Goal: Task Accomplishment & Management: Manage account settings

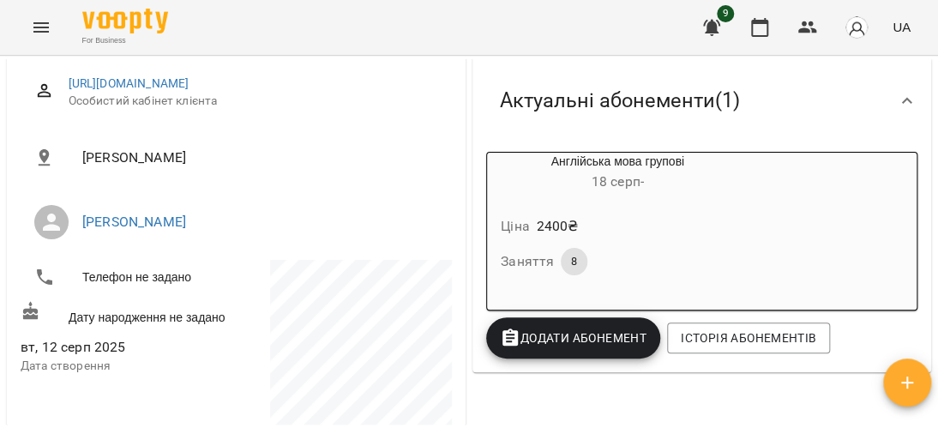
scroll to position [257, 0]
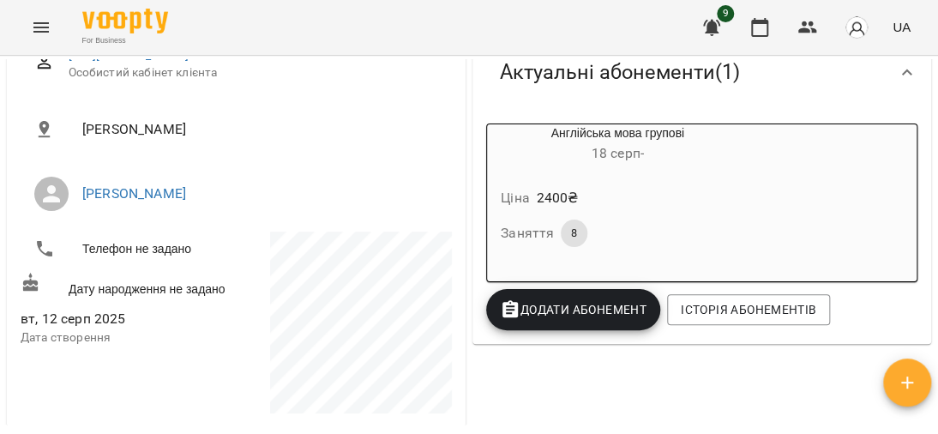
click at [576, 302] on span "Додати Абонемент" at bounding box center [573, 309] width 147 height 21
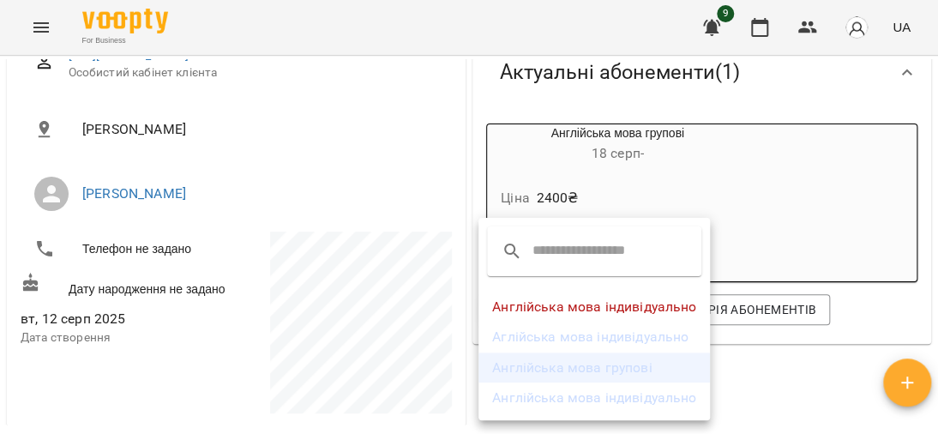
click at [619, 359] on li "Англійська мова групові" at bounding box center [593, 367] width 231 height 31
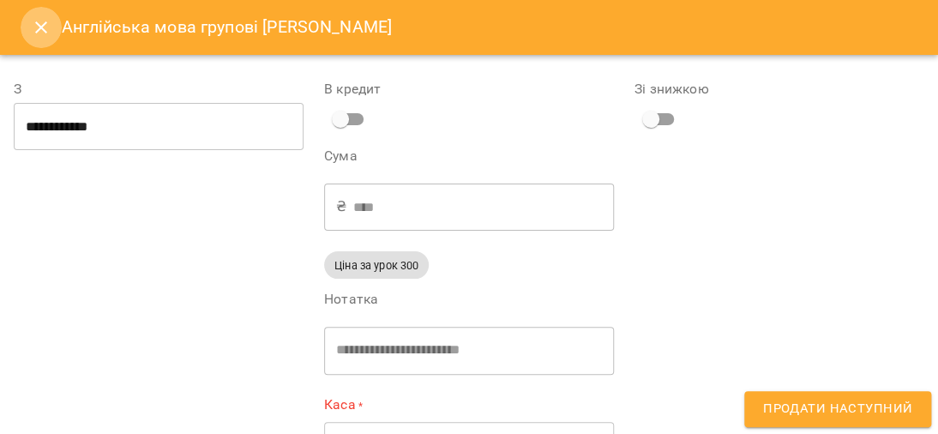
click at [44, 21] on icon "Close" at bounding box center [41, 27] width 21 height 21
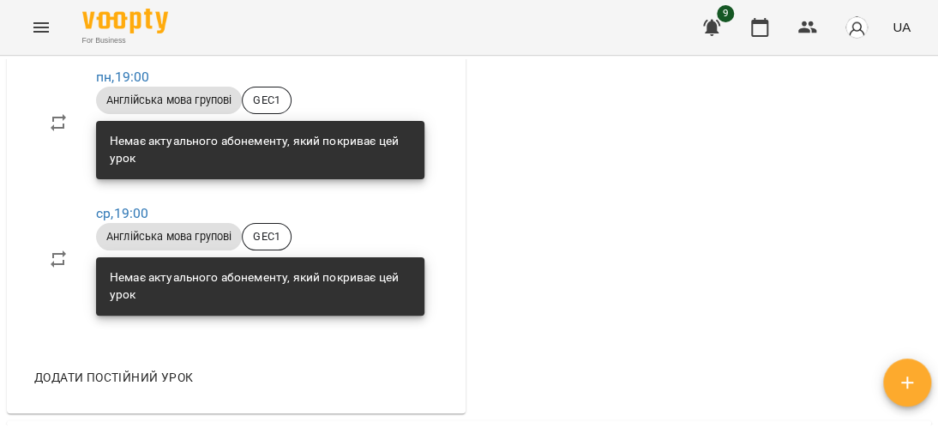
scroll to position [686, 0]
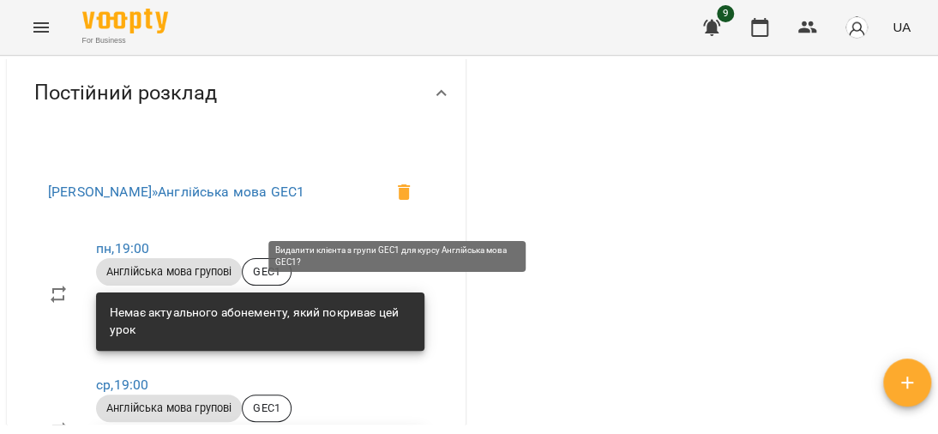
click at [393, 202] on icon at bounding box center [403, 192] width 21 height 21
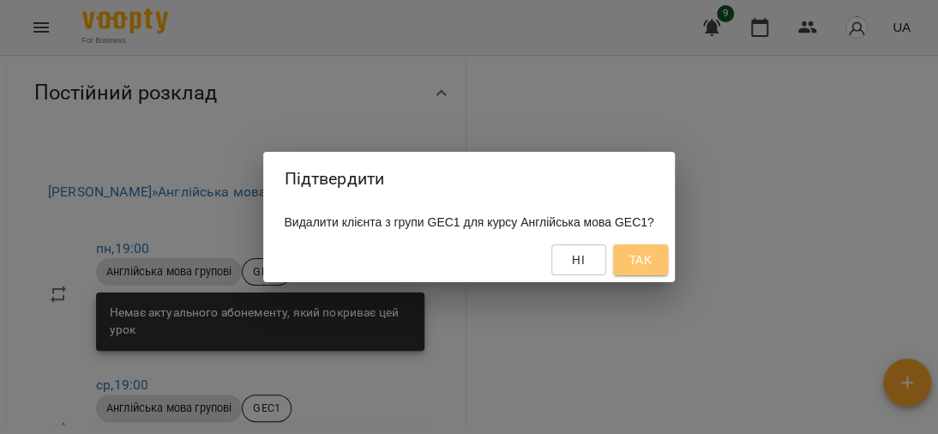
click at [651, 256] on span "Так" at bounding box center [640, 259] width 22 height 21
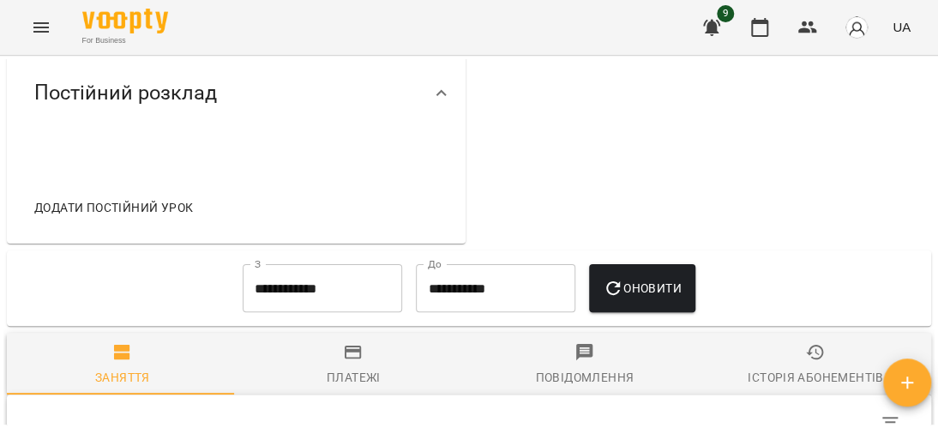
scroll to position [487, 0]
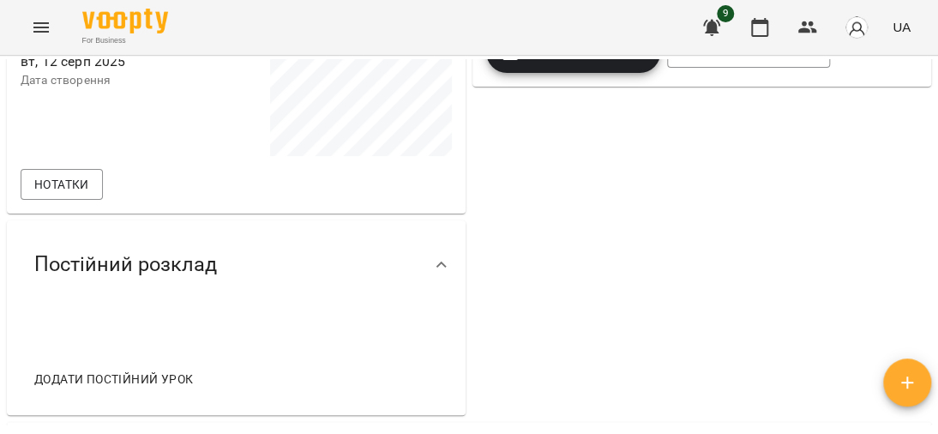
click at [112, 267] on span "Постійний розклад" at bounding box center [125, 264] width 183 height 27
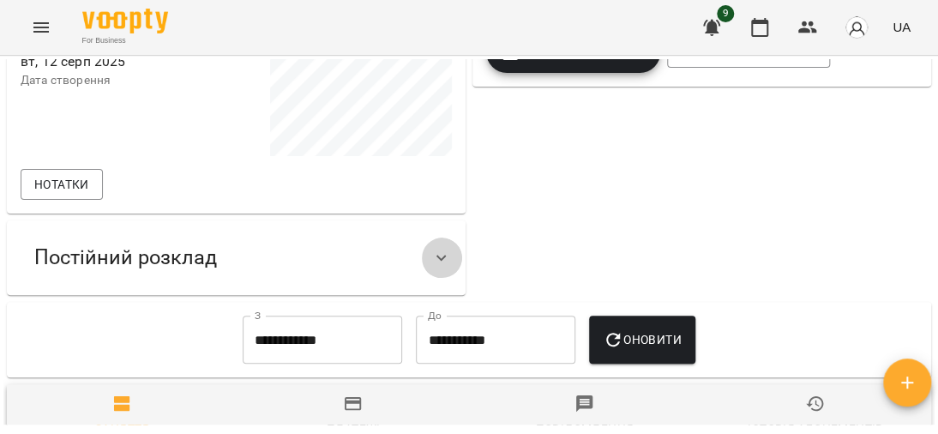
click at [431, 267] on icon at bounding box center [441, 258] width 21 height 21
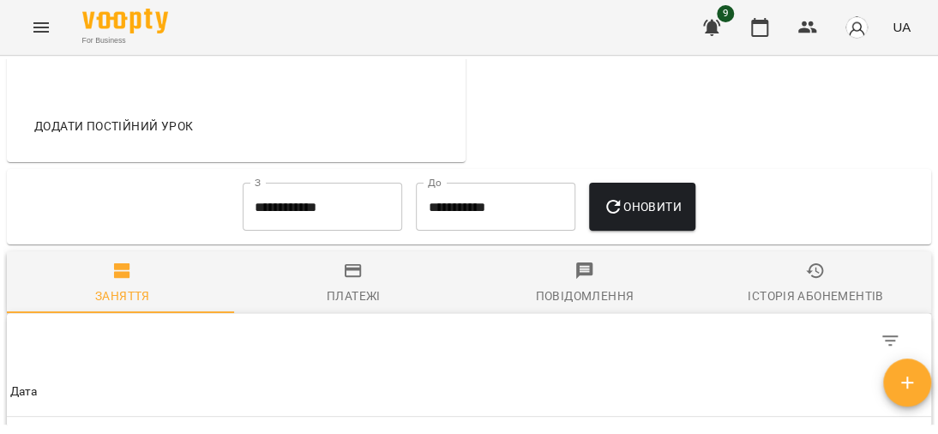
scroll to position [744, 0]
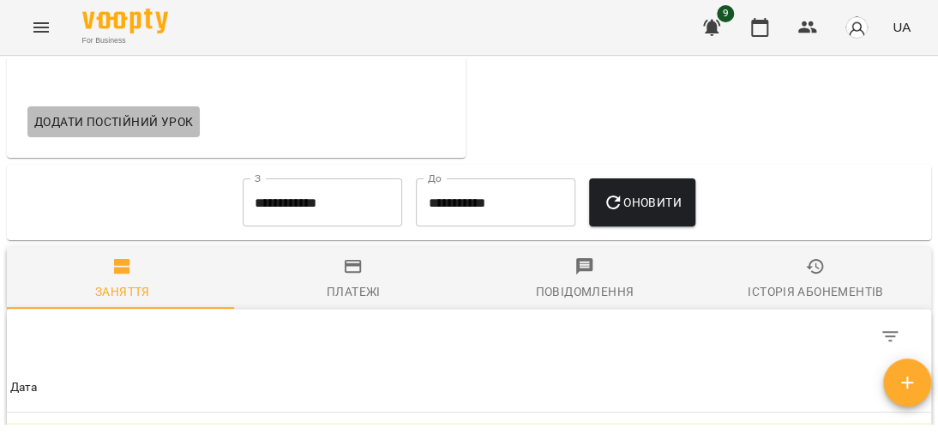
click at [95, 132] on span "Додати постійний урок" at bounding box center [113, 121] width 159 height 21
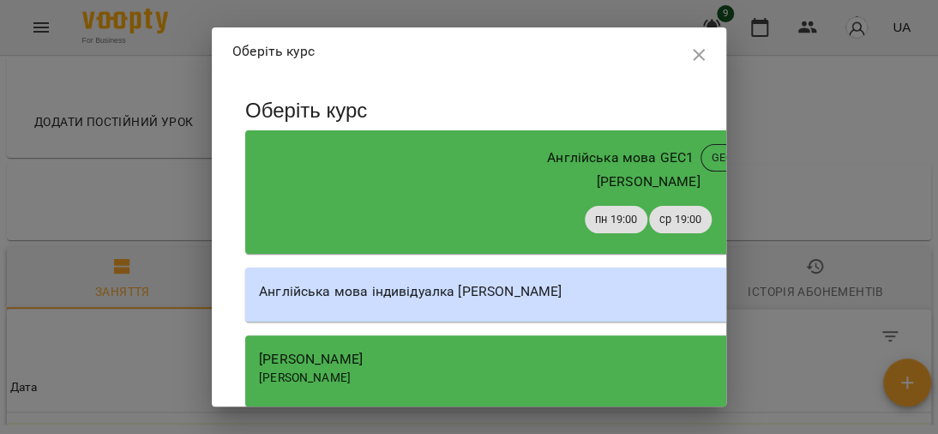
click at [524, 176] on div "[PERSON_NAME]" at bounding box center [648, 181] width 778 height 21
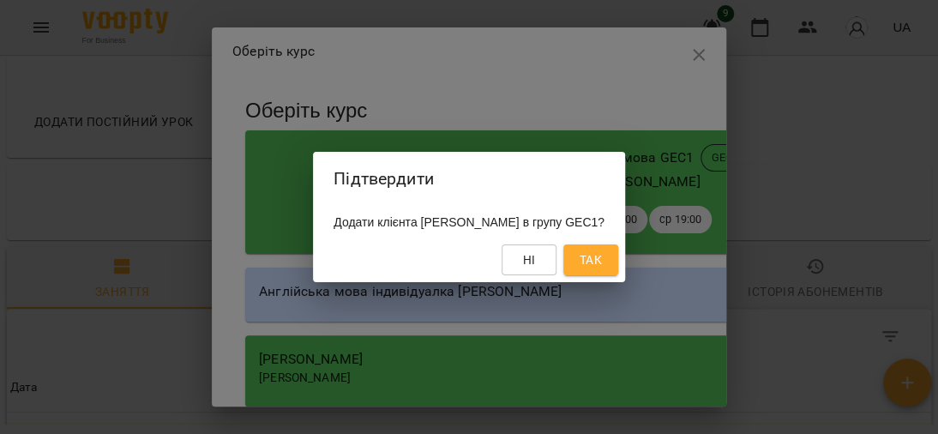
click at [618, 262] on button "Так" at bounding box center [590, 259] width 55 height 31
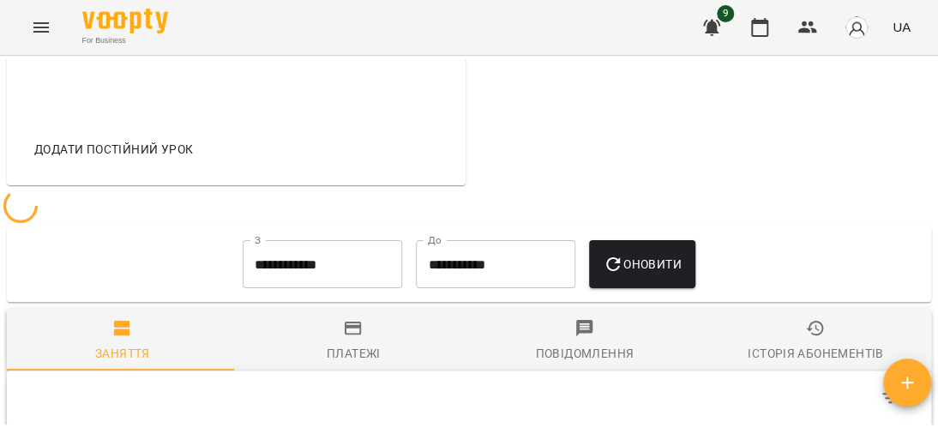
scroll to position [771, 0]
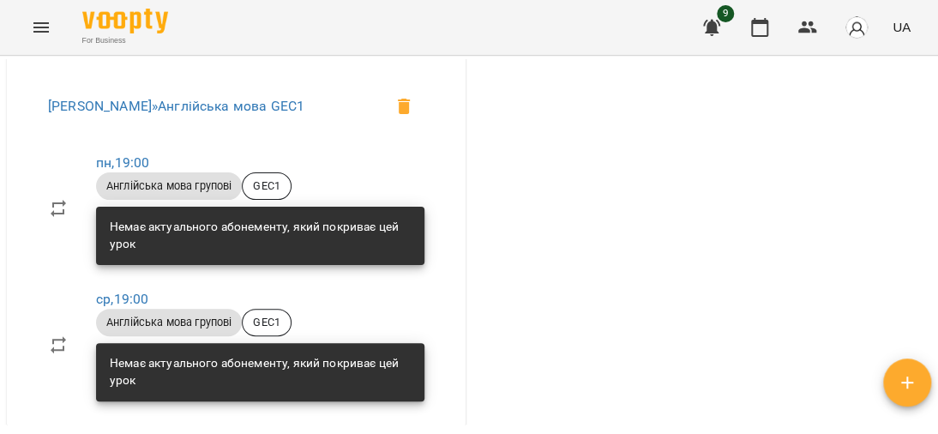
click at [48, 219] on icon at bounding box center [58, 208] width 21 height 21
click at [63, 219] on icon at bounding box center [58, 208] width 21 height 21
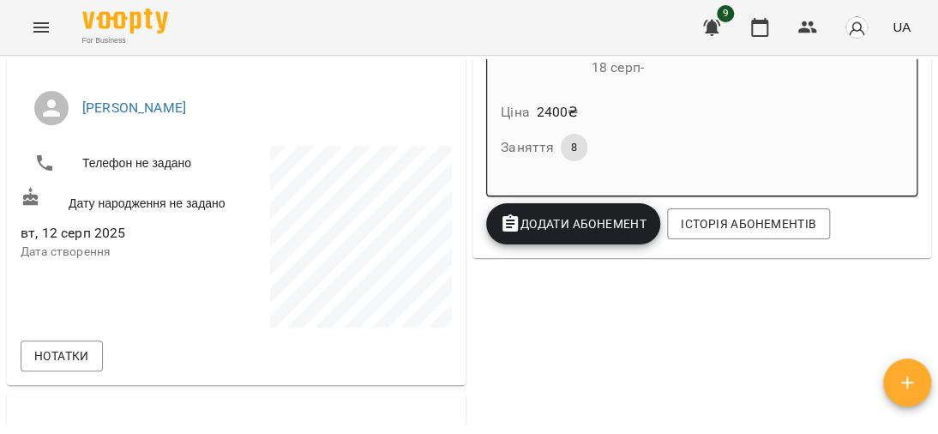
scroll to position [0, 0]
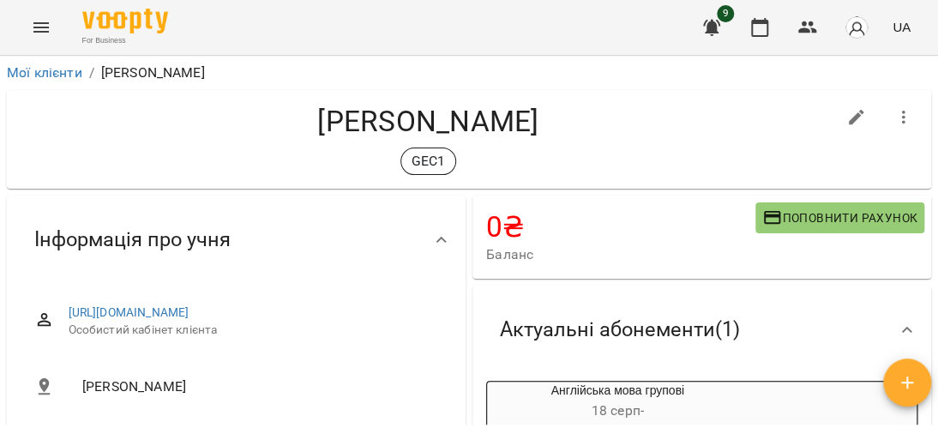
click at [42, 20] on icon "Menu" at bounding box center [41, 27] width 21 height 21
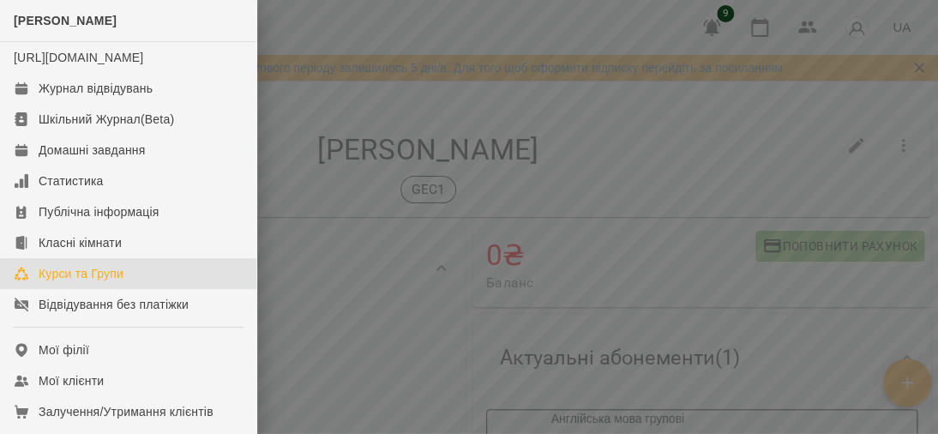
click at [82, 282] on div "Курси та Групи" at bounding box center [81, 273] width 85 height 17
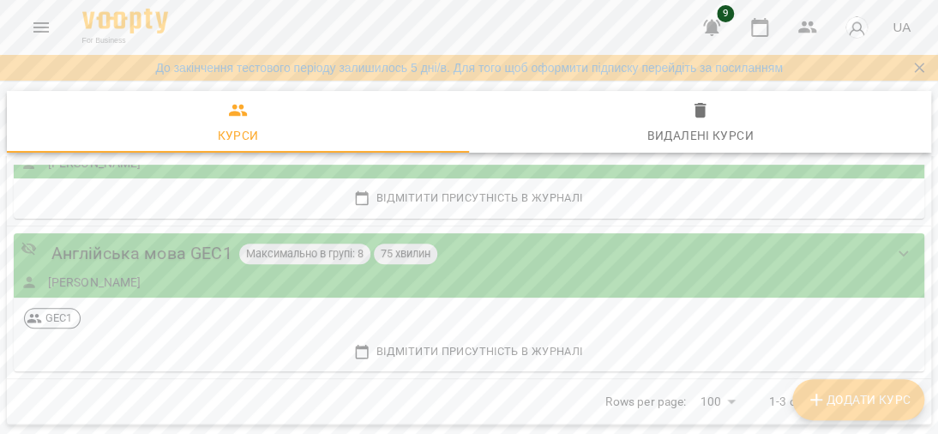
scroll to position [236, 0]
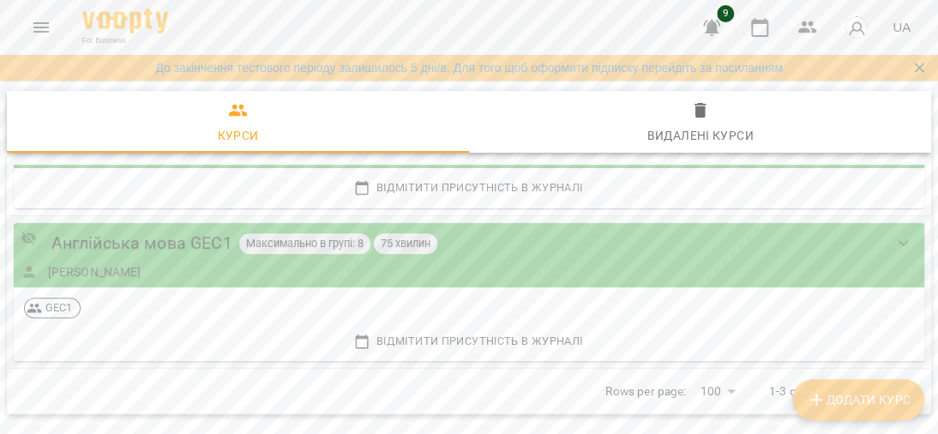
click at [138, 261] on div "Англійська мова GEC1 Максимально в групі: 8 75 хвилин Олена Асмолова" at bounding box center [452, 255] width 862 height 51
click at [134, 245] on div "Англійська мова GEC1" at bounding box center [141, 243] width 181 height 27
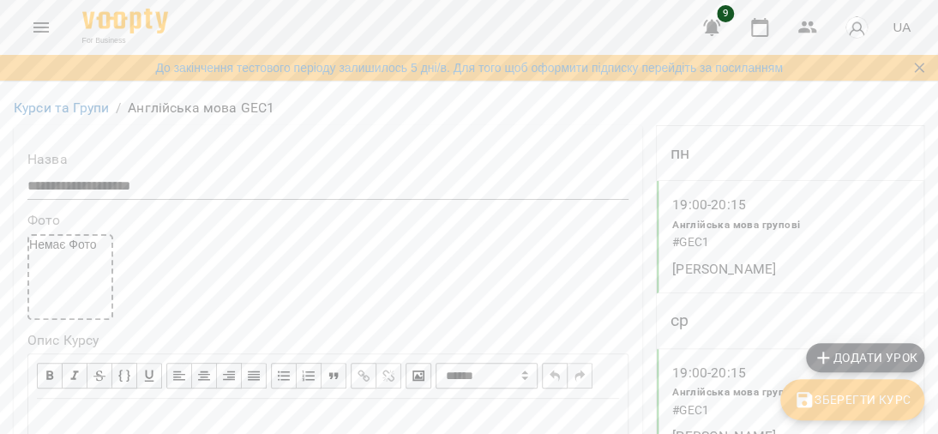
scroll to position [600, 0]
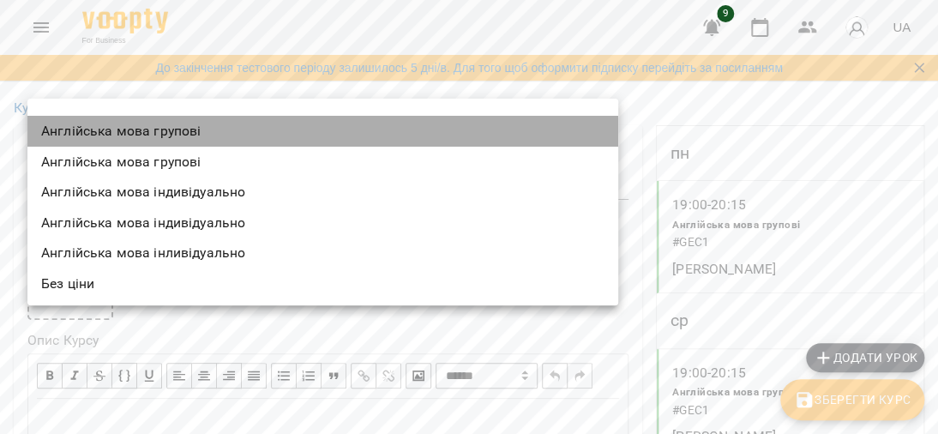
click at [177, 132] on li "Англійська мова групові" at bounding box center [322, 131] width 591 height 31
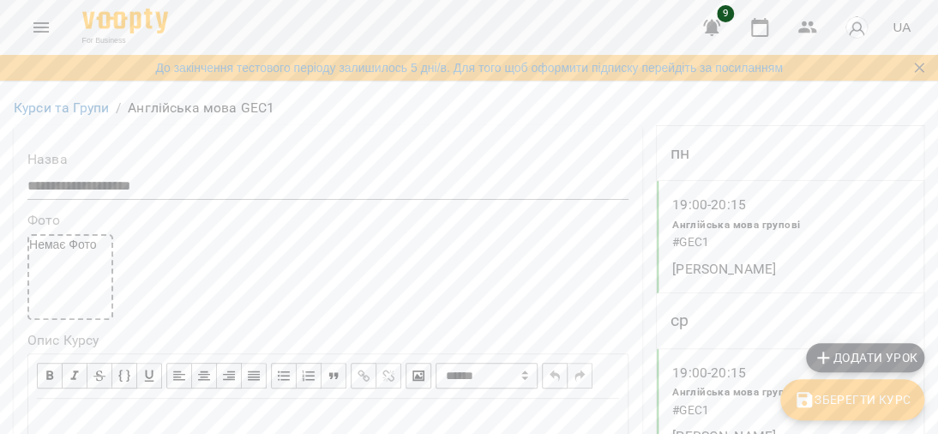
scroll to position [514, 0]
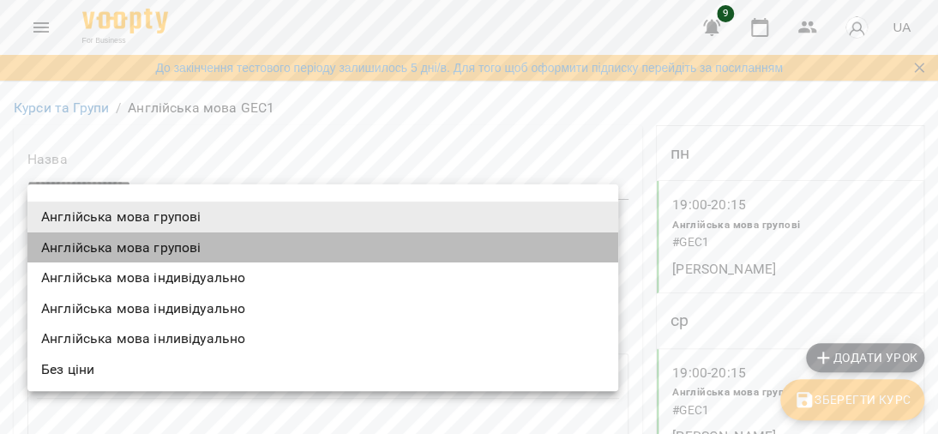
click at [183, 249] on li "Англійська мова групові" at bounding box center [322, 247] width 591 height 31
type input "**********"
type input "**"
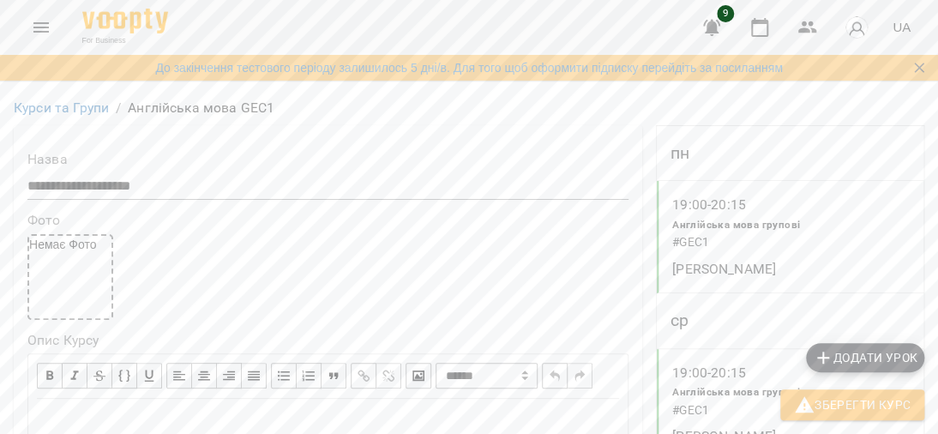
scroll to position [600, 0]
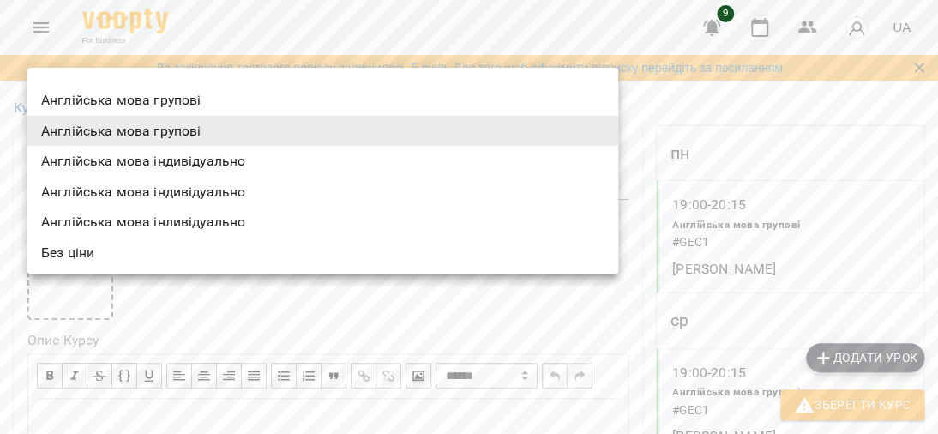
click at [175, 97] on li "Англійська мова групові" at bounding box center [322, 100] width 591 height 31
type input "**********"
type input "**"
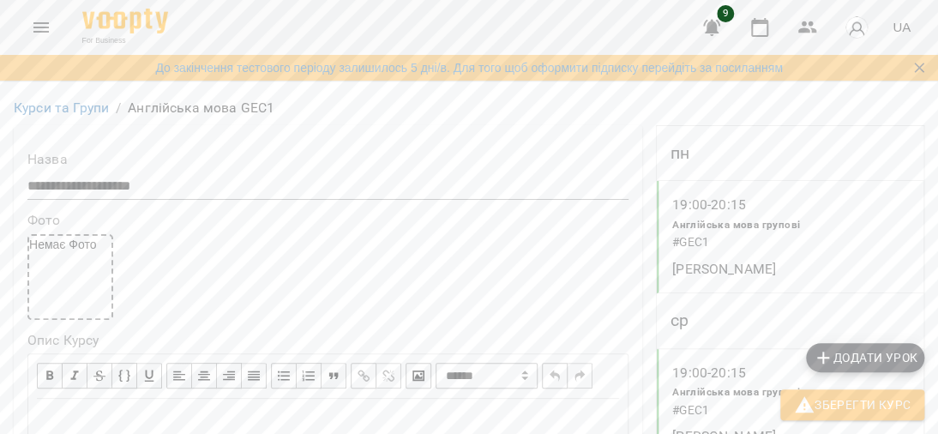
scroll to position [1457, 0]
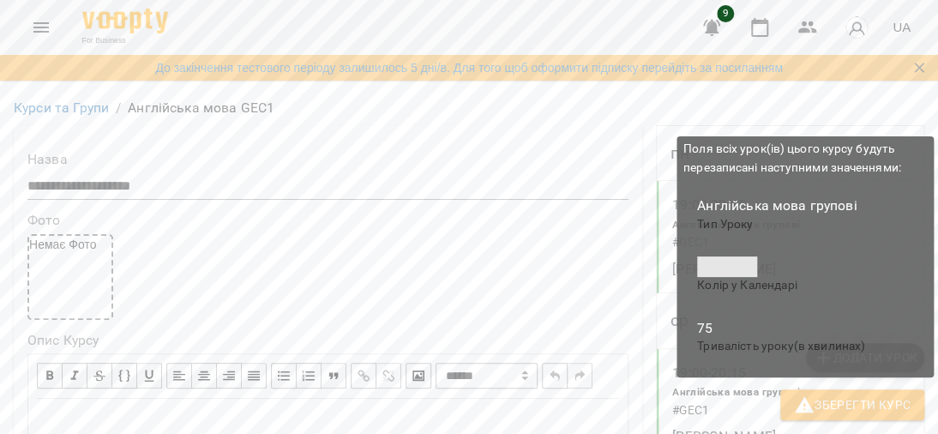
click at [859, 399] on span "Зберегти Курс" at bounding box center [852, 404] width 117 height 21
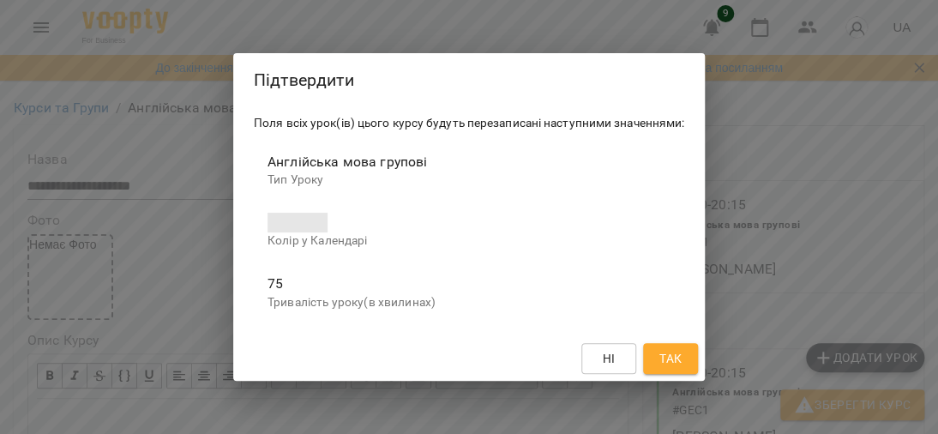
click at [662, 362] on span "Так" at bounding box center [670, 358] width 22 height 21
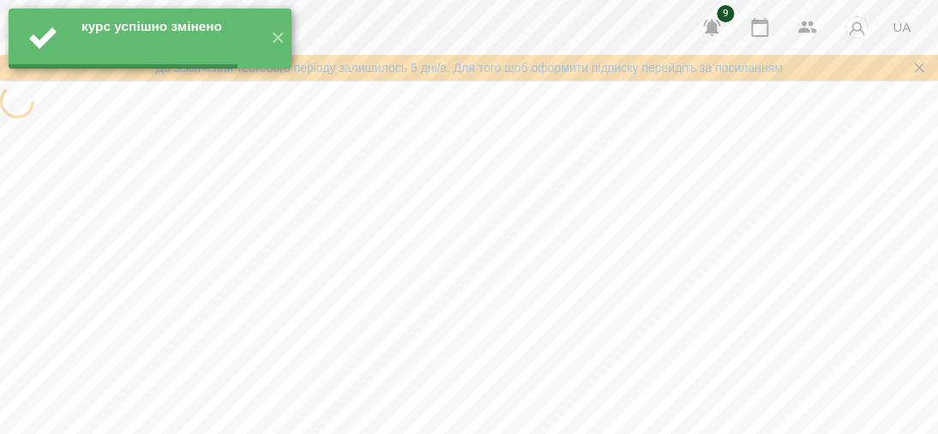
scroll to position [0, 0]
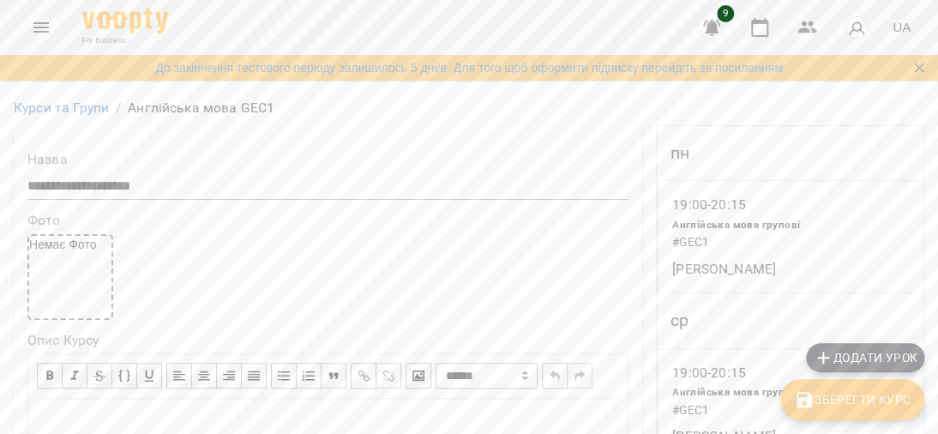
click at [38, 20] on icon "Menu" at bounding box center [41, 27] width 21 height 21
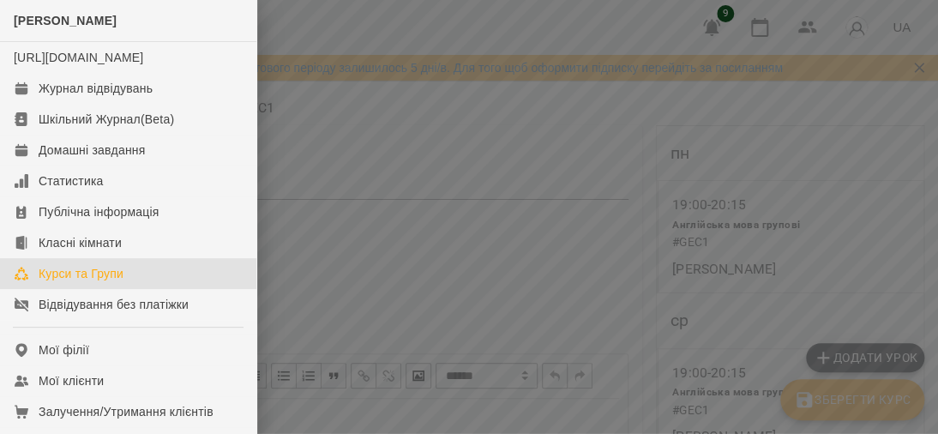
click at [95, 282] on div "Курси та Групи" at bounding box center [81, 273] width 85 height 17
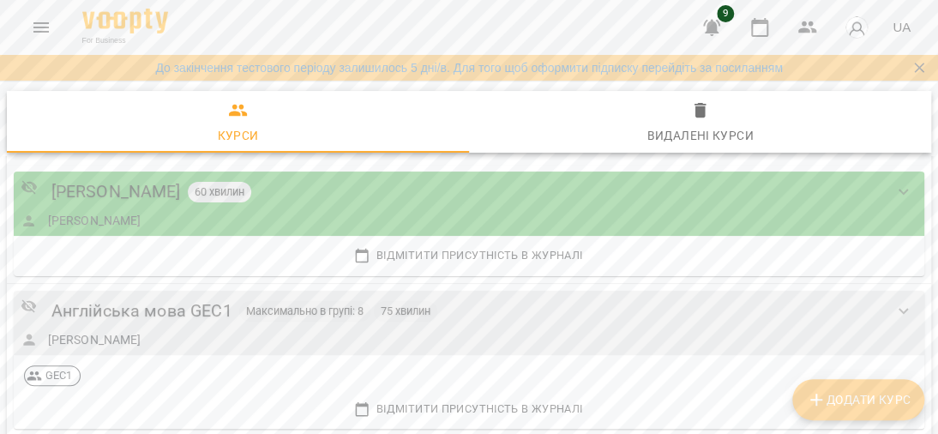
scroll to position [171, 0]
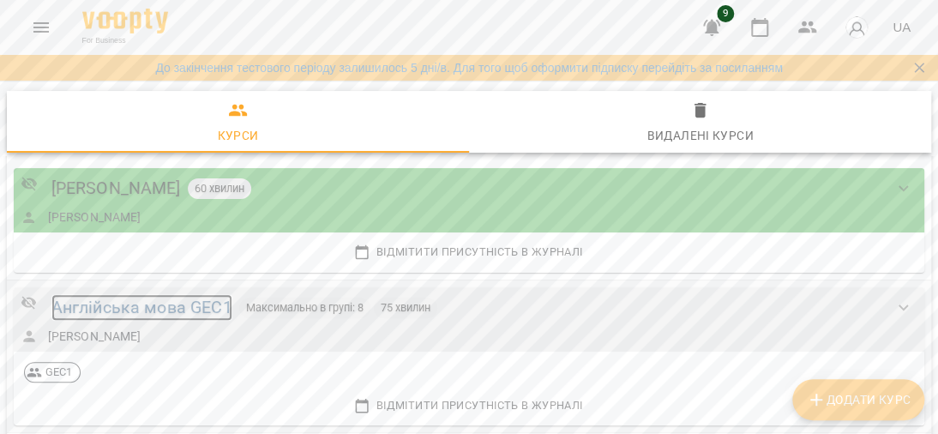
click at [133, 307] on div "Англійська мова GEC1" at bounding box center [141, 307] width 181 height 27
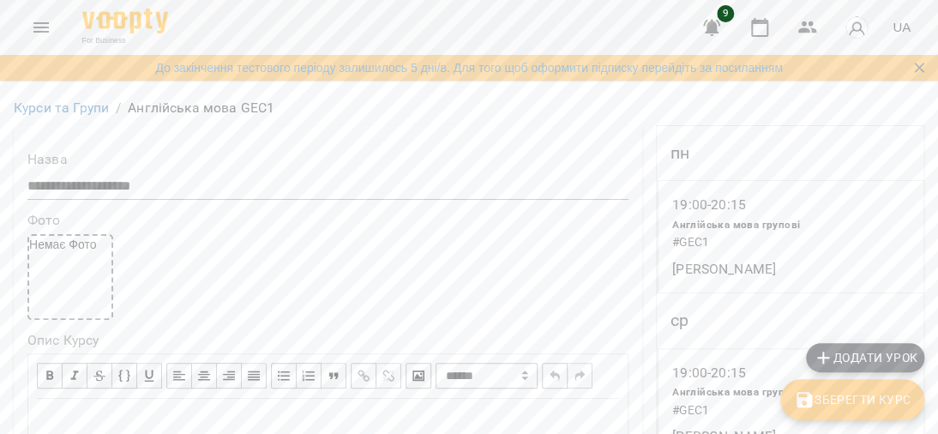
scroll to position [600, 0]
click at [850, 396] on span "Зберегти Курс" at bounding box center [852, 404] width 117 height 21
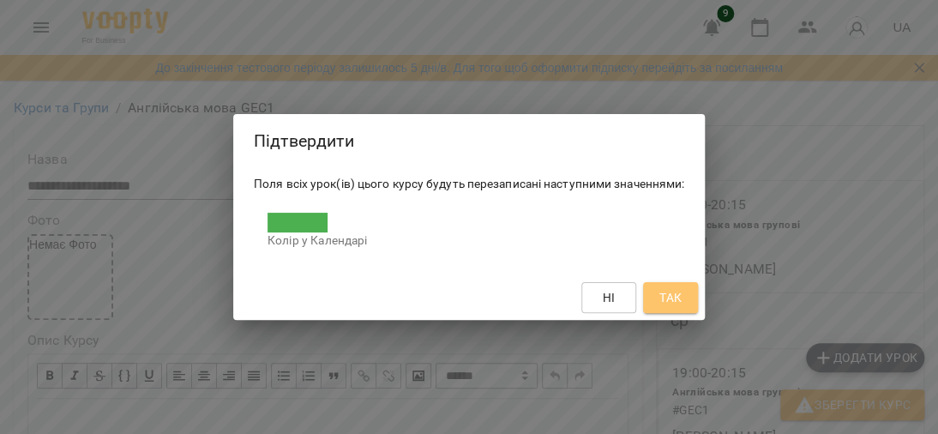
click at [672, 292] on span "Так" at bounding box center [670, 297] width 22 height 21
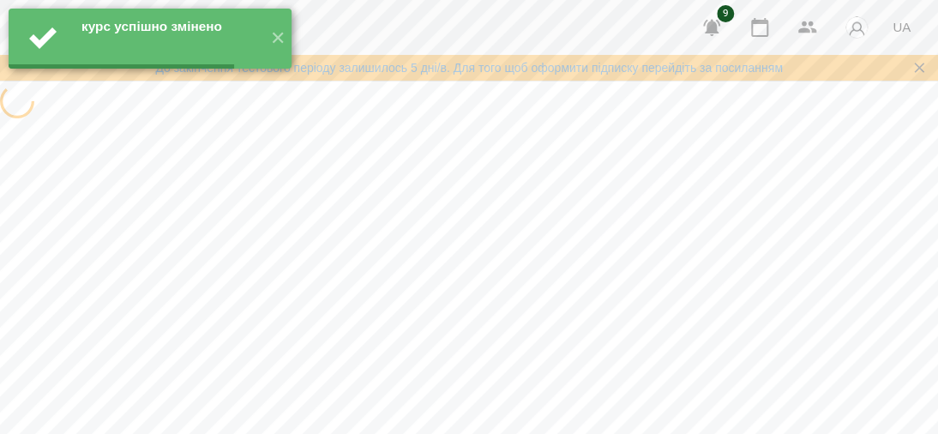
scroll to position [0, 0]
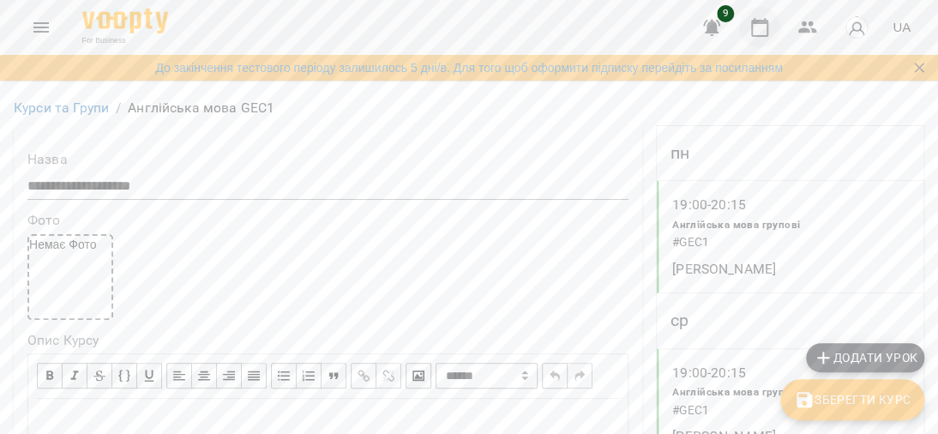
click at [748, 25] on button "button" at bounding box center [759, 27] width 41 height 41
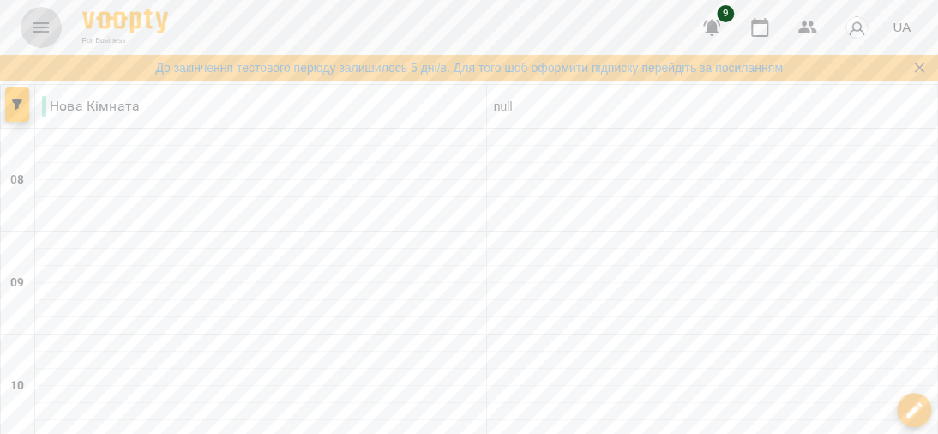
click at [42, 26] on icon "Menu" at bounding box center [41, 27] width 21 height 21
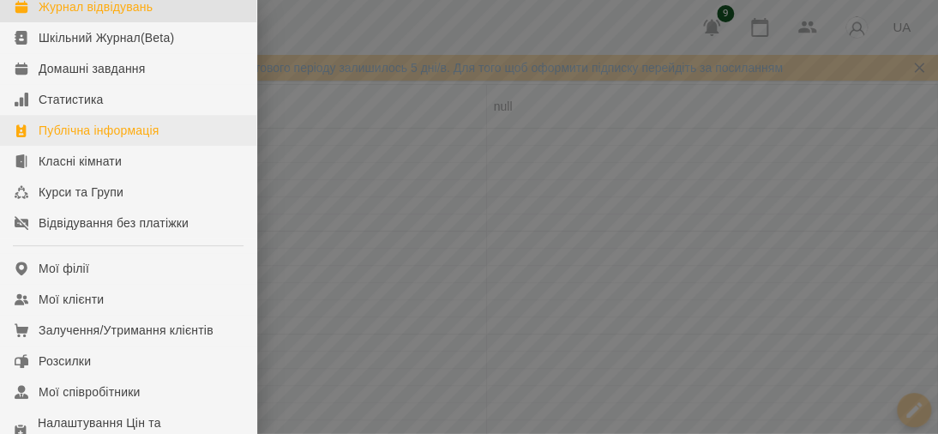
scroll to position [171, 0]
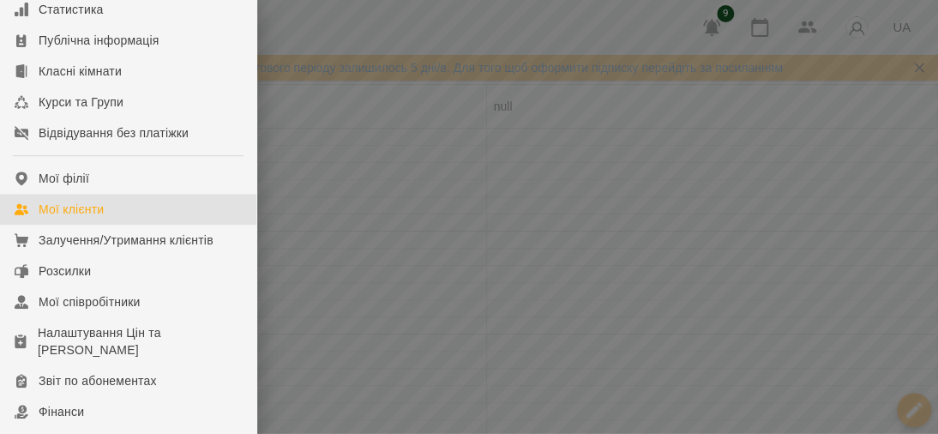
click at [57, 218] on div "Мої клієнти" at bounding box center [71, 209] width 65 height 17
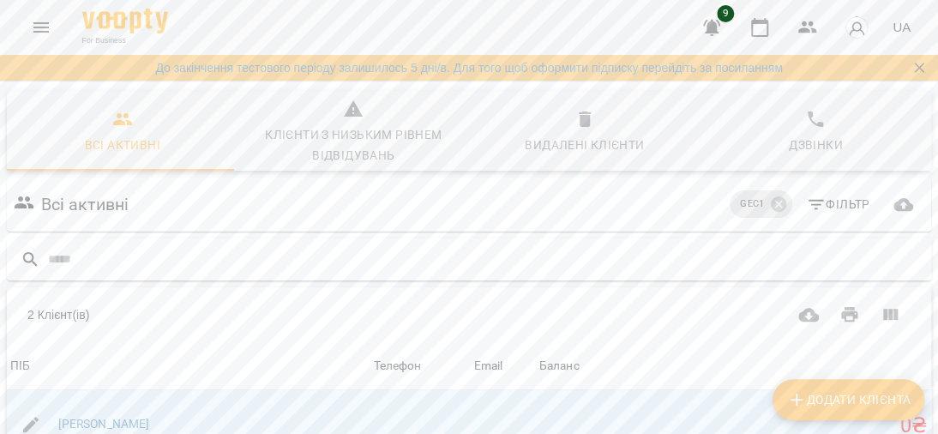
scroll to position [267, 0]
click at [149, 417] on link "[PERSON_NAME]" at bounding box center [104, 424] width 92 height 14
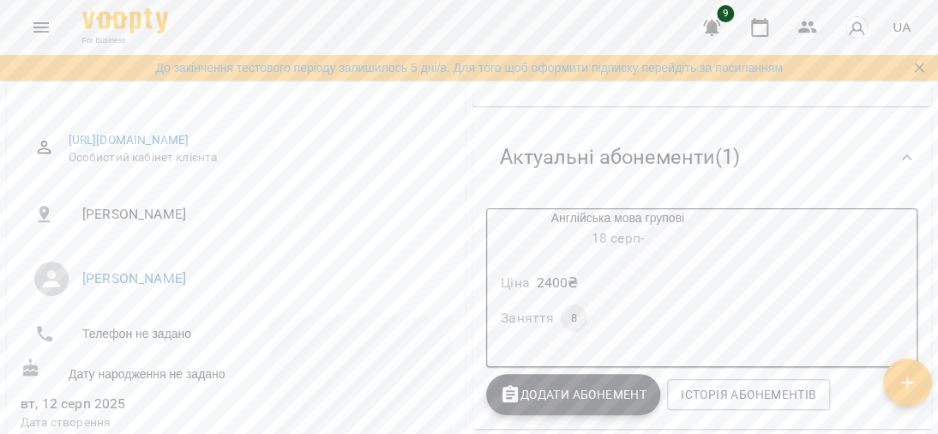
scroll to position [171, 0]
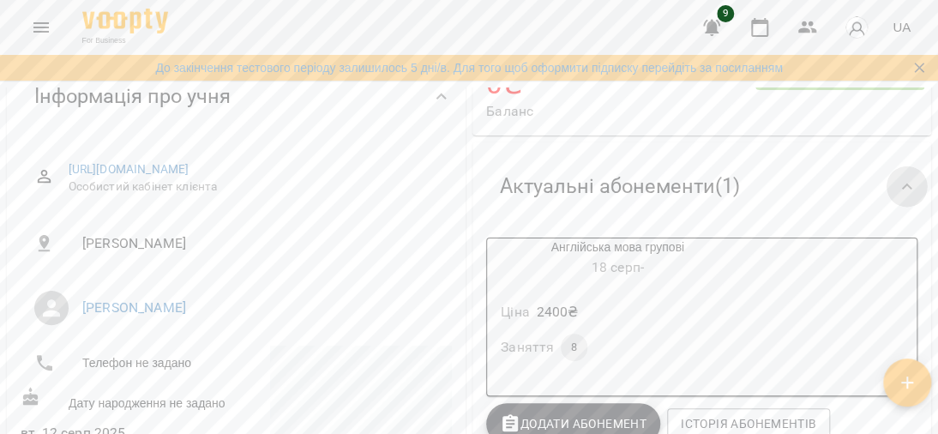
click at [897, 189] on icon at bounding box center [907, 187] width 21 height 21
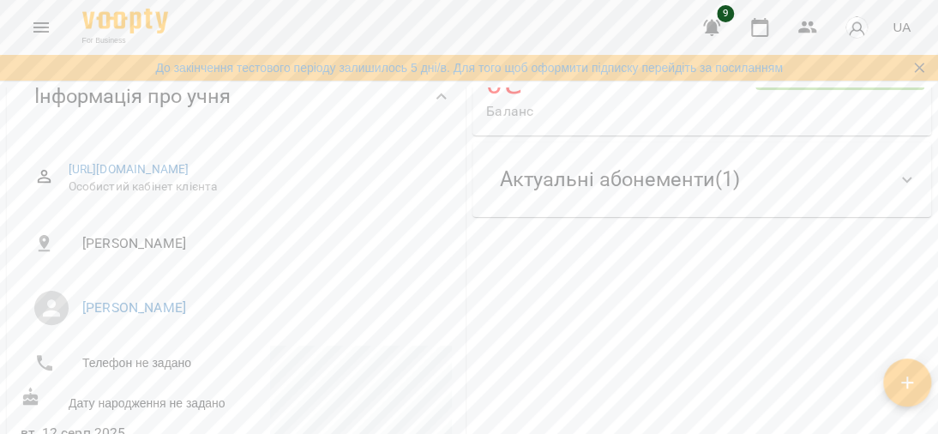
click at [614, 184] on span "Актуальні абонементи ( 1 )" at bounding box center [620, 179] width 240 height 27
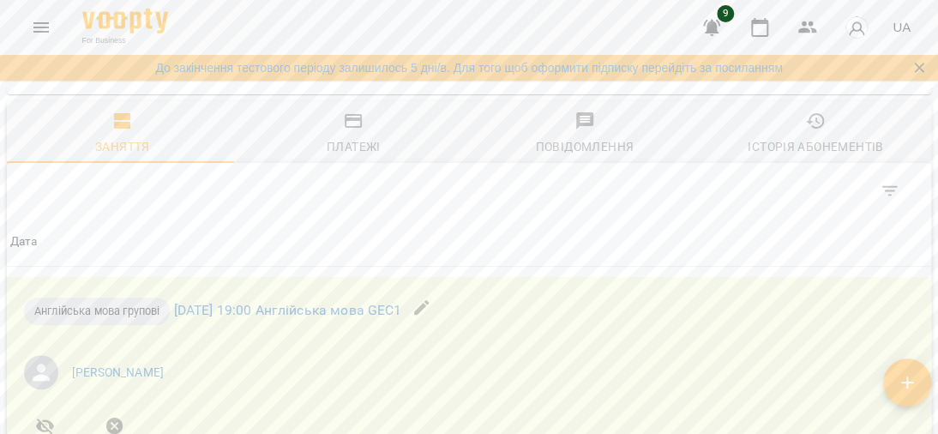
click at [343, 157] on div "Платежі" at bounding box center [354, 146] width 54 height 21
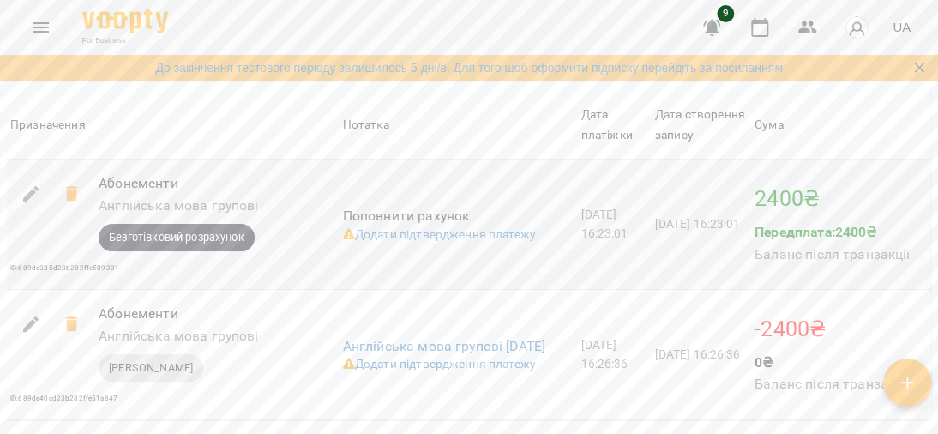
scroll to position [1629, 0]
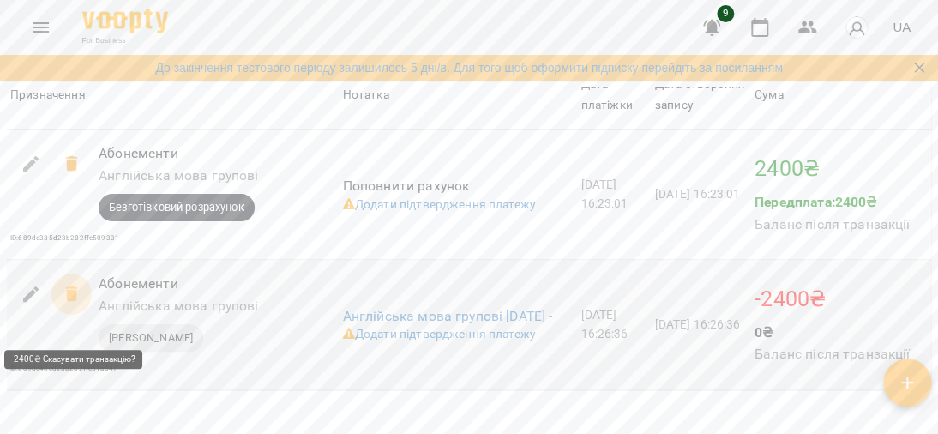
click at [67, 302] on icon at bounding box center [71, 293] width 12 height 15
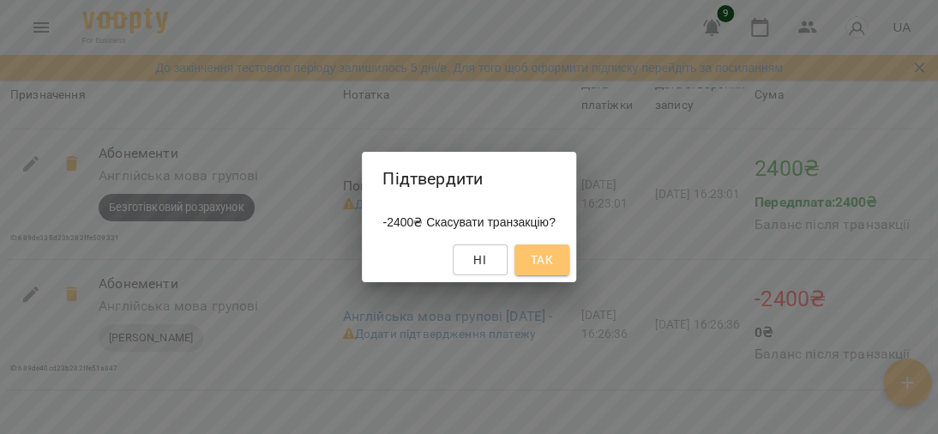
click at [568, 255] on button "Так" at bounding box center [541, 259] width 55 height 31
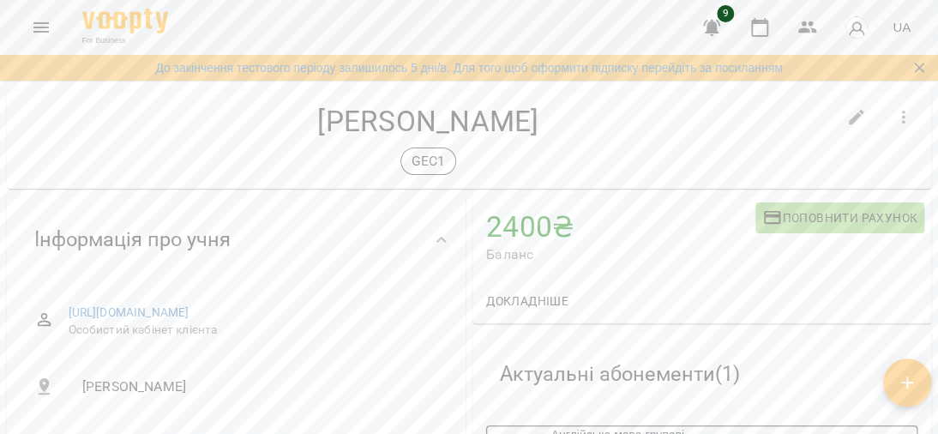
scroll to position [0, 0]
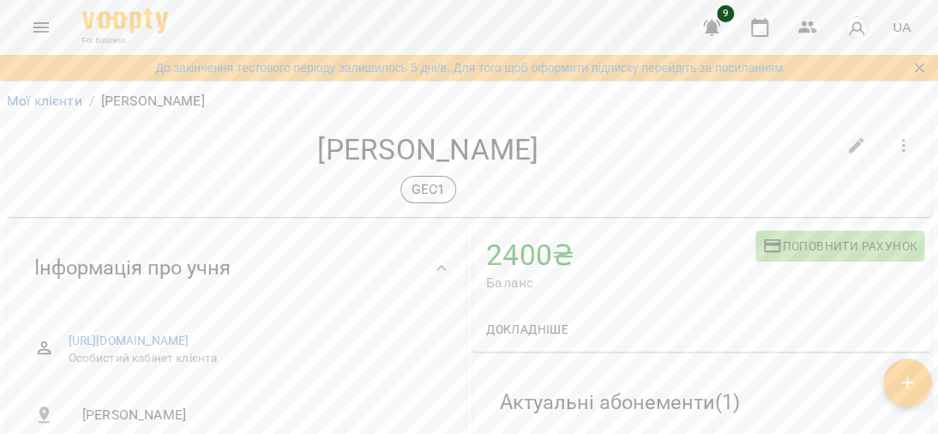
click at [423, 380] on div "https://www.voopty.com.ua/client/6893585e6fd58ec2472f8d11/689b516fd23b282ffe7cf…" at bounding box center [236, 349] width 431 height 61
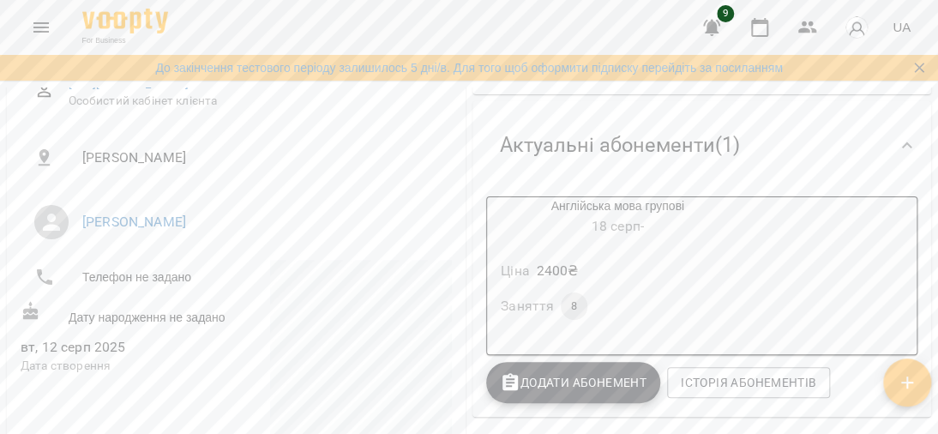
click at [639, 232] on span "[DATE] -" at bounding box center [617, 226] width 52 height 16
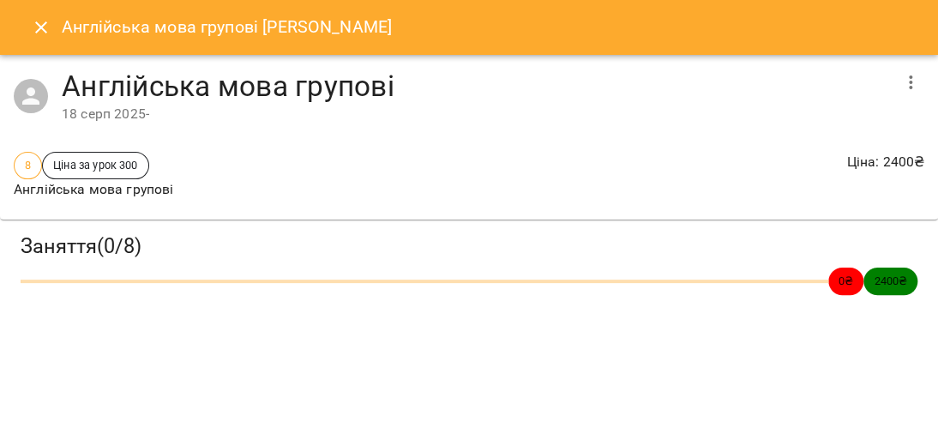
click at [912, 77] on icon "button" at bounding box center [910, 82] width 21 height 21
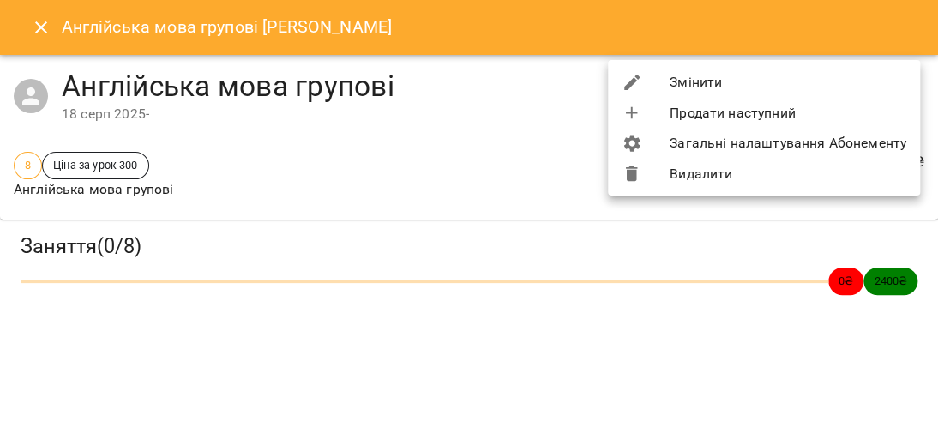
click at [682, 166] on li "Видалити" at bounding box center [764, 174] width 312 height 31
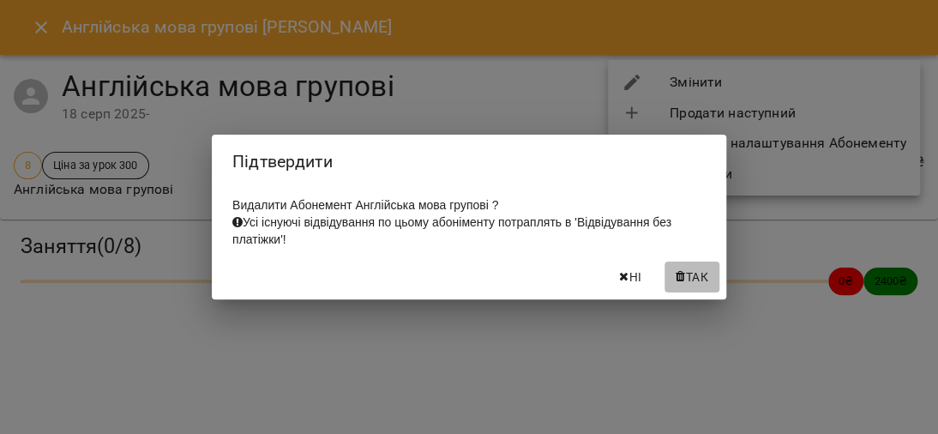
click at [699, 276] on span "Так" at bounding box center [697, 277] width 22 height 21
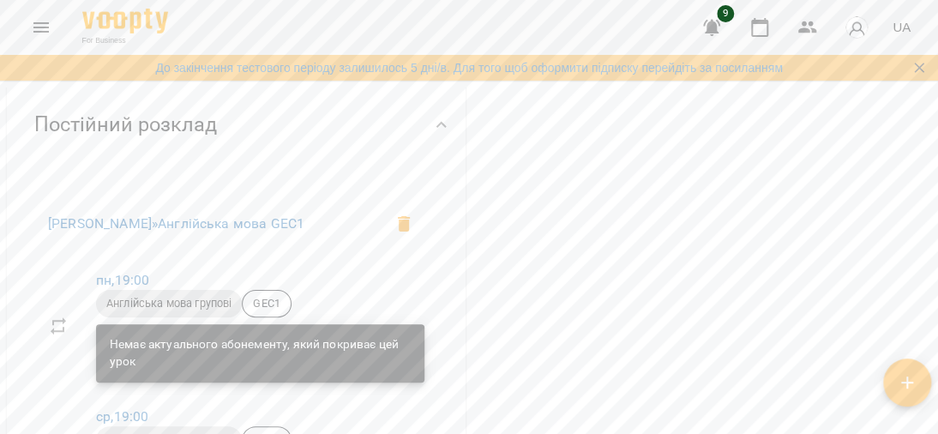
scroll to position [857, 0]
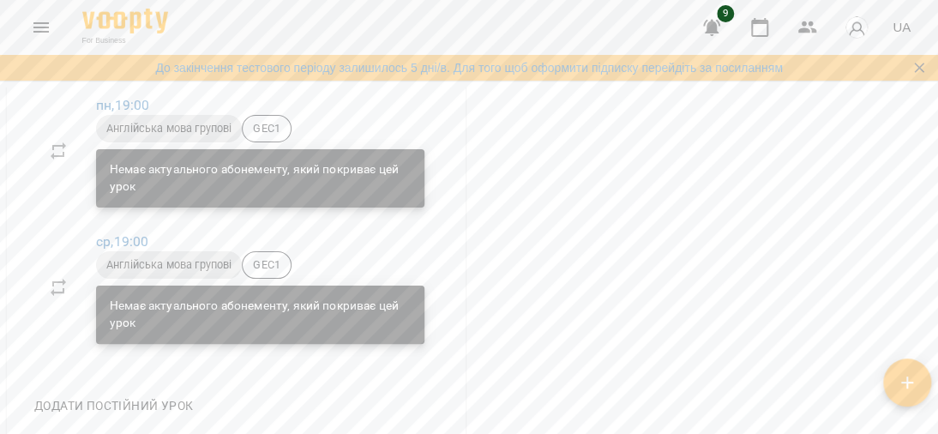
click at [151, 190] on div "Немає актуального абонементу, який покриває цей урок" at bounding box center [260, 177] width 301 height 47
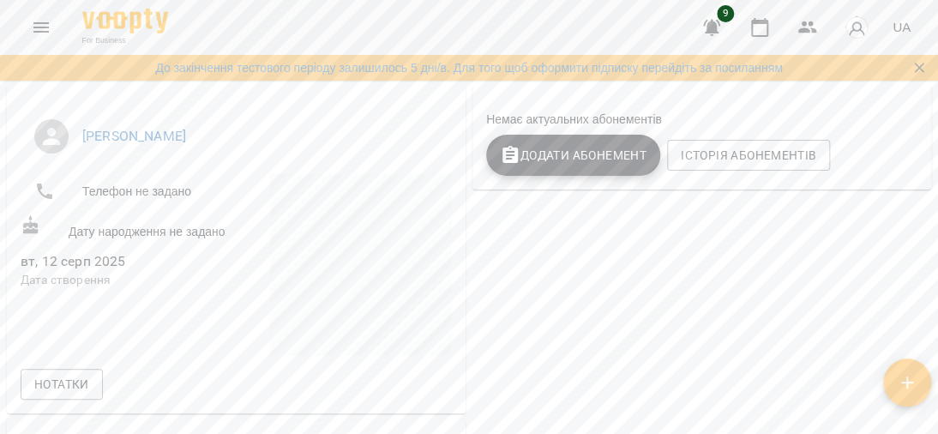
scroll to position [686, 0]
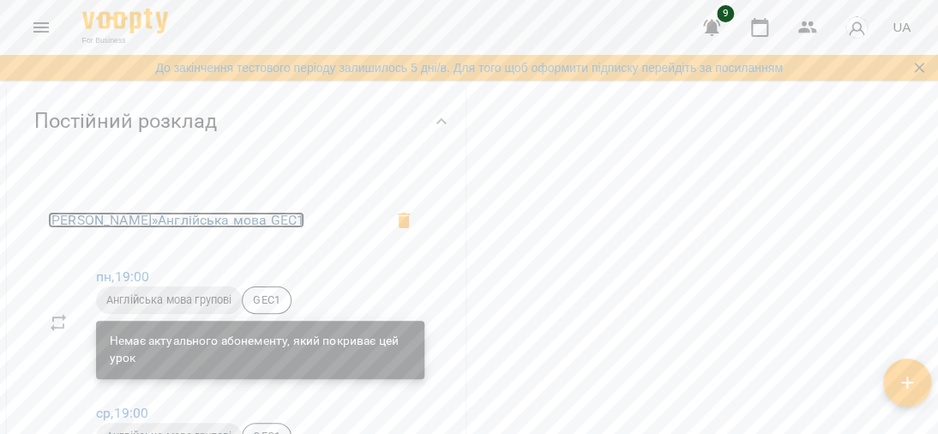
click at [186, 228] on link "Люмила » Англійська мова GEC1" at bounding box center [176, 220] width 256 height 16
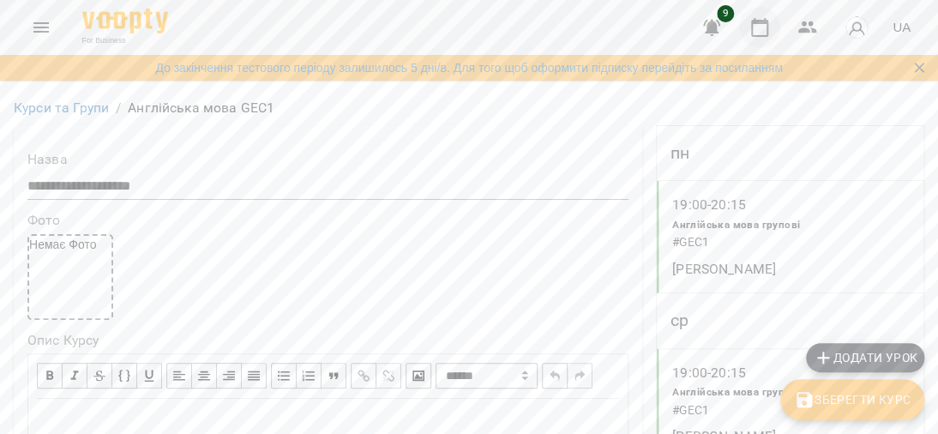
click at [759, 31] on icon "button" at bounding box center [759, 27] width 21 height 21
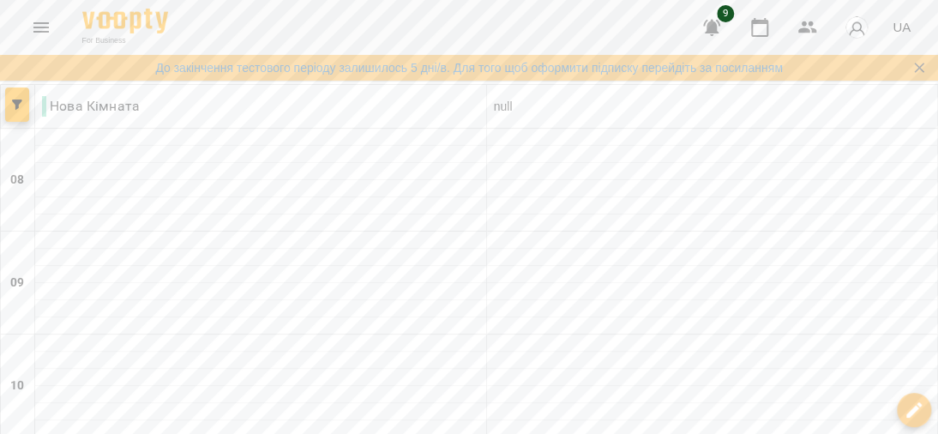
scroll to position [1042, 0]
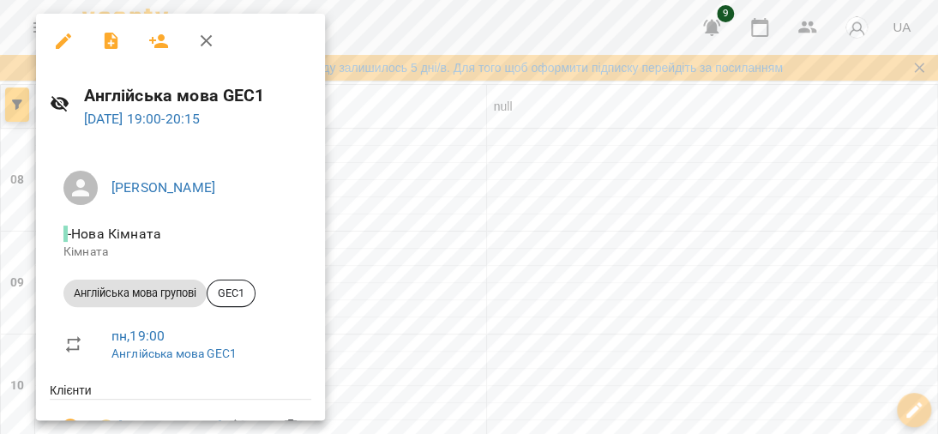
click at [57, 25] on button "button" at bounding box center [63, 41] width 41 height 41
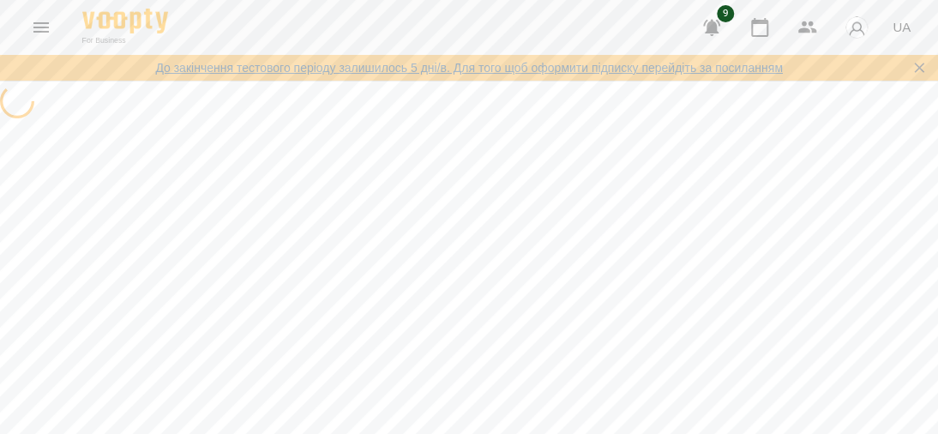
select select "**********"
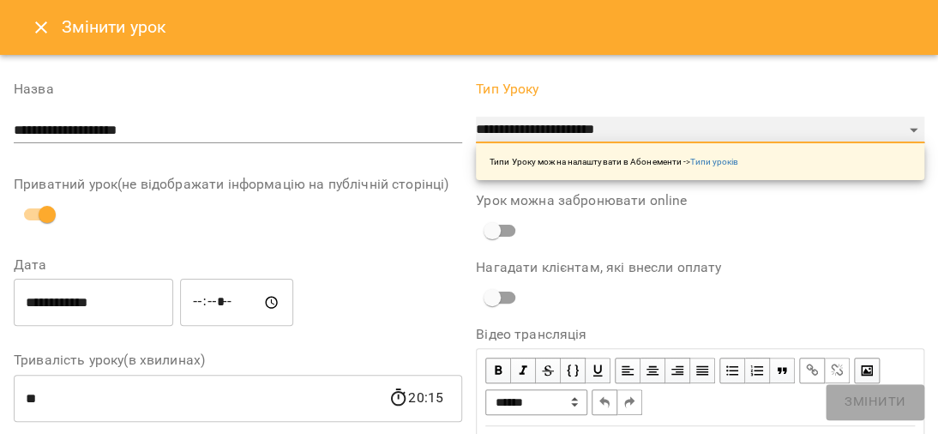
click at [893, 127] on select "**********" at bounding box center [700, 130] width 448 height 27
click at [476, 117] on select "**********" at bounding box center [700, 130] width 448 height 27
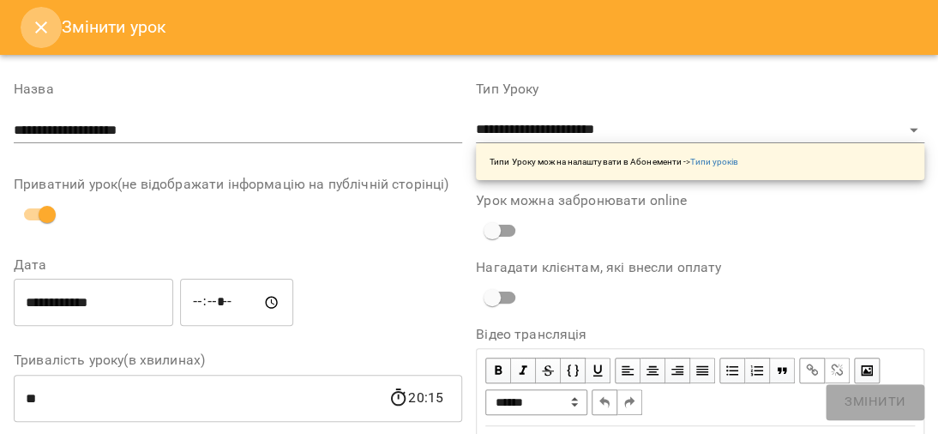
click at [43, 25] on icon "Close" at bounding box center [41, 27] width 12 height 12
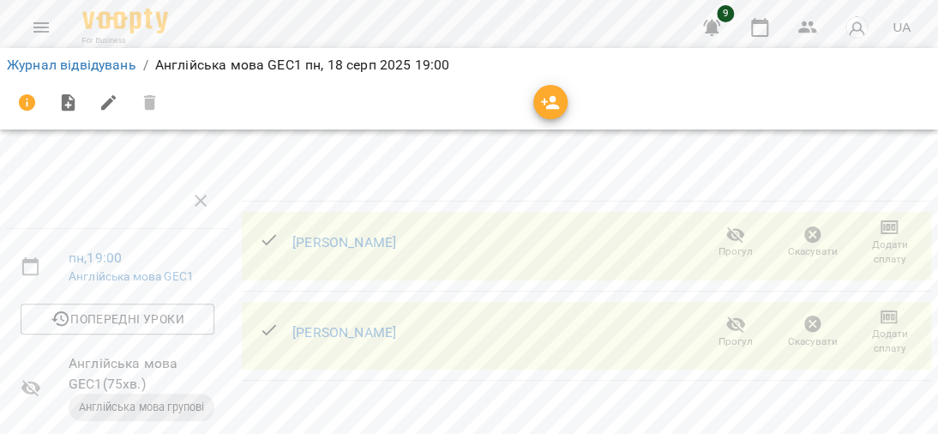
scroll to position [86, 0]
click at [117, 399] on span "Англійська мова групові" at bounding box center [142, 406] width 146 height 15
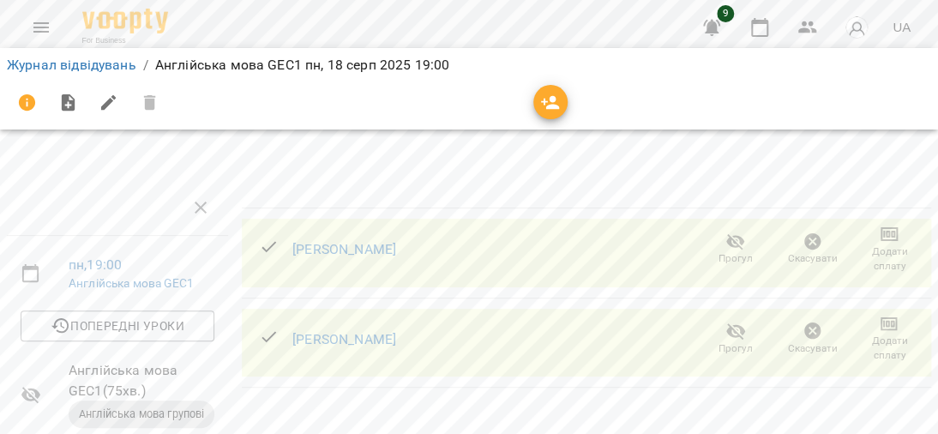
click at [880, 238] on icon "button" at bounding box center [888, 234] width 17 height 14
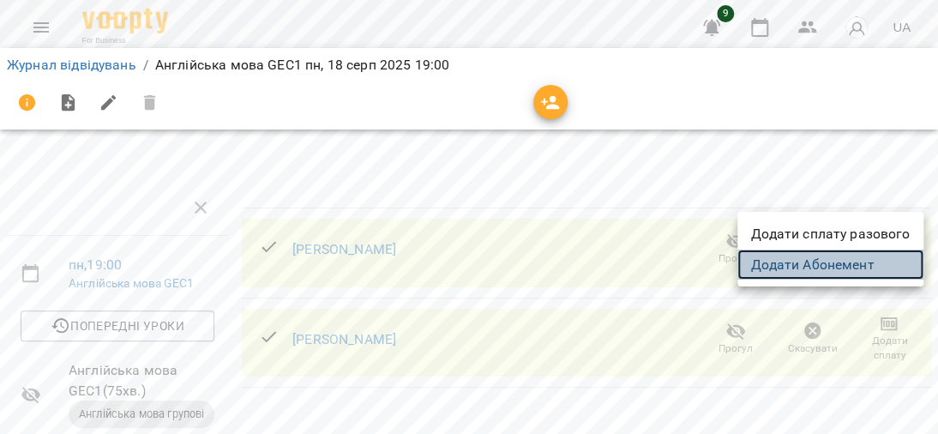
click at [773, 263] on link "Додати Абонемент" at bounding box center [830, 264] width 186 height 31
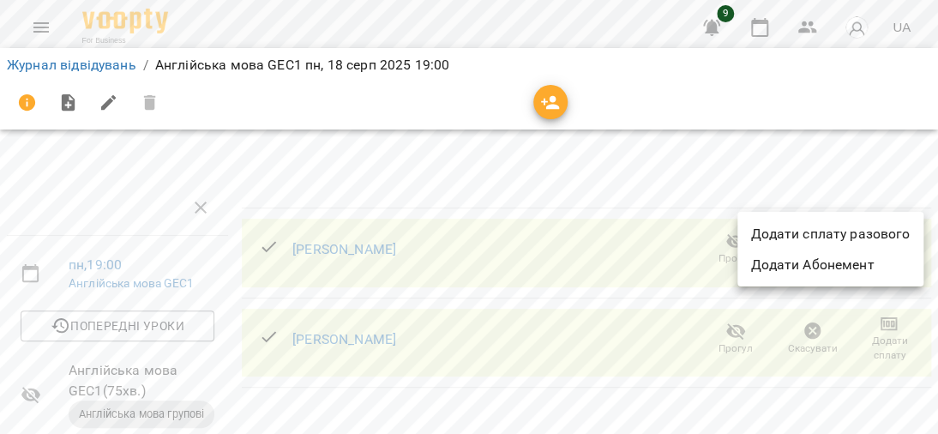
click at [609, 268] on div at bounding box center [469, 217] width 938 height 434
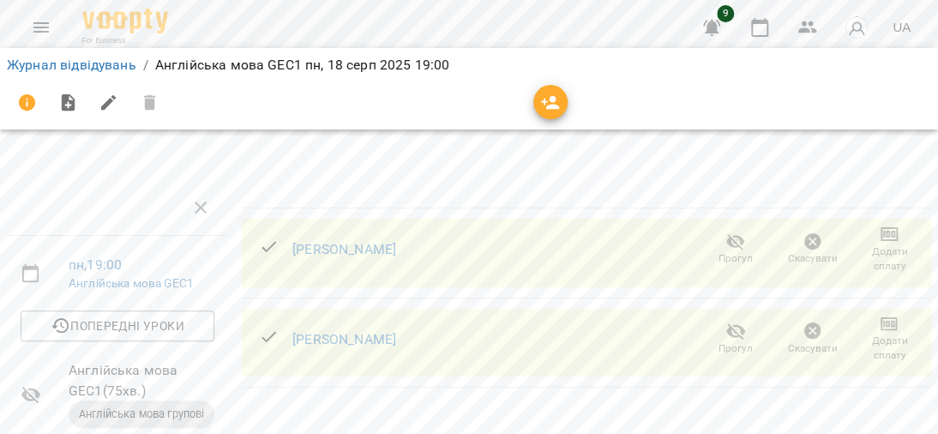
click at [192, 204] on icon "button" at bounding box center [200, 207] width 21 height 21
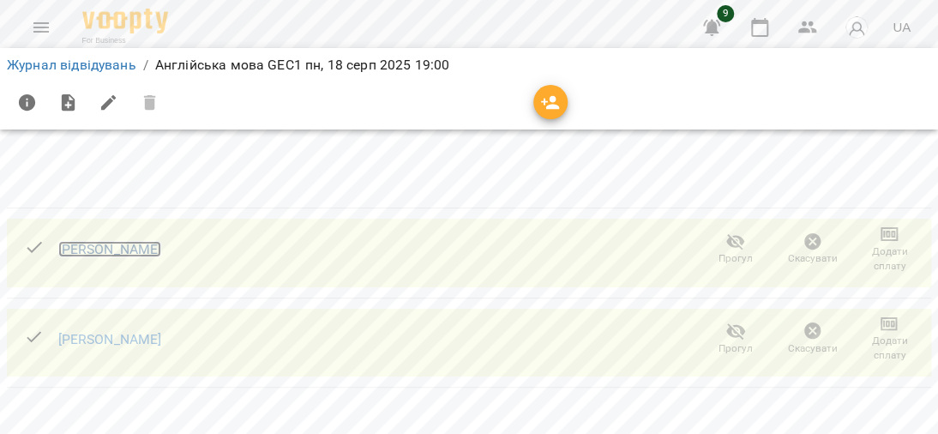
click at [129, 249] on link "[PERSON_NAME]" at bounding box center [110, 249] width 104 height 16
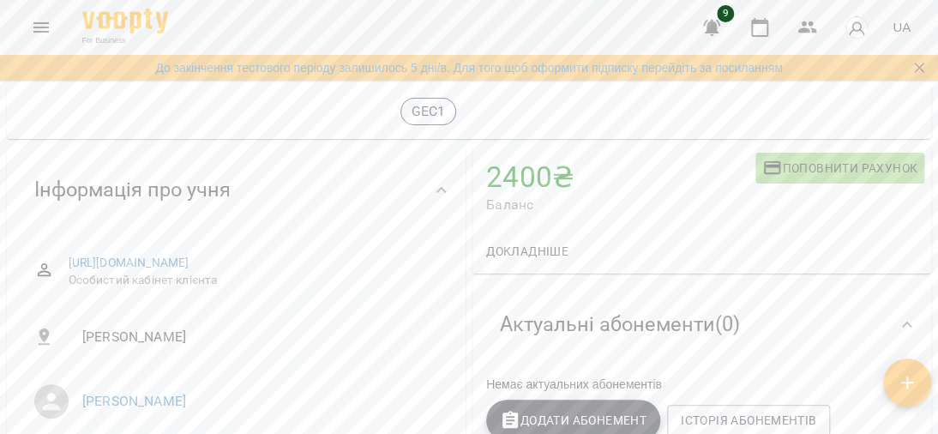
scroll to position [257, 0]
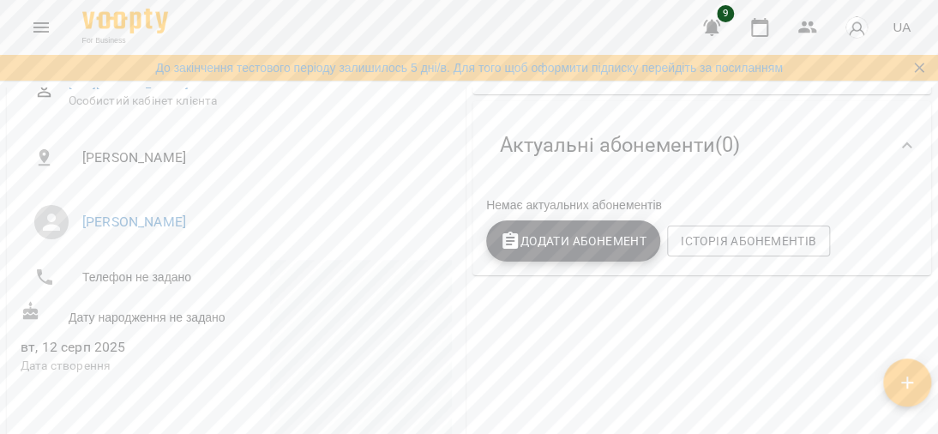
click at [578, 249] on span "Додати Абонемент" at bounding box center [573, 241] width 147 height 21
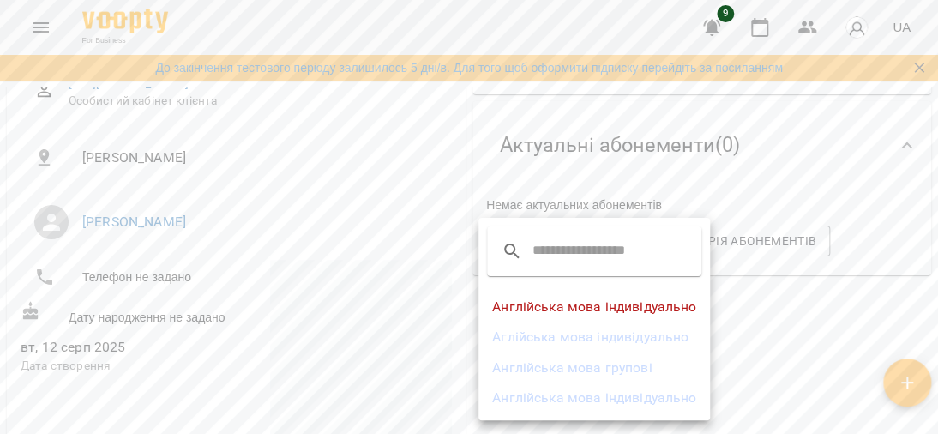
click at [633, 363] on li "Англійська мова групові" at bounding box center [593, 367] width 231 height 31
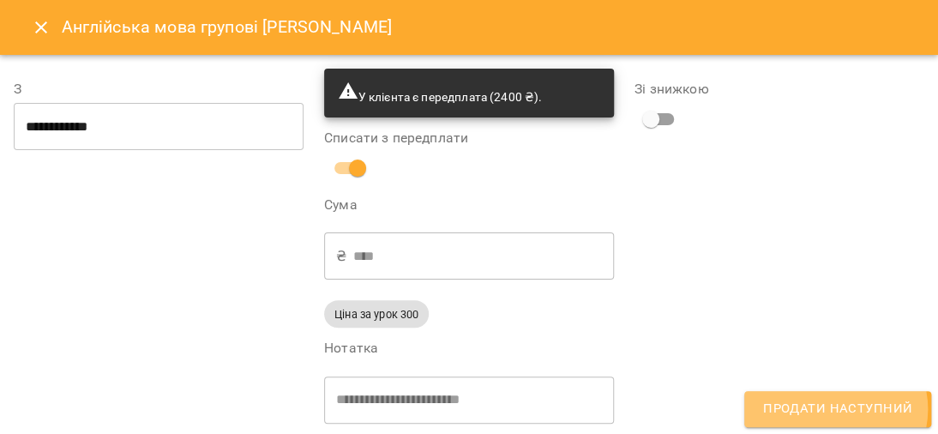
click at [838, 410] on span "Продати наступний" at bounding box center [837, 409] width 149 height 22
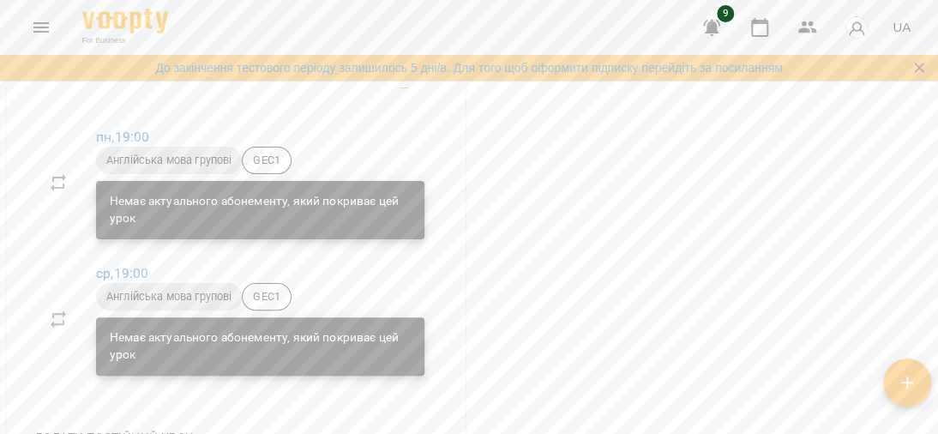
scroll to position [857, 0]
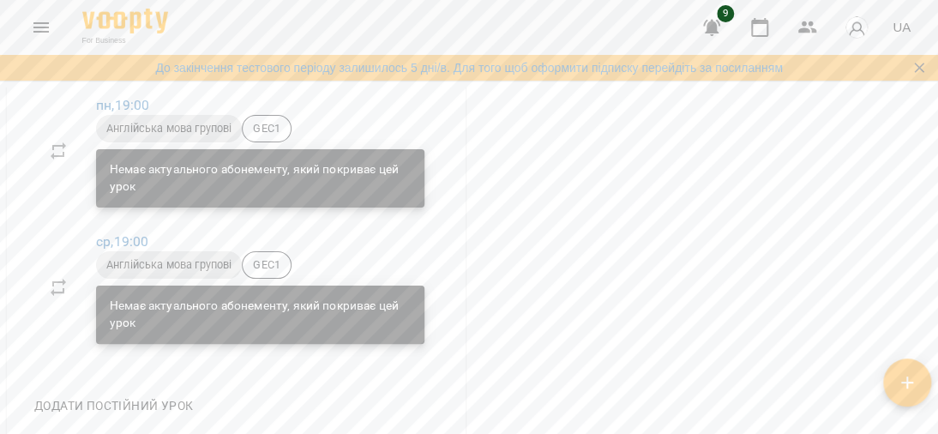
click at [136, 136] on span "Англійська мова групові" at bounding box center [169, 128] width 146 height 15
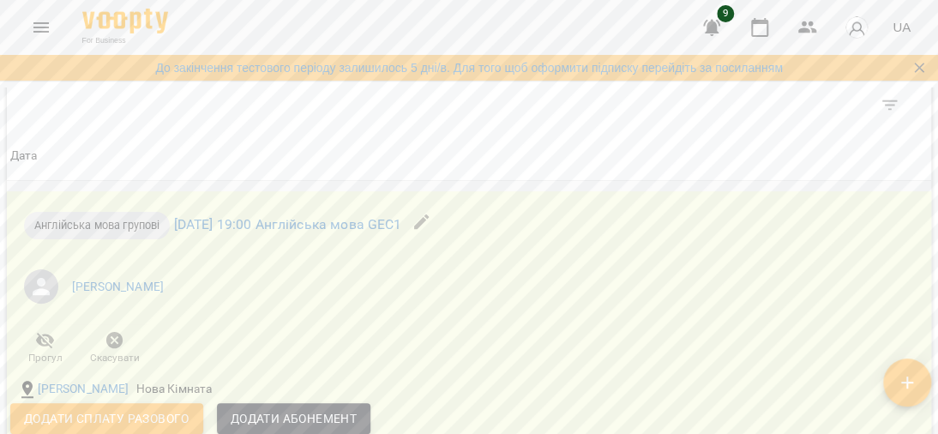
scroll to position [1543, 0]
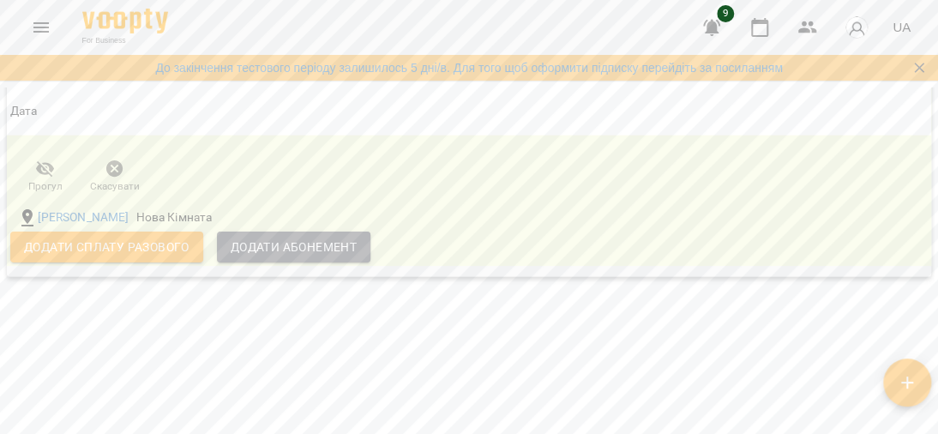
click at [258, 257] on span "Додати Абонемент" at bounding box center [294, 247] width 126 height 21
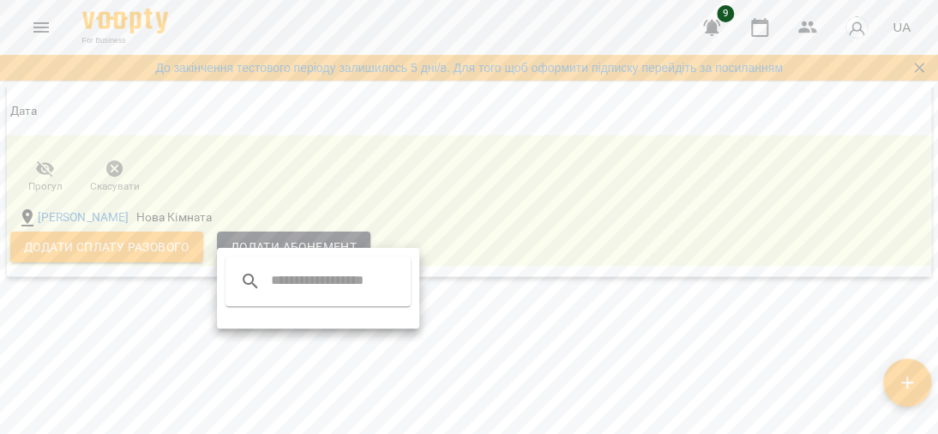
click at [267, 276] on button "button" at bounding box center [250, 281] width 41 height 41
click at [337, 279] on input "text" at bounding box center [338, 280] width 135 height 27
click at [645, 192] on div at bounding box center [469, 217] width 938 height 434
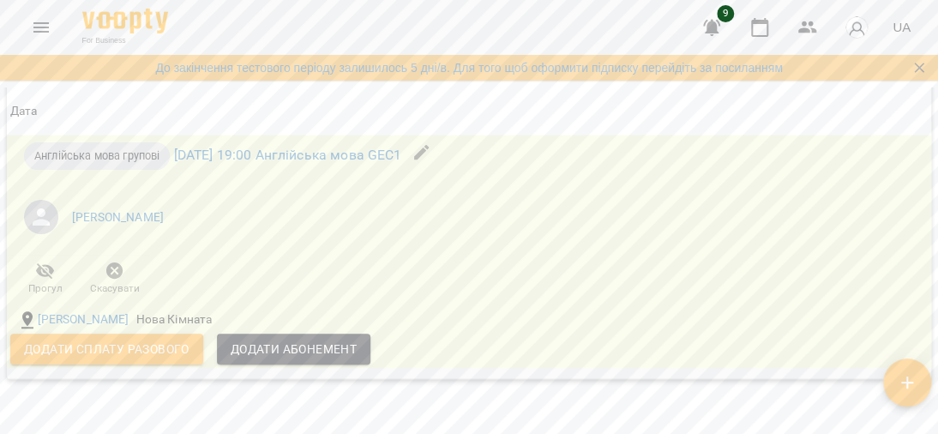
scroll to position [1371, 0]
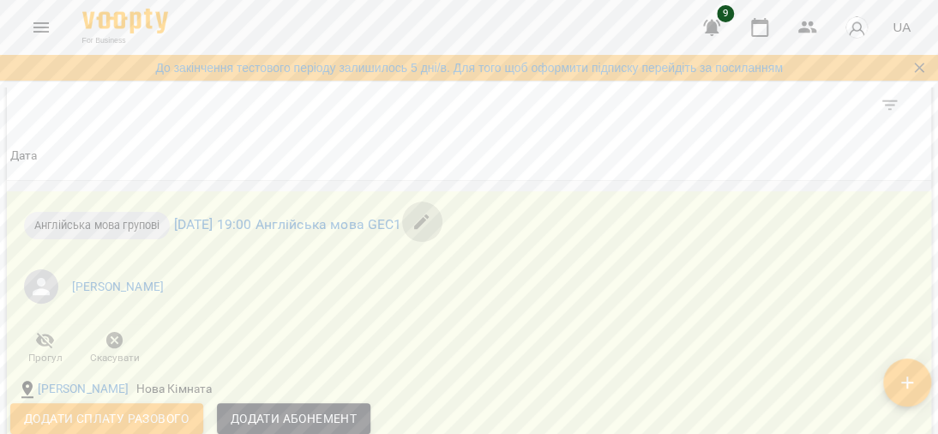
click at [432, 232] on icon "button" at bounding box center [421, 222] width 21 height 21
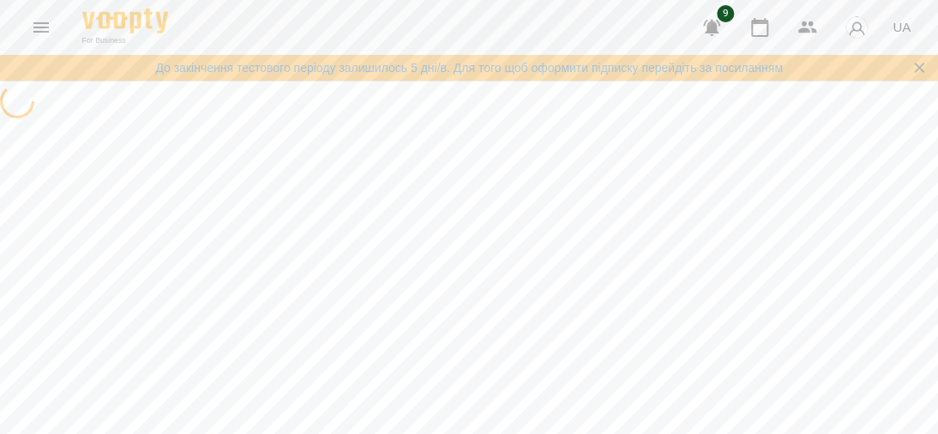
select select "**********"
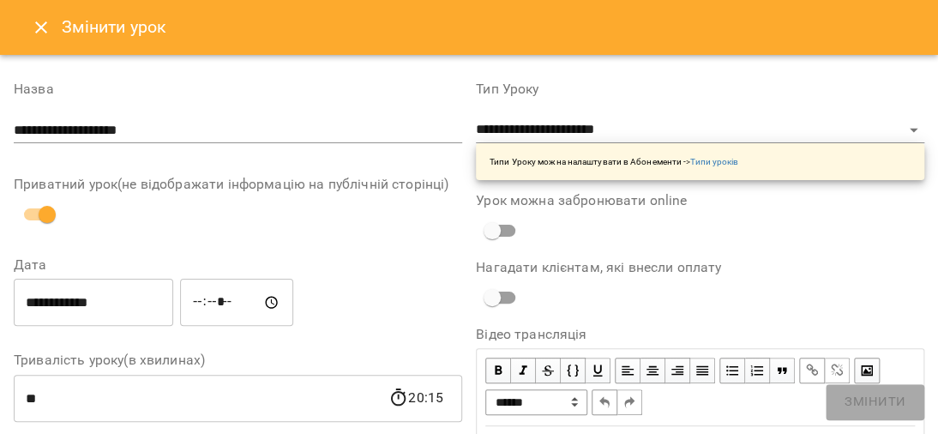
click at [40, 24] on icon "Close" at bounding box center [41, 27] width 21 height 21
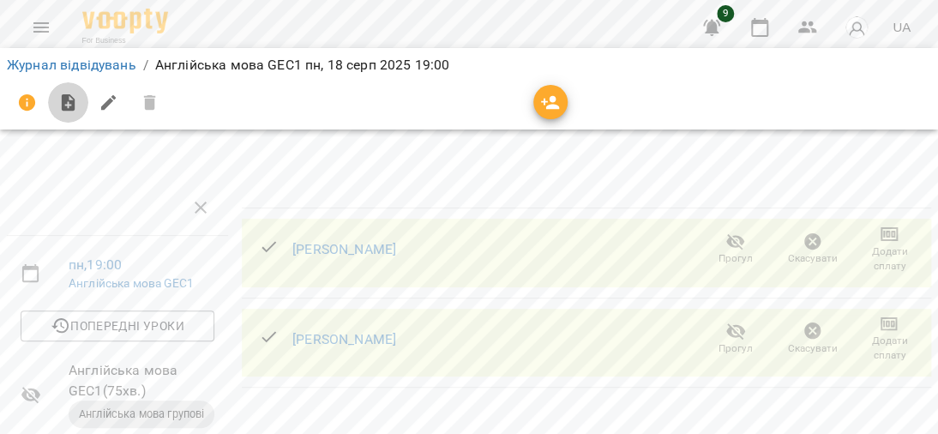
click at [61, 96] on icon "button" at bounding box center [68, 103] width 21 height 21
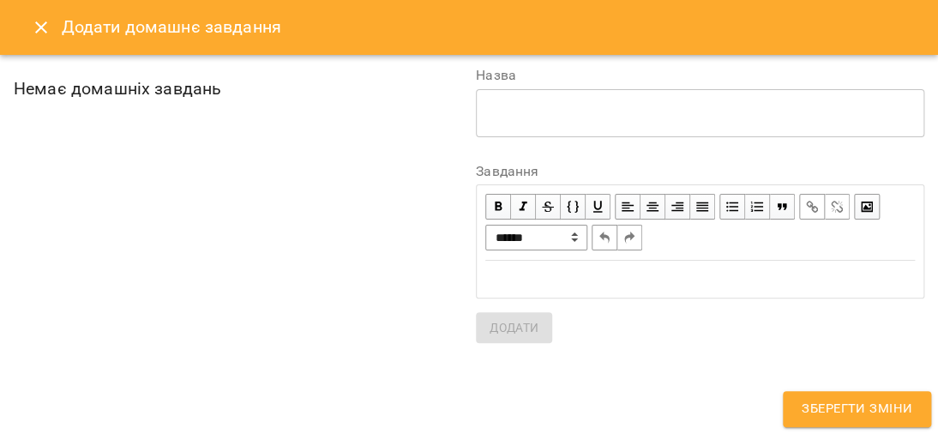
click at [34, 22] on icon "Close" at bounding box center [41, 27] width 21 height 21
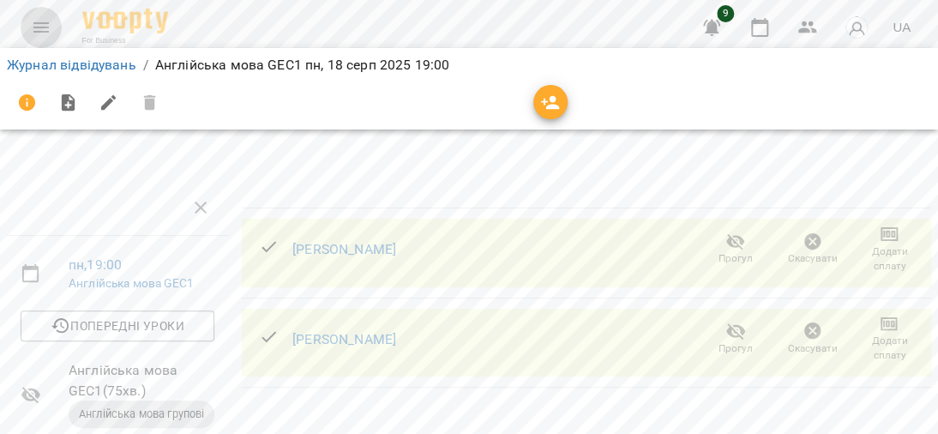
click at [47, 20] on icon "Menu" at bounding box center [41, 27] width 21 height 21
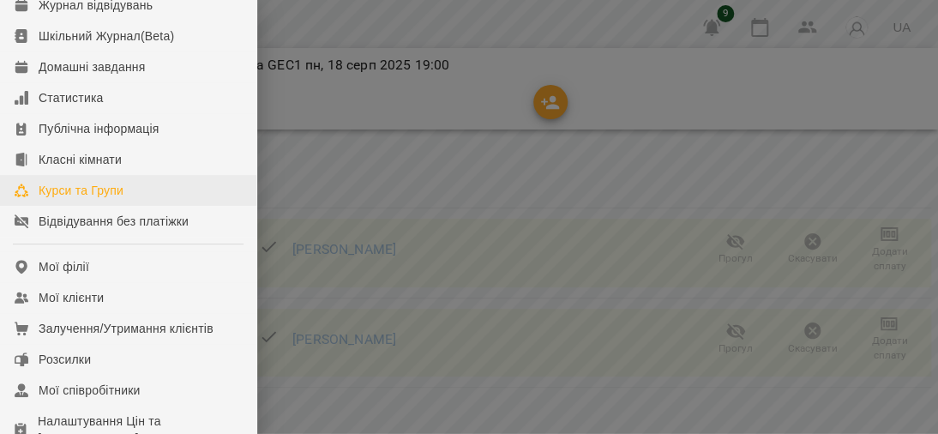
scroll to position [171, 0]
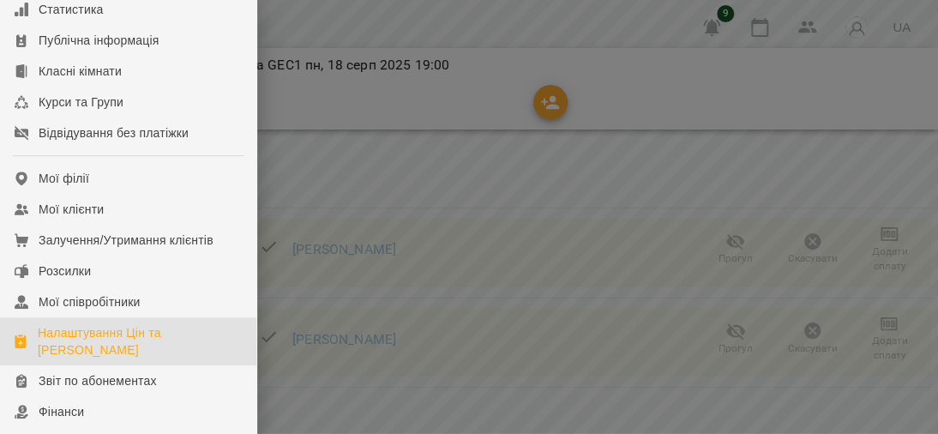
click at [147, 344] on div "Налаштування Цін та Абонементів" at bounding box center [140, 341] width 205 height 34
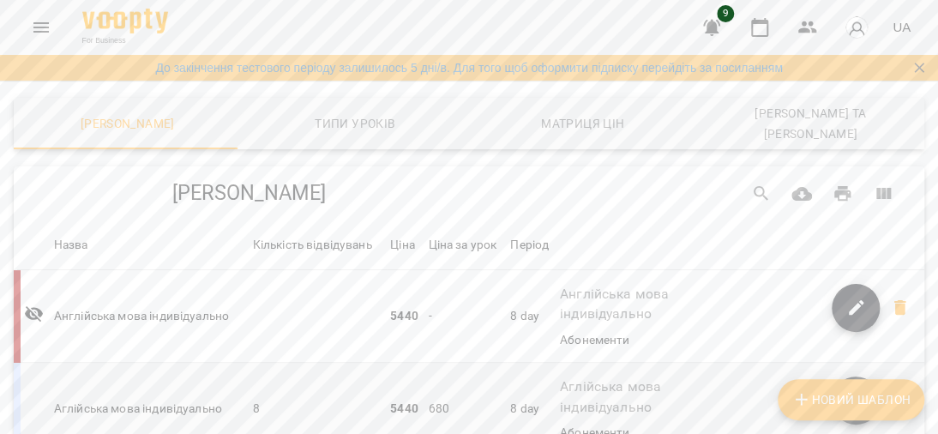
scroll to position [290, 0]
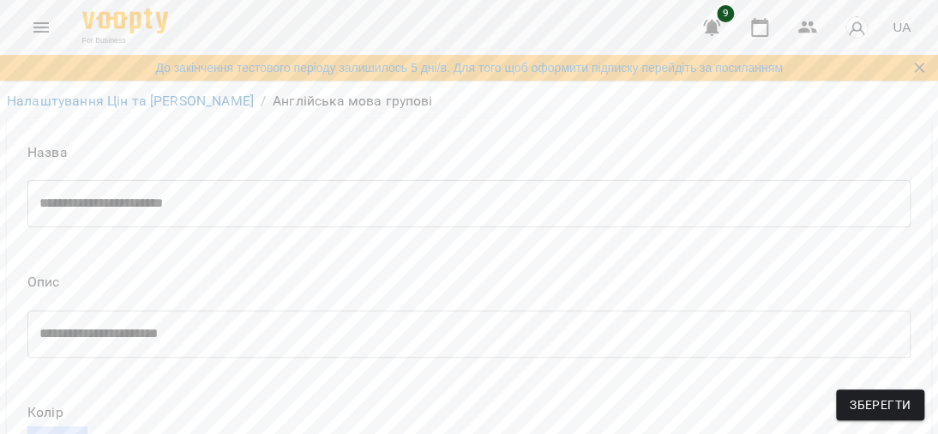
scroll to position [988, 0]
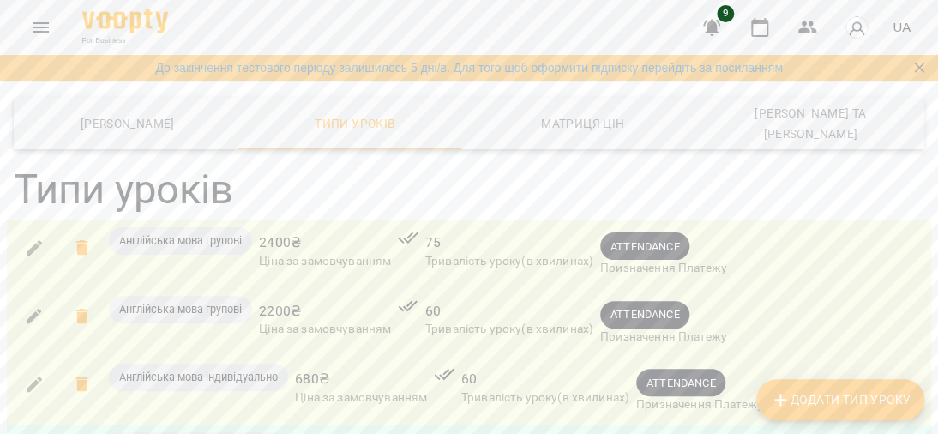
click at [203, 227] on div "Англійська мова групові" at bounding box center [180, 240] width 143 height 27
click at [209, 233] on span "Англійська мова групові" at bounding box center [180, 240] width 143 height 15
click at [30, 237] on icon "button" at bounding box center [34, 247] width 21 height 21
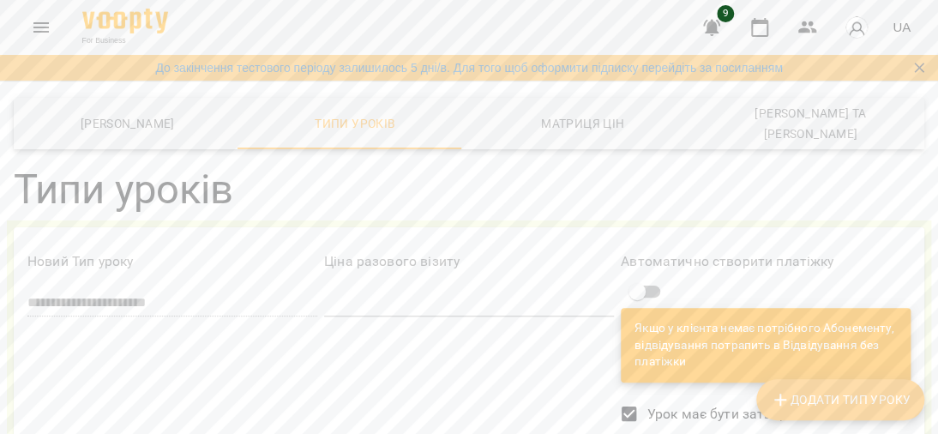
click at [813, 391] on span "Додати Тип Уроку" at bounding box center [840, 399] width 141 height 21
drag, startPoint x: 177, startPoint y: 203, endPoint x: 194, endPoint y: 204, distance: 17.2
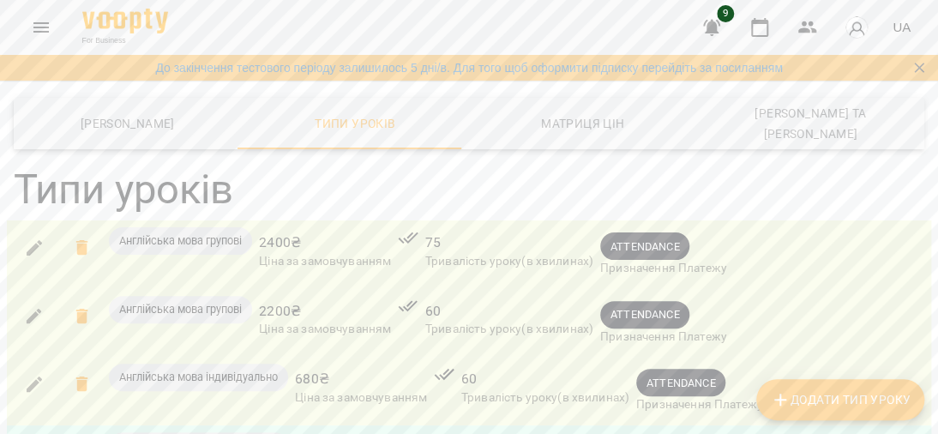
scroll to position [0, 0]
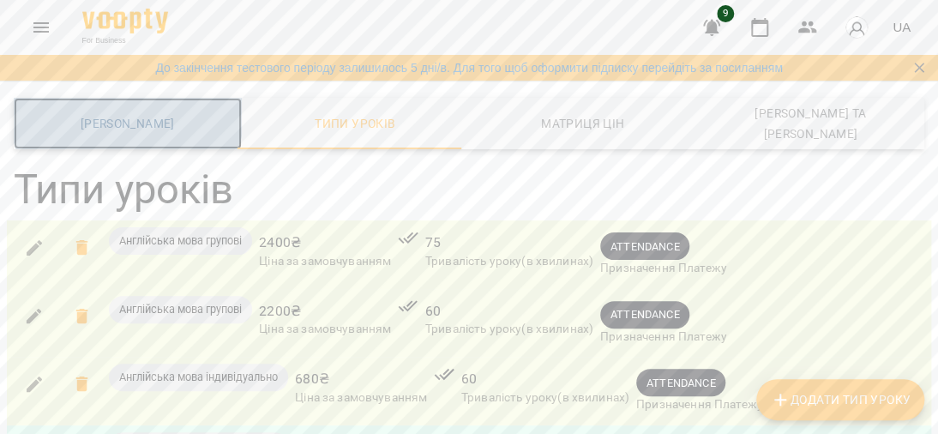
click at [127, 113] on span "[PERSON_NAME]" at bounding box center [127, 123] width 207 height 21
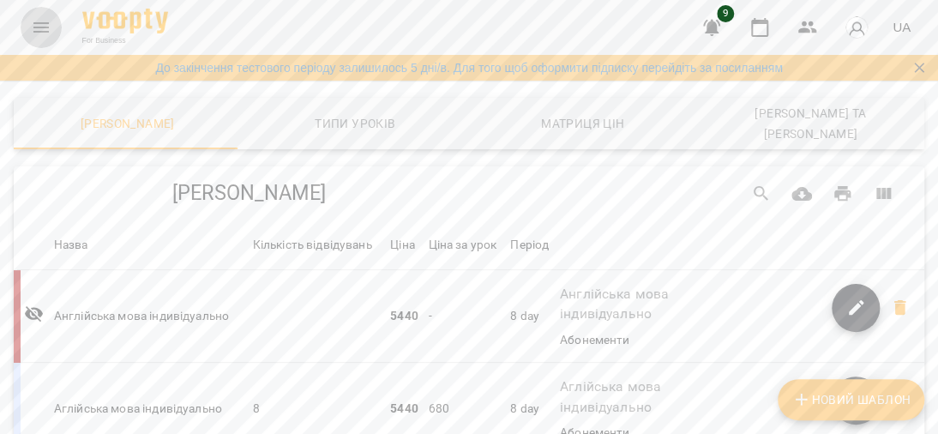
click at [51, 25] on button "Menu" at bounding box center [41, 27] width 41 height 41
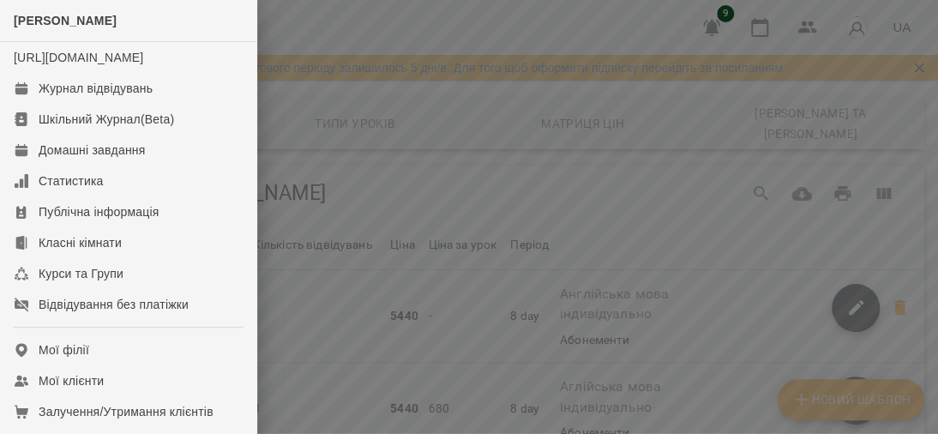
click at [511, 262] on div at bounding box center [469, 217] width 938 height 434
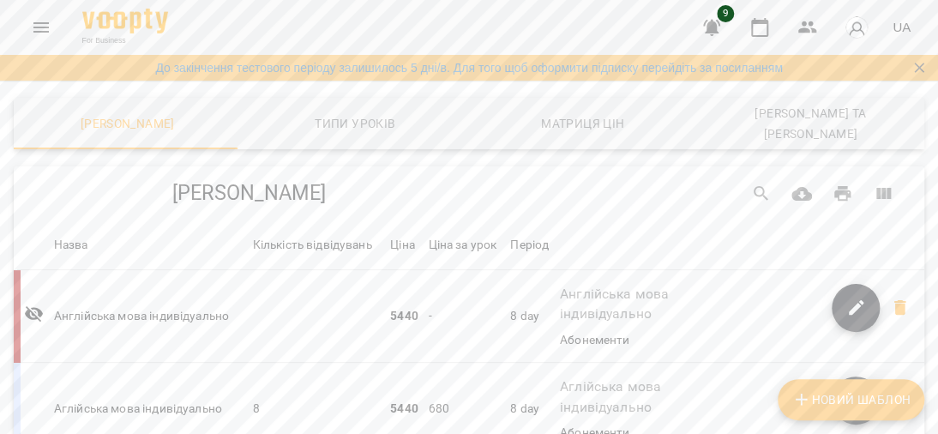
scroll to position [290, 0]
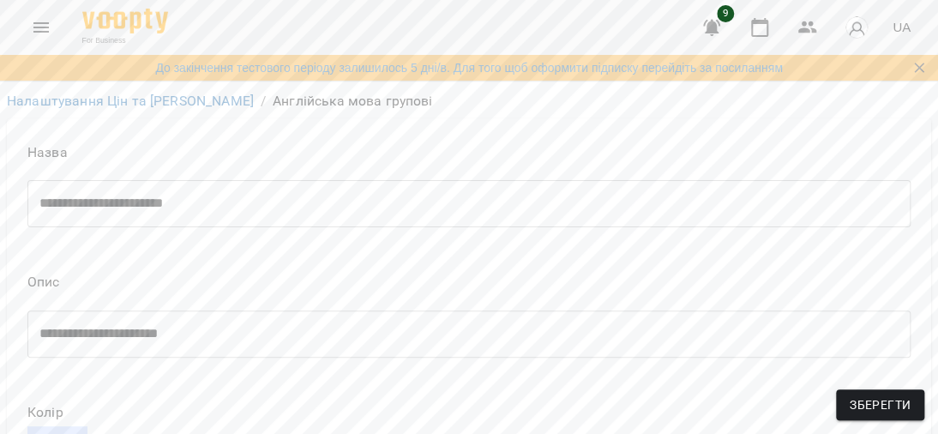
scroll to position [988, 0]
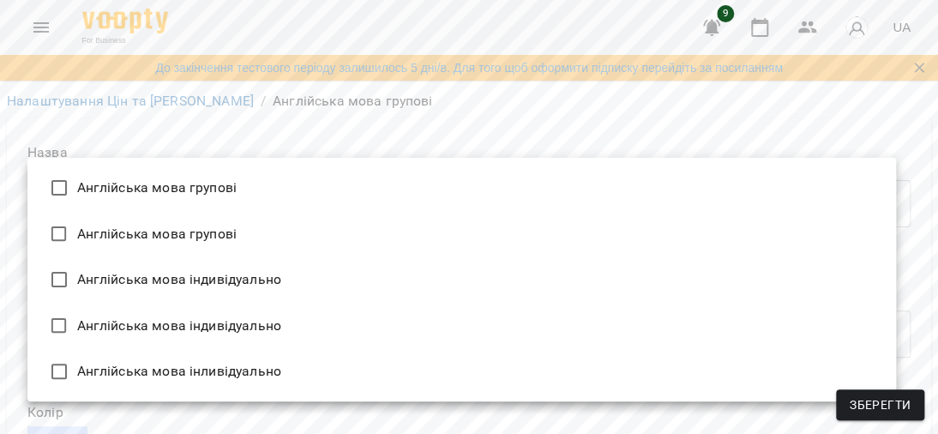
click at [202, 190] on li "Англійська мова групові" at bounding box center [461, 188] width 868 height 46
type input "**********"
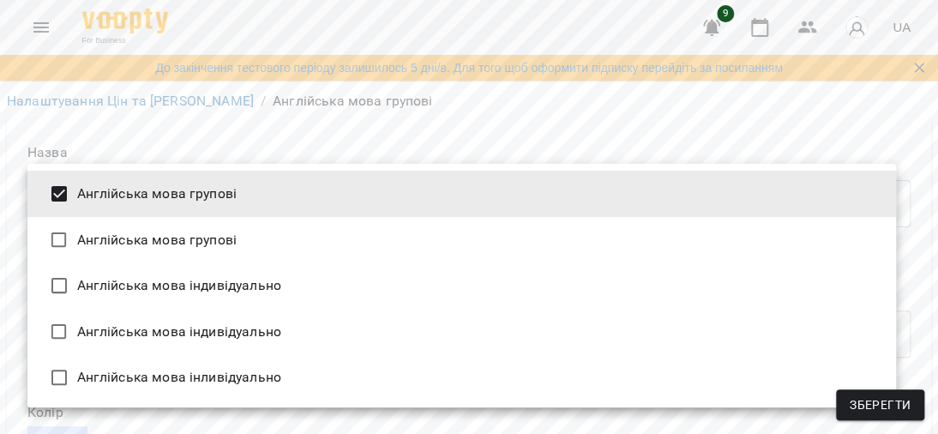
click at [867, 402] on span "Зберегти" at bounding box center [879, 404] width 61 height 21
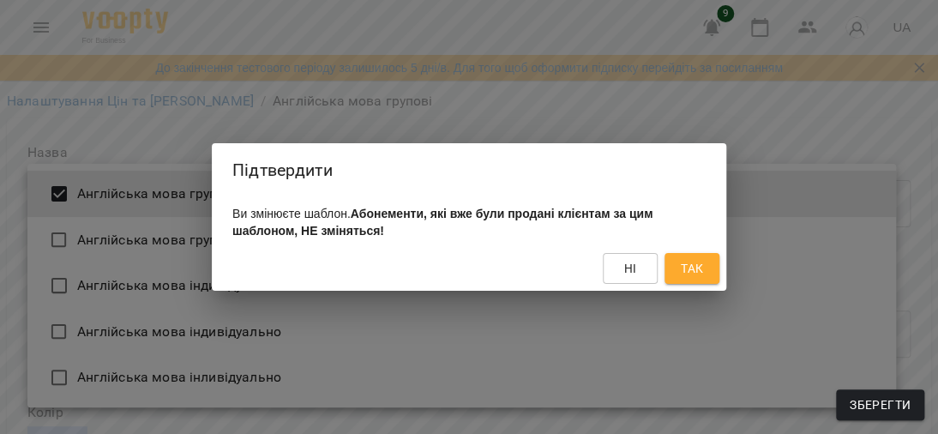
click at [686, 268] on span "Так" at bounding box center [692, 268] width 22 height 21
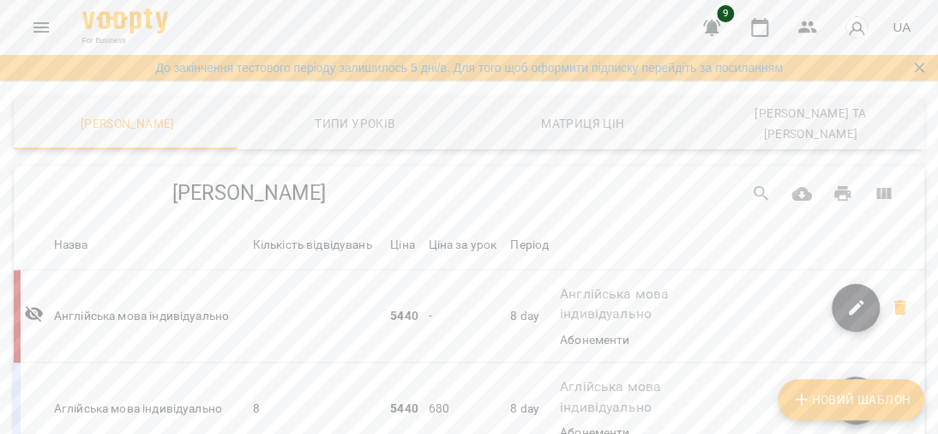
scroll to position [257, 0]
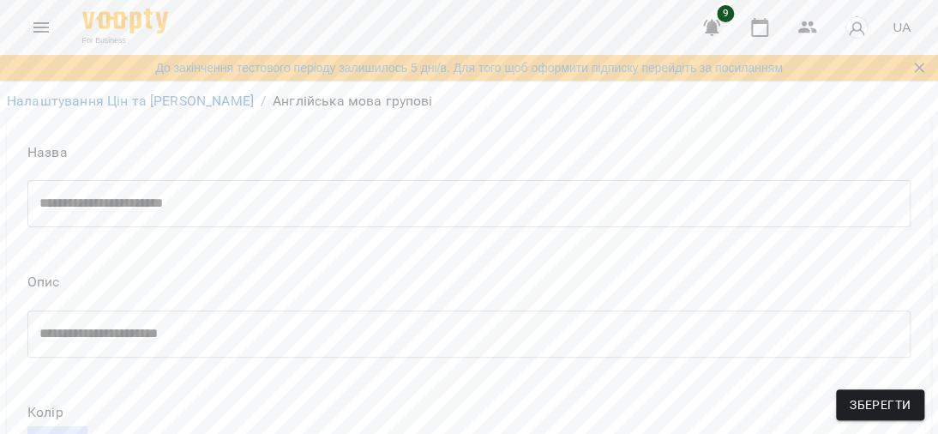
scroll to position [1000, 0]
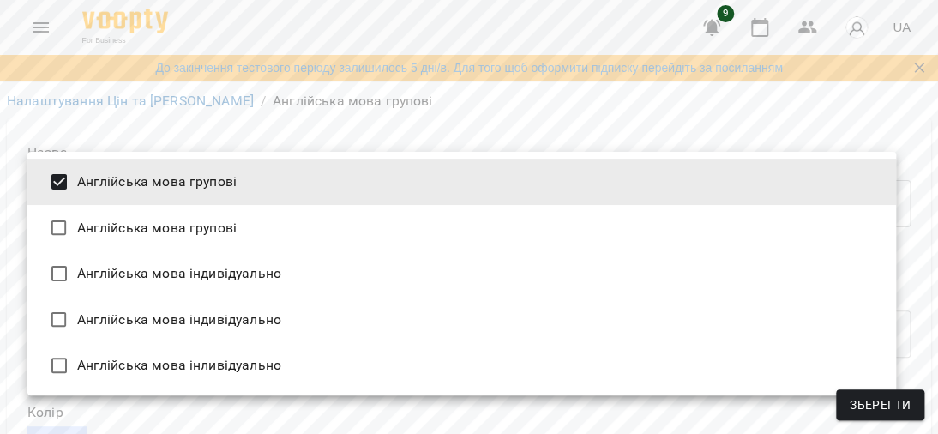
click at [242, 138] on div at bounding box center [469, 217] width 938 height 434
click at [338, 135] on div at bounding box center [469, 217] width 938 height 434
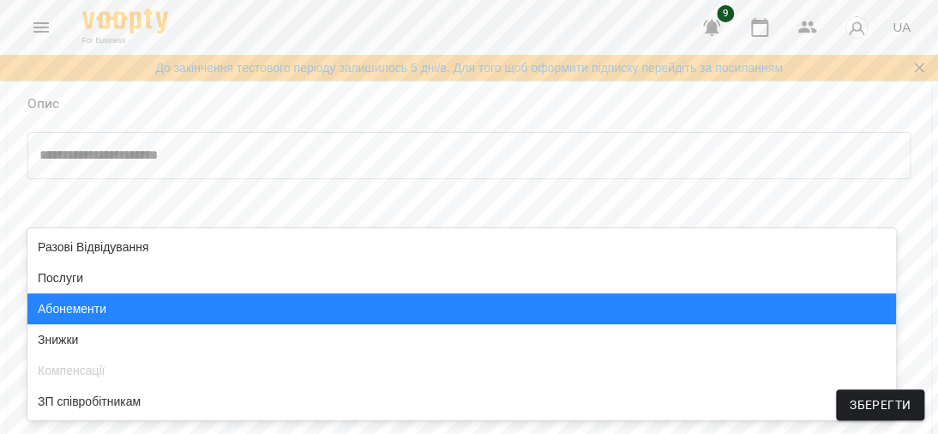
click at [76, 310] on div "Абонементи" at bounding box center [461, 308] width 868 height 31
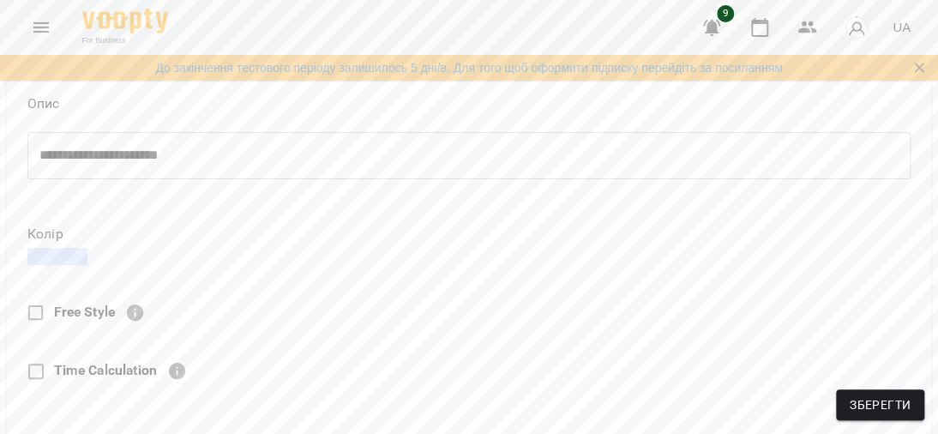
scroll to position [0, 0]
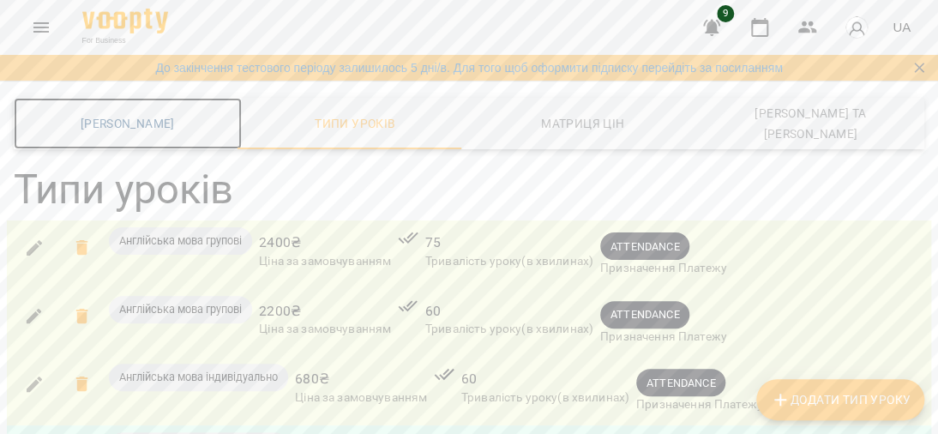
click at [107, 128] on span "[PERSON_NAME]" at bounding box center [127, 123] width 207 height 21
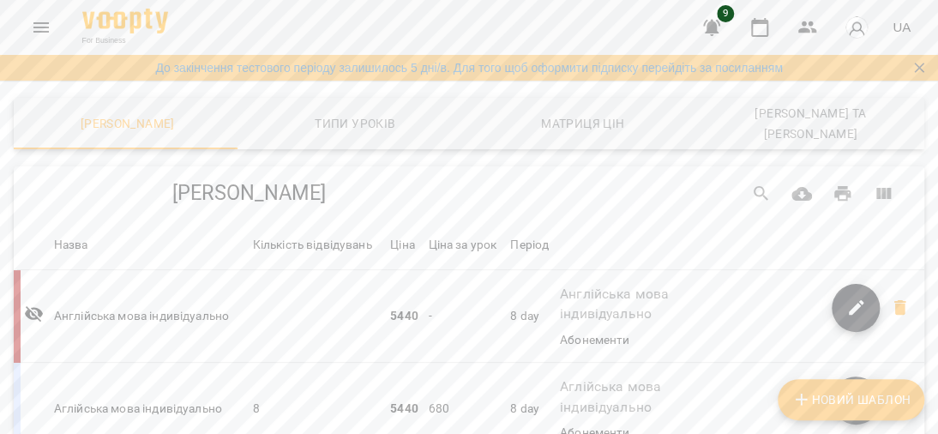
click at [41, 25] on icon "Menu" at bounding box center [41, 27] width 21 height 21
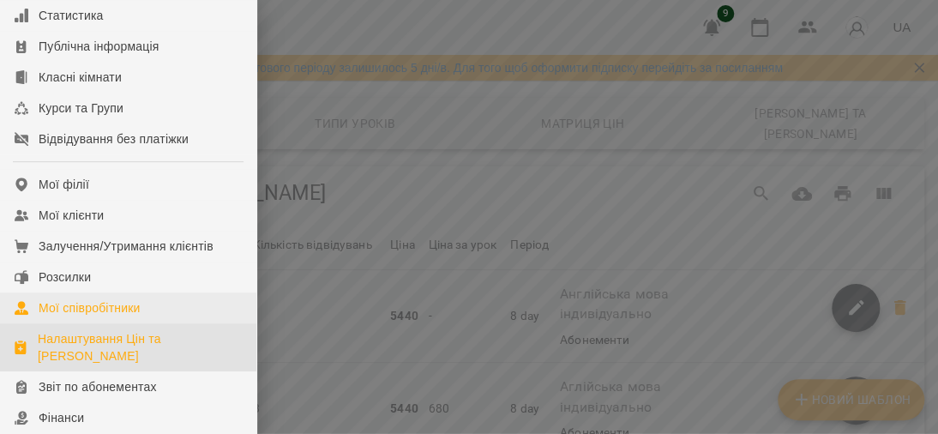
scroll to position [171, 0]
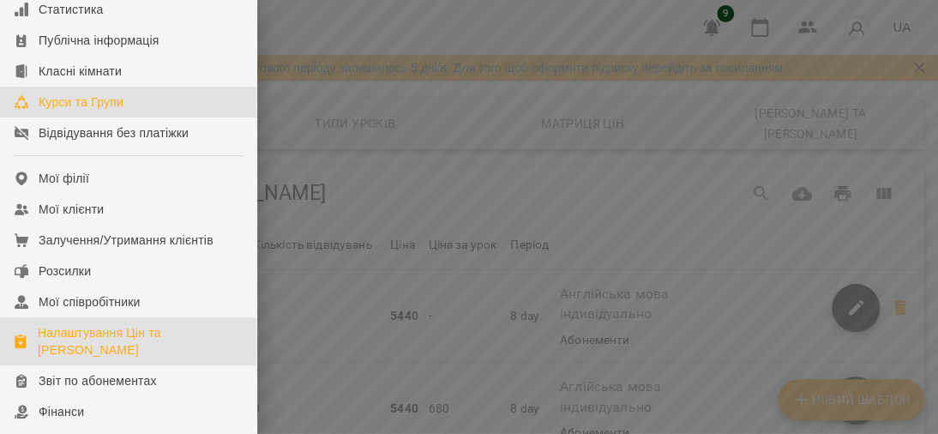
click at [88, 111] on div "Курси та Групи" at bounding box center [81, 101] width 85 height 17
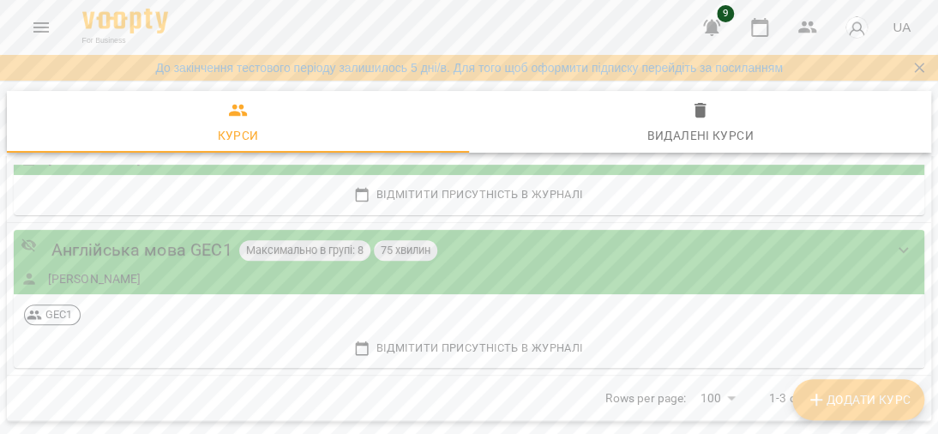
scroll to position [236, 0]
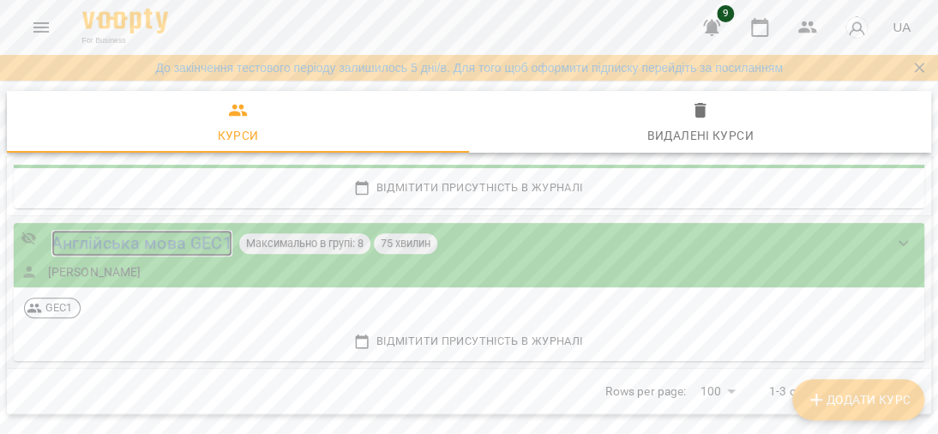
click at [85, 245] on div "Англійська мова GEC1" at bounding box center [141, 243] width 181 height 27
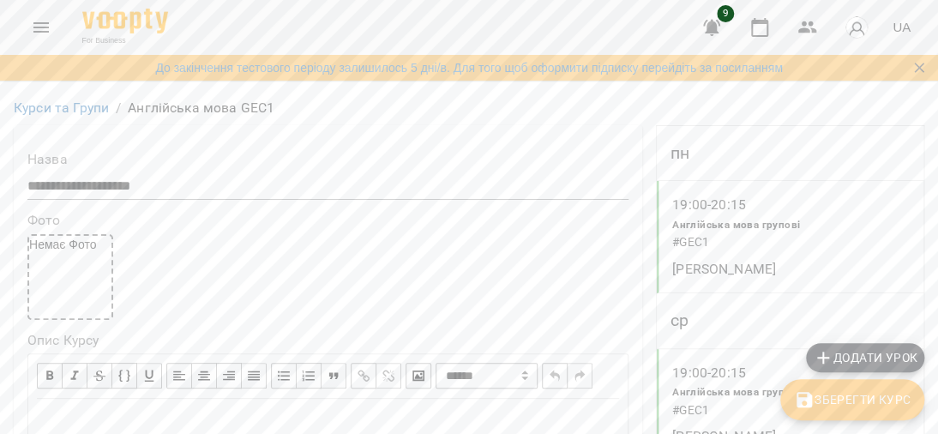
click at [41, 25] on icon "Menu" at bounding box center [41, 27] width 21 height 21
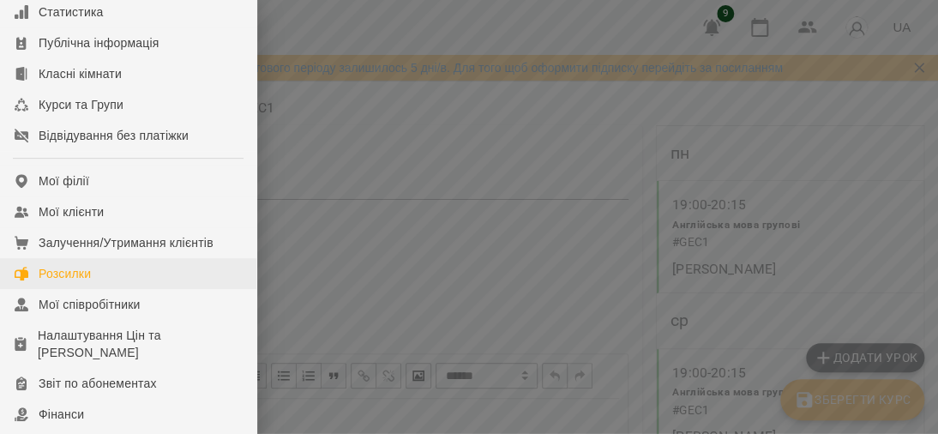
scroll to position [257, 0]
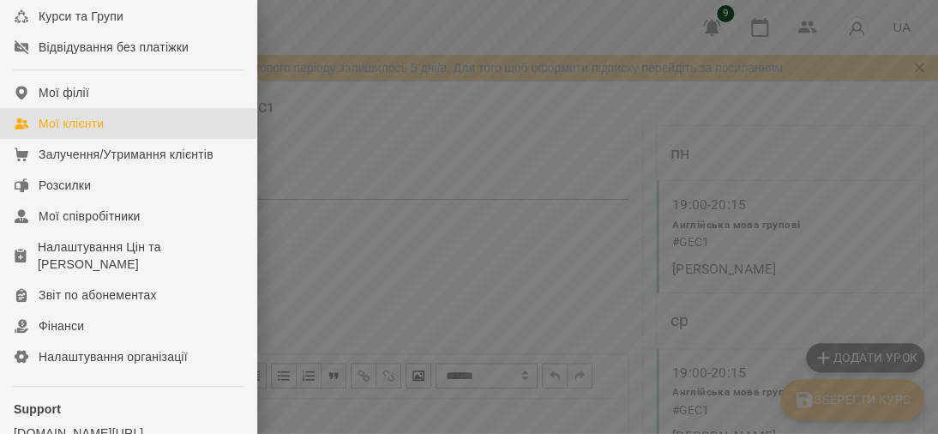
click at [48, 132] on div "Мої клієнти" at bounding box center [71, 123] width 65 height 17
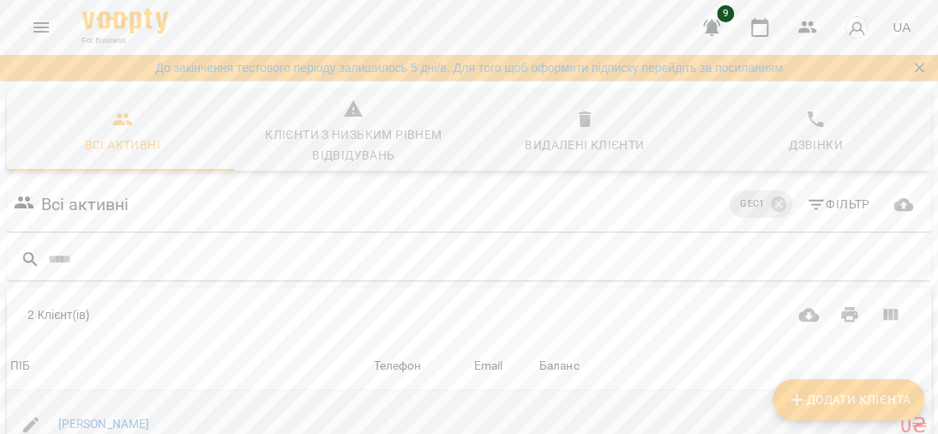
scroll to position [257, 0]
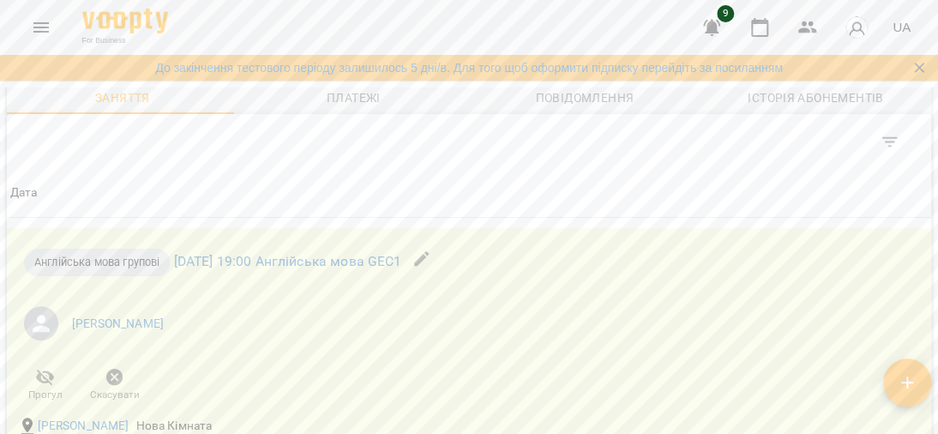
scroll to position [1455, 0]
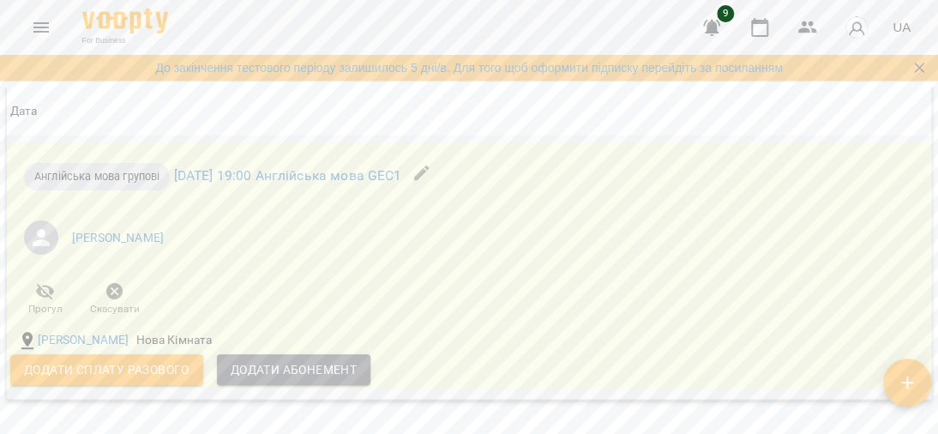
click at [320, 380] on span "Додати Абонемент" at bounding box center [294, 369] width 126 height 21
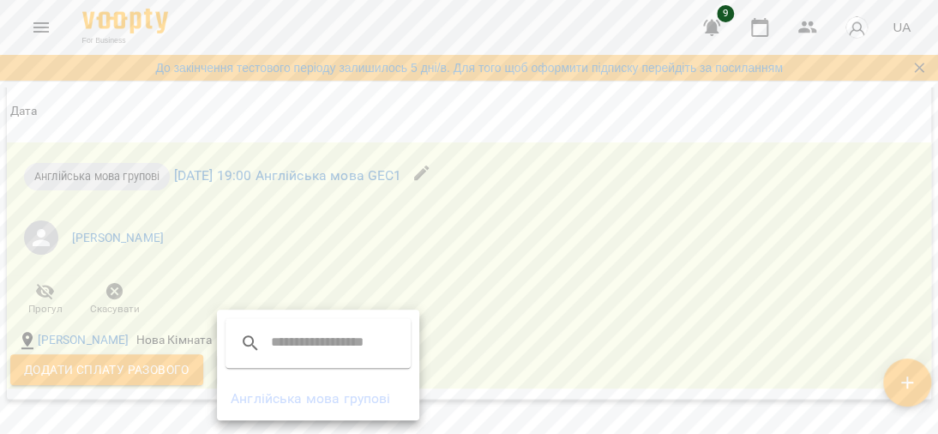
click at [560, 276] on div at bounding box center [469, 217] width 938 height 434
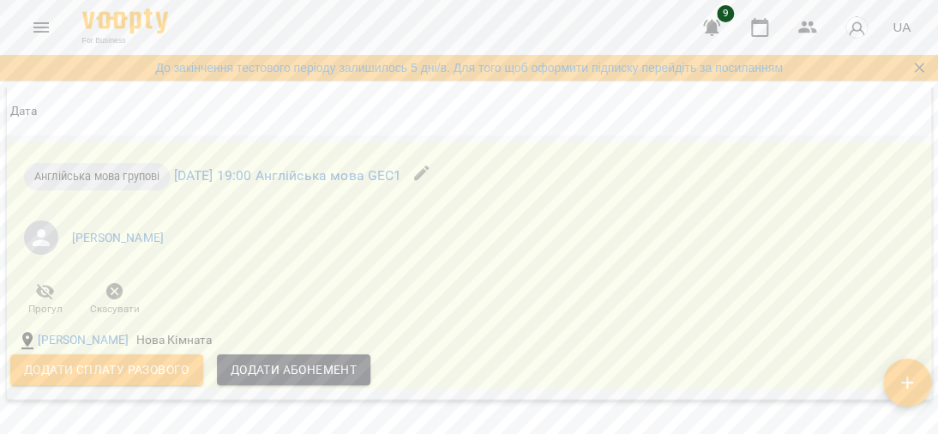
click at [432, 181] on icon "button" at bounding box center [421, 173] width 21 height 21
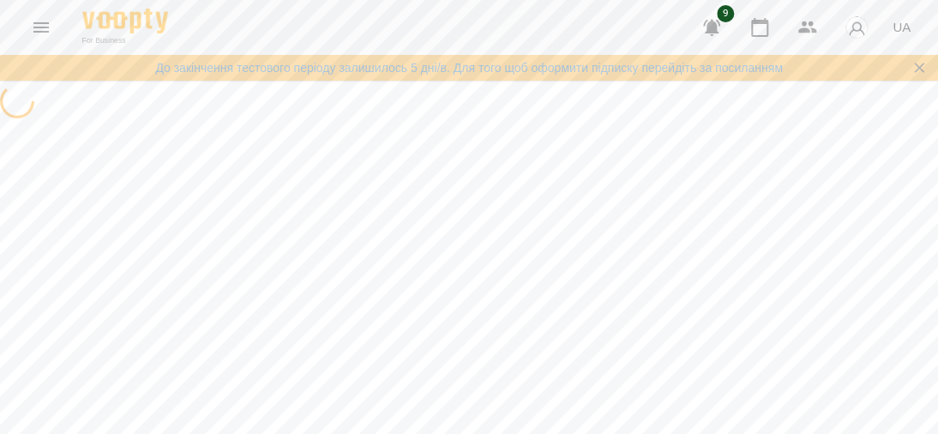
select select "**********"
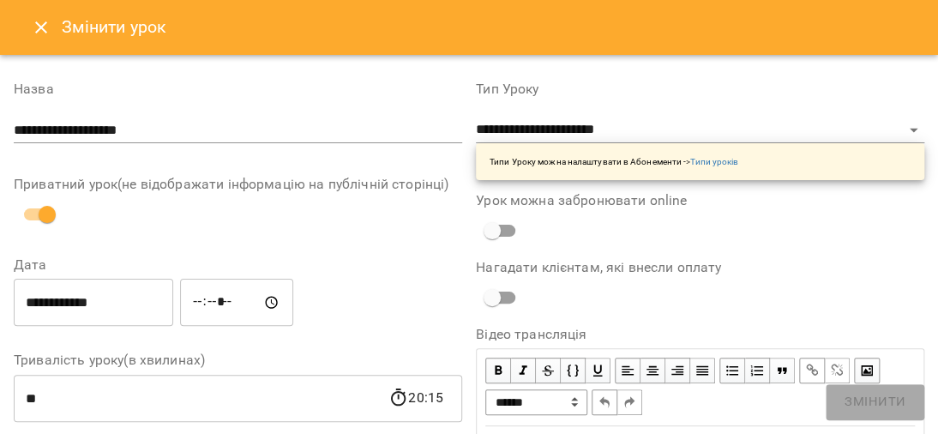
click at [40, 22] on icon "Close" at bounding box center [41, 27] width 21 height 21
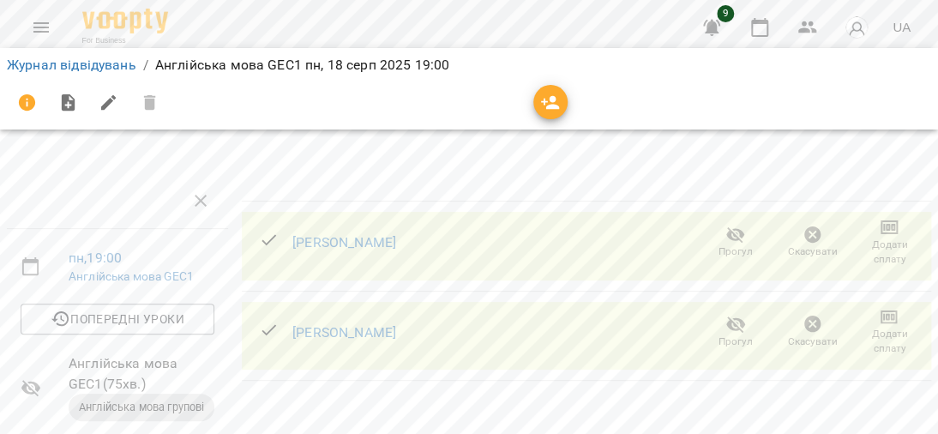
scroll to position [86, 0]
click at [128, 309] on span "Попередні уроки" at bounding box center [117, 319] width 166 height 21
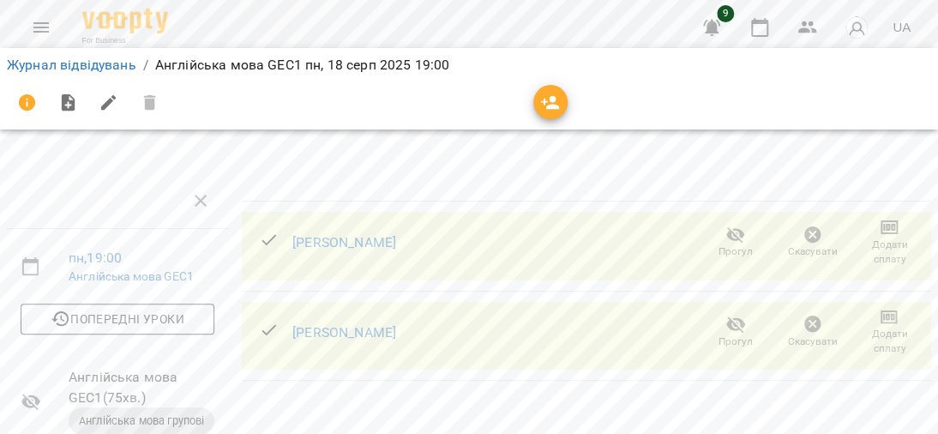
click at [83, 309] on span "Попередні уроки" at bounding box center [117, 319] width 166 height 21
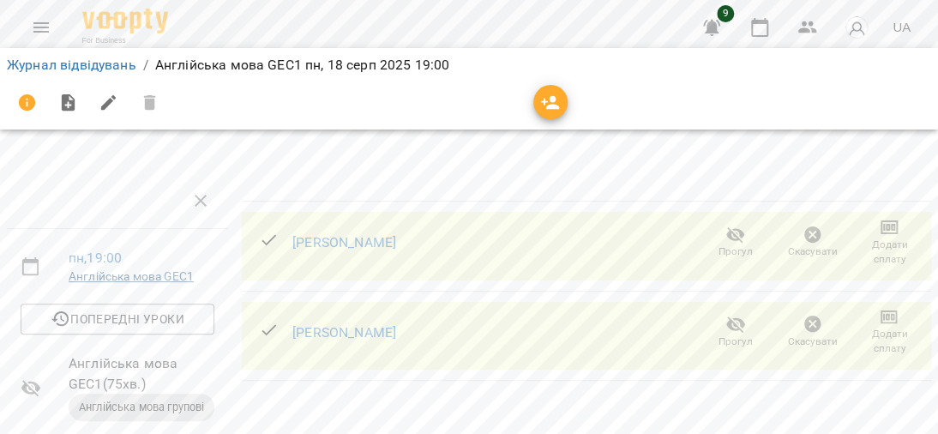
click at [145, 269] on link "Англійська мова GEC1" at bounding box center [131, 276] width 125 height 14
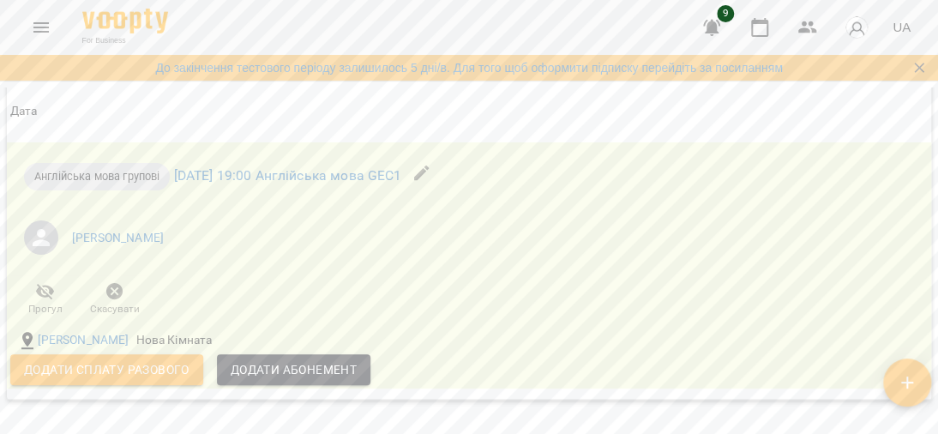
scroll to position [1249, 0]
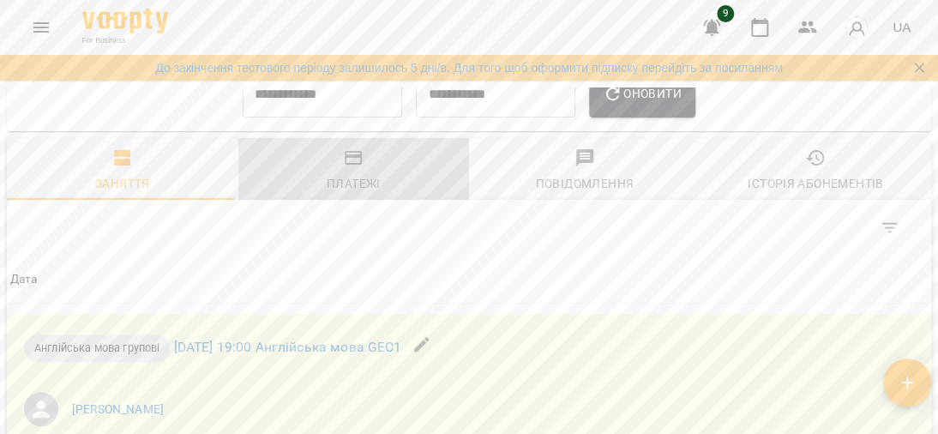
click at [355, 165] on icon "button" at bounding box center [353, 158] width 17 height 14
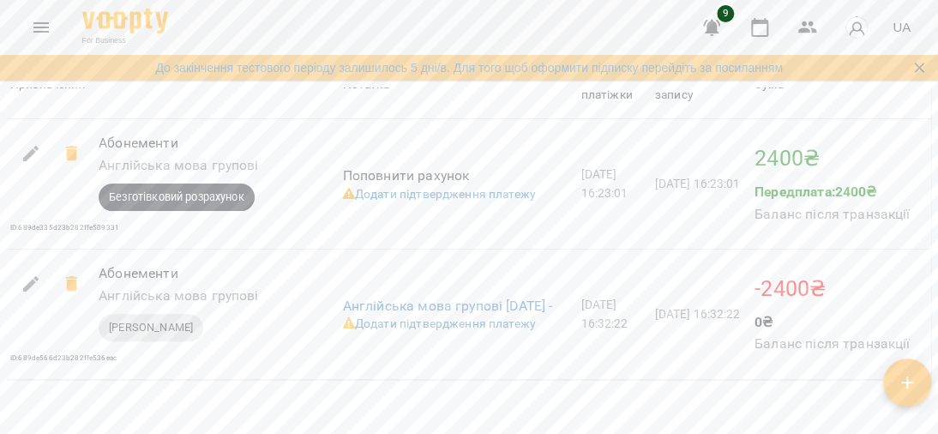
scroll to position [1690, 0]
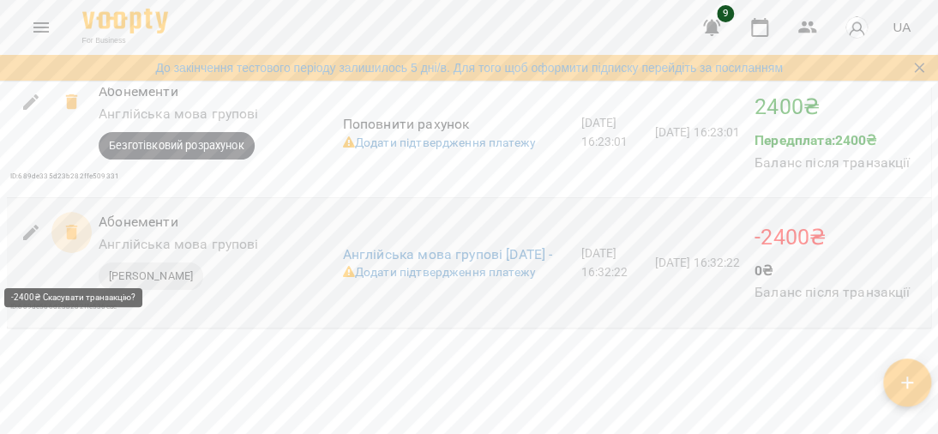
click at [69, 240] on icon at bounding box center [71, 232] width 12 height 15
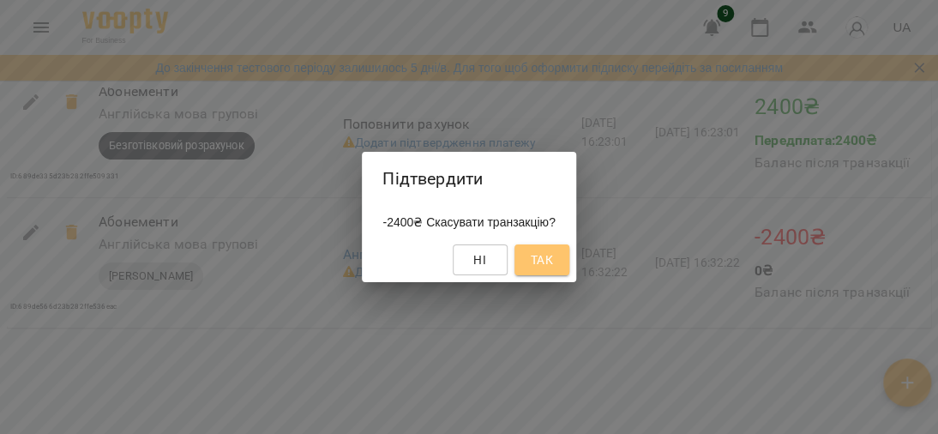
click at [538, 259] on span "Так" at bounding box center [541, 259] width 27 height 21
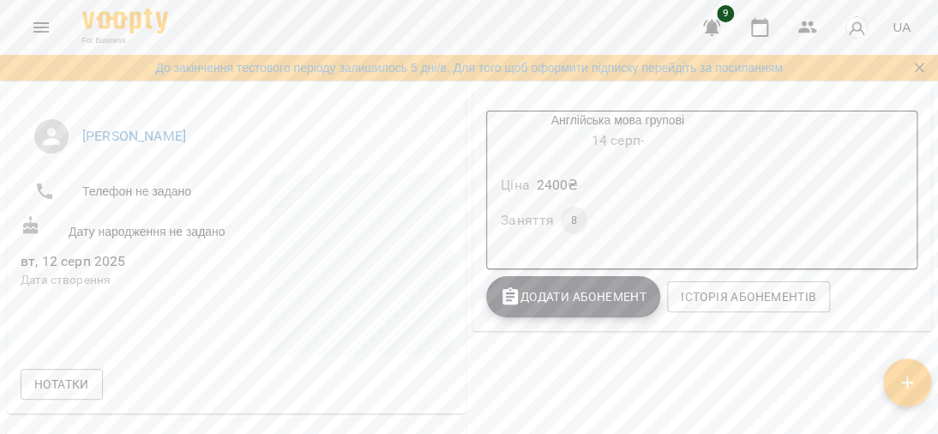
scroll to position [257, 0]
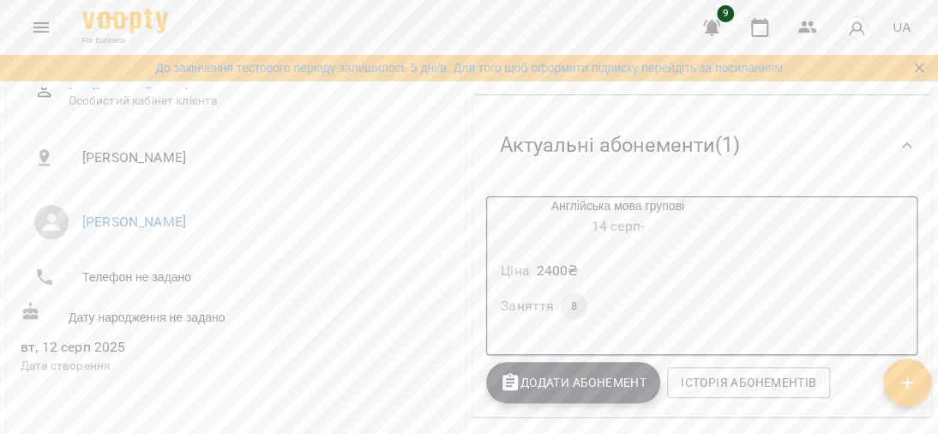
click at [902, 146] on icon at bounding box center [907, 144] width 10 height 6
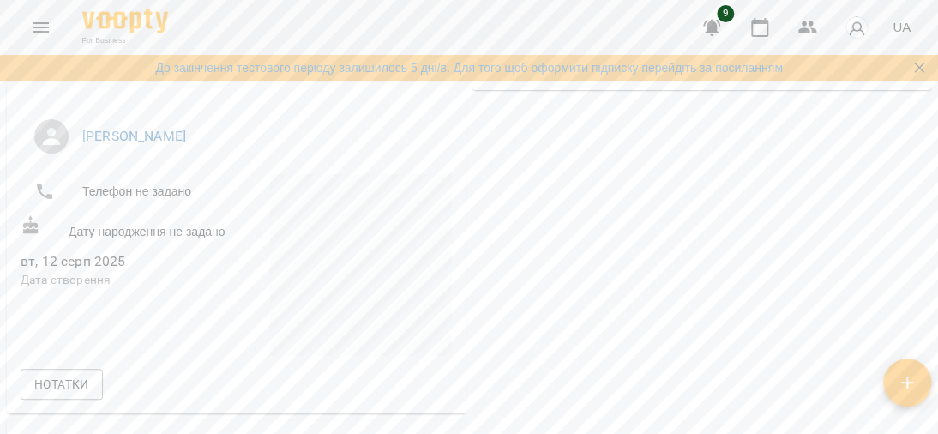
scroll to position [0, 0]
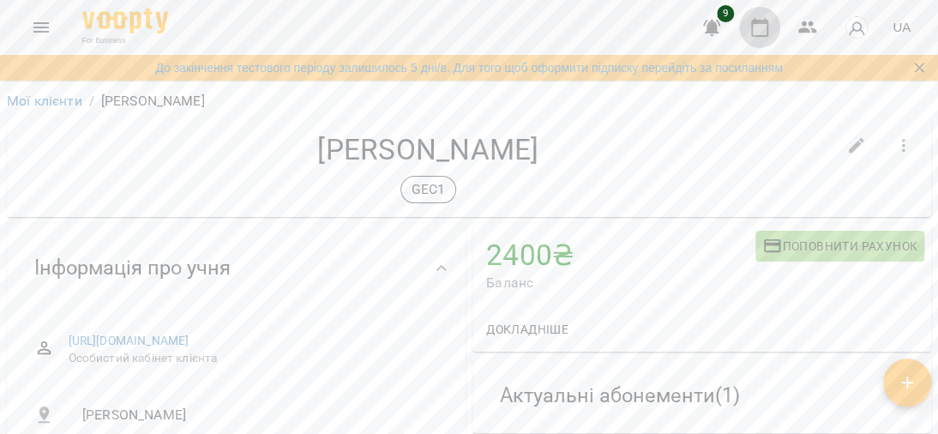
click at [757, 32] on icon "button" at bounding box center [759, 27] width 21 height 21
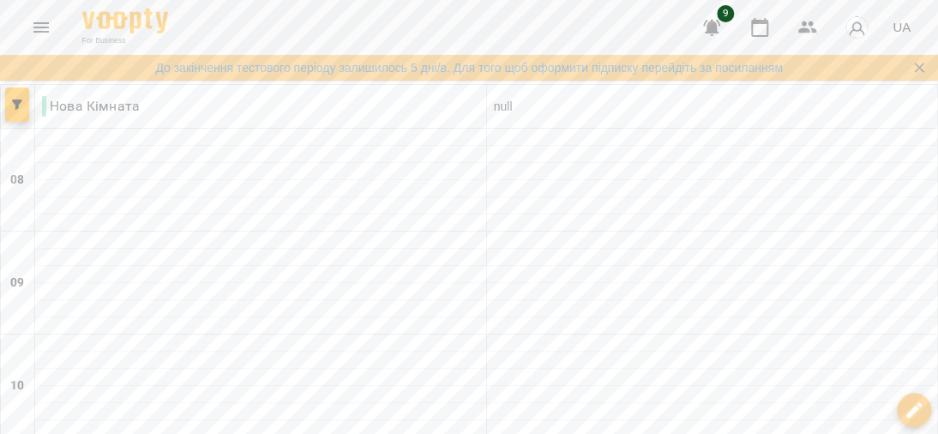
scroll to position [1042, 0]
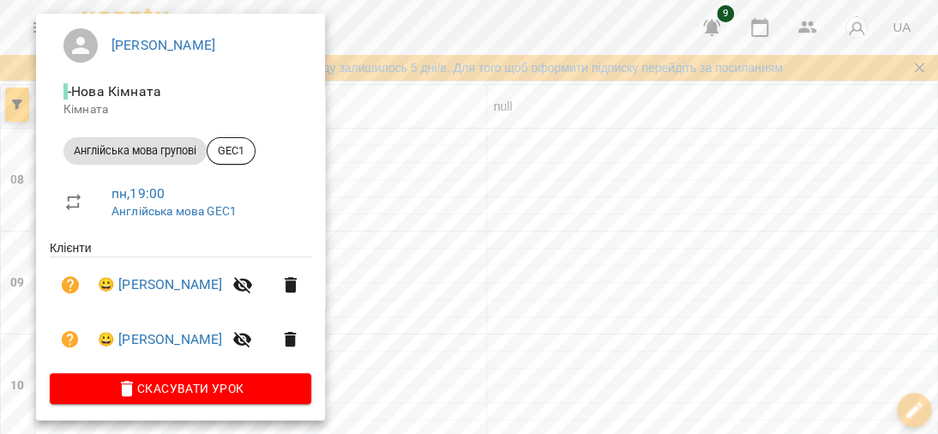
scroll to position [148, 0]
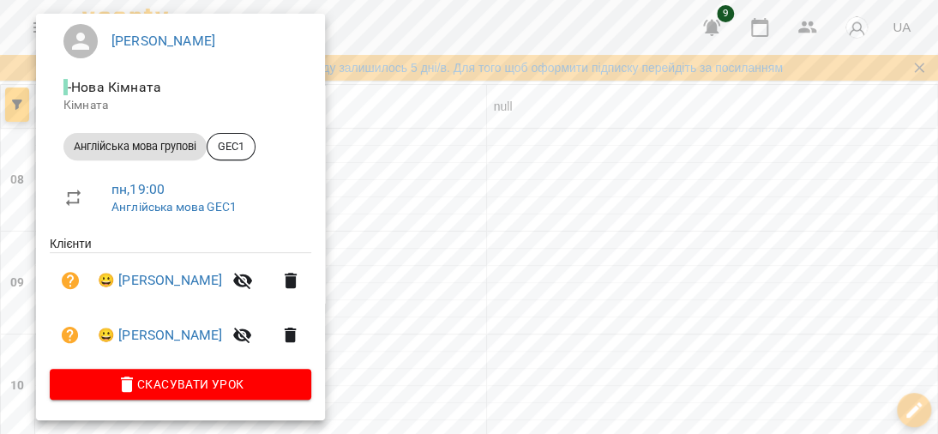
click at [93, 279] on div at bounding box center [74, 280] width 48 height 41
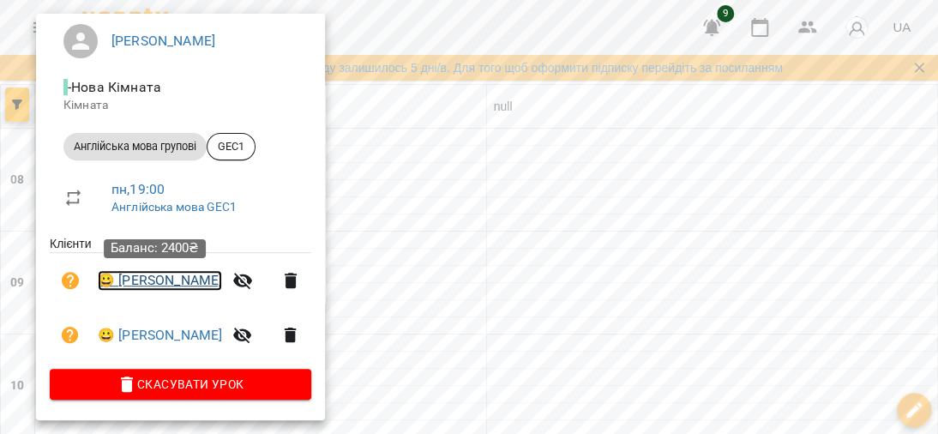
click at [99, 279] on link "😀 [PERSON_NAME]" at bounding box center [160, 280] width 124 height 21
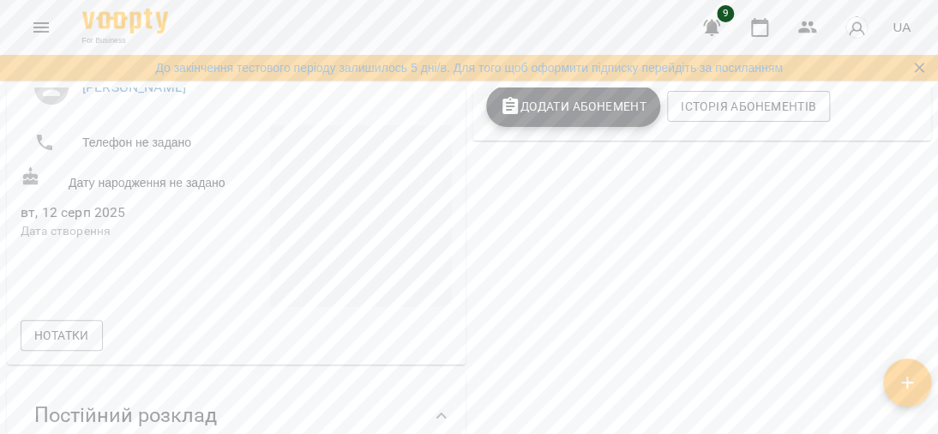
scroll to position [257, 0]
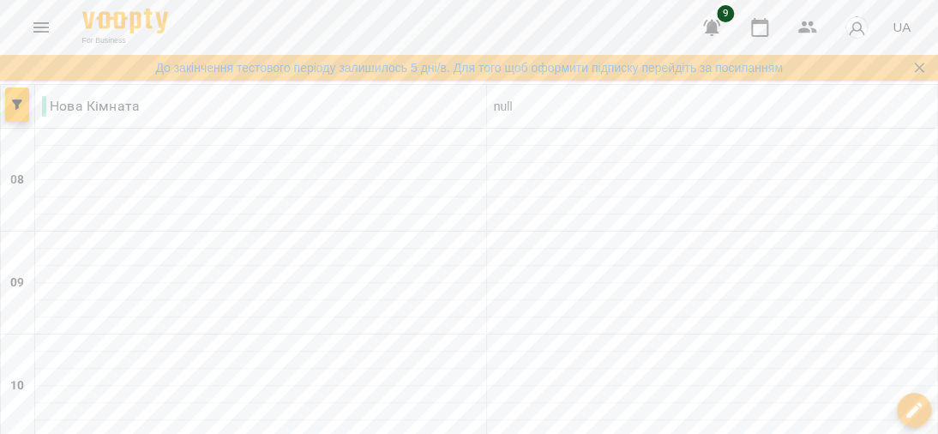
scroll to position [1042, 0]
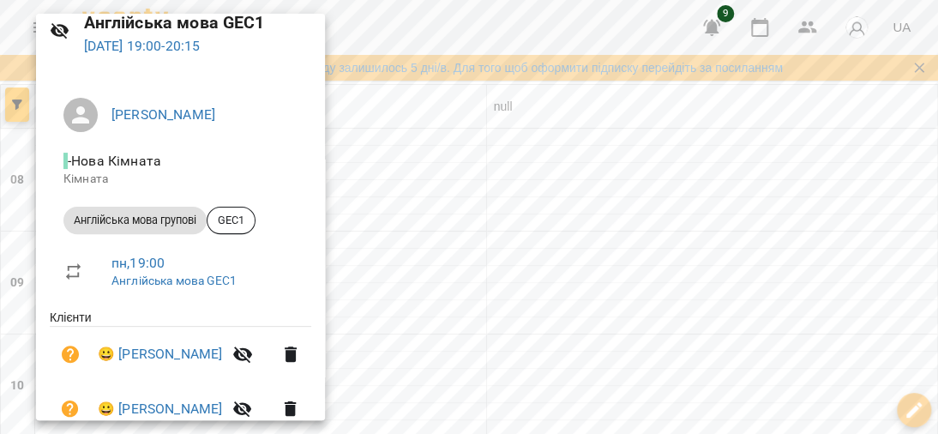
scroll to position [148, 0]
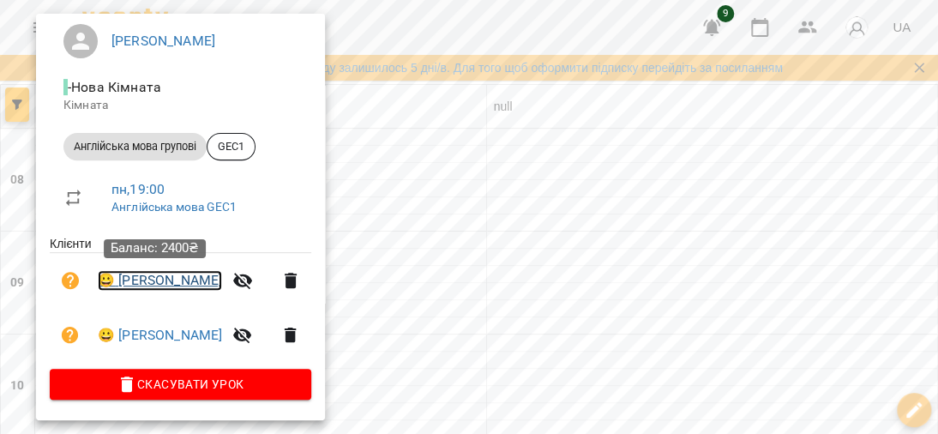
click at [101, 279] on link "😀 [PERSON_NAME]" at bounding box center [160, 280] width 124 height 21
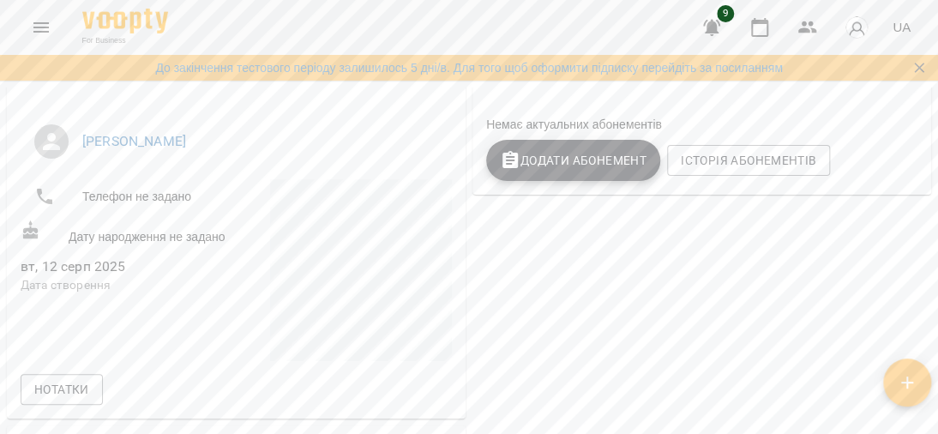
scroll to position [343, 0]
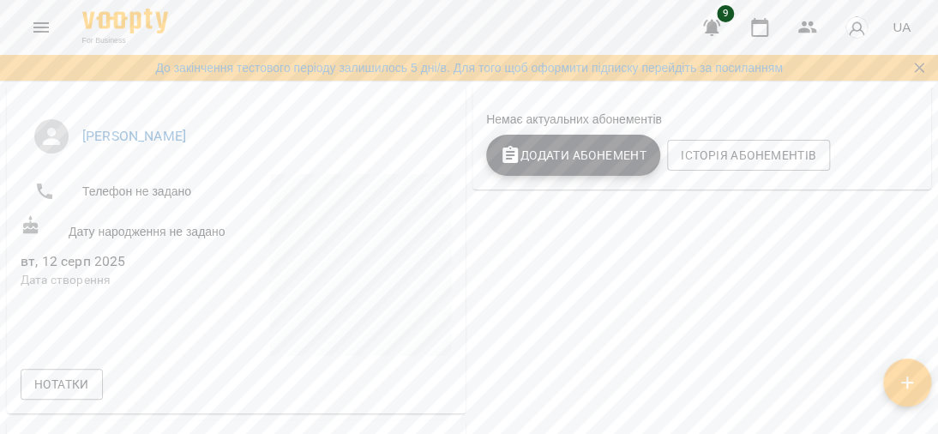
click at [562, 160] on span "Додати Абонемент" at bounding box center [573, 155] width 147 height 21
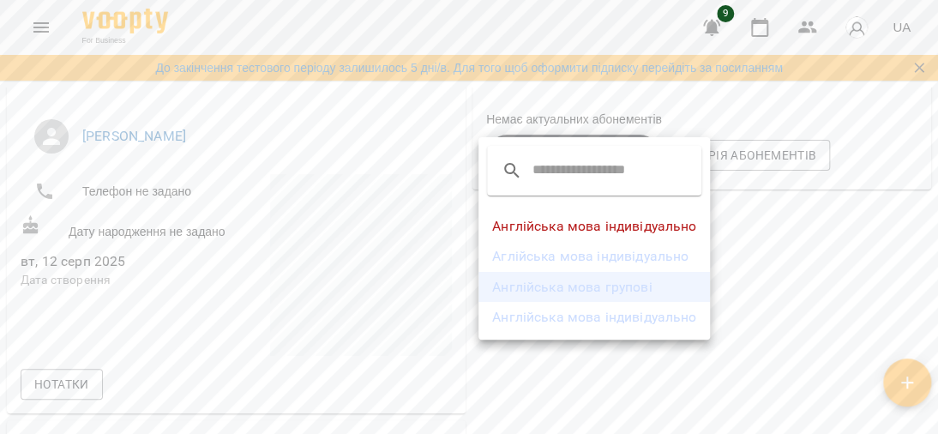
click at [567, 279] on li "Англійська мова групові" at bounding box center [593, 287] width 231 height 31
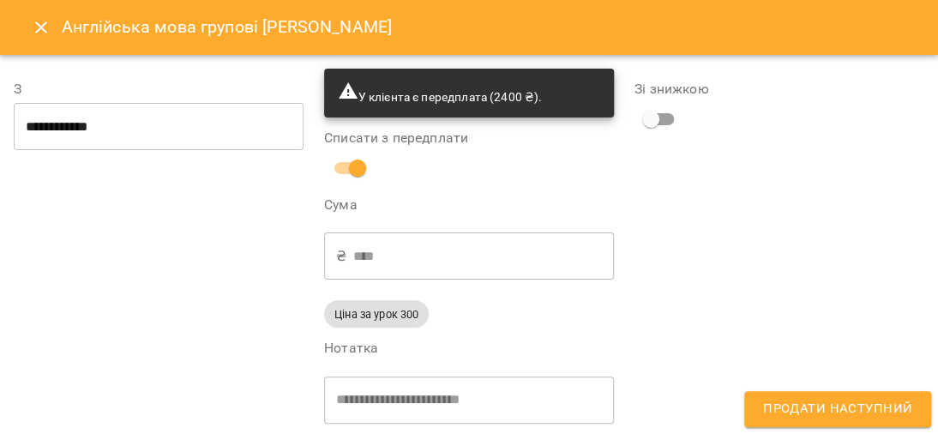
type input "**********"
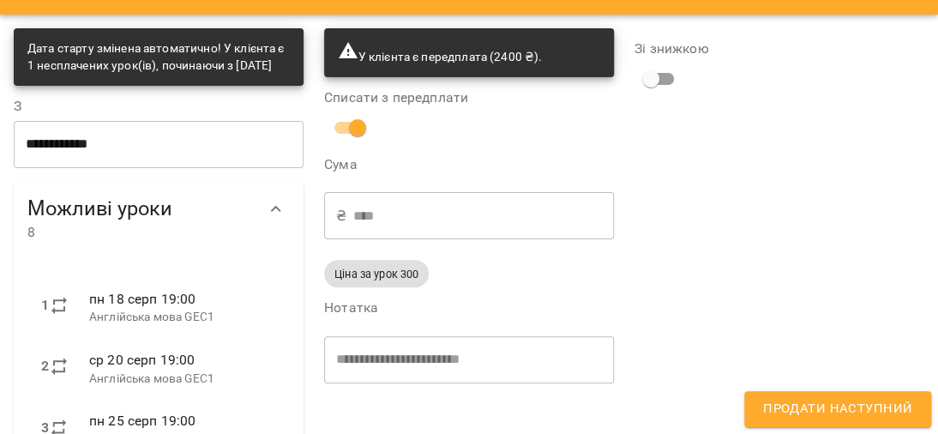
scroll to position [0, 0]
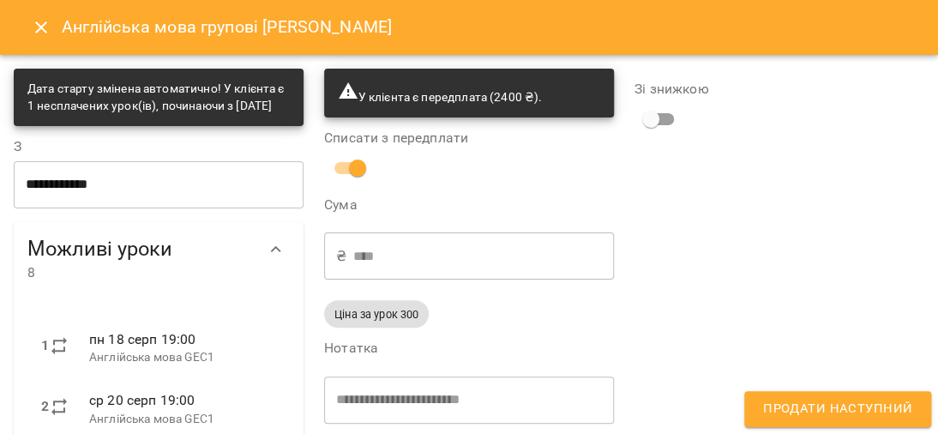
click at [34, 26] on icon "Close" at bounding box center [41, 27] width 21 height 21
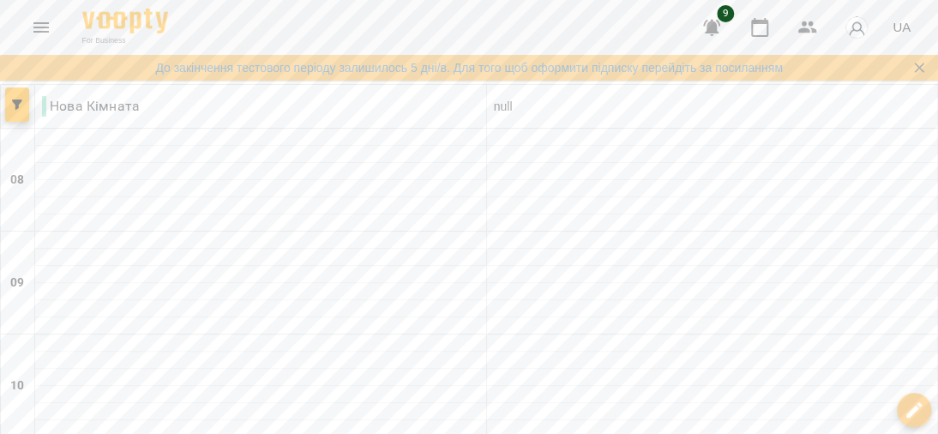
scroll to position [1042, 0]
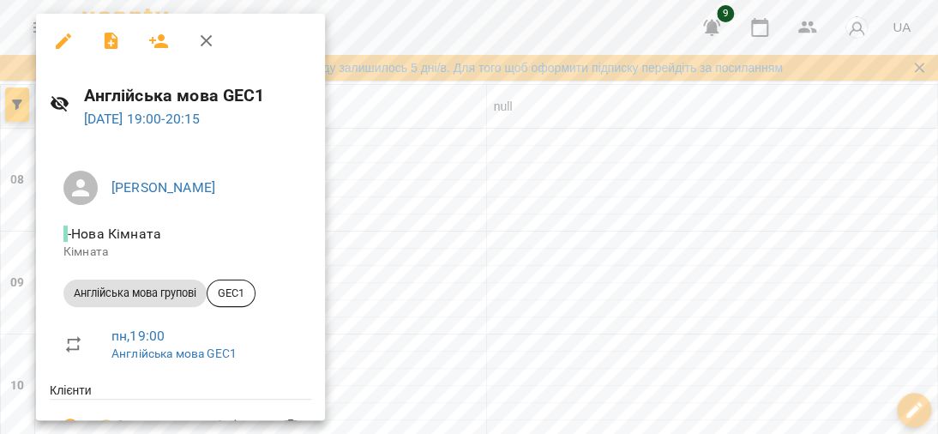
click at [155, 291] on span "Англійська мова групові" at bounding box center [134, 292] width 143 height 15
click at [147, 39] on button "button" at bounding box center [158, 41] width 41 height 41
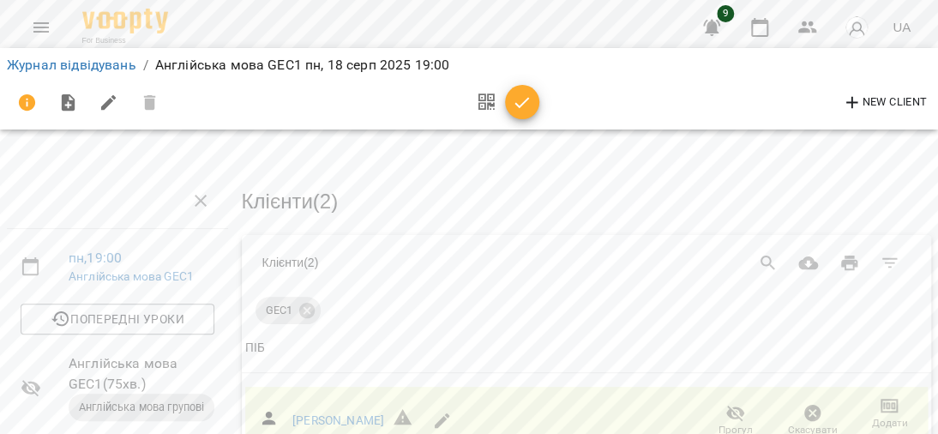
scroll to position [4, 0]
click at [513, 97] on icon "button" at bounding box center [522, 103] width 21 height 21
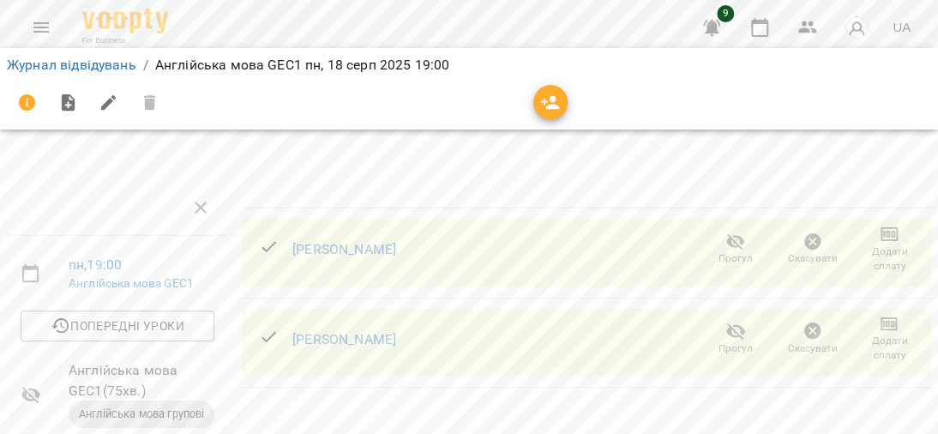
scroll to position [171, 0]
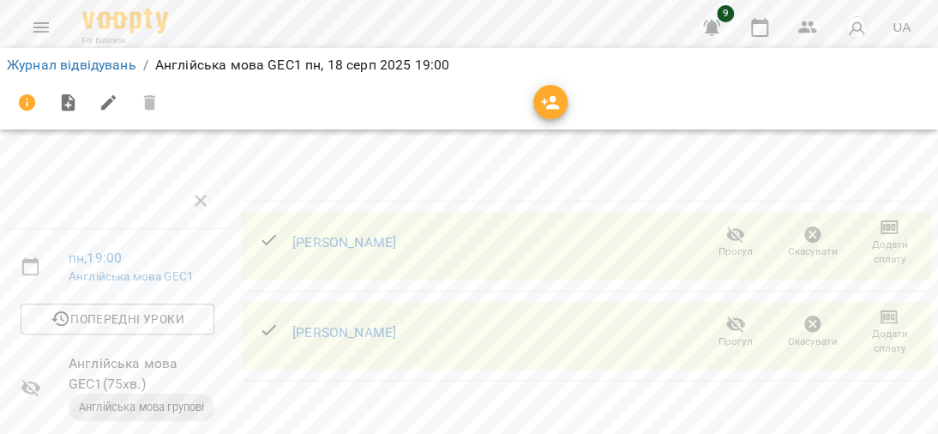
click at [119, 399] on span "Англійська мова групові" at bounding box center [142, 406] width 146 height 15
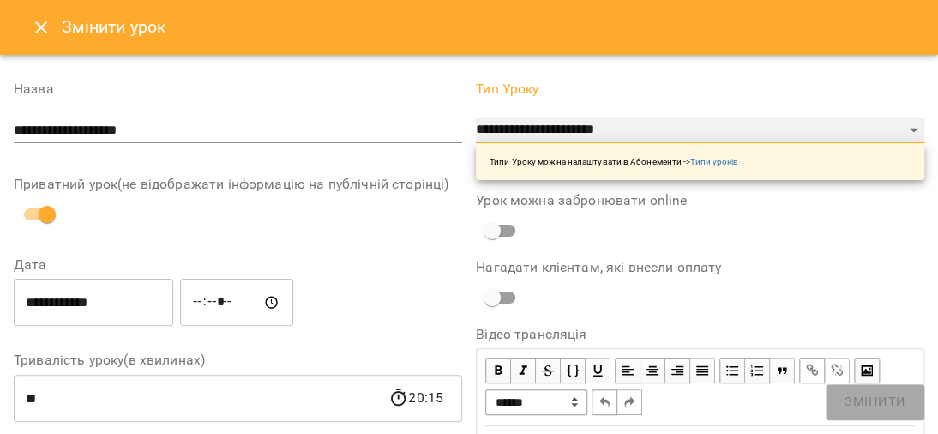
click at [899, 127] on select "**********" at bounding box center [700, 130] width 448 height 27
select select "**********"
click at [476, 144] on select "**********" at bounding box center [700, 130] width 448 height 27
type input "**"
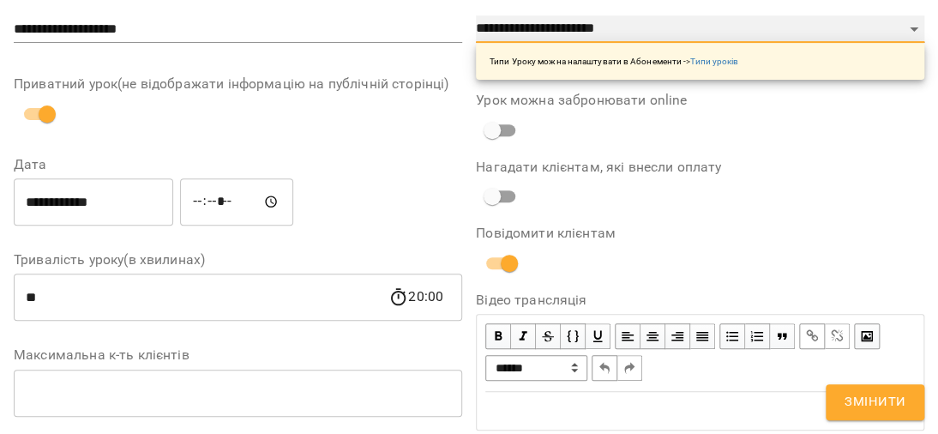
scroll to position [86, 0]
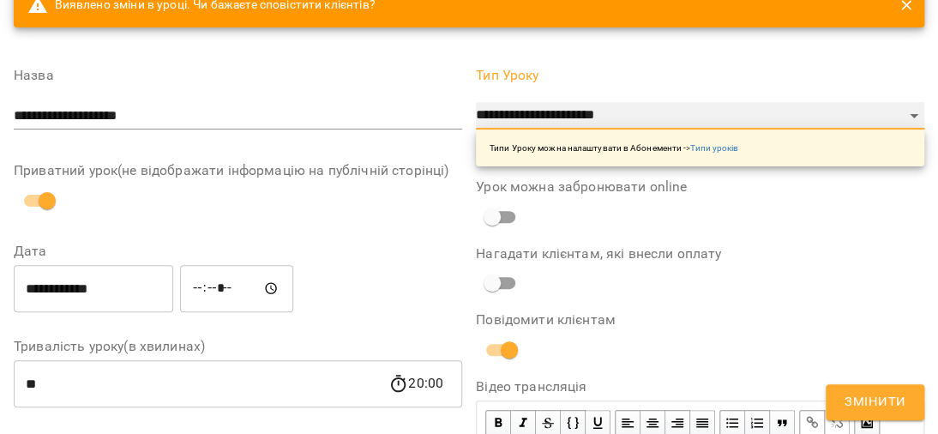
click at [897, 117] on select "**********" at bounding box center [700, 115] width 448 height 27
select select "**********"
click at [476, 102] on select "**********" at bounding box center [700, 115] width 448 height 27
type input "**"
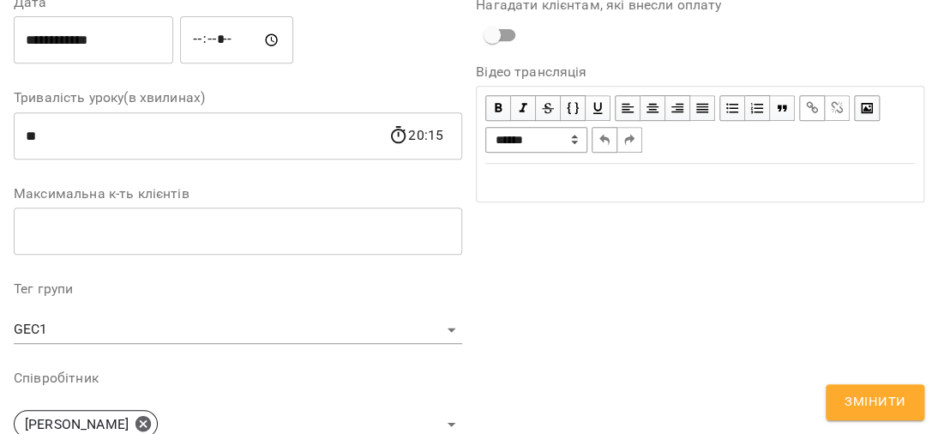
scroll to position [271, 0]
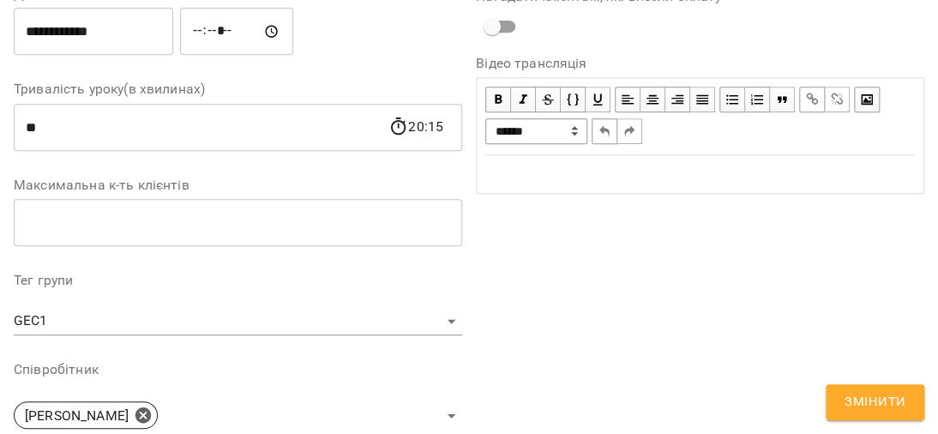
click at [859, 397] on span "Змінити" at bounding box center [874, 402] width 61 height 22
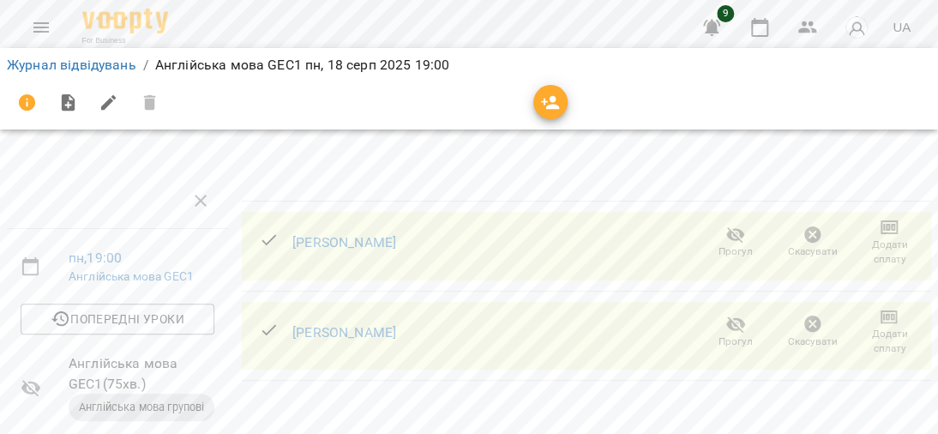
scroll to position [0, 0]
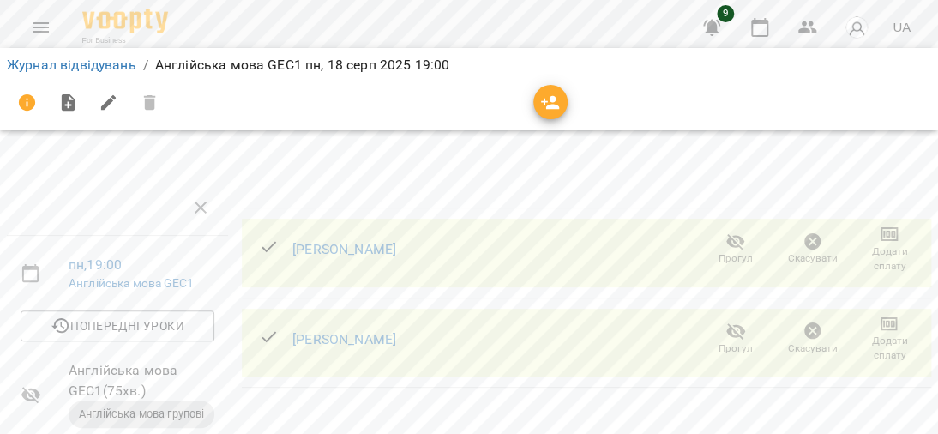
click at [259, 249] on icon at bounding box center [269, 247] width 21 height 21
click at [881, 228] on icon "button" at bounding box center [888, 234] width 17 height 14
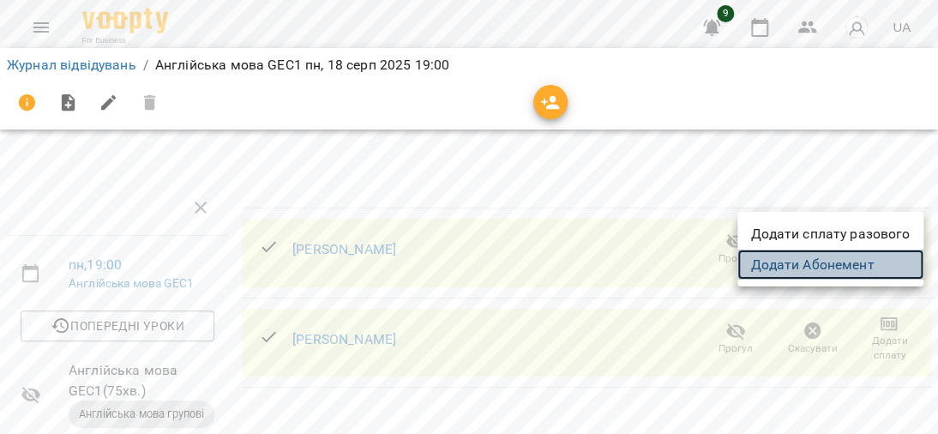
click at [801, 267] on link "Додати Абонемент" at bounding box center [830, 264] width 186 height 31
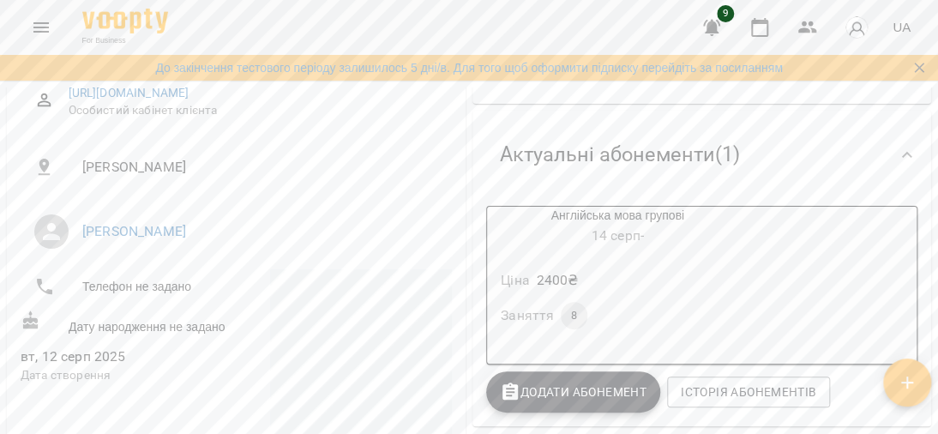
scroll to position [257, 0]
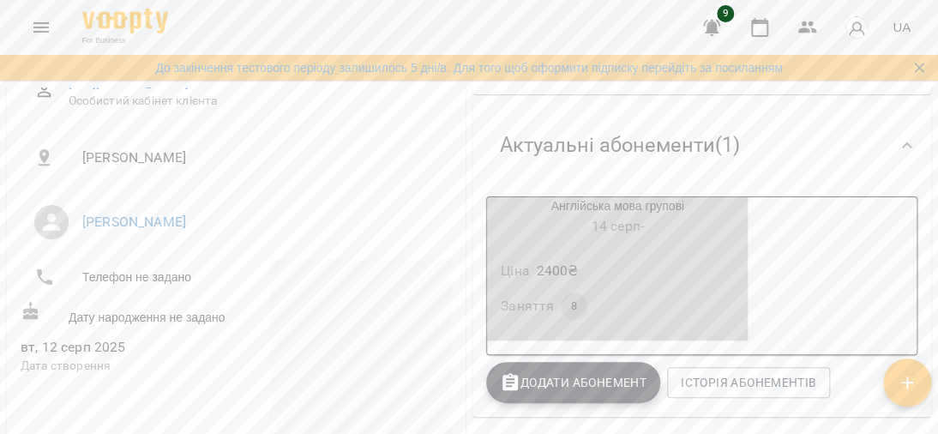
click at [556, 273] on p "2400 ₴" at bounding box center [558, 271] width 42 height 21
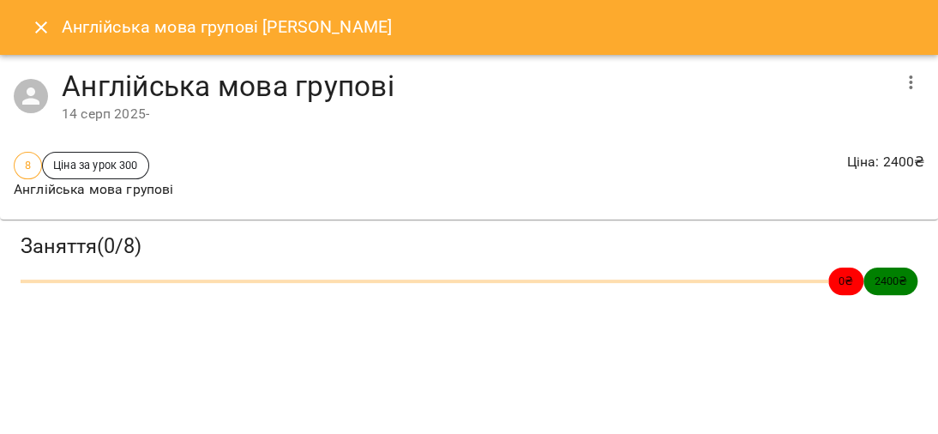
click at [76, 163] on span "Ціна за урок 300" at bounding box center [95, 165] width 105 height 16
click at [903, 77] on icon "button" at bounding box center [910, 82] width 21 height 21
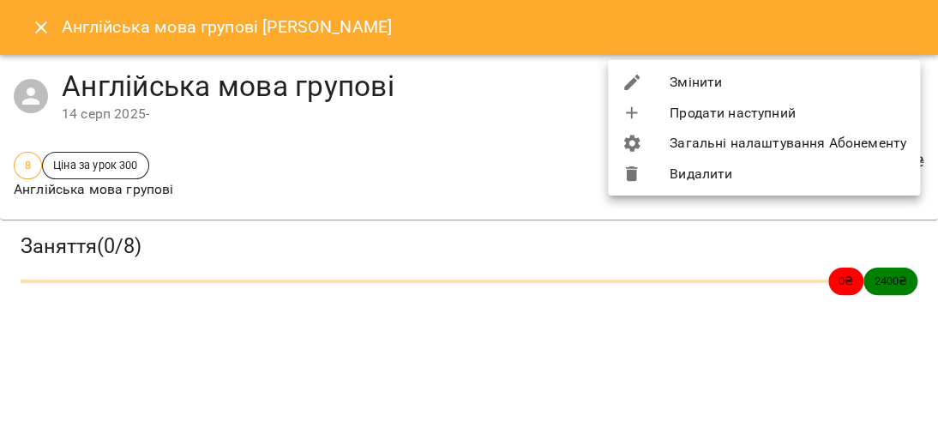
click at [363, 156] on div at bounding box center [469, 217] width 938 height 434
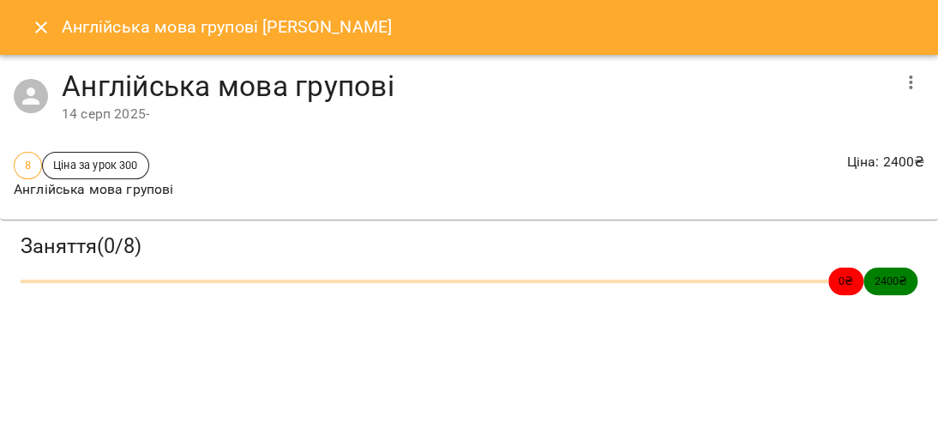
click at [911, 78] on icon "button" at bounding box center [910, 82] width 21 height 21
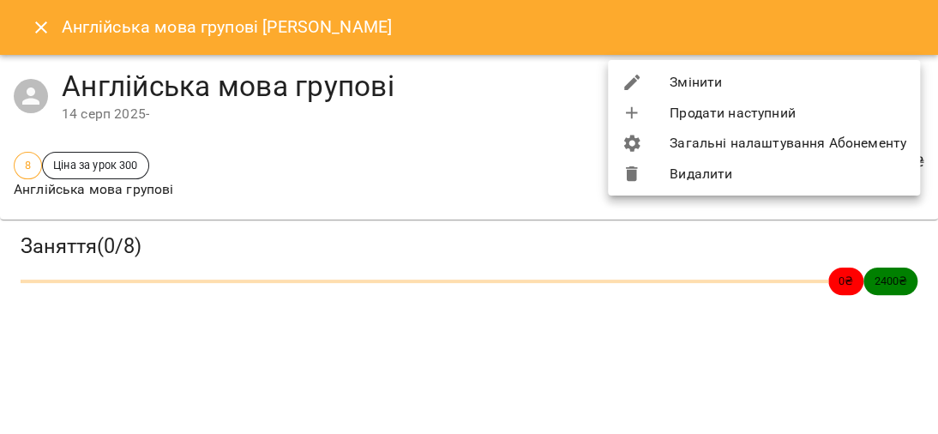
click at [781, 141] on li "Загальні налаштування Абонементу" at bounding box center [764, 143] width 312 height 31
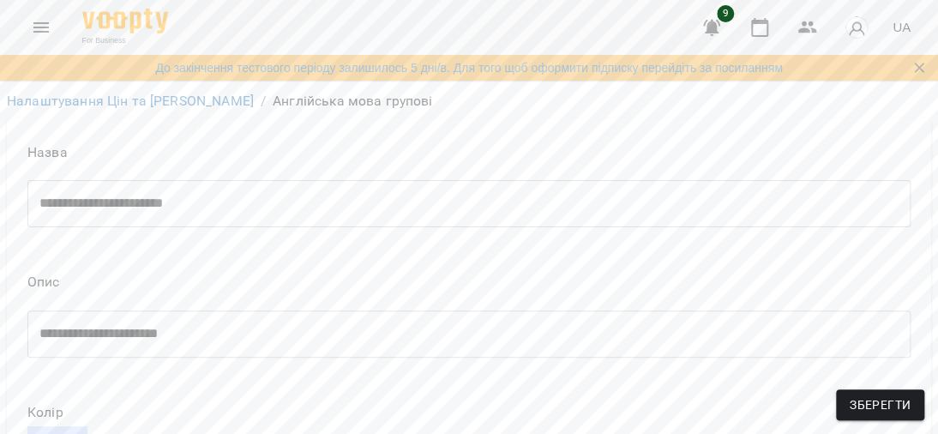
scroll to position [1000, 0]
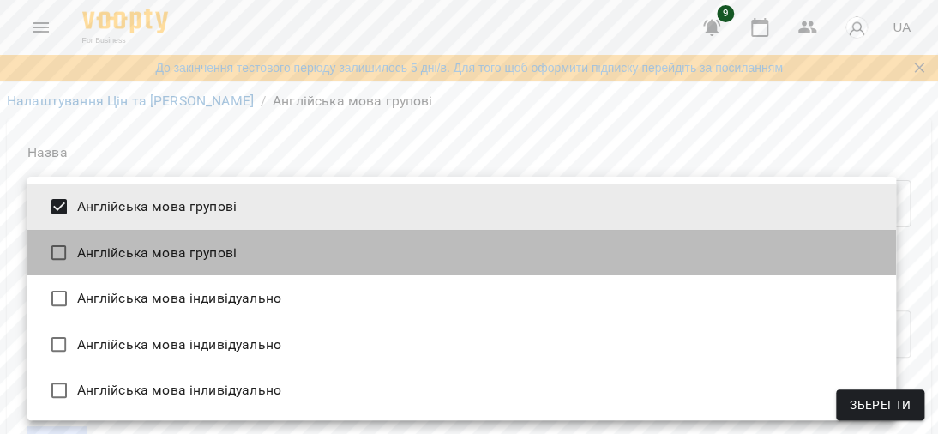
click at [879, 245] on li "Англійська мова групові" at bounding box center [461, 253] width 868 height 46
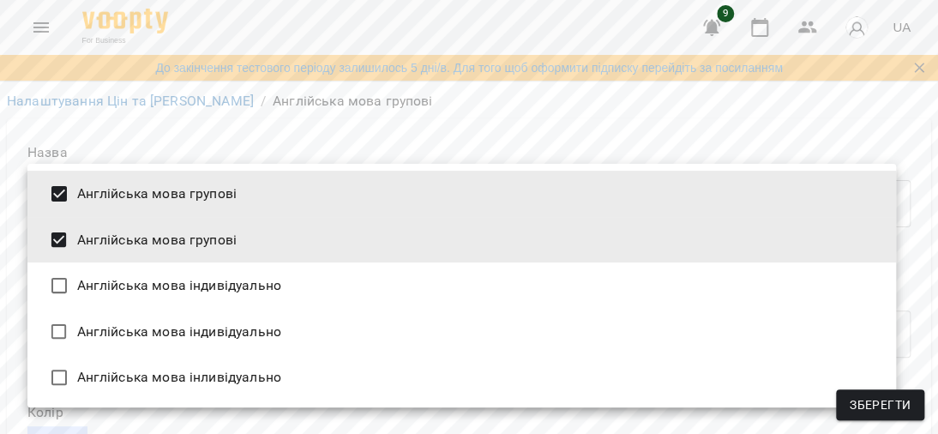
click at [182, 249] on li "Англійська мова групові" at bounding box center [461, 240] width 868 height 46
type input "**********"
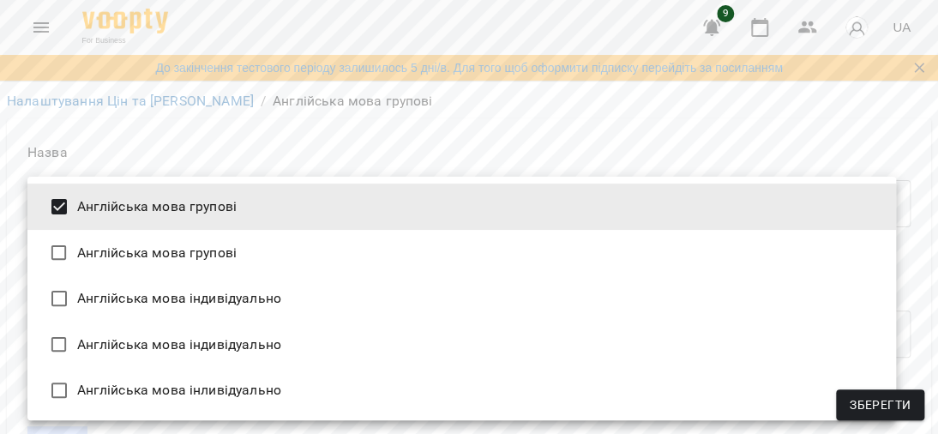
click at [531, 155] on div at bounding box center [469, 217] width 938 height 434
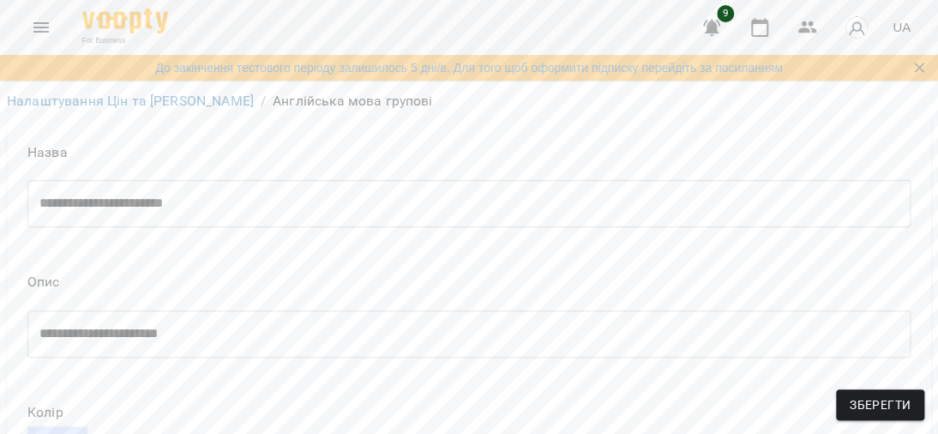
scroll to position [0, 0]
click at [55, 16] on button "Menu" at bounding box center [41, 27] width 41 height 41
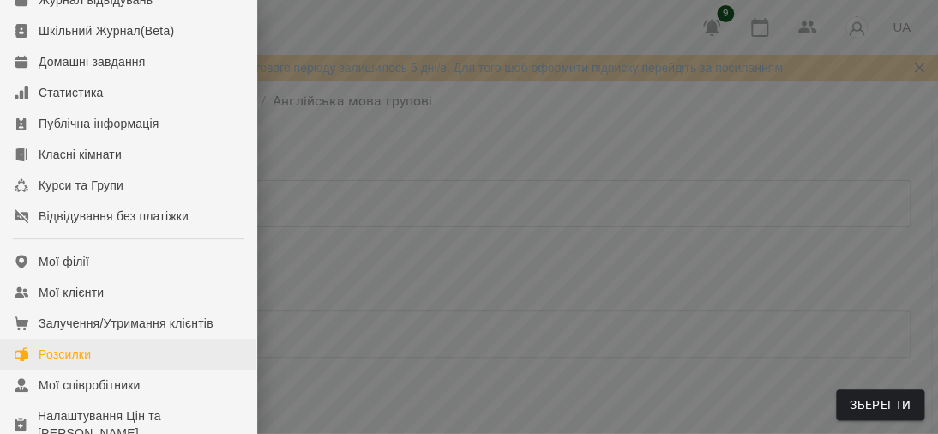
scroll to position [171, 0]
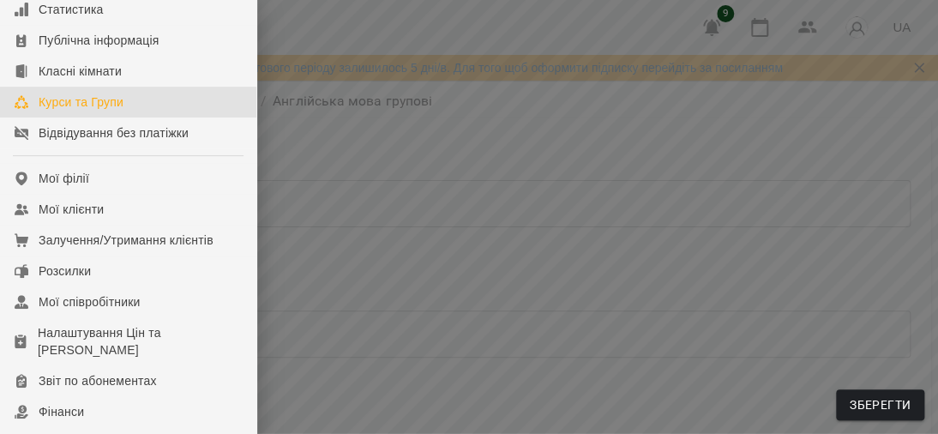
click at [37, 108] on link "Курси та Групи" at bounding box center [128, 102] width 256 height 31
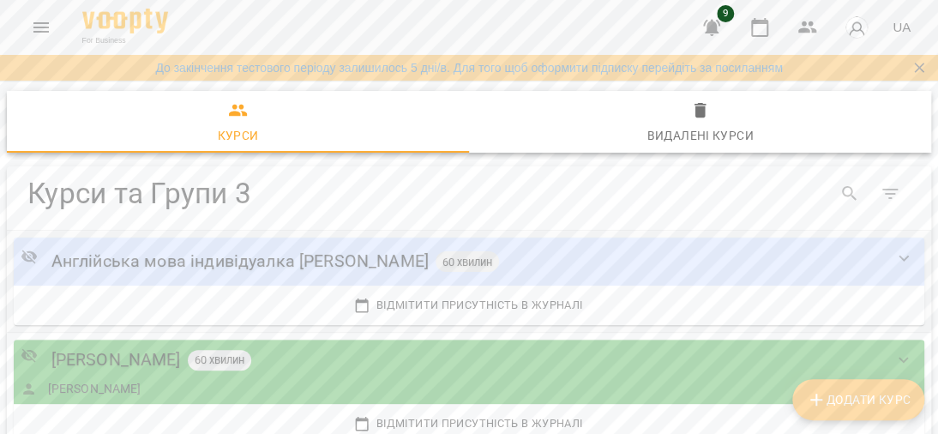
scroll to position [236, 0]
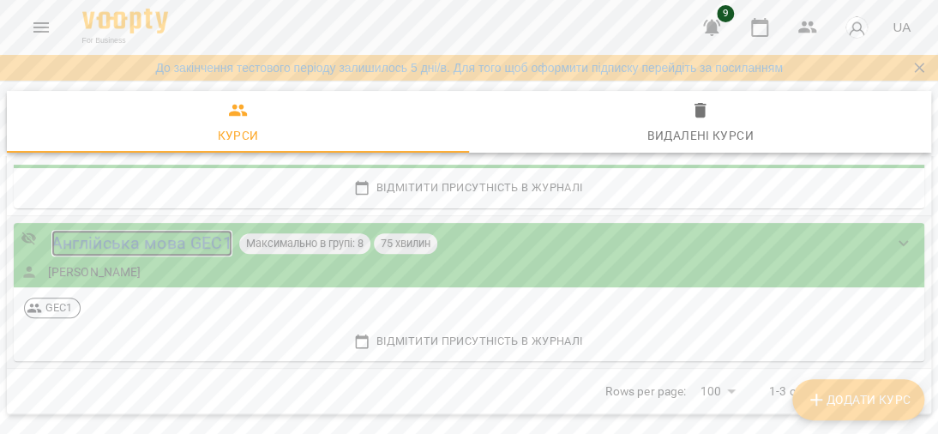
click at [102, 242] on div "Англійська мова GEC1" at bounding box center [141, 243] width 181 height 27
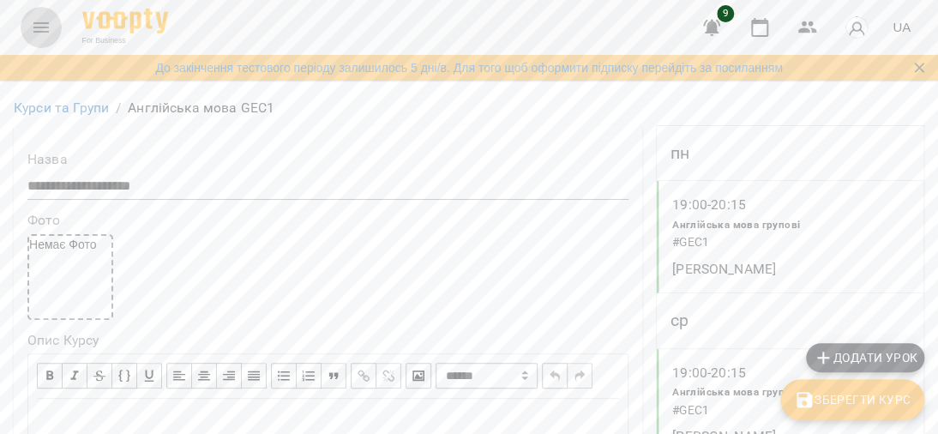
click at [31, 19] on button "Menu" at bounding box center [41, 27] width 41 height 41
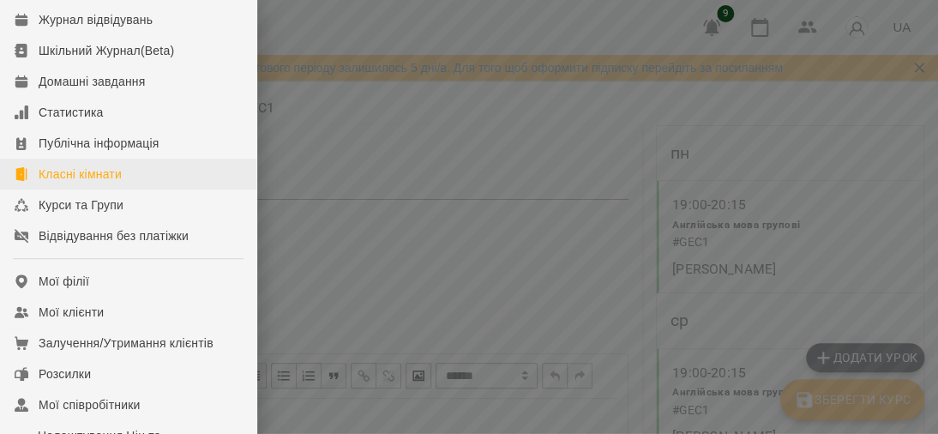
scroll to position [171, 0]
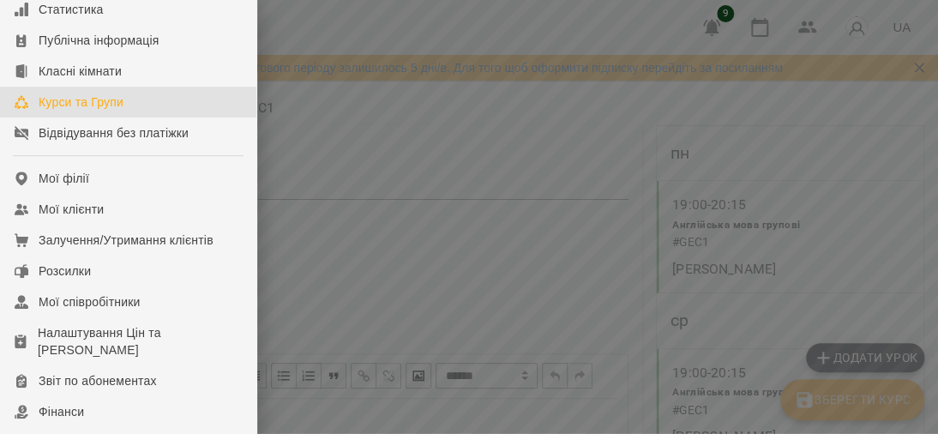
click at [85, 117] on link "Курси та Групи" at bounding box center [128, 102] width 256 height 31
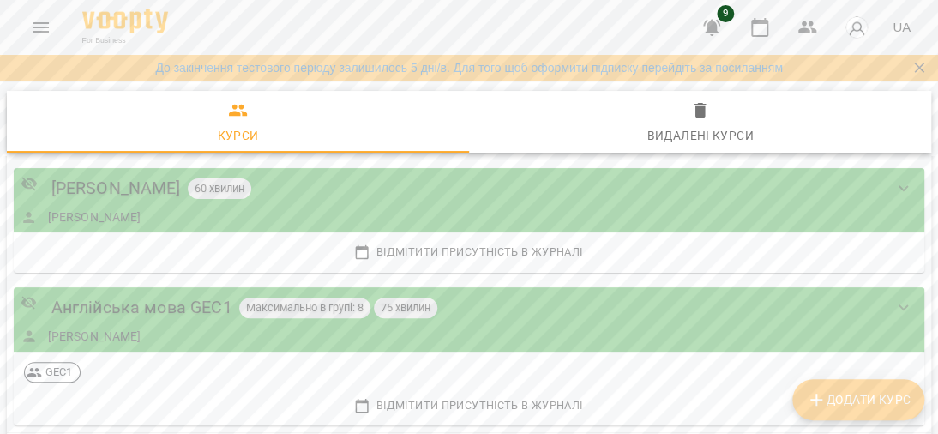
scroll to position [236, 0]
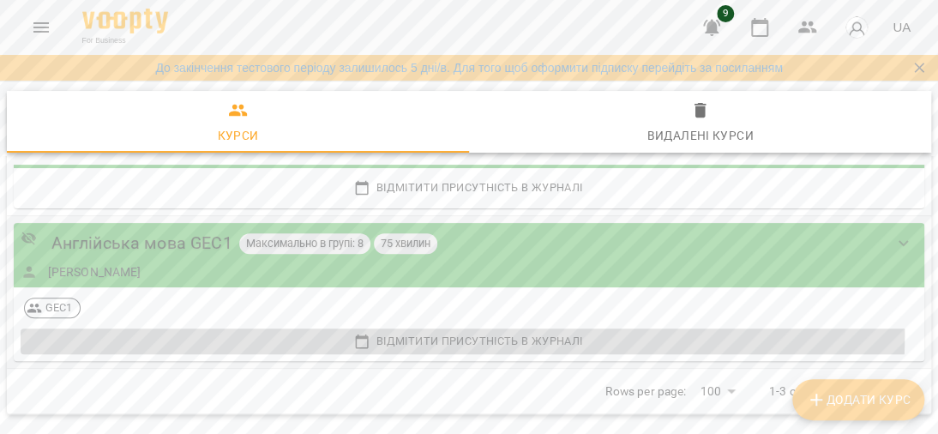
click at [415, 333] on span "Відмітити присутність в Журналі" at bounding box center [469, 341] width 888 height 19
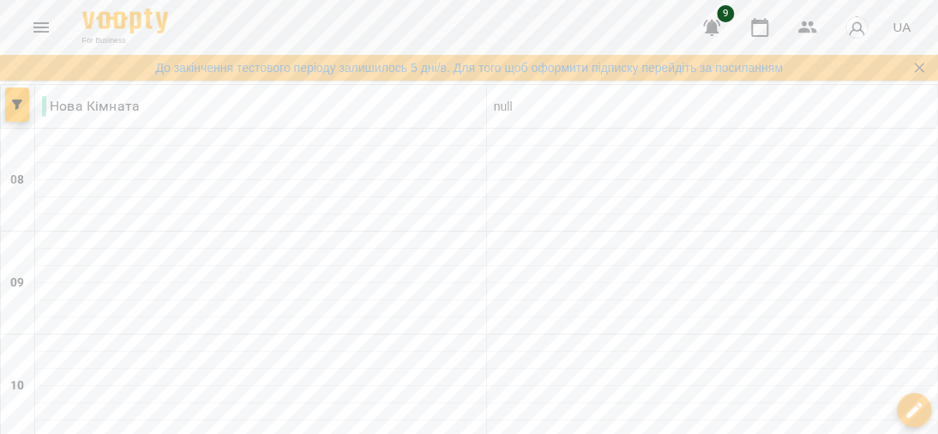
scroll to position [1042, 0]
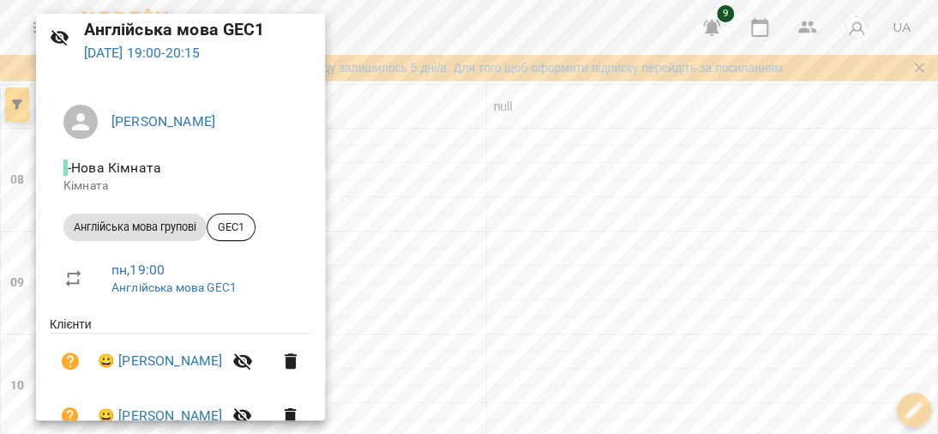
scroll to position [148, 0]
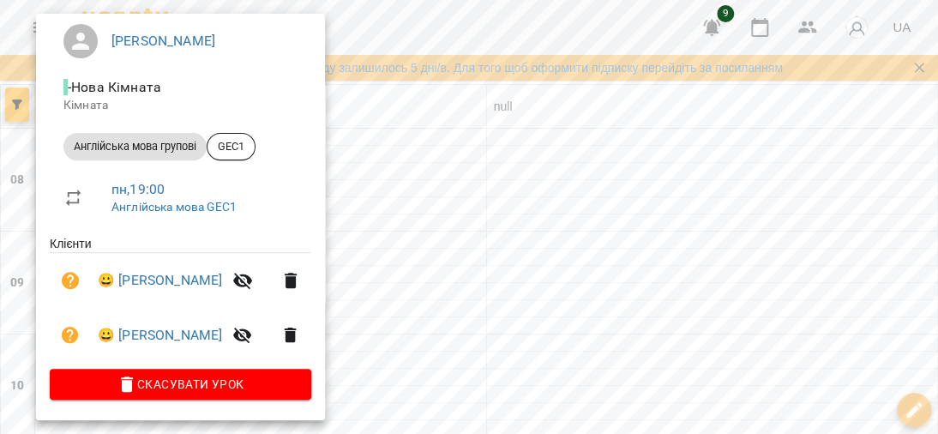
click at [95, 276] on div at bounding box center [74, 280] width 48 height 41
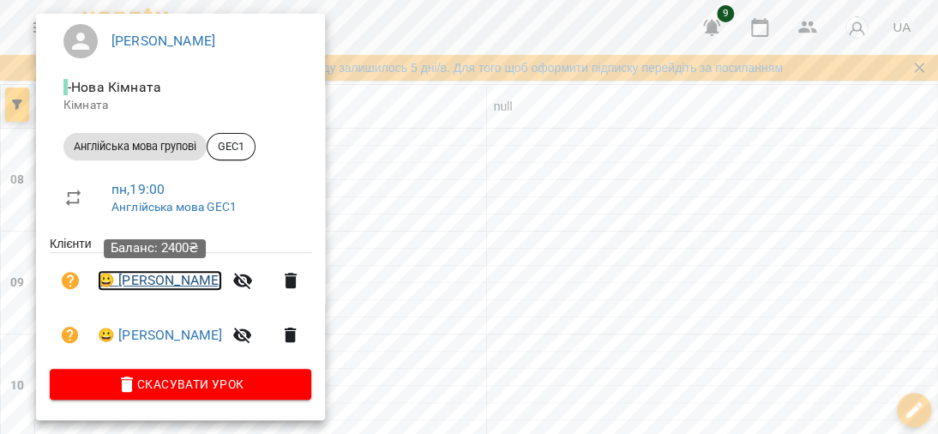
click at [108, 274] on link "😀 Юзвик Григорій" at bounding box center [160, 280] width 124 height 21
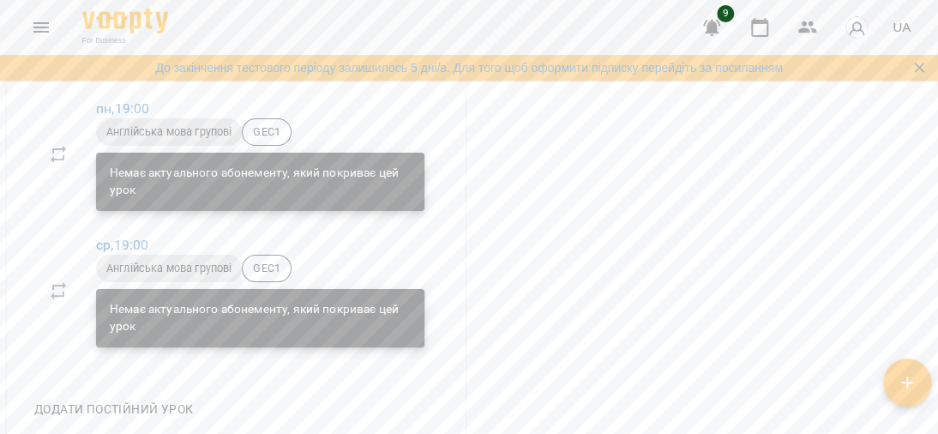
scroll to position [857, 0]
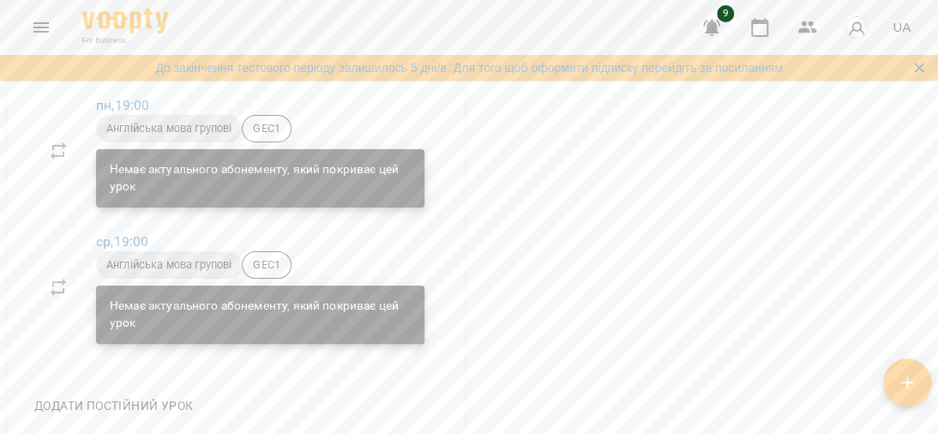
click at [130, 195] on div "Немає актуального абонементу, який покриває цей урок" at bounding box center [260, 177] width 301 height 47
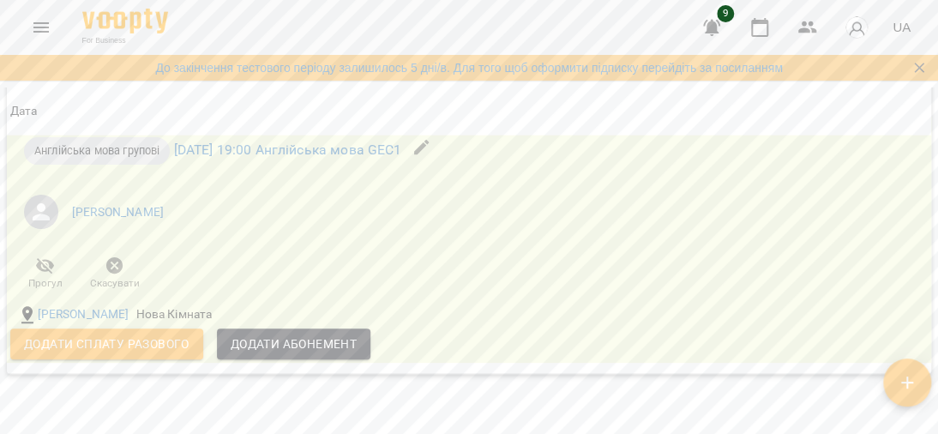
scroll to position [1457, 0]
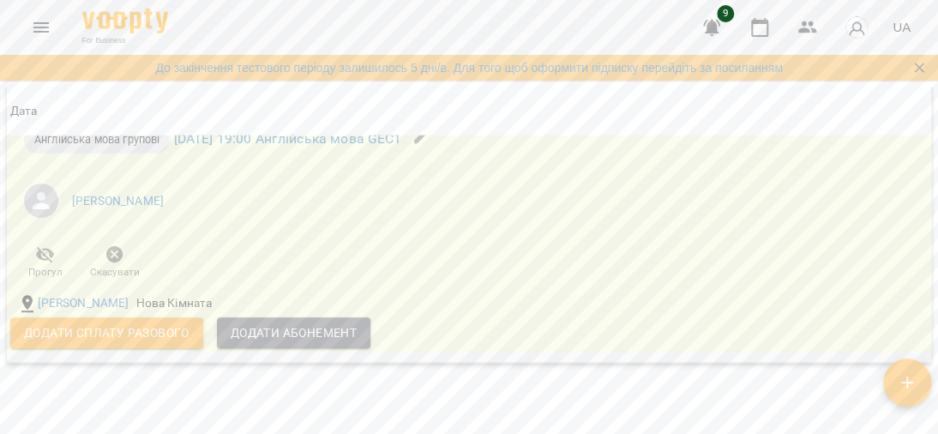
click at [282, 342] on span "Додати Абонемент" at bounding box center [294, 332] width 126 height 21
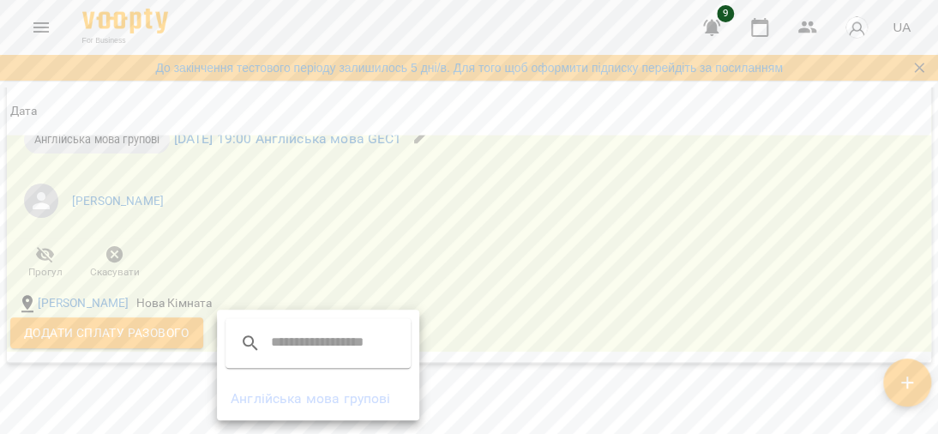
click at [299, 397] on li "Англійська мова групові" at bounding box center [318, 398] width 202 height 31
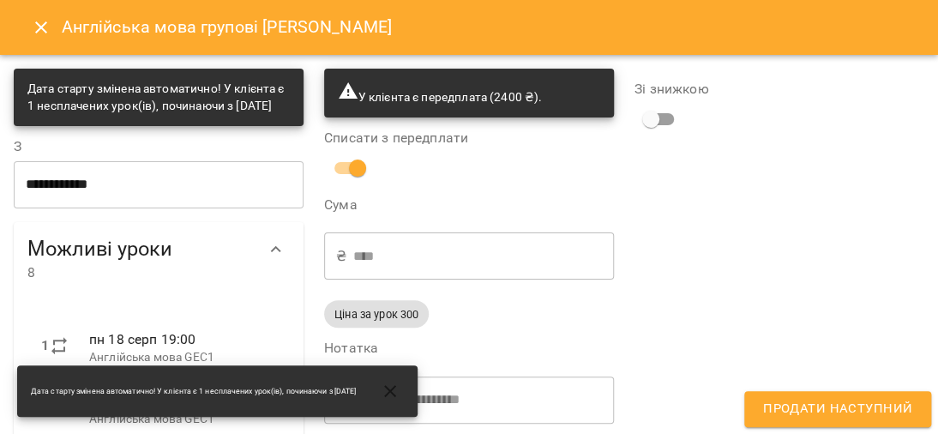
click at [821, 403] on span "Продати наступний" at bounding box center [837, 409] width 149 height 22
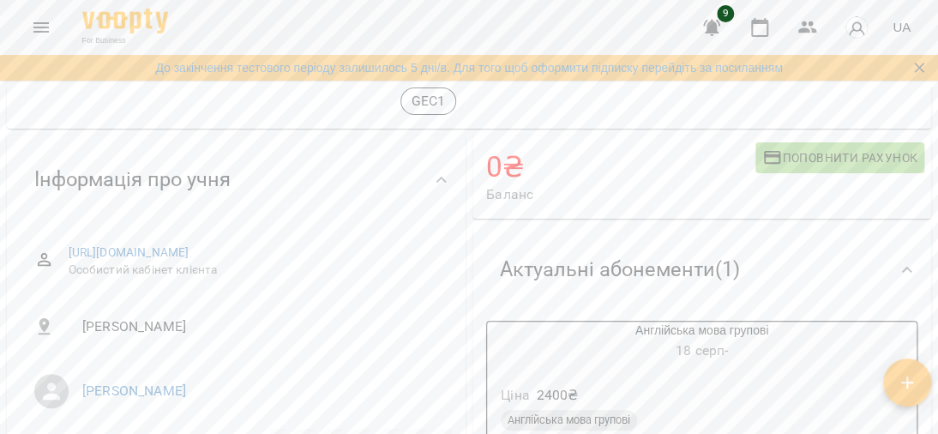
scroll to position [0, 0]
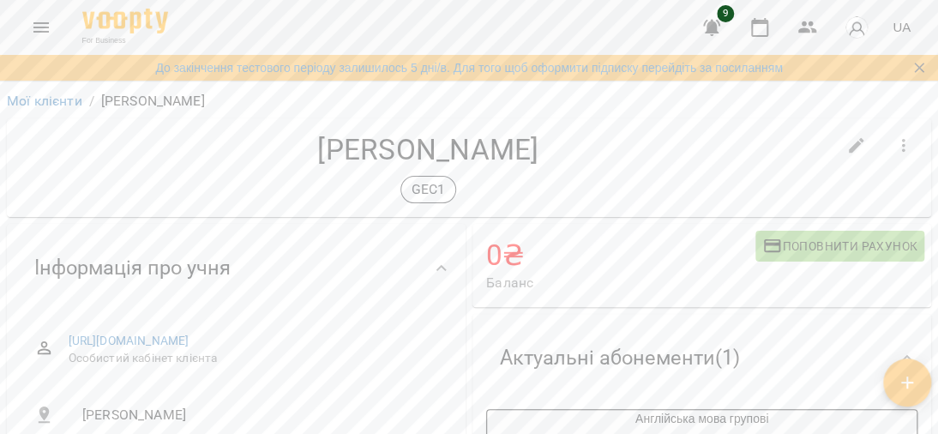
click at [494, 261] on h4 "0 ₴" at bounding box center [620, 254] width 269 height 35
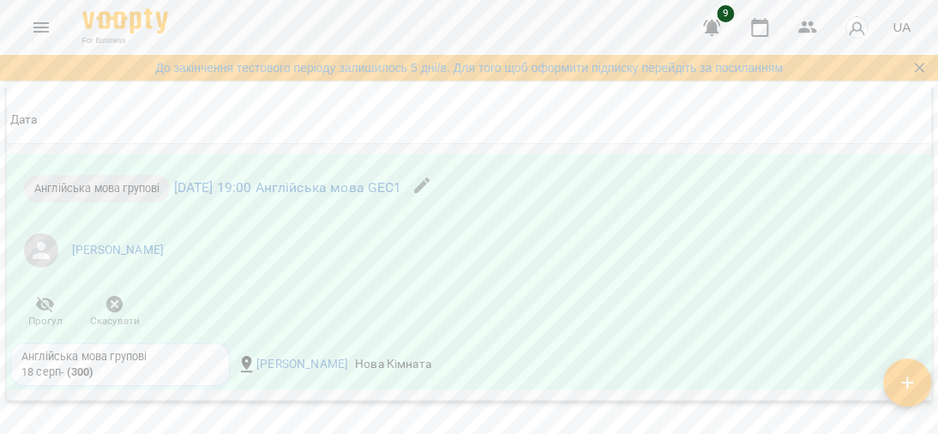
scroll to position [1107, 0]
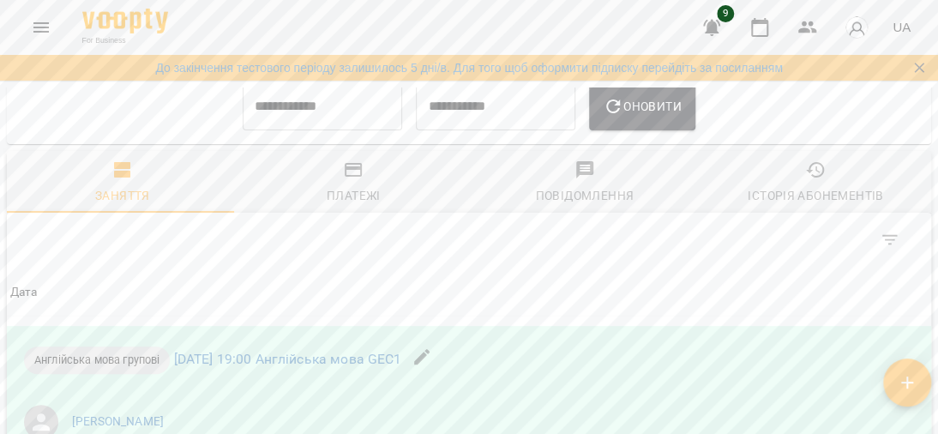
drag, startPoint x: 339, startPoint y: 187, endPoint x: 351, endPoint y: 192, distance: 13.1
click at [345, 177] on icon "button" at bounding box center [353, 170] width 17 height 14
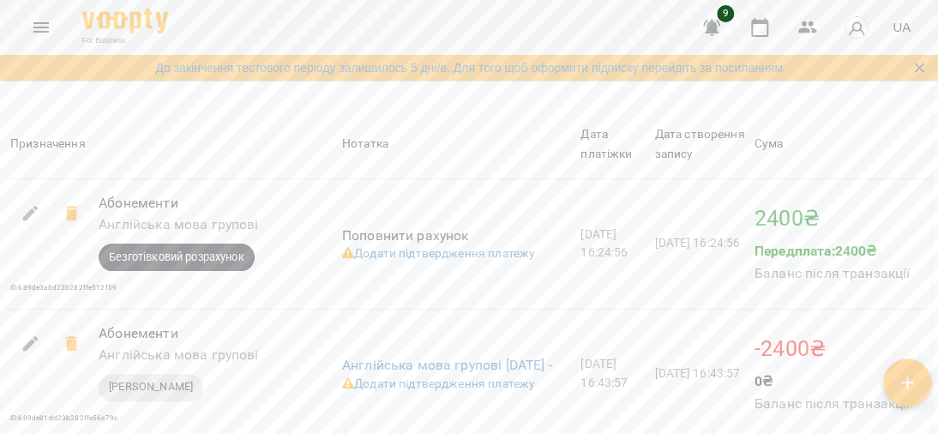
scroll to position [1536, 0]
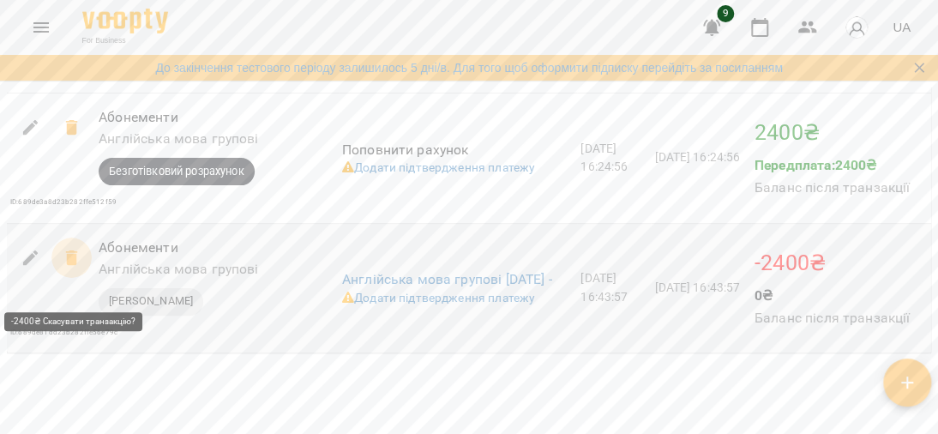
click at [67, 265] on icon at bounding box center [71, 256] width 12 height 15
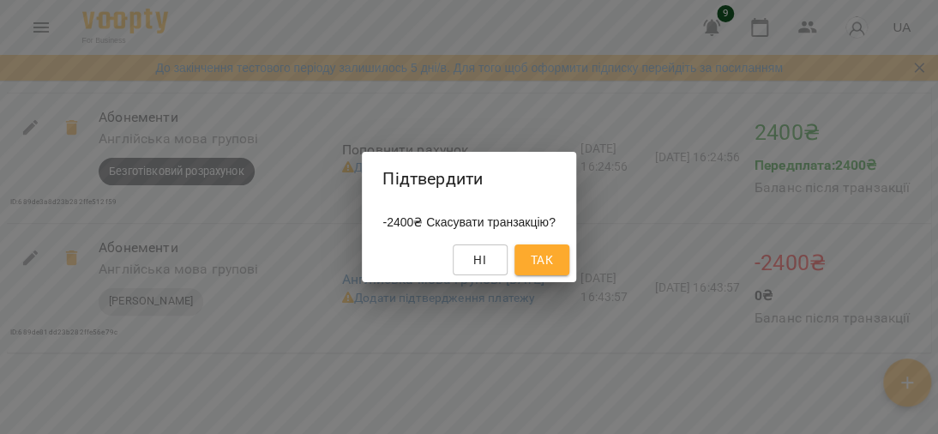
click at [542, 263] on span "Так" at bounding box center [542, 259] width 22 height 21
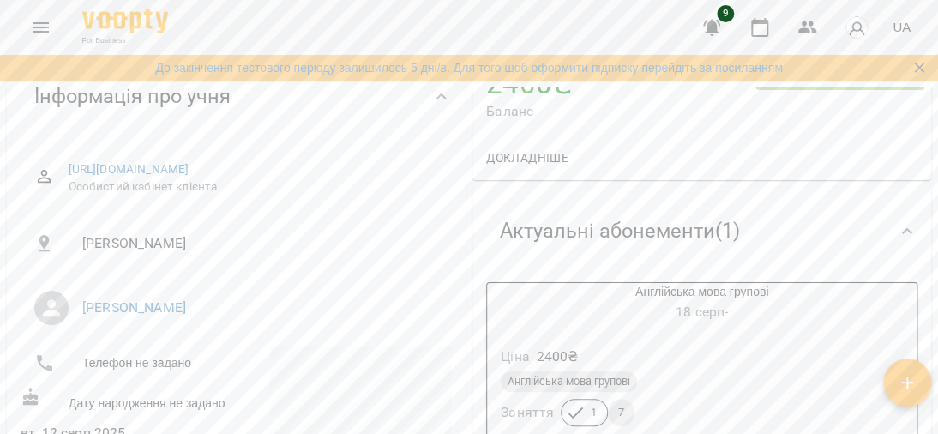
scroll to position [0, 0]
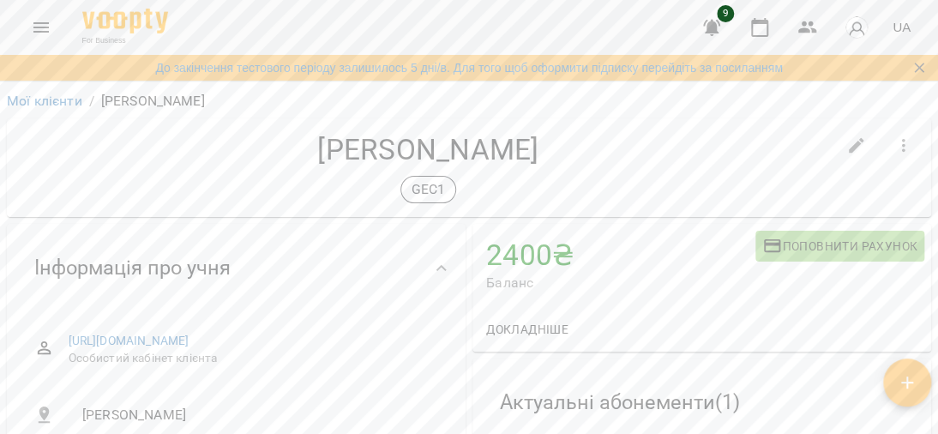
click at [38, 31] on icon "Menu" at bounding box center [40, 27] width 15 height 10
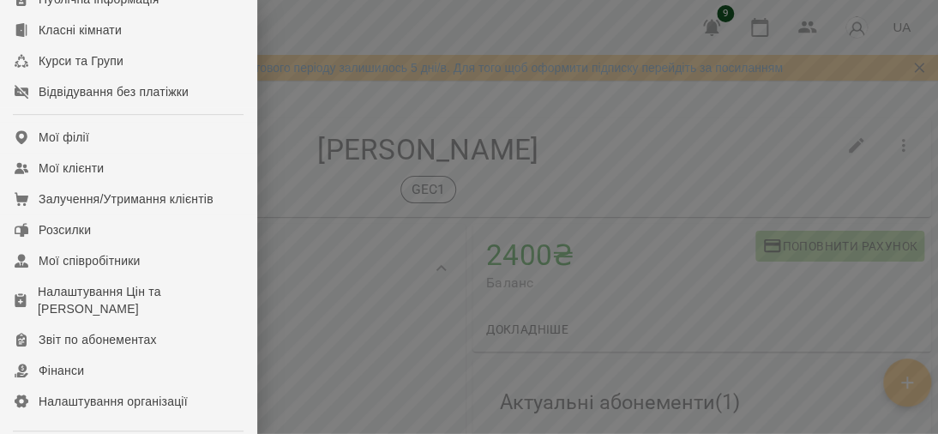
scroll to position [257, 0]
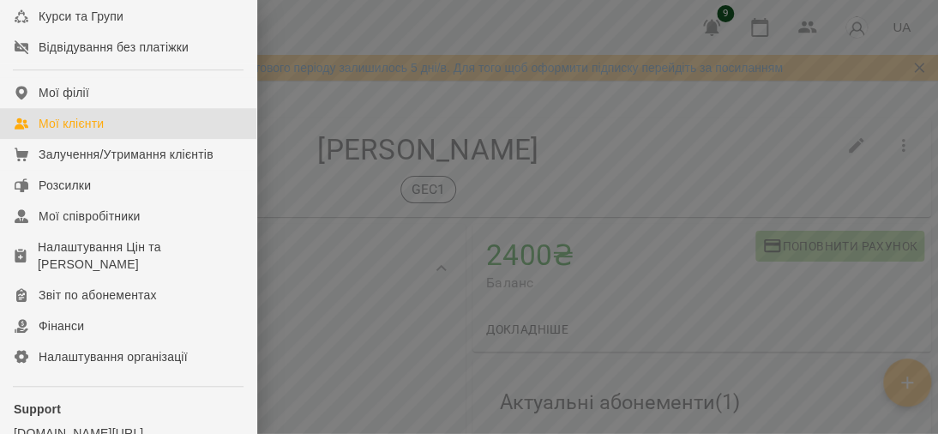
click at [95, 132] on div "Мої клієнти" at bounding box center [71, 123] width 65 height 17
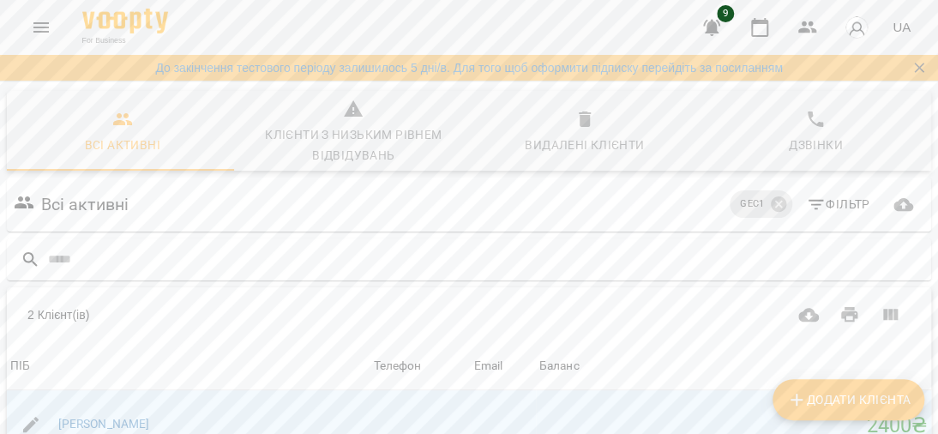
scroll to position [267, 0]
click at [107, 417] on link "[PERSON_NAME]" at bounding box center [104, 424] width 92 height 14
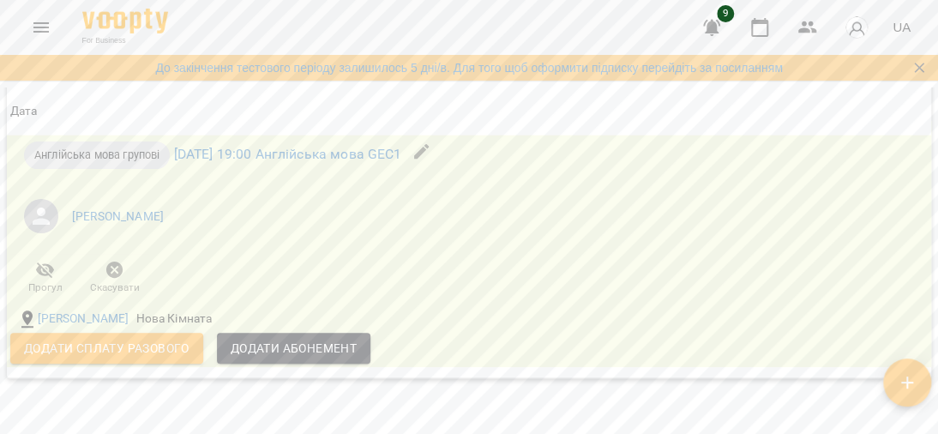
scroll to position [1543, 0]
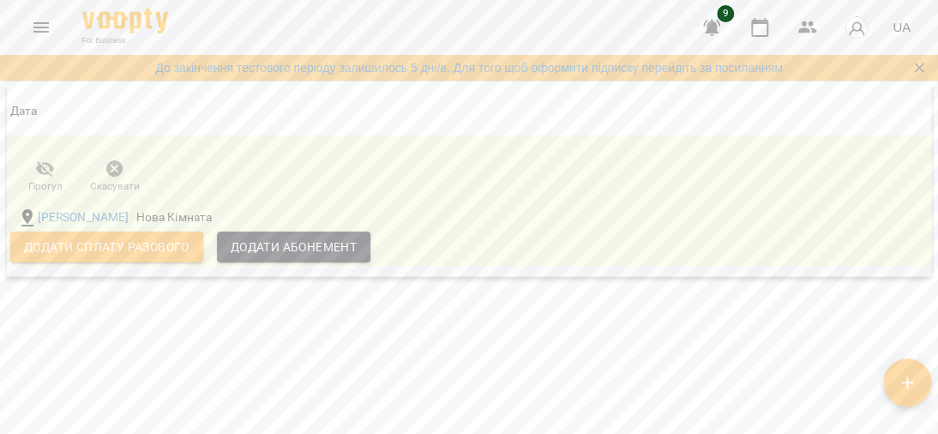
click at [327, 250] on button "Додати Абонемент" at bounding box center [293, 246] width 153 height 31
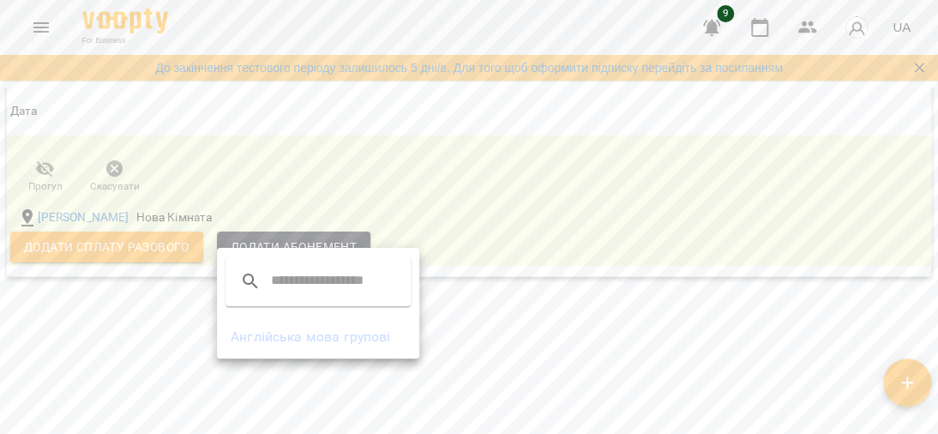
click at [305, 330] on li "Англійська мова групові" at bounding box center [318, 336] width 202 height 31
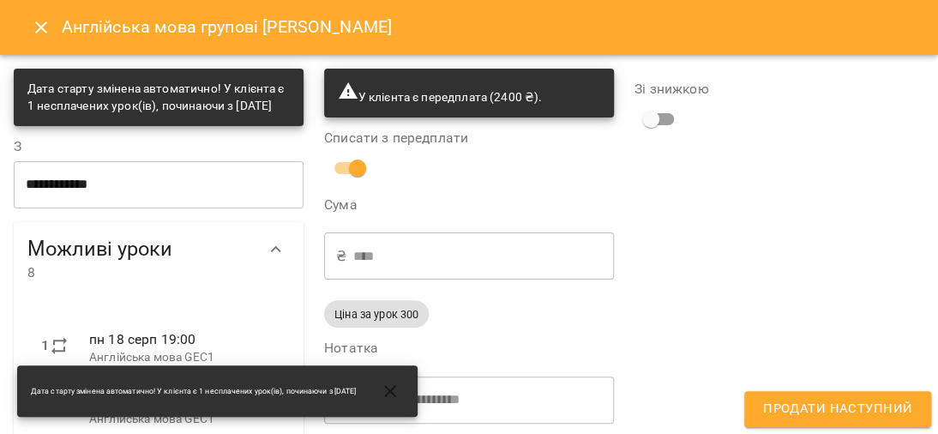
click at [841, 403] on span "Продати наступний" at bounding box center [837, 409] width 149 height 22
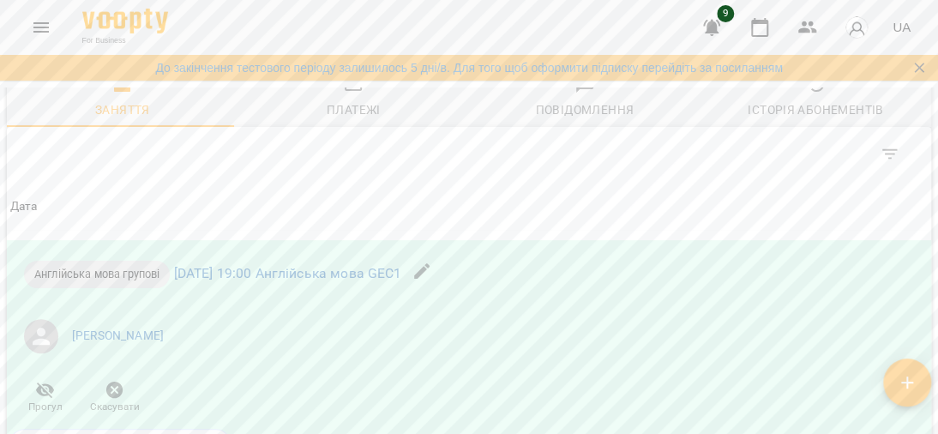
scroll to position [1022, 0]
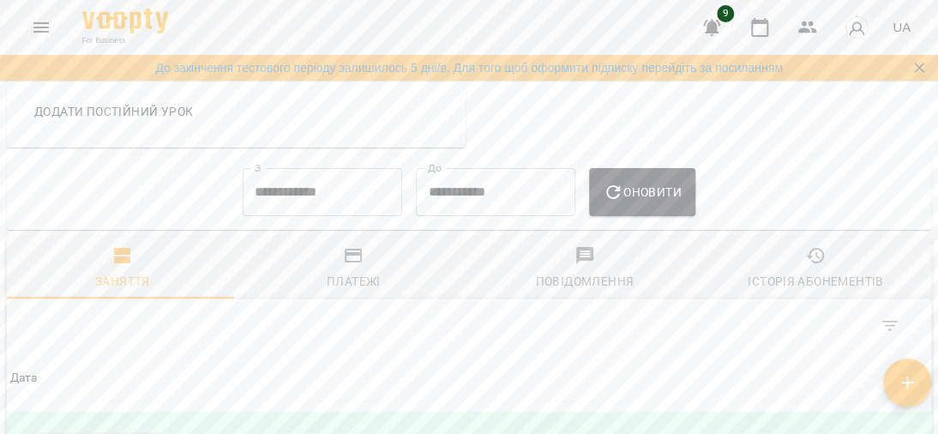
click at [346, 266] on icon "button" at bounding box center [353, 255] width 21 height 21
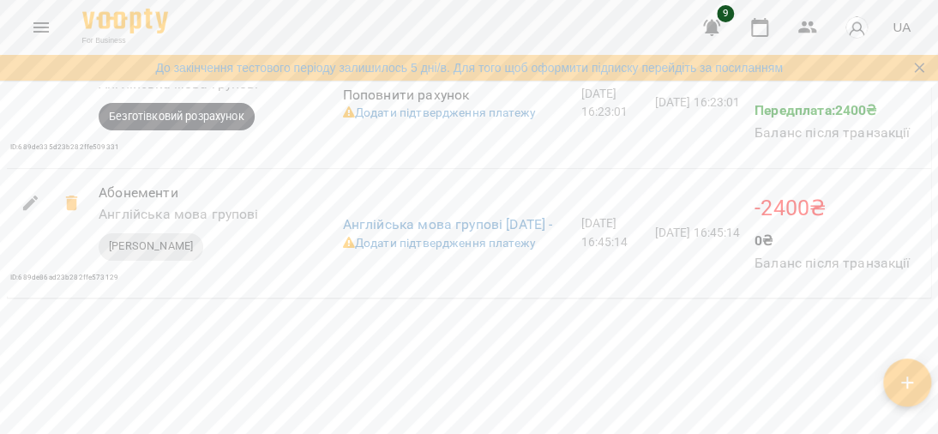
scroll to position [1560, 0]
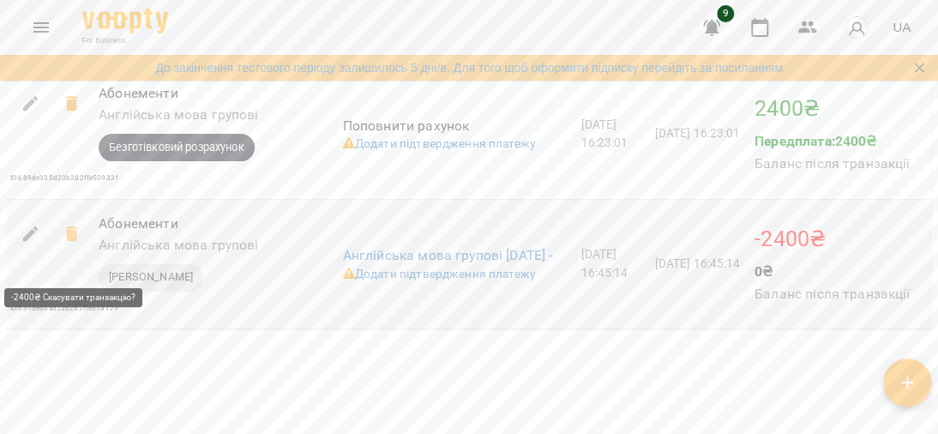
click at [63, 244] on icon at bounding box center [72, 234] width 21 height 21
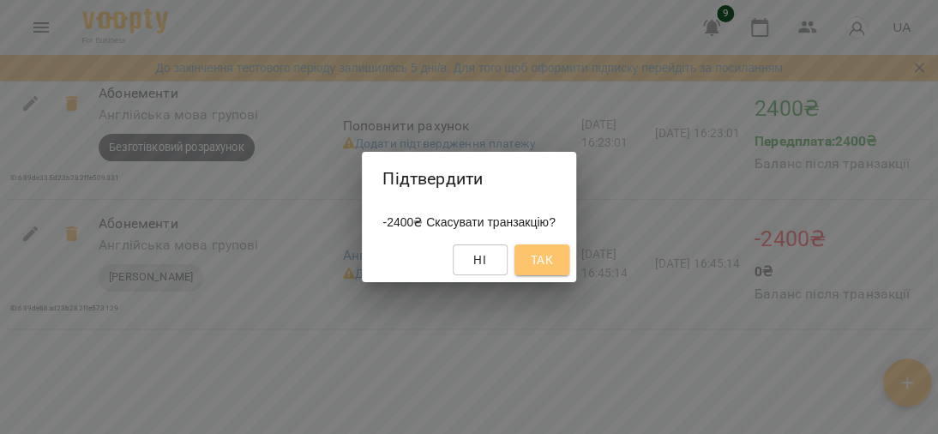
click at [553, 259] on span "Так" at bounding box center [542, 259] width 22 height 21
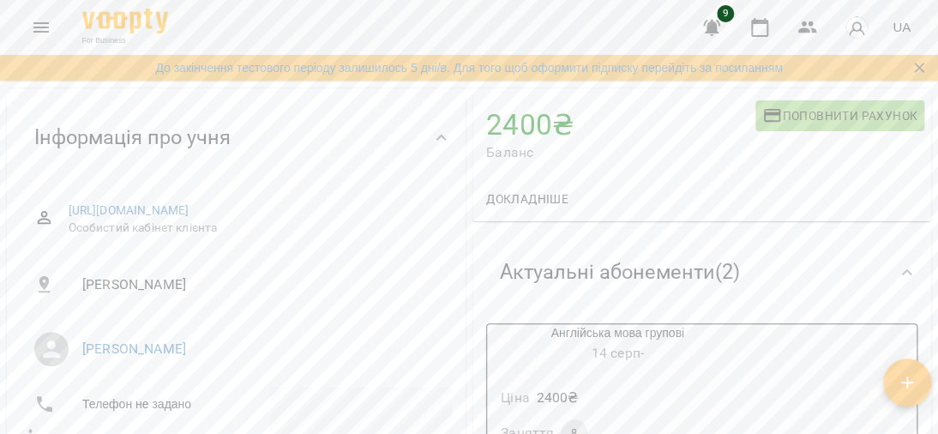
scroll to position [0, 0]
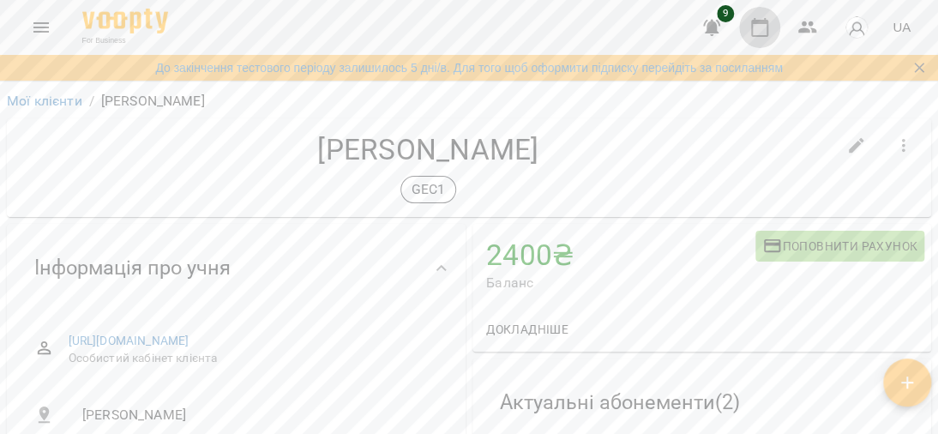
click at [761, 22] on icon "button" at bounding box center [759, 27] width 17 height 19
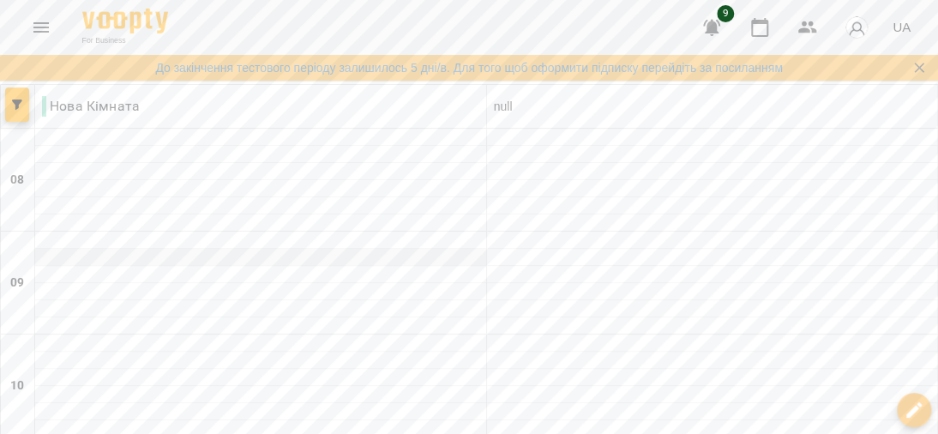
scroll to position [343, 0]
type input "**********"
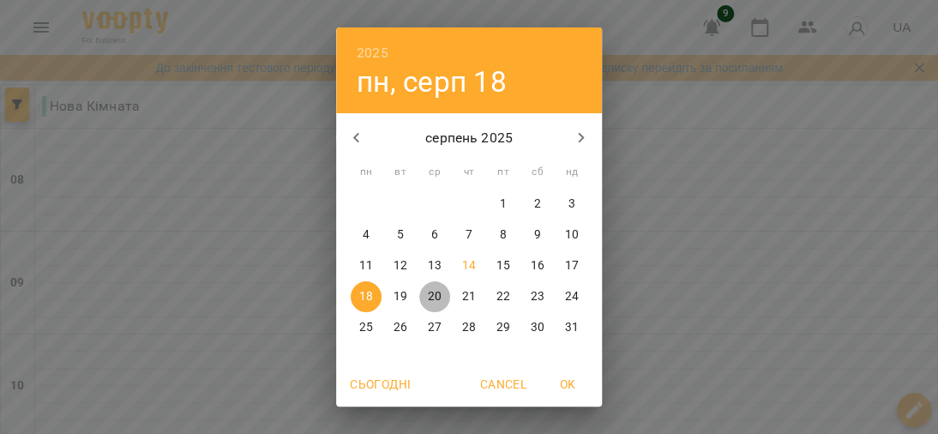
click at [428, 294] on p "20" at bounding box center [435, 296] width 14 height 17
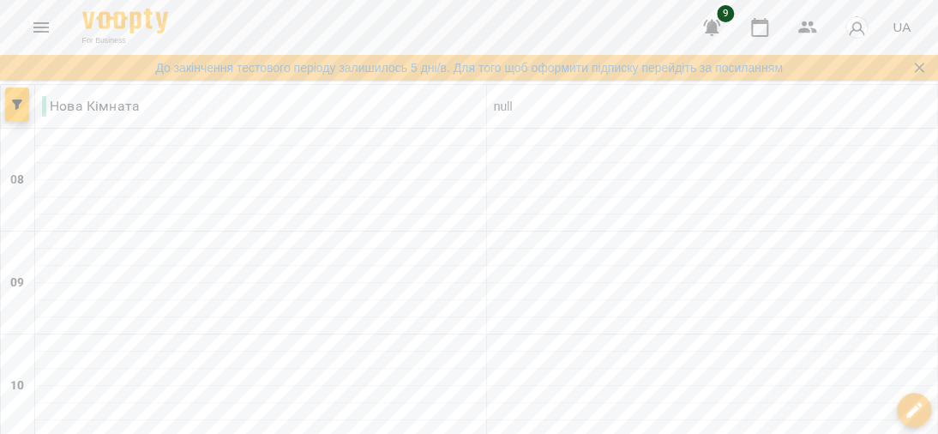
scroll to position [1042, 0]
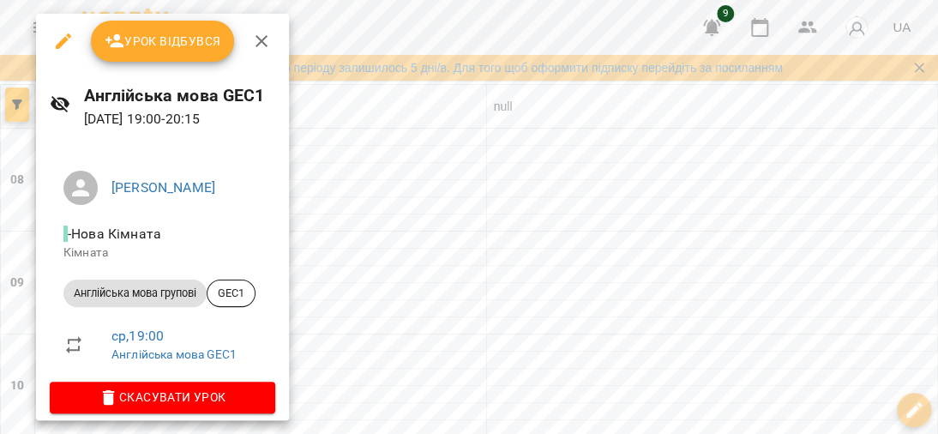
click at [137, 46] on span "Урок відбувся" at bounding box center [163, 41] width 117 height 21
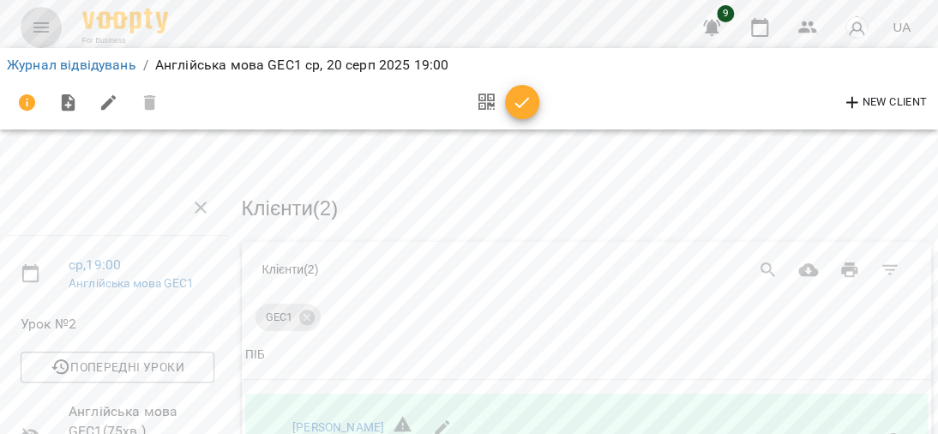
click at [49, 18] on icon "Menu" at bounding box center [41, 27] width 21 height 21
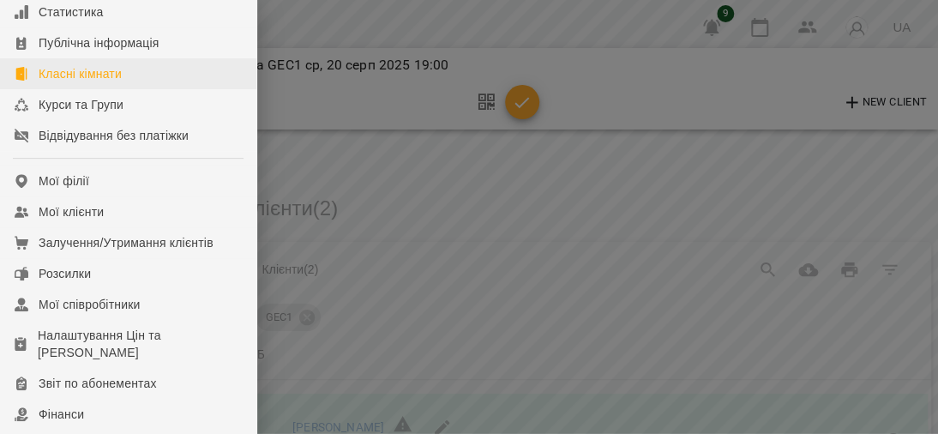
scroll to position [171, 0]
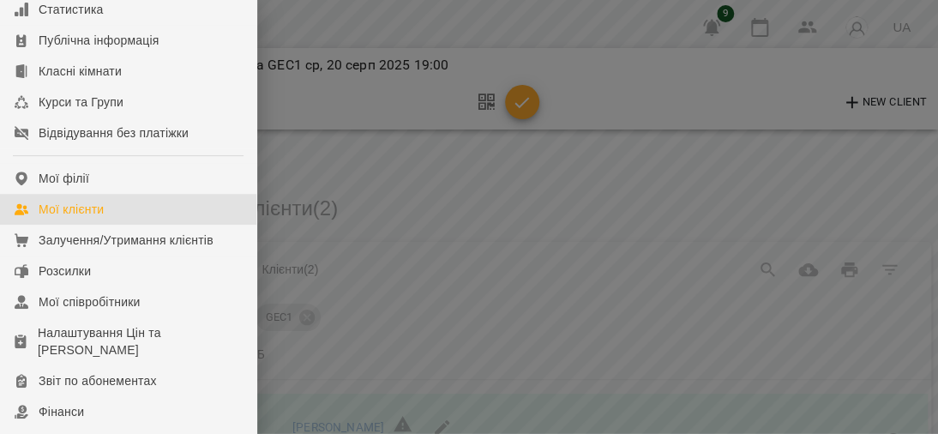
drag, startPoint x: 89, startPoint y: 228, endPoint x: 651, endPoint y: 276, distance: 564.3
click at [89, 218] on div "Мої клієнти" at bounding box center [71, 209] width 65 height 17
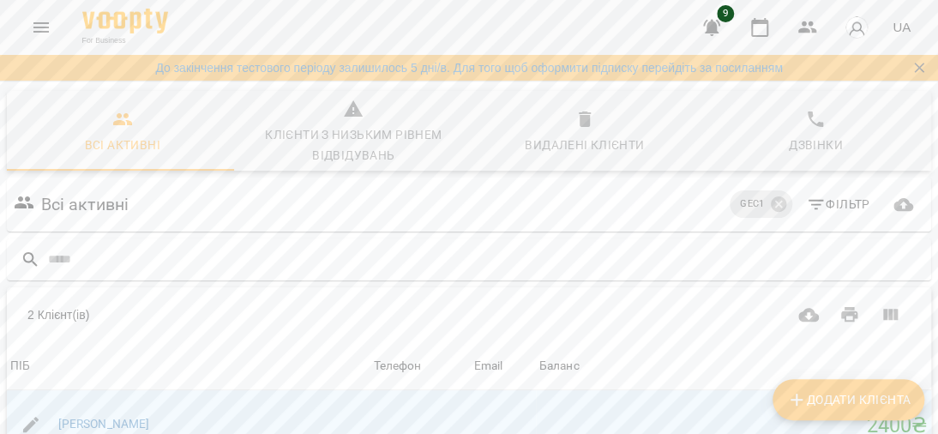
scroll to position [171, 0]
click at [126, 412] on div "[PERSON_NAME]" at bounding box center [104, 424] width 99 height 24
click at [127, 417] on link "[PERSON_NAME]" at bounding box center [104, 424] width 92 height 14
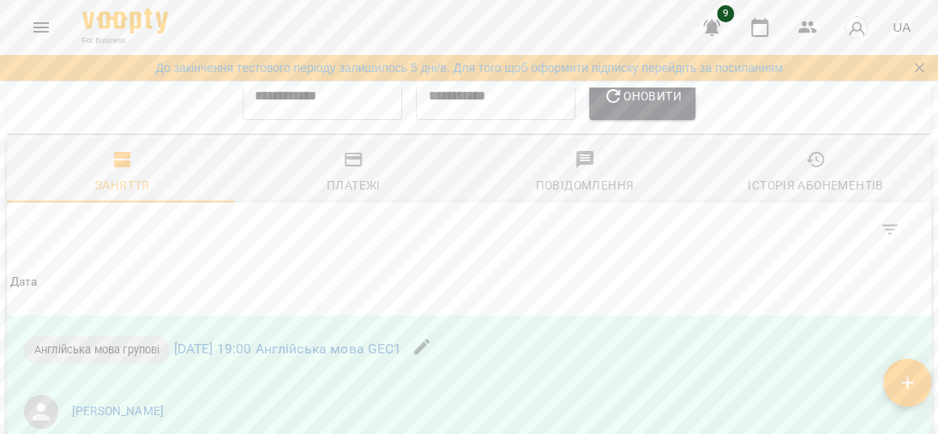
scroll to position [935, 0]
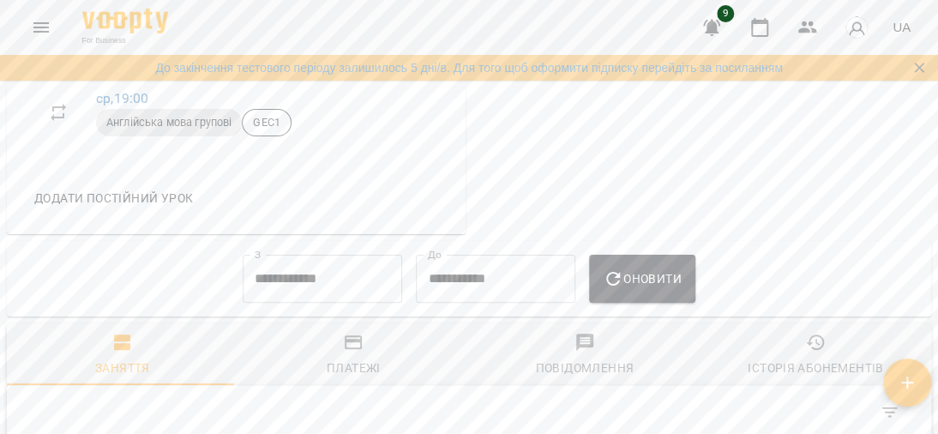
drag, startPoint x: 360, startPoint y: 357, endPoint x: 391, endPoint y: 341, distance: 34.5
click at [360, 356] on span "Платежі" at bounding box center [354, 355] width 211 height 46
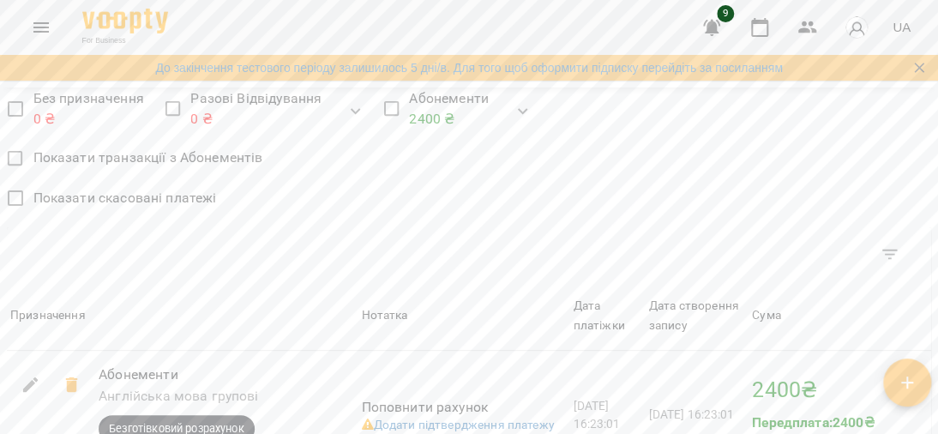
scroll to position [1107, 0]
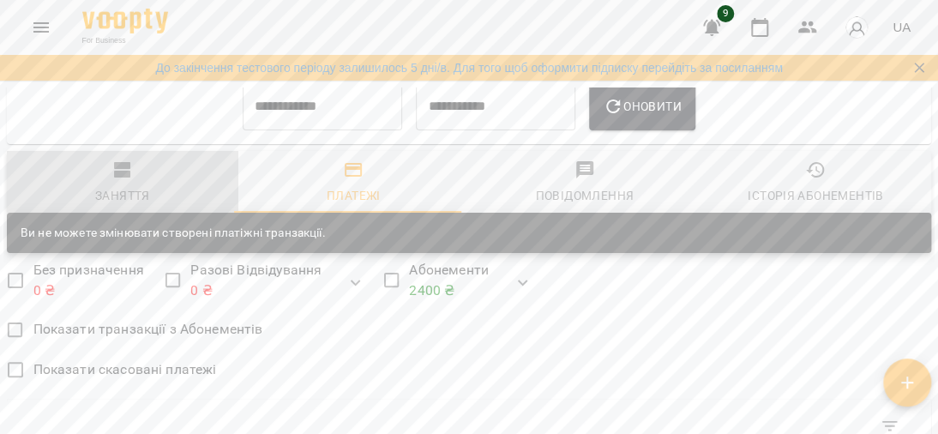
click at [133, 194] on span "Заняття" at bounding box center [122, 182] width 211 height 46
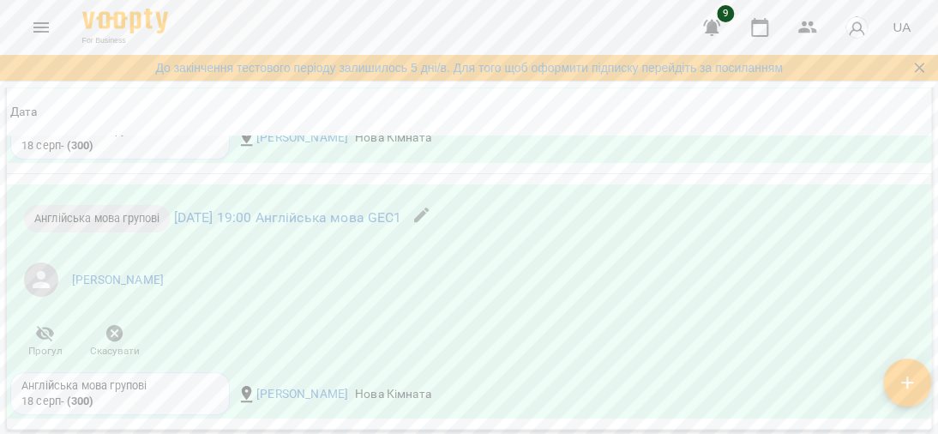
scroll to position [1535, 0]
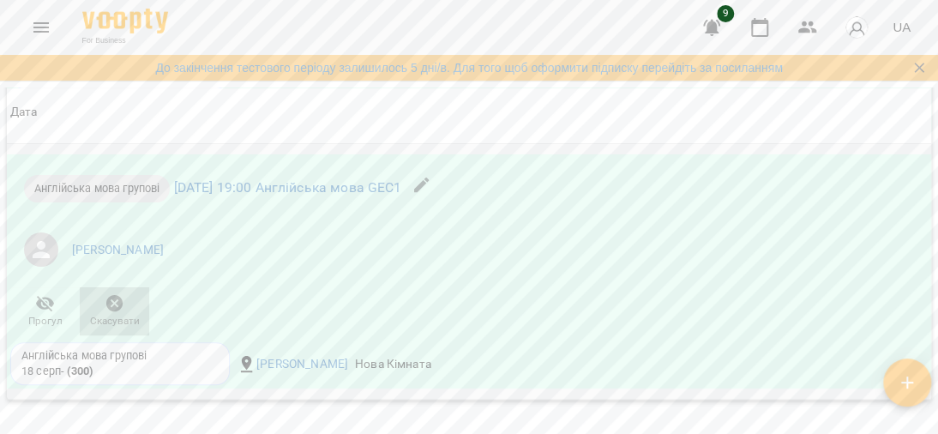
click at [117, 314] on icon "button" at bounding box center [115, 303] width 21 height 21
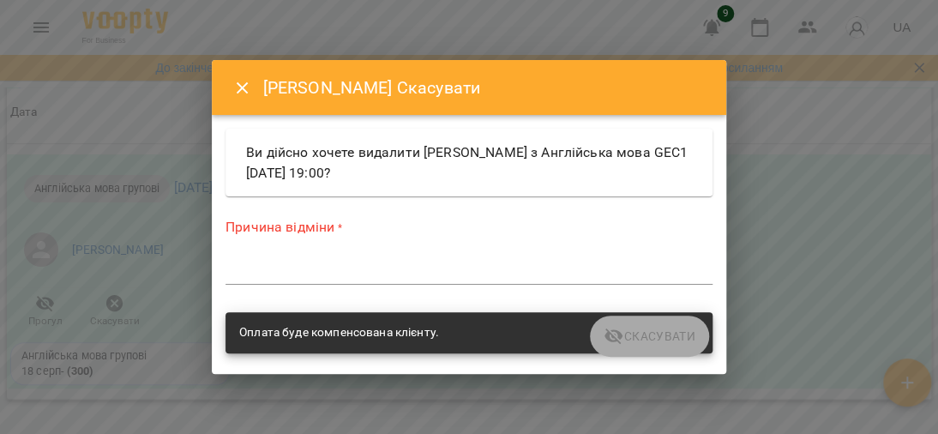
drag, startPoint x: 627, startPoint y: 327, endPoint x: 675, endPoint y: 303, distance: 53.7
click at [627, 327] on div "Оплата буде компенсована клієнту." at bounding box center [468, 332] width 487 height 41
click at [254, 80] on button "Close" at bounding box center [242, 88] width 41 height 41
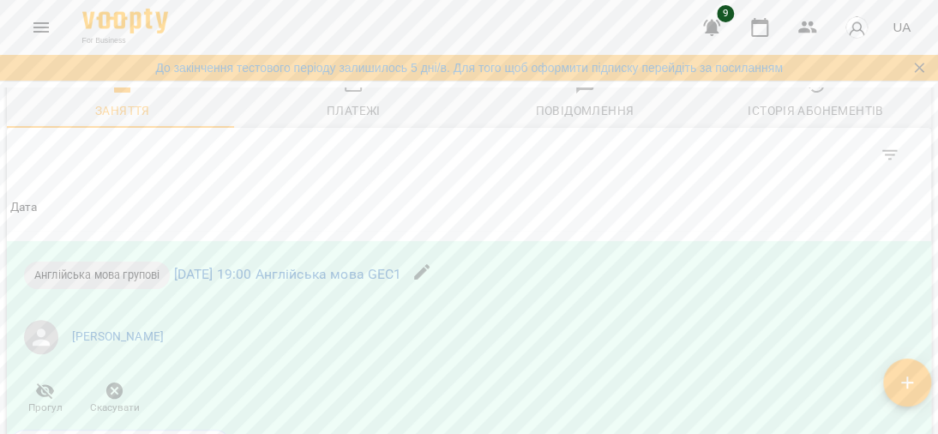
scroll to position [1449, 0]
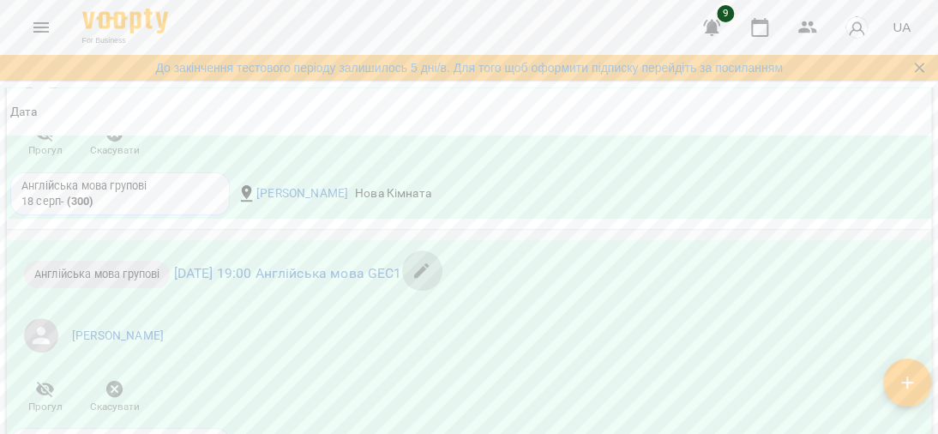
click at [432, 279] on icon "button" at bounding box center [421, 271] width 21 height 21
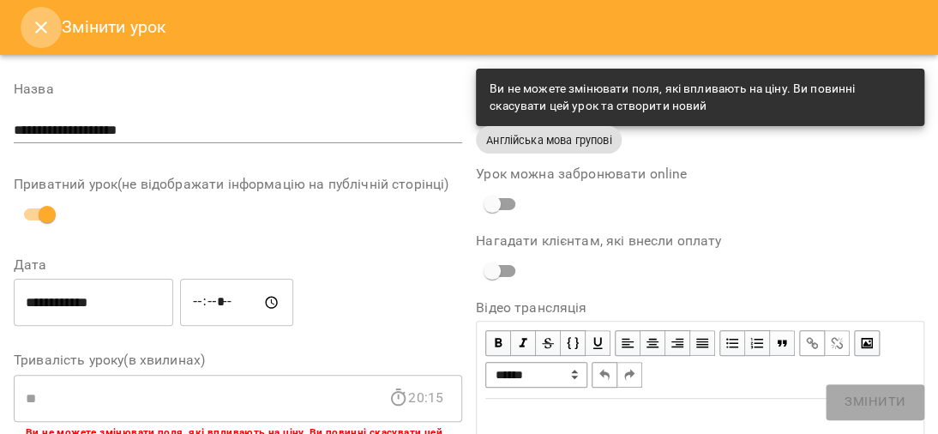
click at [39, 29] on icon "Close" at bounding box center [41, 27] width 21 height 21
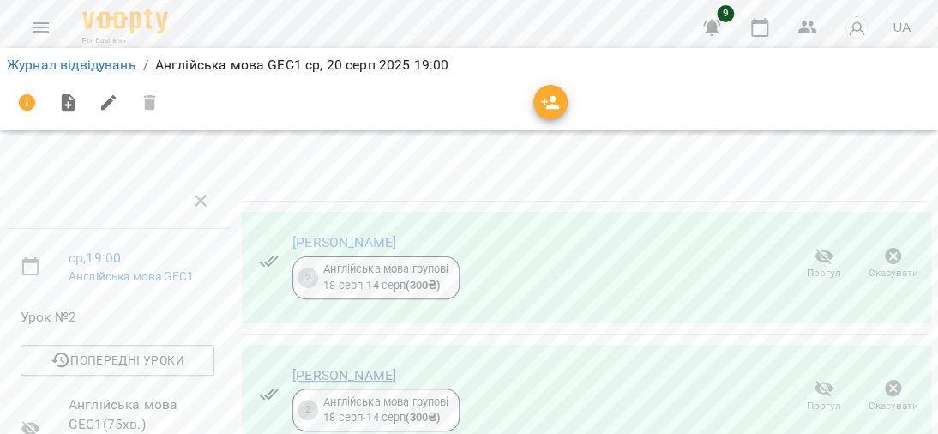
scroll to position [86, 0]
click at [363, 261] on div "Англійська мова групові 18 серп - 14 серп ( 300 ₴ )" at bounding box center [385, 277] width 125 height 32
click at [885, 248] on icon "button" at bounding box center [893, 256] width 17 height 17
click at [359, 261] on div "Англійська мова групові 18 серп - 14 серп ( 300 ₴ )" at bounding box center [385, 277] width 125 height 32
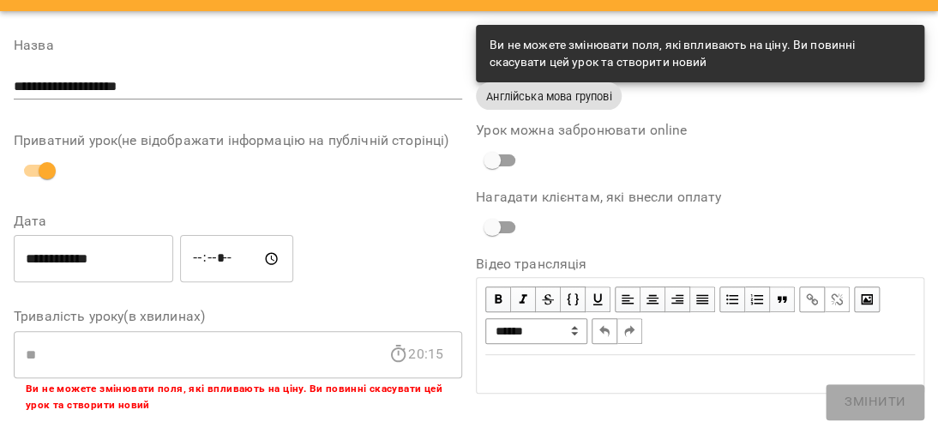
scroll to position [0, 0]
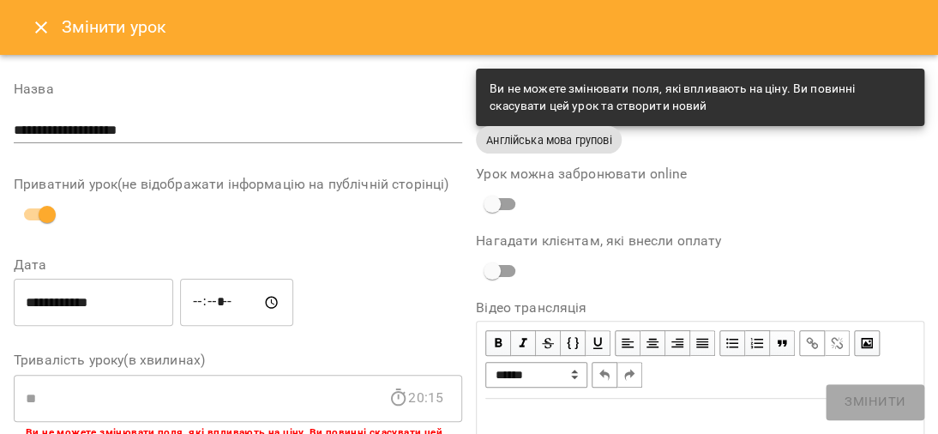
click at [35, 27] on icon "Close" at bounding box center [41, 27] width 21 height 21
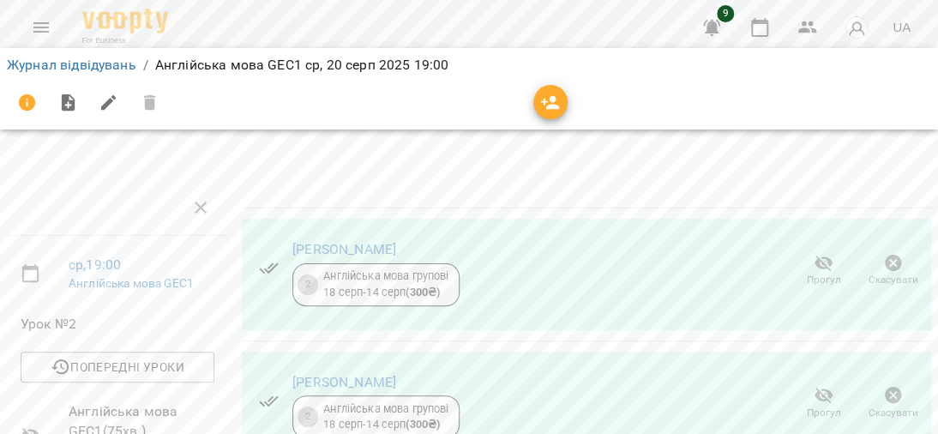
click at [46, 10] on div "For Business 9 UA" at bounding box center [469, 27] width 938 height 55
click at [48, 22] on icon "Menu" at bounding box center [41, 27] width 21 height 21
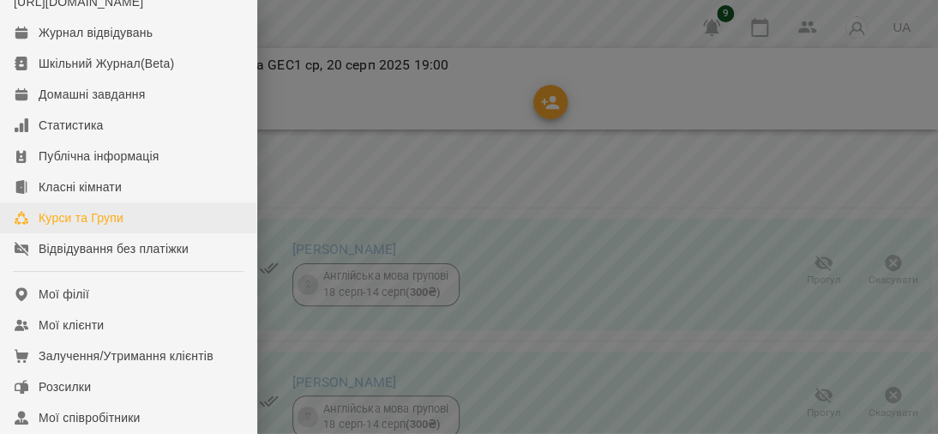
scroll to position [86, 0]
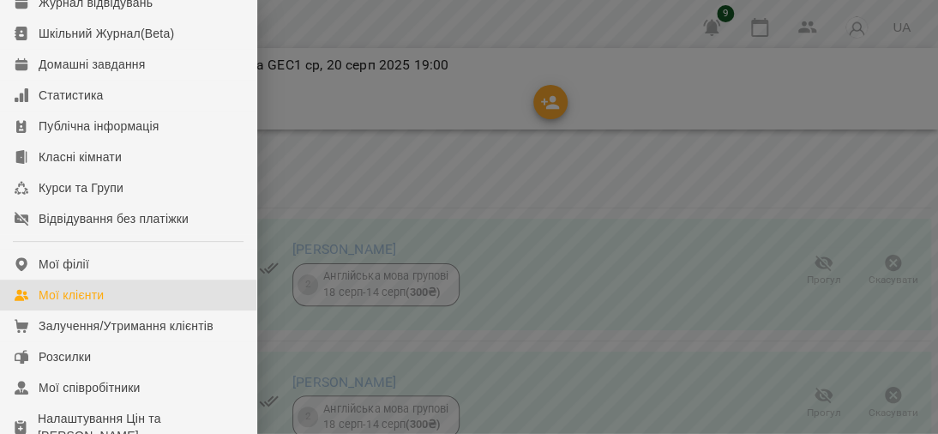
click at [98, 303] on div "Мої клієнти" at bounding box center [71, 294] width 65 height 17
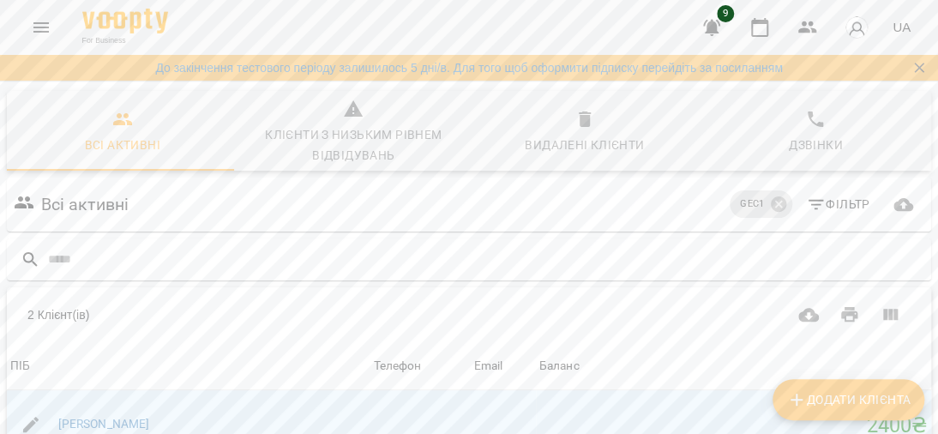
scroll to position [264, 0]
click at [113, 417] on link "[PERSON_NAME]" at bounding box center [104, 424] width 92 height 14
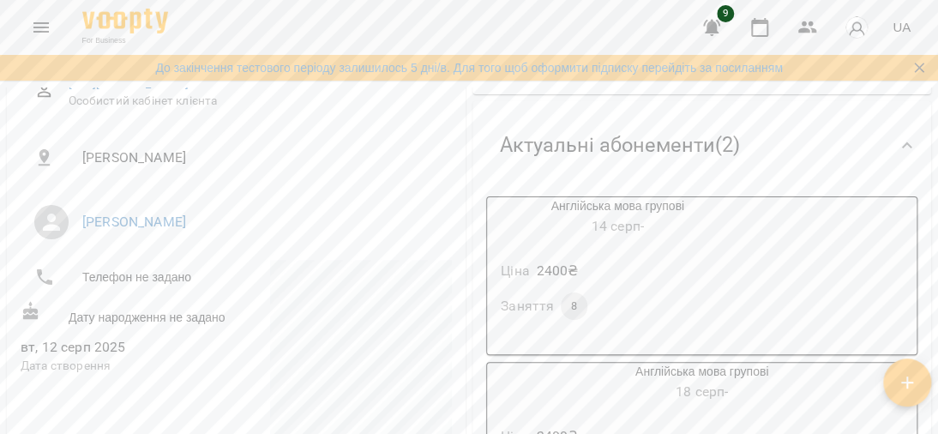
scroll to position [429, 0]
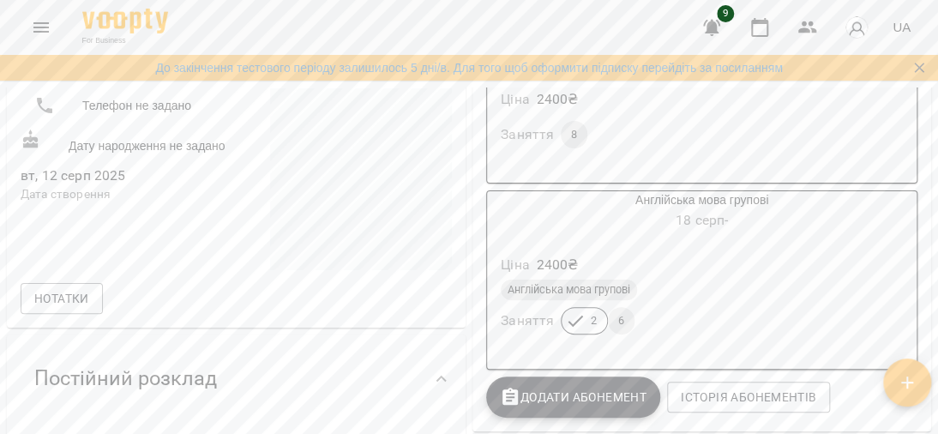
click at [696, 213] on h6 "18 серп -" at bounding box center [701, 220] width 429 height 24
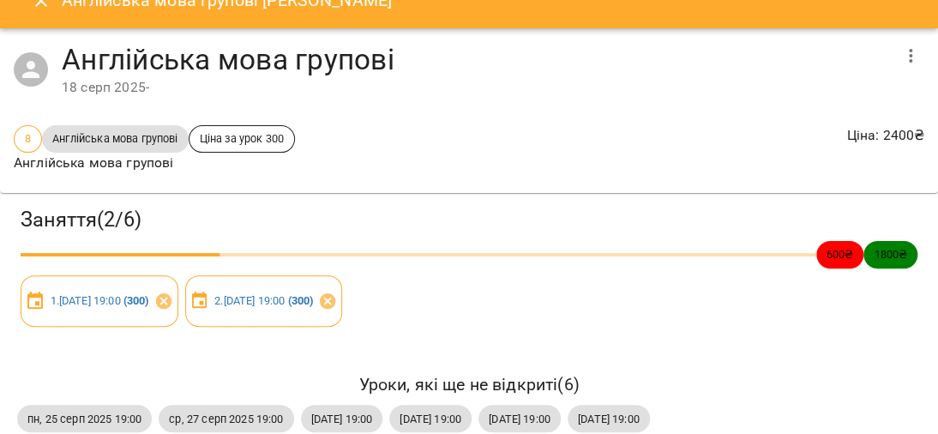
scroll to position [0, 0]
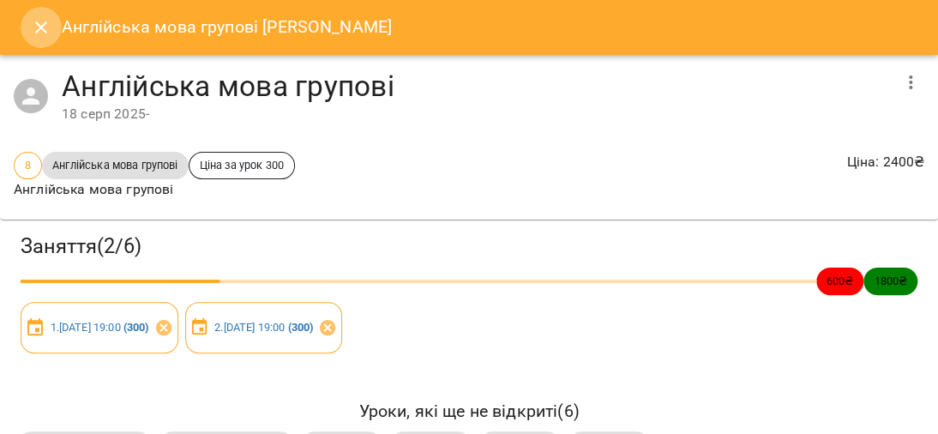
click at [37, 28] on icon "Close" at bounding box center [41, 27] width 21 height 21
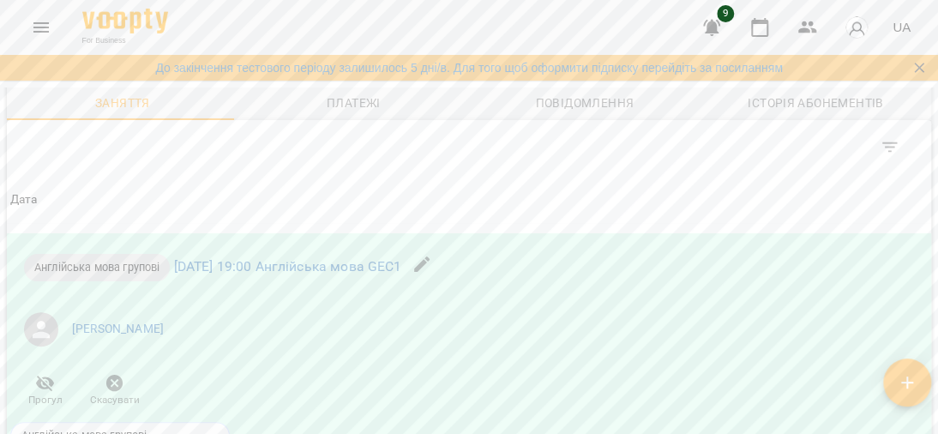
scroll to position [1114, 0]
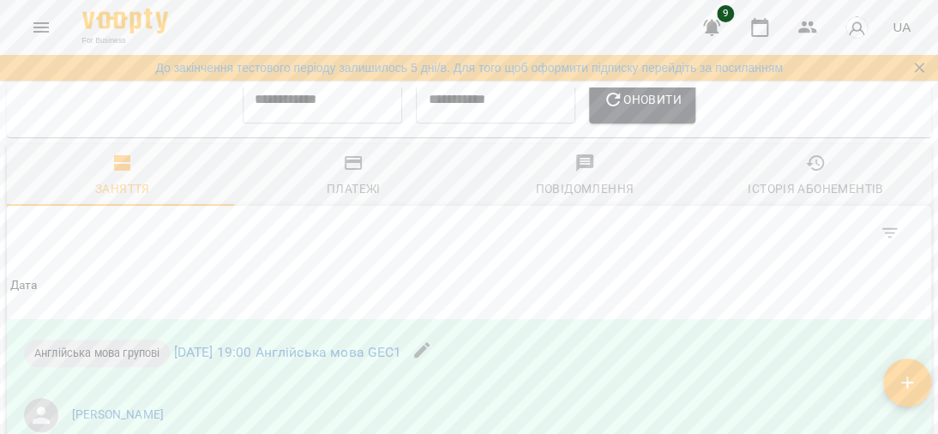
click at [343, 171] on icon "button" at bounding box center [353, 163] width 21 height 21
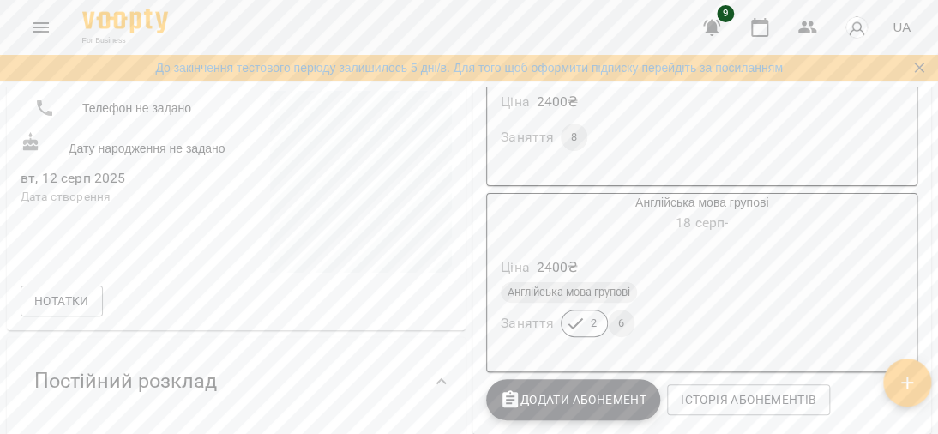
scroll to position [250, 0]
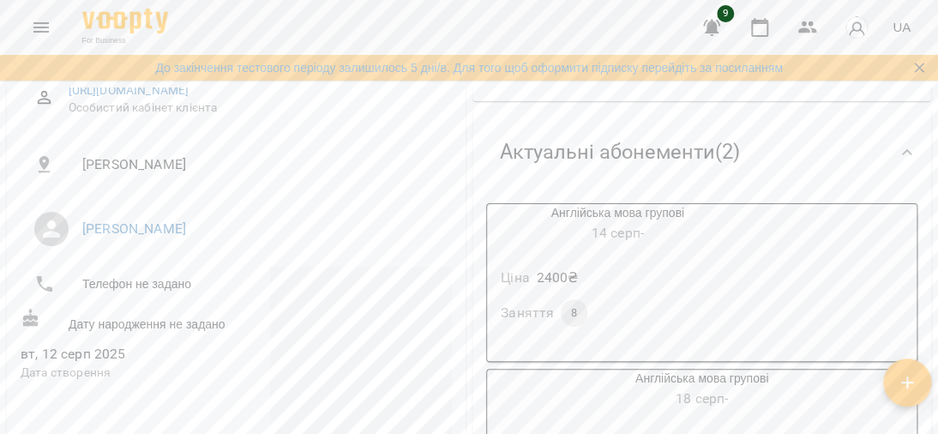
click at [795, 270] on div "Англійська мова групові 14 серп - Ціна 2400 ₴ Заняття 8" at bounding box center [701, 282] width 431 height 159
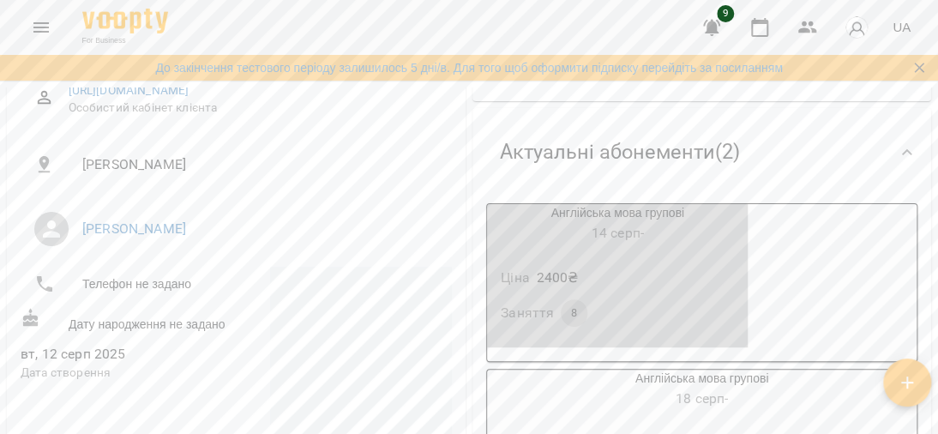
click at [543, 273] on p "2400 ₴" at bounding box center [558, 277] width 42 height 21
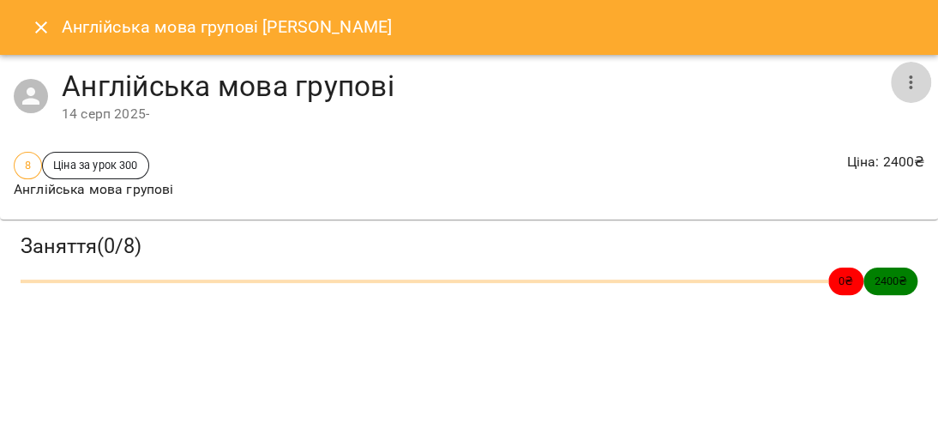
click at [908, 83] on icon "button" at bounding box center [910, 82] width 21 height 21
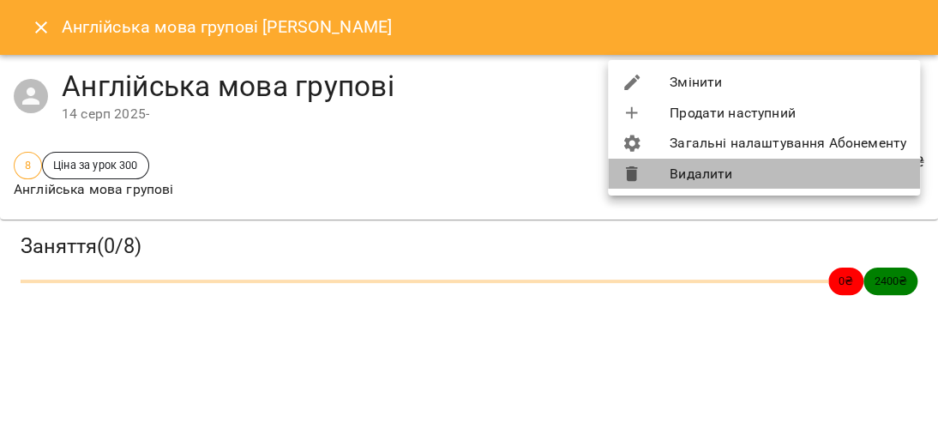
click at [705, 177] on li "Видалити" at bounding box center [764, 174] width 312 height 31
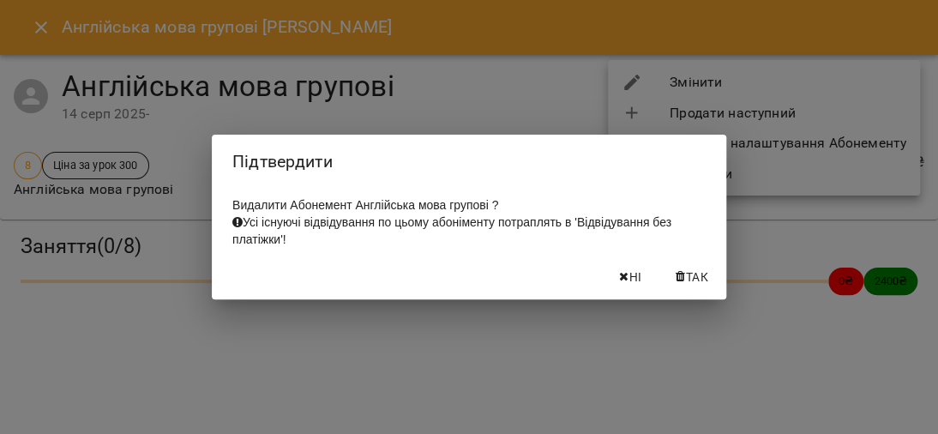
drag, startPoint x: 689, startPoint y: 273, endPoint x: 743, endPoint y: 269, distance: 54.1
click at [689, 273] on span "Так" at bounding box center [697, 277] width 22 height 21
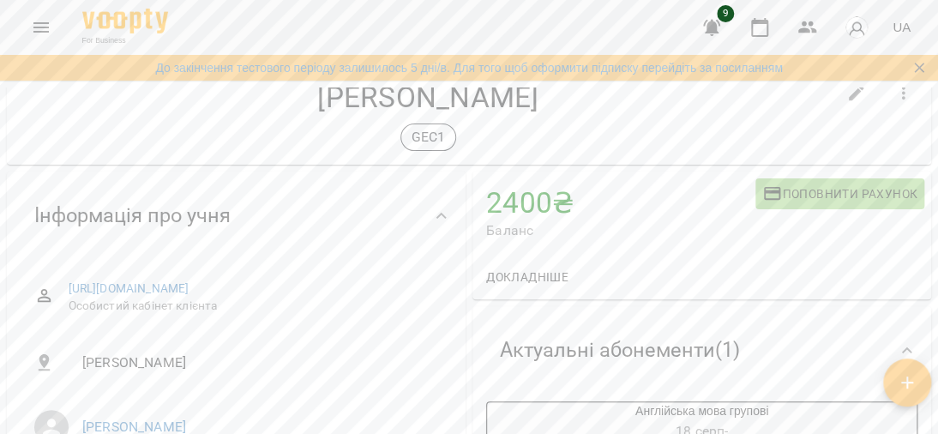
scroll to position [0, 0]
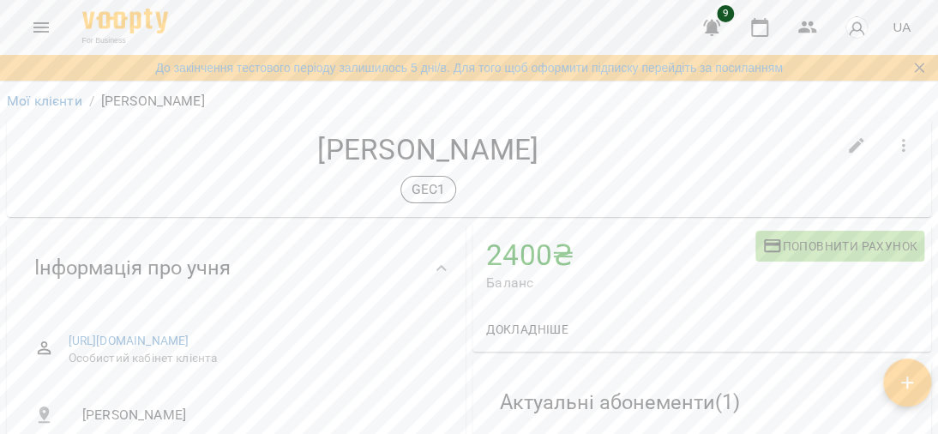
click at [17, 90] on div "Мої клієнти / Руднікова Вероніка" at bounding box center [468, 100] width 931 height 27
click at [22, 101] on link "Мої клієнти" at bounding box center [44, 101] width 75 height 16
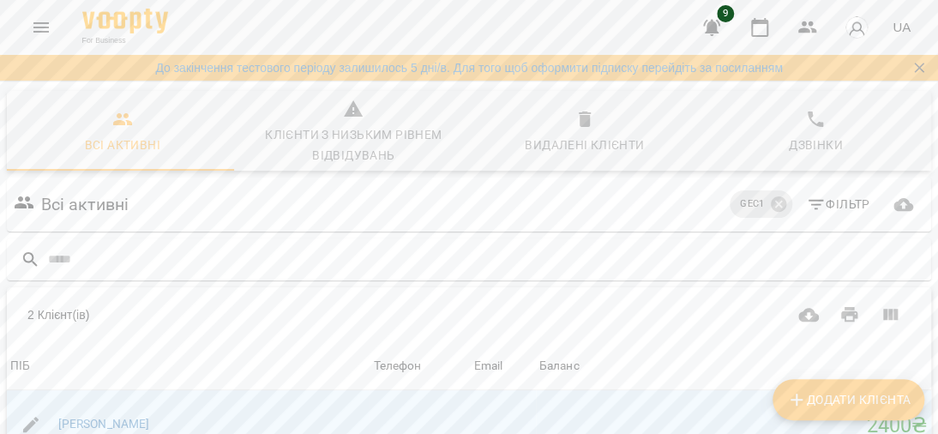
scroll to position [267, 0]
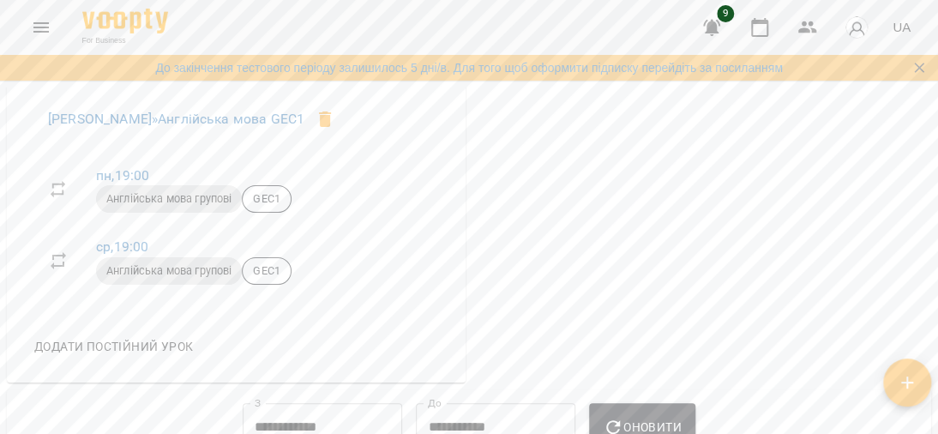
scroll to position [764, 0]
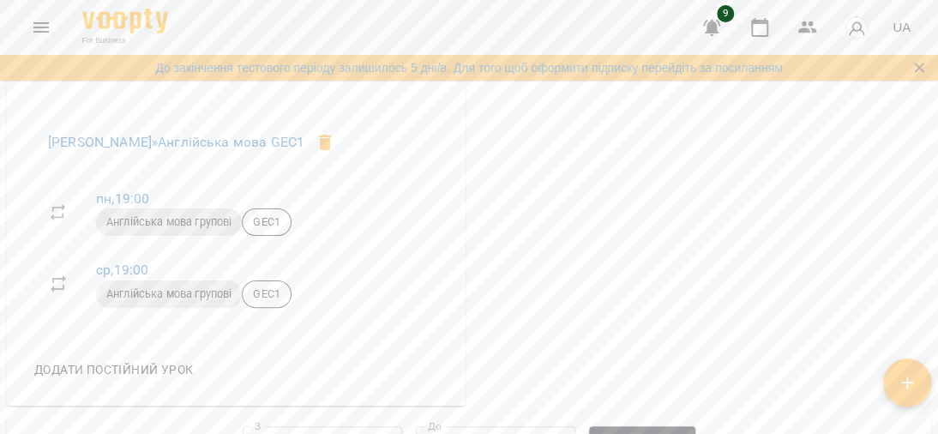
click at [41, 28] on icon "Menu" at bounding box center [41, 27] width 21 height 21
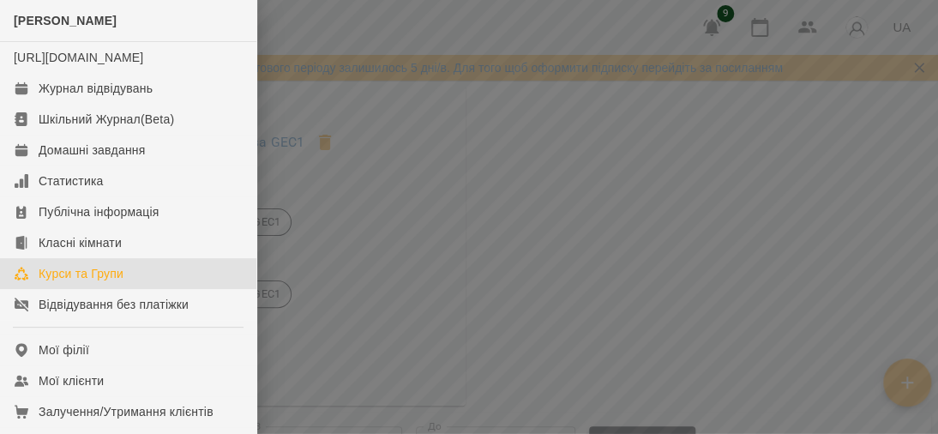
click at [58, 282] on div "Курси та Групи" at bounding box center [81, 273] width 85 height 17
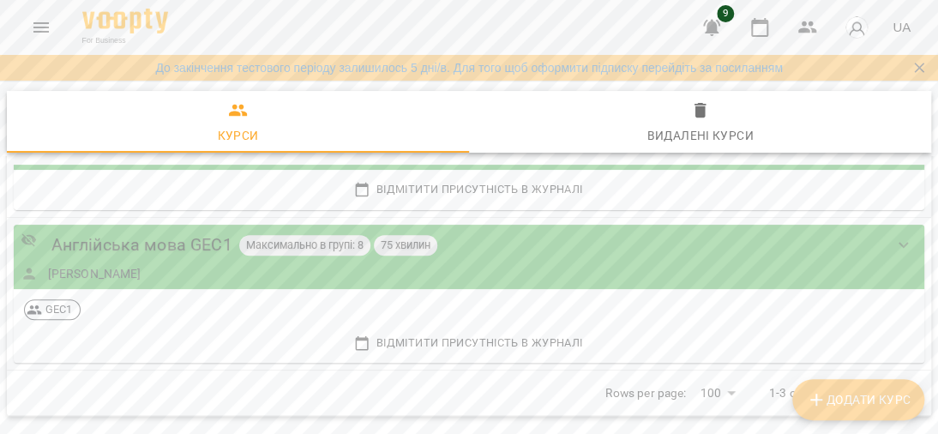
scroll to position [236, 0]
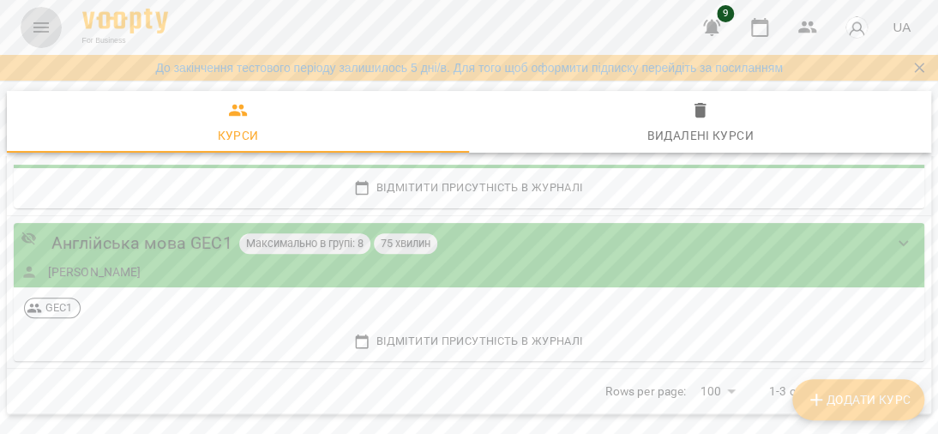
click at [48, 19] on icon "Menu" at bounding box center [41, 27] width 21 height 21
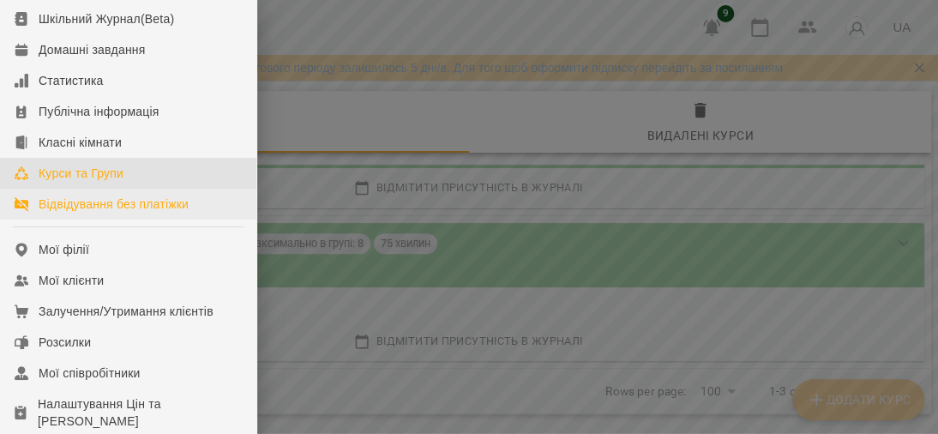
scroll to position [86, 0]
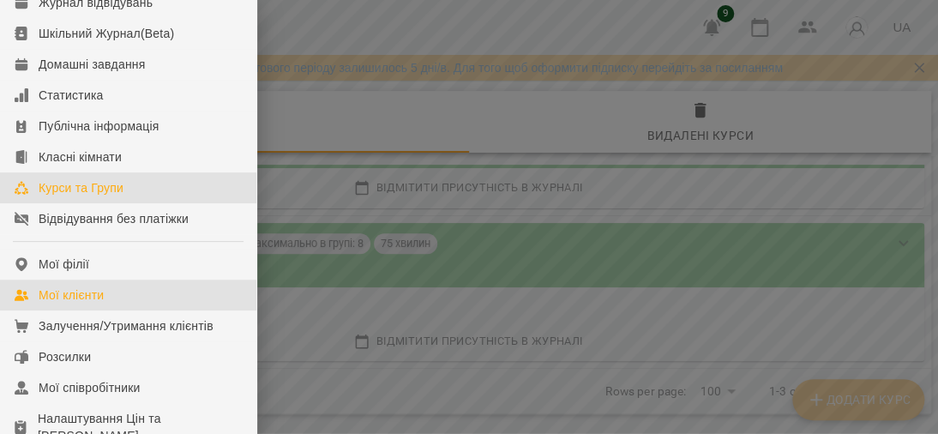
click at [75, 303] on div "Мої клієнти" at bounding box center [71, 294] width 65 height 17
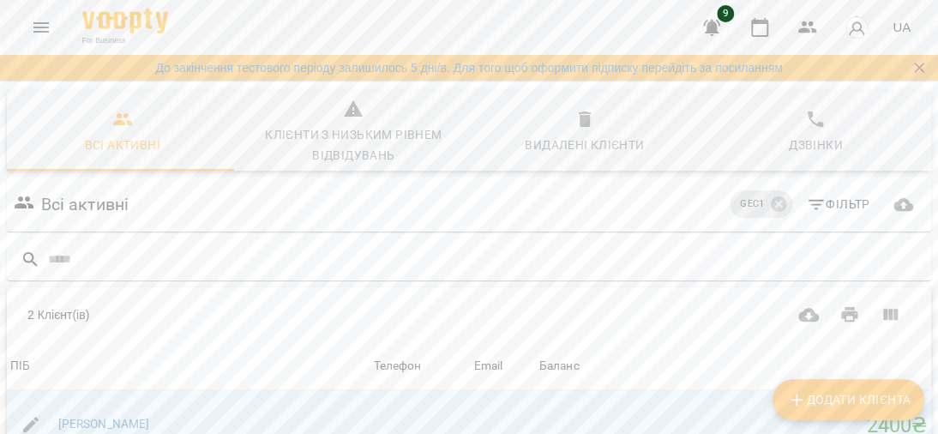
click at [96, 202] on h6 "Всі активні" at bounding box center [85, 204] width 88 height 27
click at [769, 204] on icon at bounding box center [778, 204] width 19 height 19
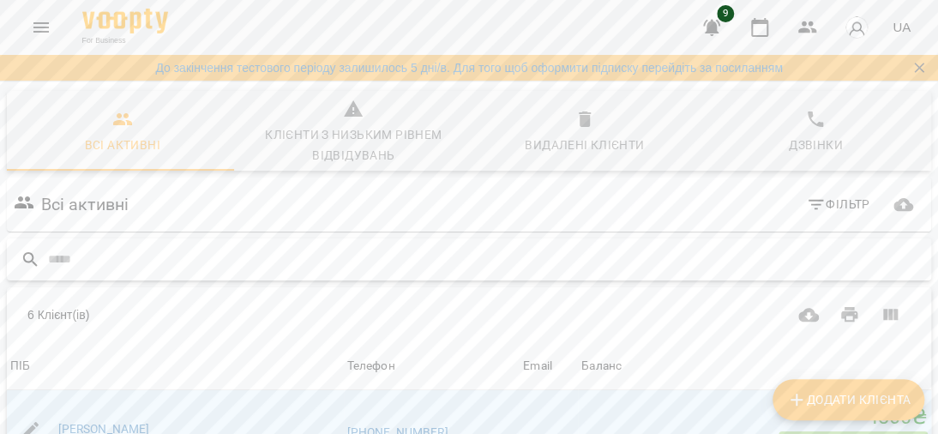
click at [69, 245] on input "text" at bounding box center [486, 259] width 876 height 28
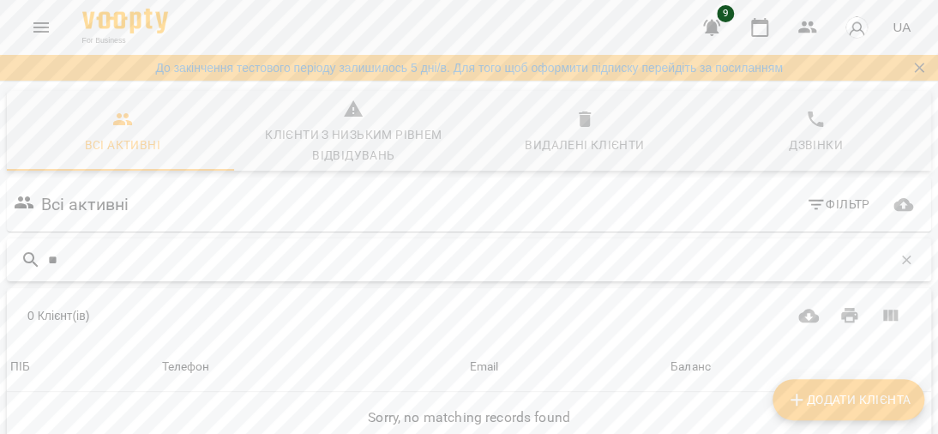
type input "*"
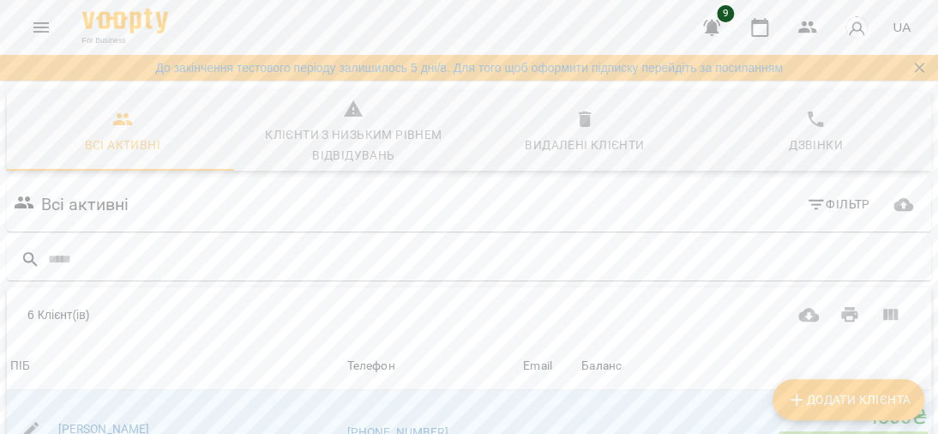
click at [847, 396] on span "Додати клієнта" at bounding box center [848, 399] width 124 height 21
select select "**"
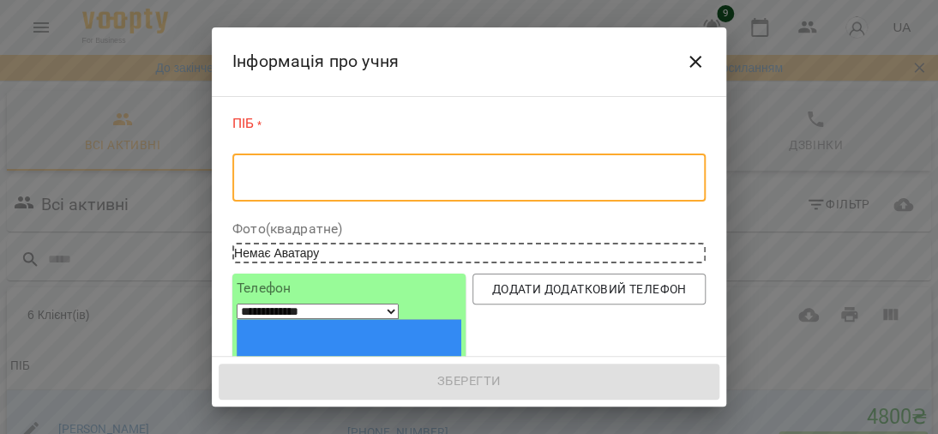
click at [319, 184] on textarea at bounding box center [468, 178] width 449 height 16
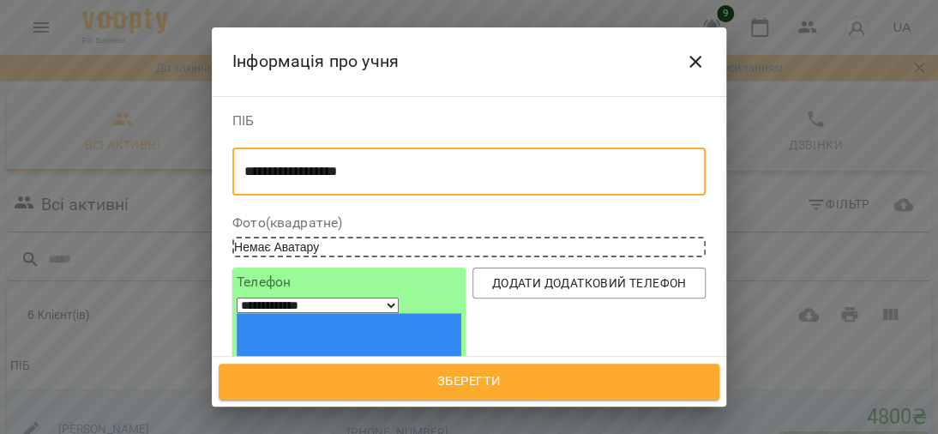
type textarea "**********"
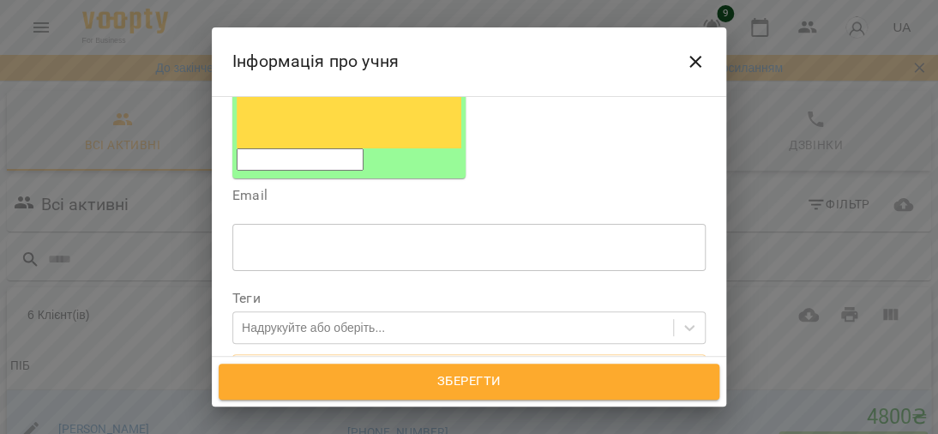
scroll to position [343, 0]
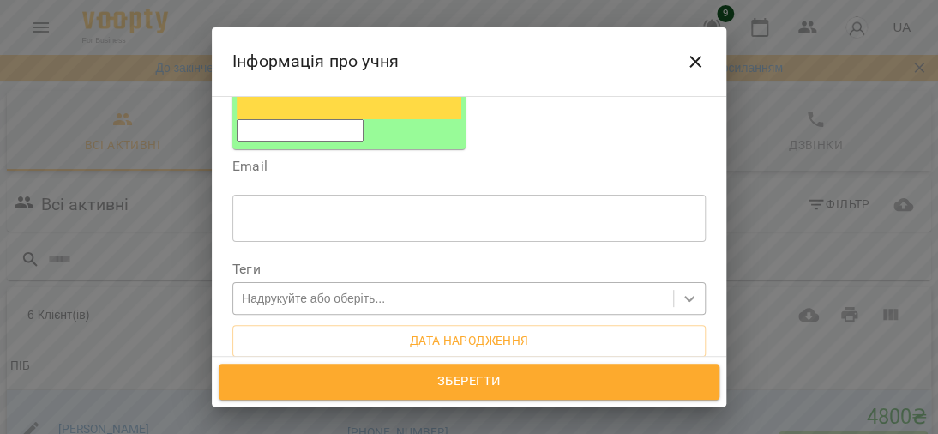
click at [684, 297] on icon at bounding box center [689, 300] width 10 height 6
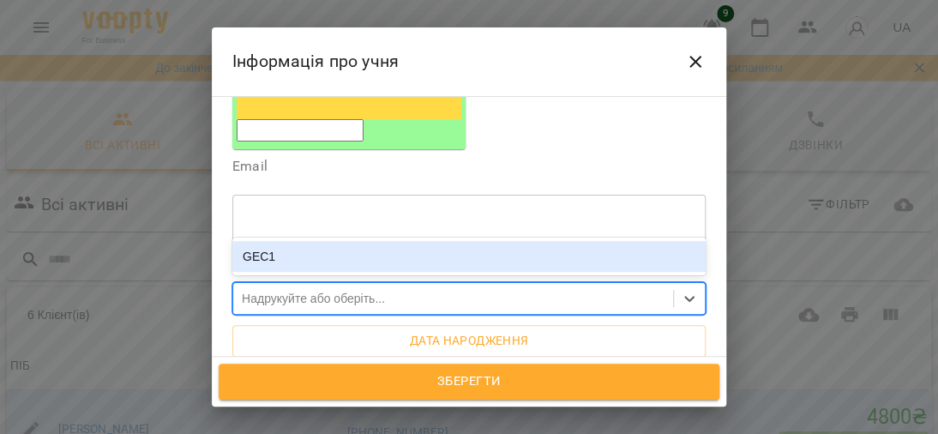
click at [281, 241] on div "GEC1" at bounding box center [468, 256] width 473 height 31
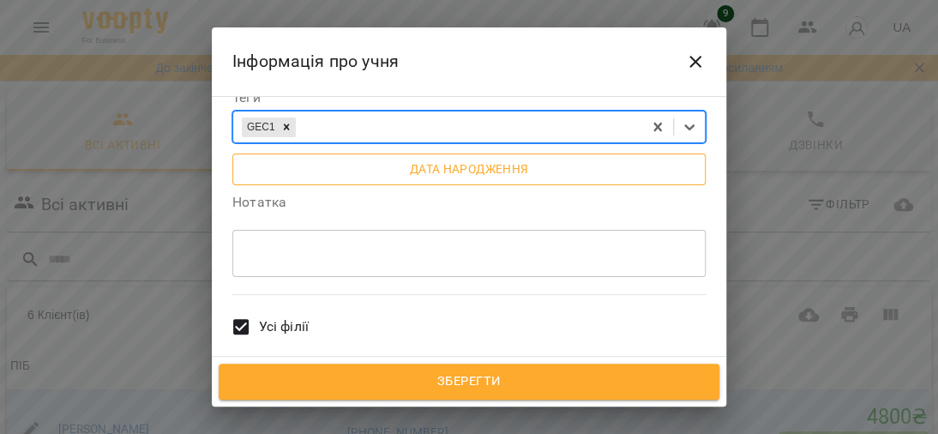
scroll to position [600, 0]
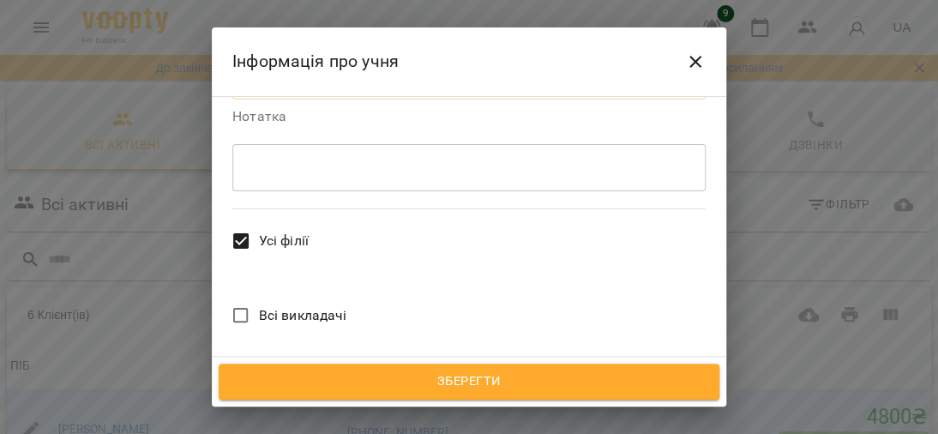
drag, startPoint x: 278, startPoint y: 259, endPoint x: 435, endPoint y: 214, distance: 163.9
click at [278, 389] on span "[PERSON_NAME]" at bounding box center [311, 399] width 104 height 21
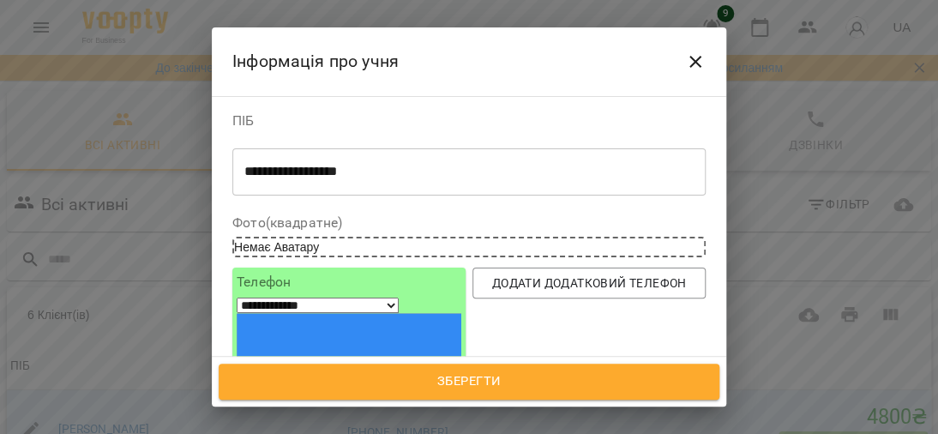
scroll to position [86, 0]
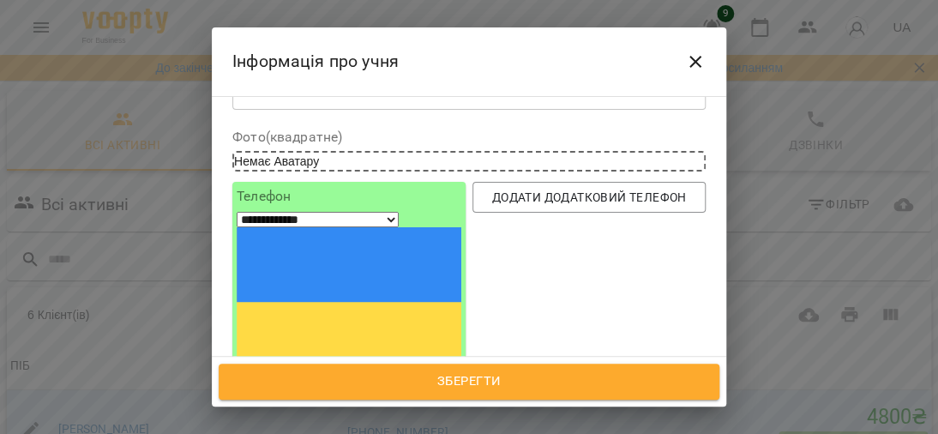
click at [301, 376] on input "tel" at bounding box center [300, 387] width 127 height 22
type input "**********"
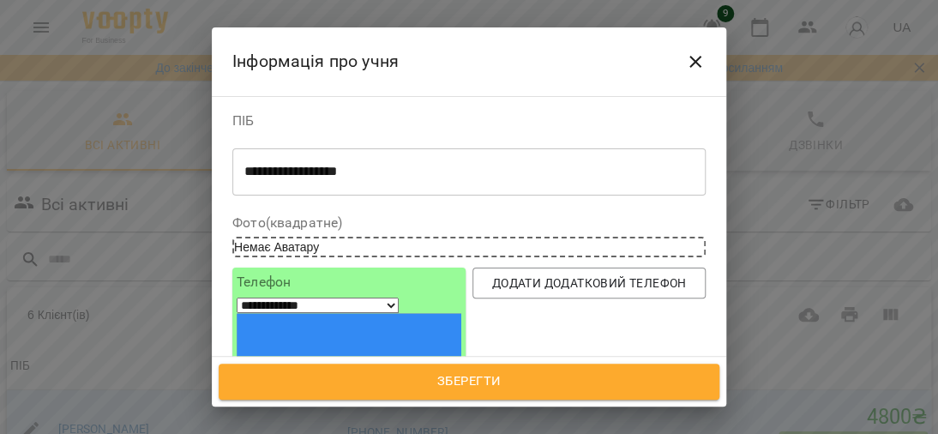
click at [428, 380] on span "Зберегти" at bounding box center [468, 381] width 463 height 22
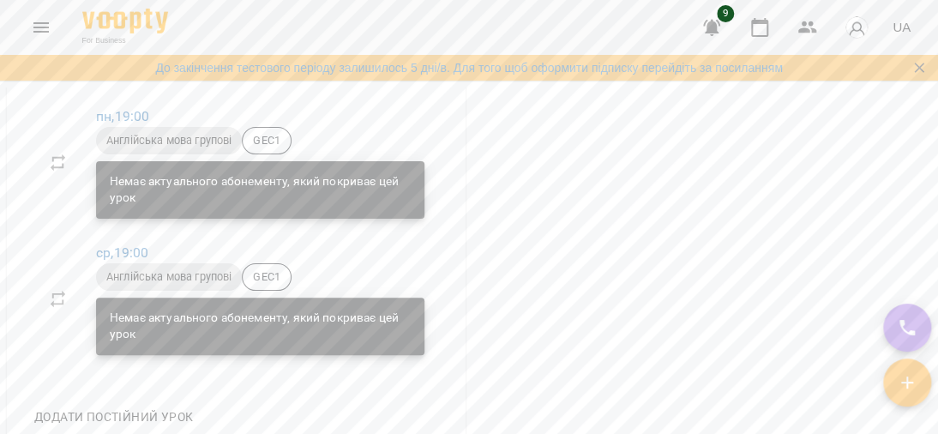
scroll to position [857, 0]
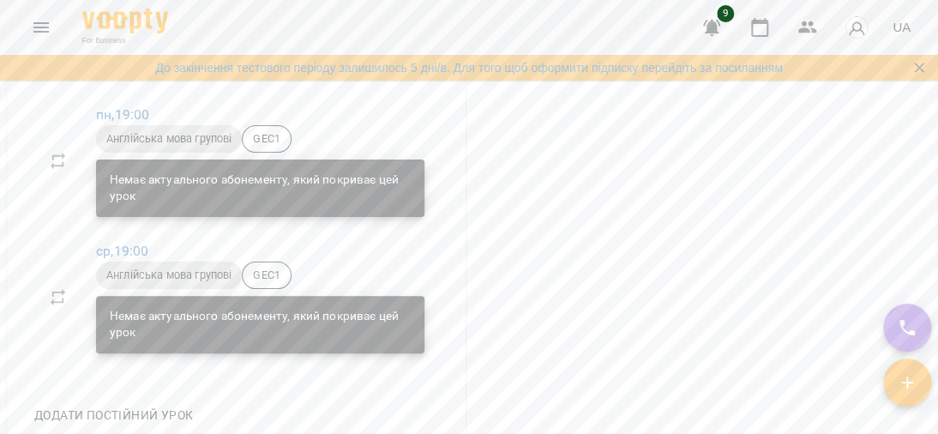
click at [151, 212] on div "Немає актуального абонементу, який покриває цей урок" at bounding box center [260, 188] width 301 height 47
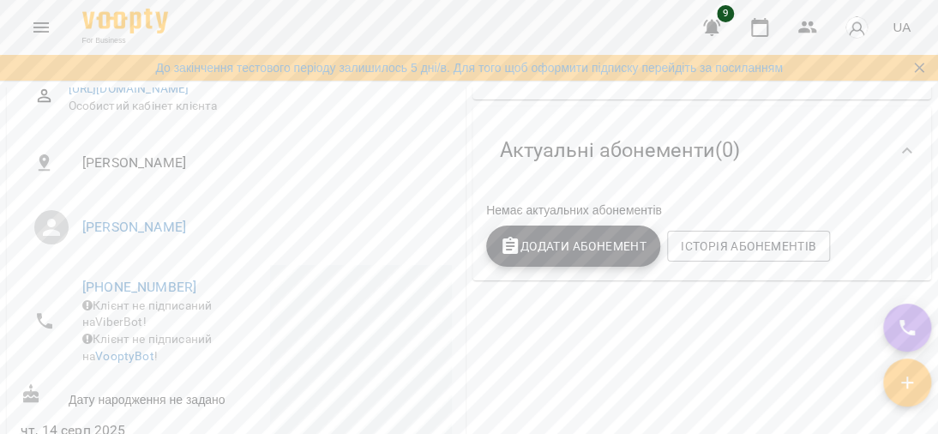
scroll to position [257, 0]
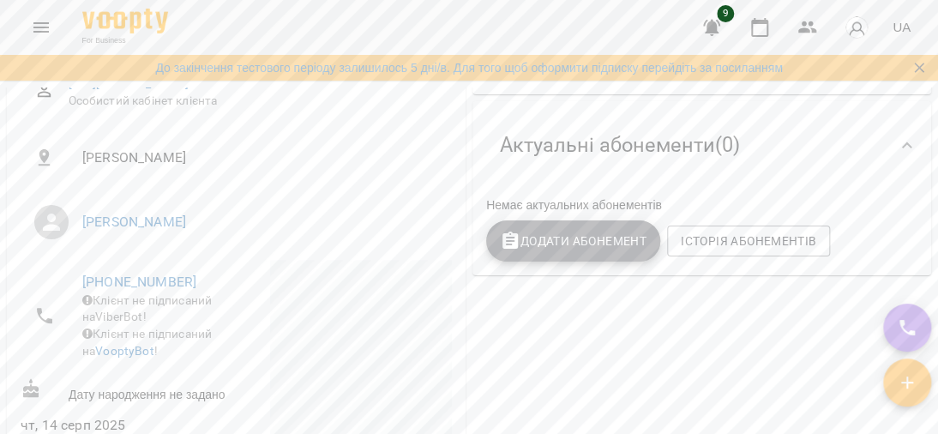
click at [543, 246] on span "Додати Абонемент" at bounding box center [573, 241] width 147 height 21
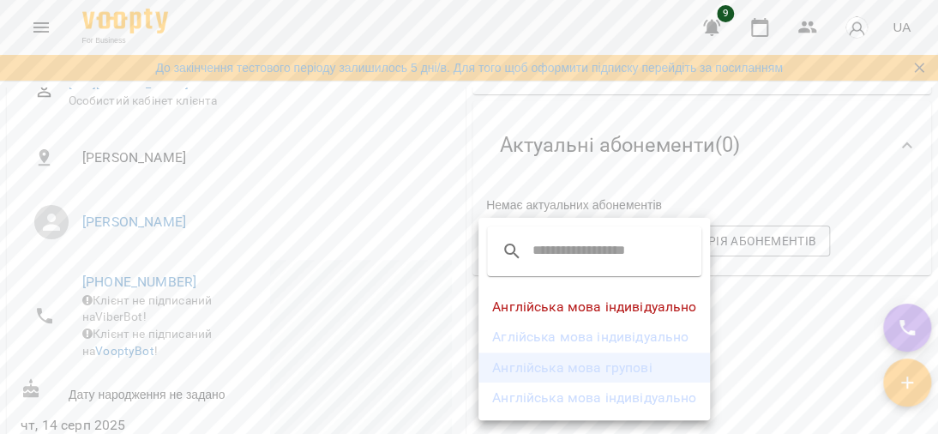
click at [576, 373] on li "Англійська мова групові" at bounding box center [593, 367] width 231 height 31
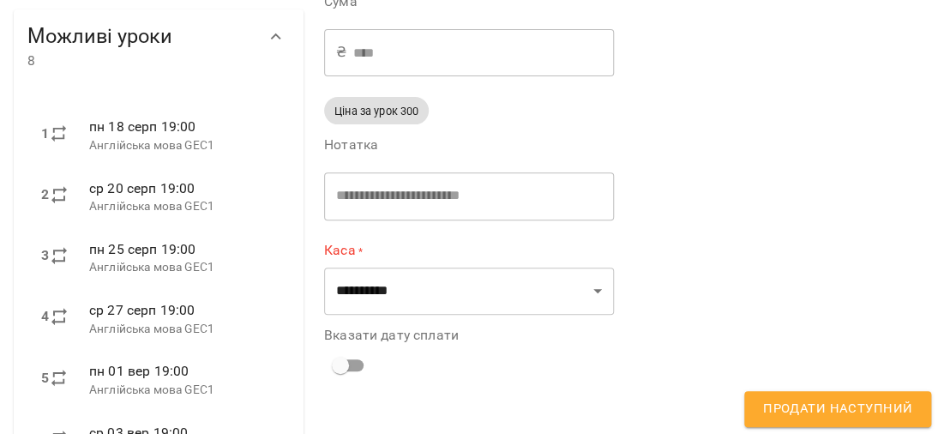
scroll to position [171, 0]
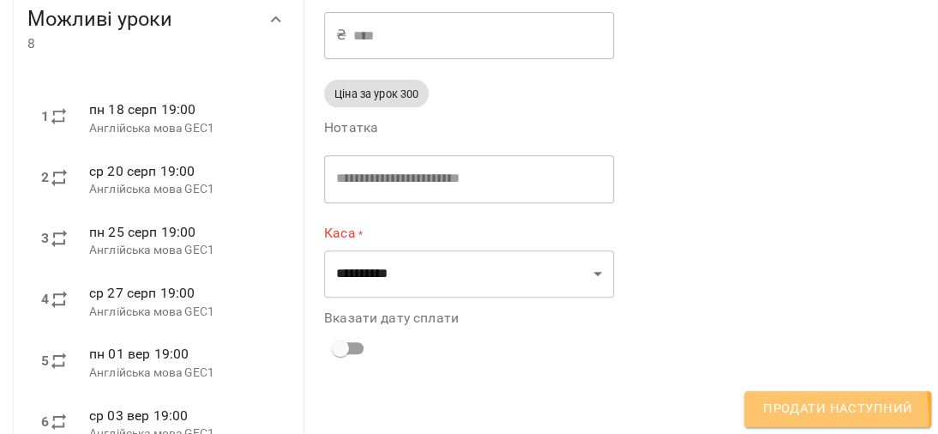
click at [795, 417] on span "Продати наступний" at bounding box center [837, 409] width 149 height 22
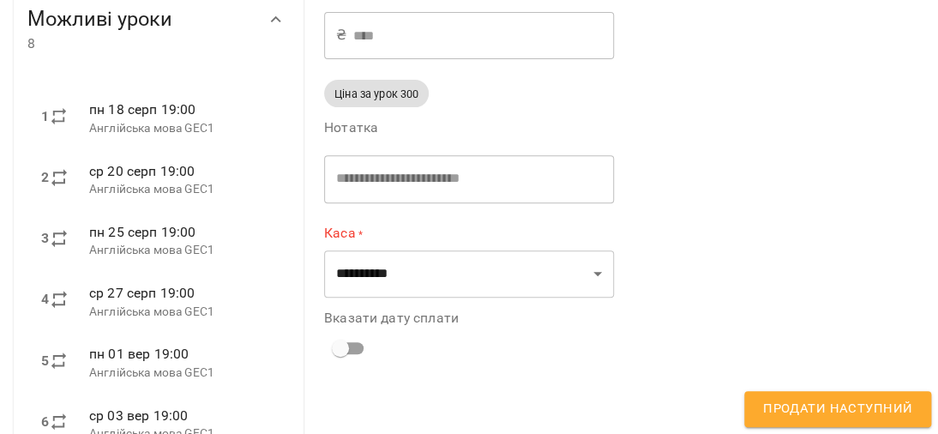
click at [802, 413] on span "Продати наступний" at bounding box center [837, 409] width 149 height 22
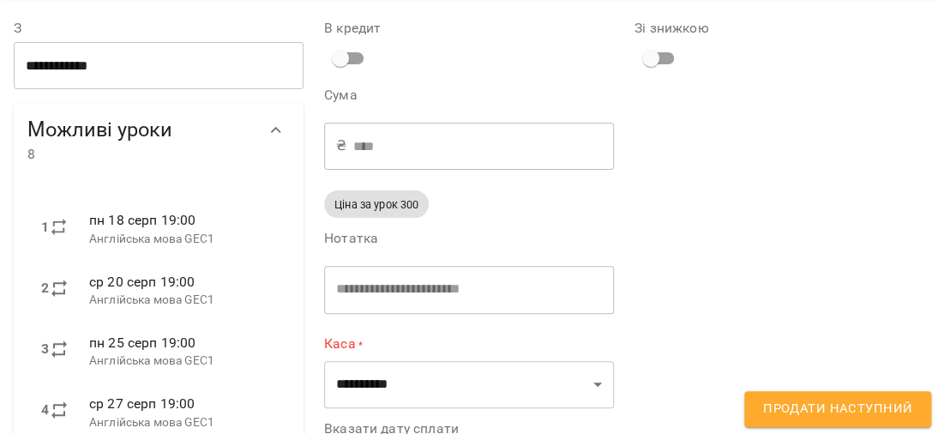
scroll to position [0, 0]
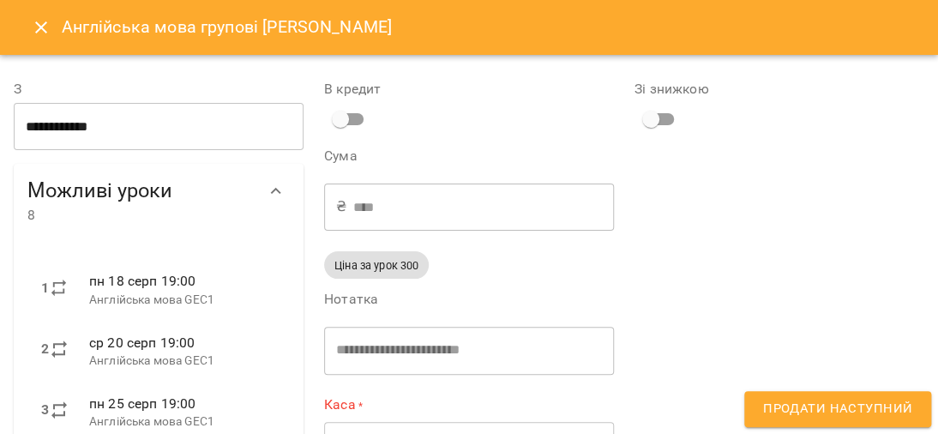
click at [845, 419] on span "Продати наступний" at bounding box center [837, 409] width 149 height 22
click at [404, 207] on input "****" at bounding box center [483, 207] width 261 height 48
click at [353, 209] on input "****" at bounding box center [483, 207] width 261 height 48
click at [341, 88] on label "В кредит" at bounding box center [469, 89] width 290 height 14
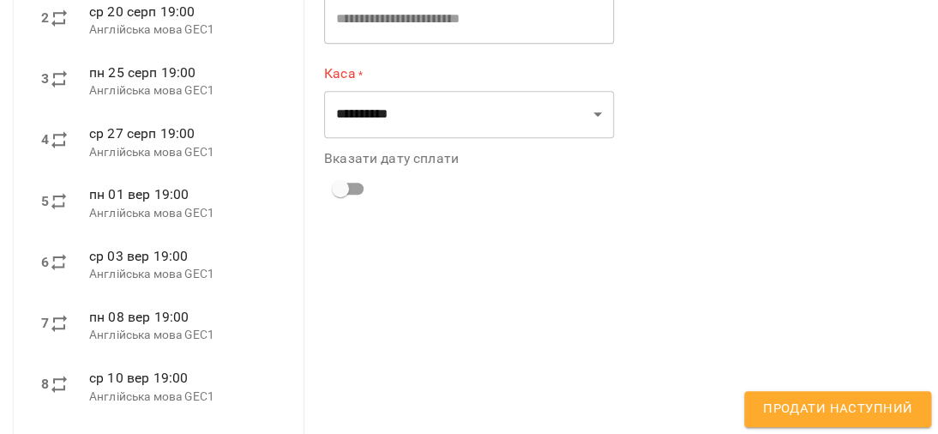
scroll to position [343, 0]
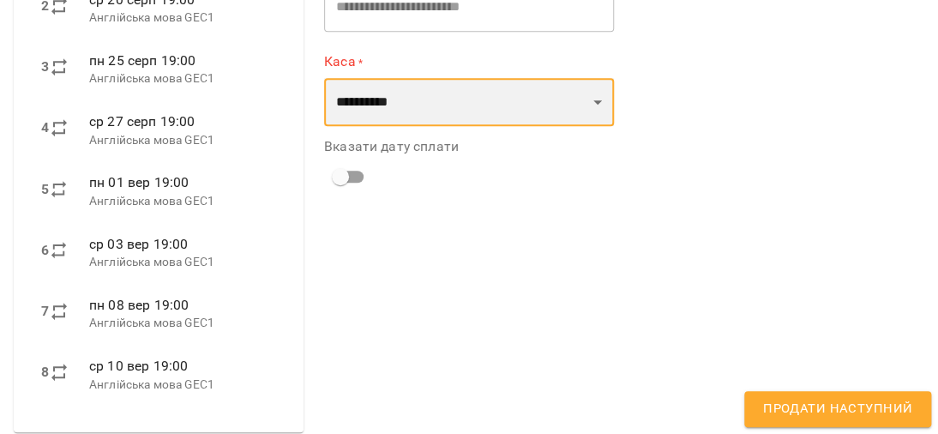
click at [600, 109] on select "**********" at bounding box center [469, 102] width 290 height 48
select select "****"
click at [324, 78] on select "**********" at bounding box center [469, 102] width 290 height 48
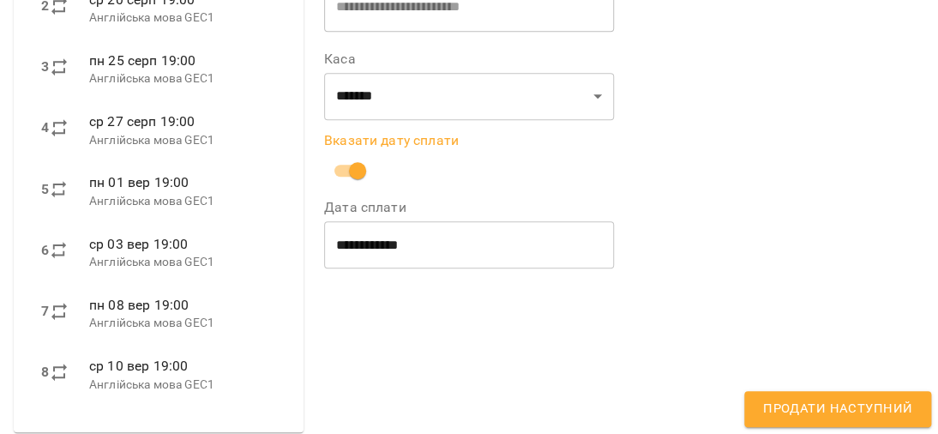
click at [799, 381] on div "Зі знижкою" at bounding box center [779, 78] width 310 height 727
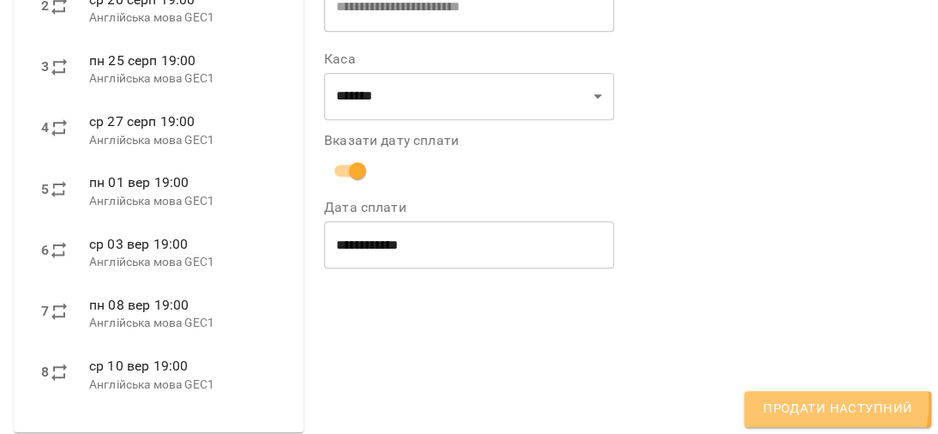
drag, startPoint x: 813, startPoint y: 403, endPoint x: 859, endPoint y: 395, distance: 46.9
click at [813, 404] on span "Продати наступний" at bounding box center [837, 409] width 149 height 22
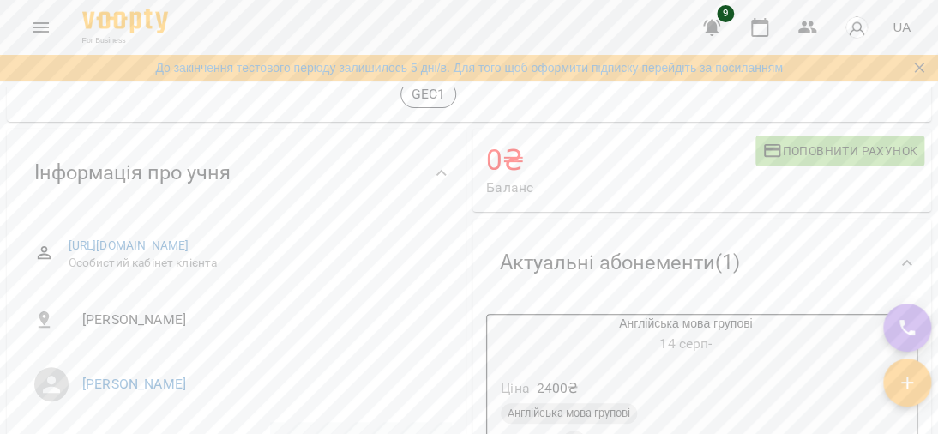
scroll to position [0, 0]
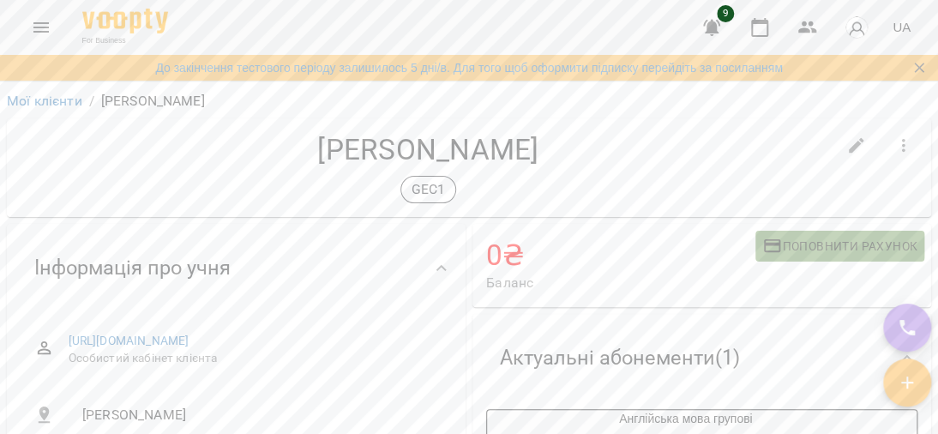
click at [780, 244] on span "Поповнити рахунок" at bounding box center [839, 246] width 155 height 21
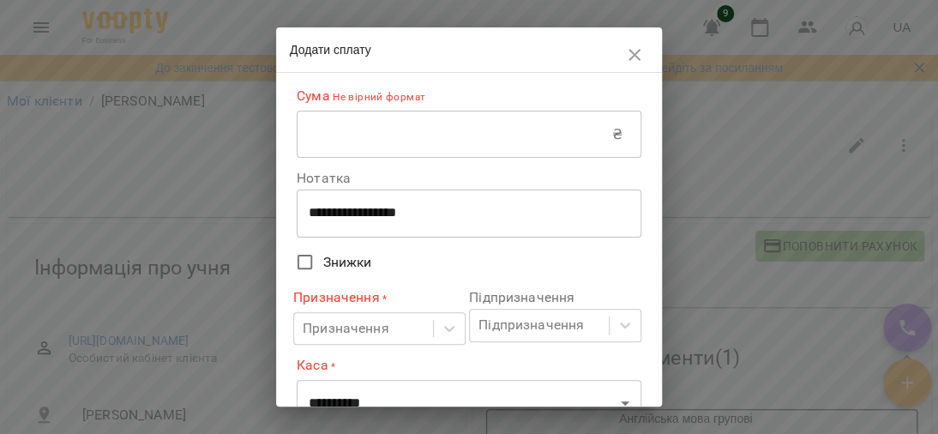
click at [378, 137] on input "text" at bounding box center [454, 135] width 315 height 48
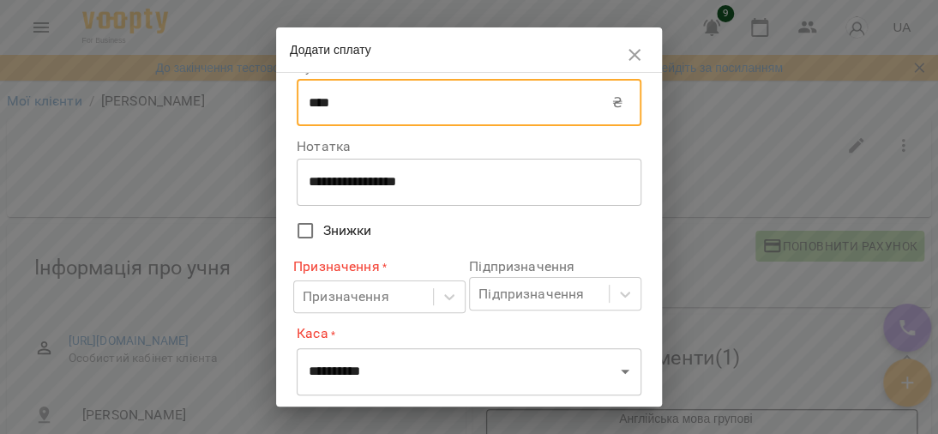
scroll to position [111, 0]
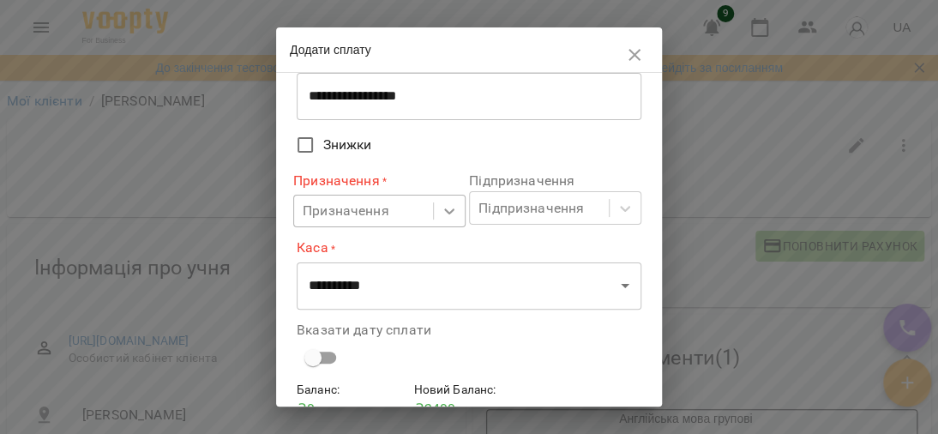
type input "****"
click at [448, 219] on icon at bounding box center [449, 210] width 17 height 17
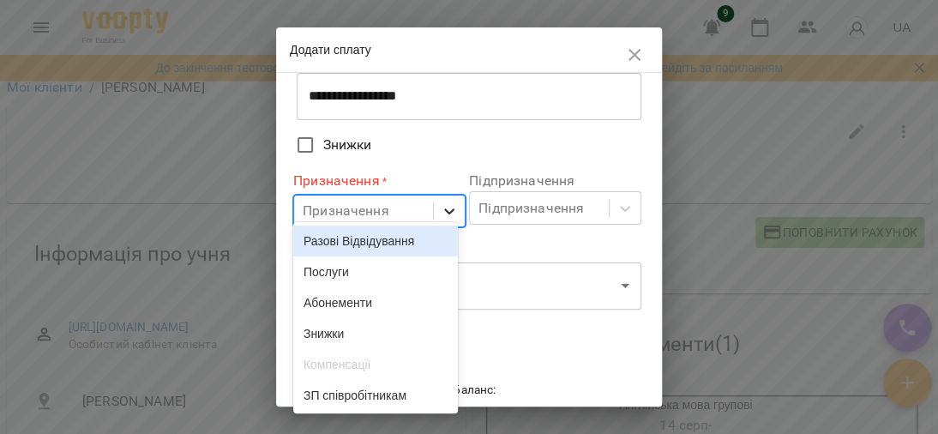
scroll to position [15, 0]
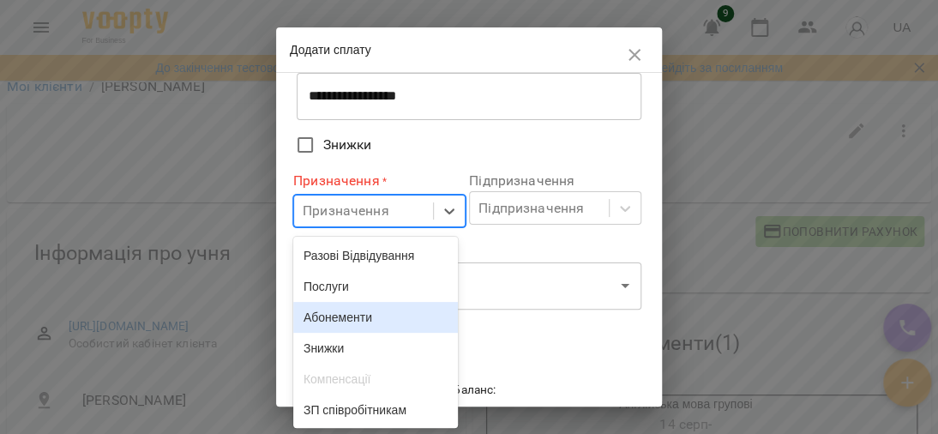
drag, startPoint x: 338, startPoint y: 322, endPoint x: 375, endPoint y: 308, distance: 39.6
click at [338, 322] on div "Абонементи" at bounding box center [375, 317] width 165 height 31
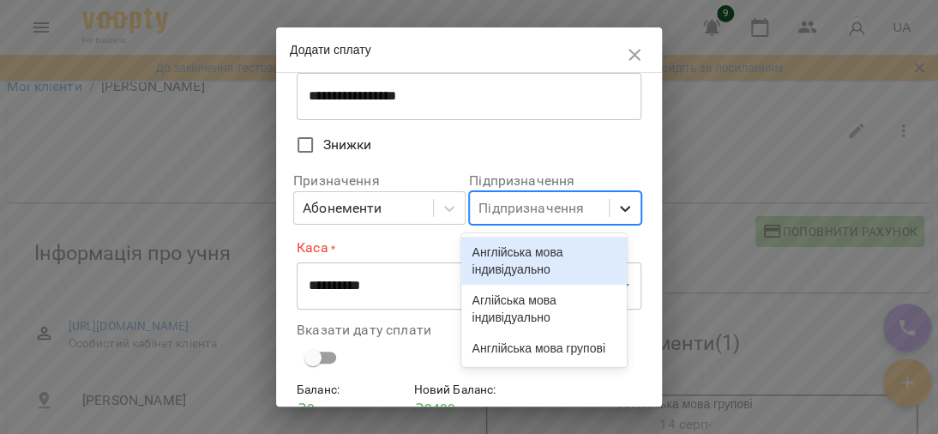
click at [616, 213] on icon at bounding box center [624, 208] width 17 height 17
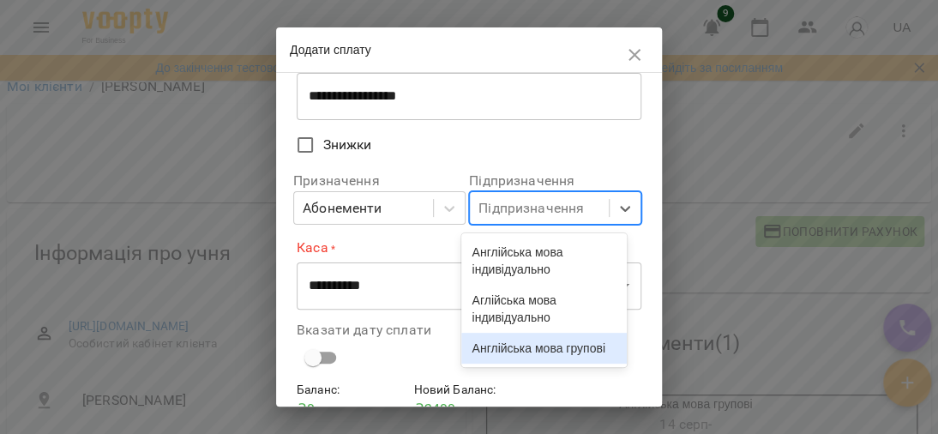
click at [513, 361] on div "Англійська мова групові" at bounding box center [543, 348] width 165 height 31
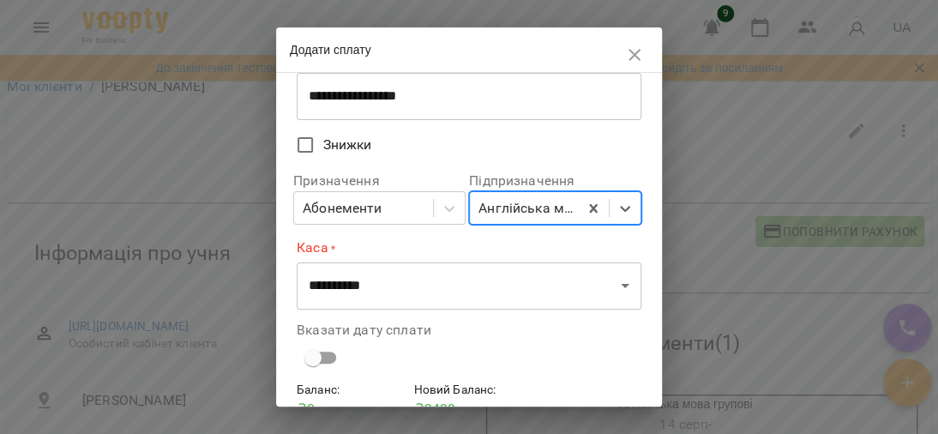
scroll to position [197, 0]
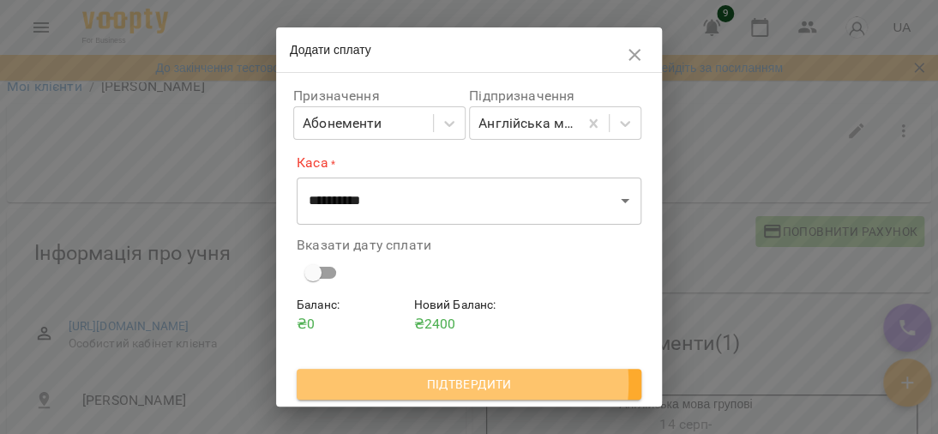
click at [453, 384] on span "Підтвердити" at bounding box center [468, 384] width 317 height 21
click at [429, 386] on span "Підтвердити" at bounding box center [468, 384] width 317 height 21
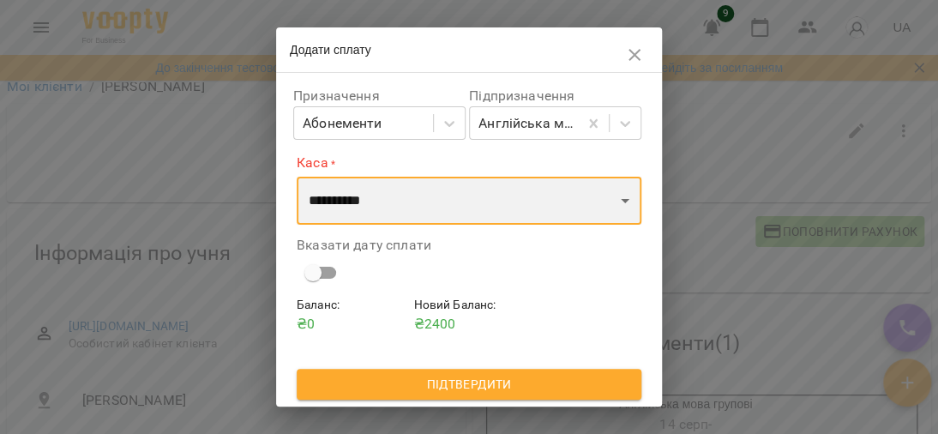
click at [591, 199] on select "**********" at bounding box center [469, 201] width 345 height 48
select select "****"
click at [297, 177] on select "**********" at bounding box center [469, 201] width 345 height 48
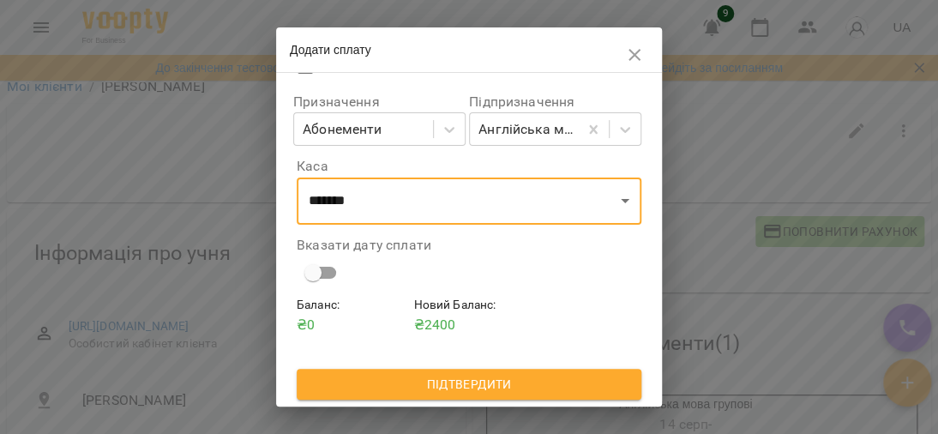
drag, startPoint x: 497, startPoint y: 382, endPoint x: 828, endPoint y: 332, distance: 334.7
click at [497, 383] on span "Підтвердити" at bounding box center [468, 384] width 317 height 21
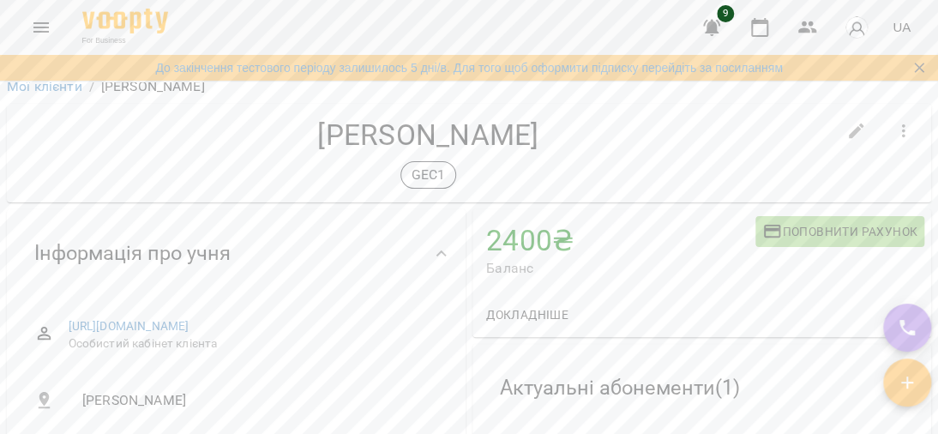
scroll to position [0, 0]
click at [764, 27] on icon "button" at bounding box center [759, 27] width 21 height 21
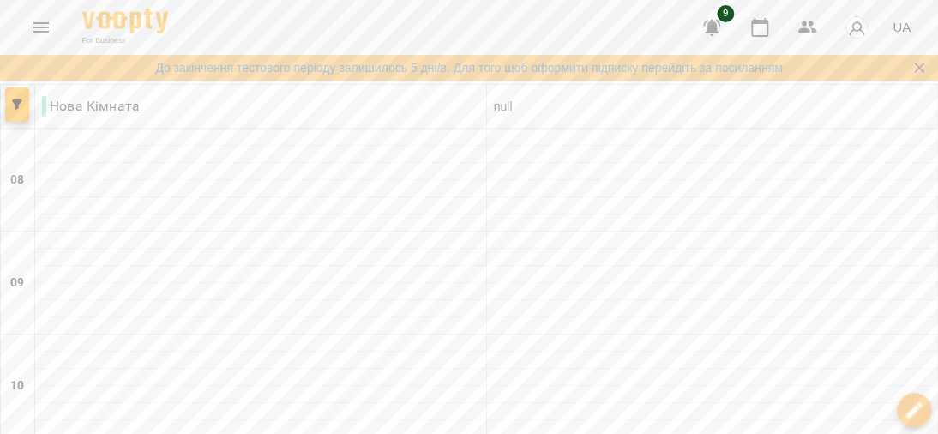
type input "**********"
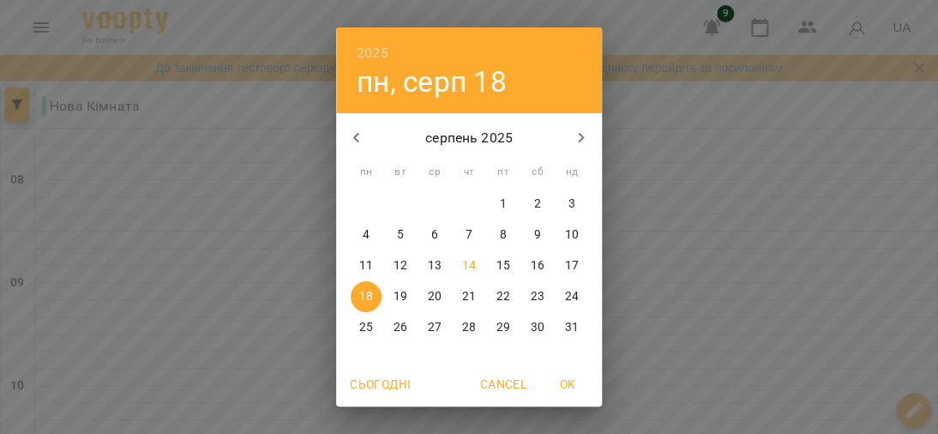
click at [359, 298] on p "18" at bounding box center [366, 296] width 14 height 17
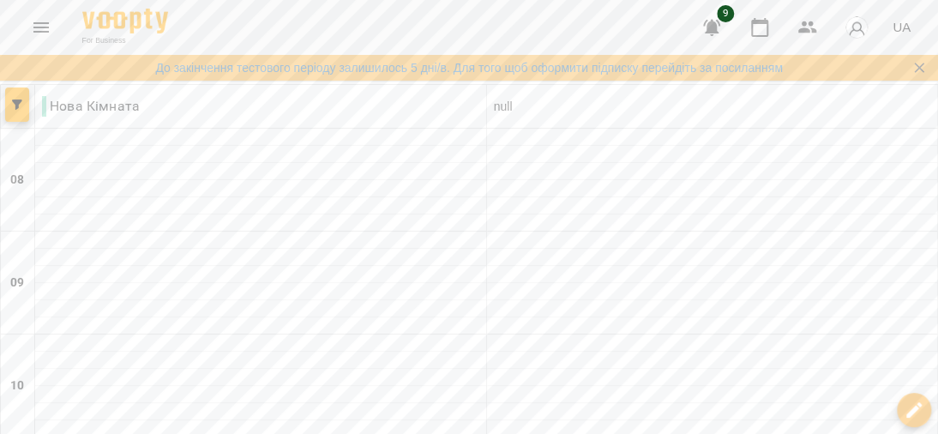
scroll to position [1042, 0]
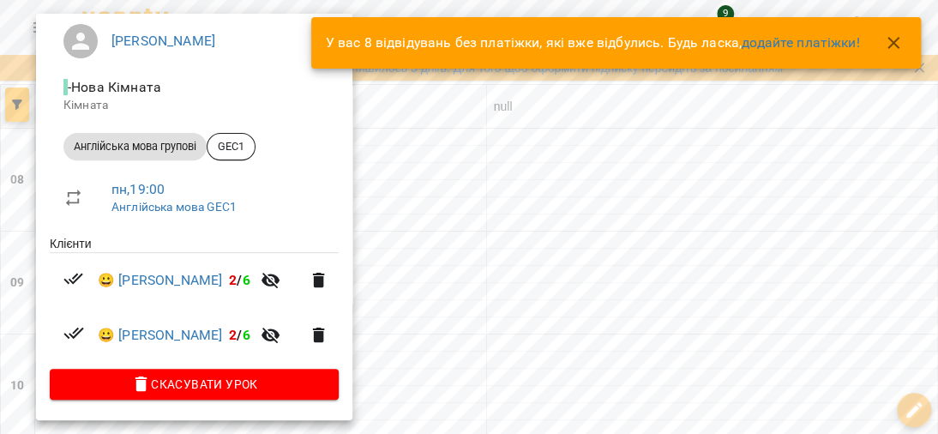
scroll to position [148, 0]
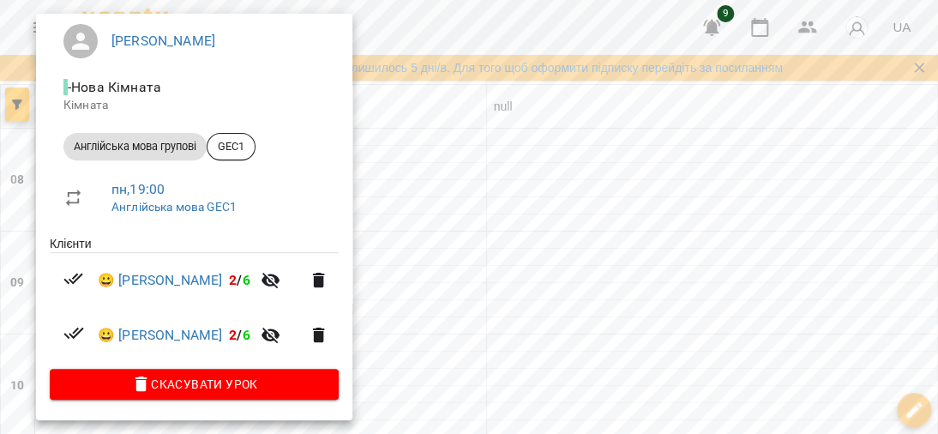
click at [632, 151] on div at bounding box center [469, 217] width 938 height 434
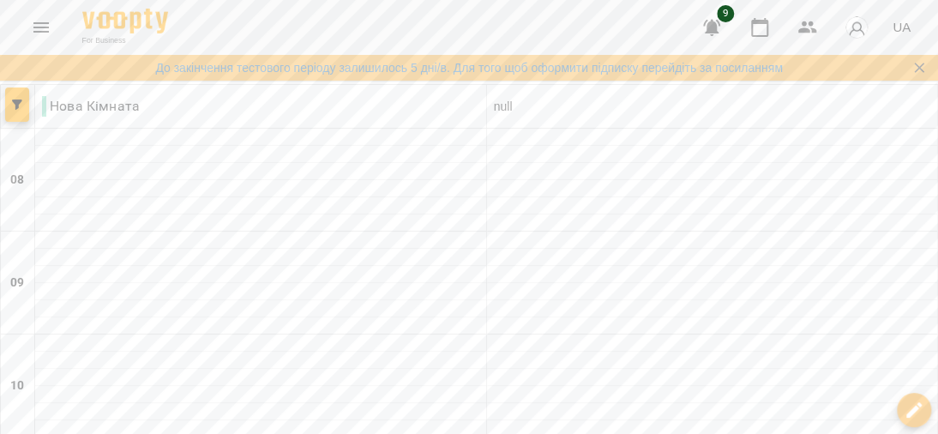
type input "**********"
click at [39, 27] on icon "Menu" at bounding box center [40, 27] width 15 height 10
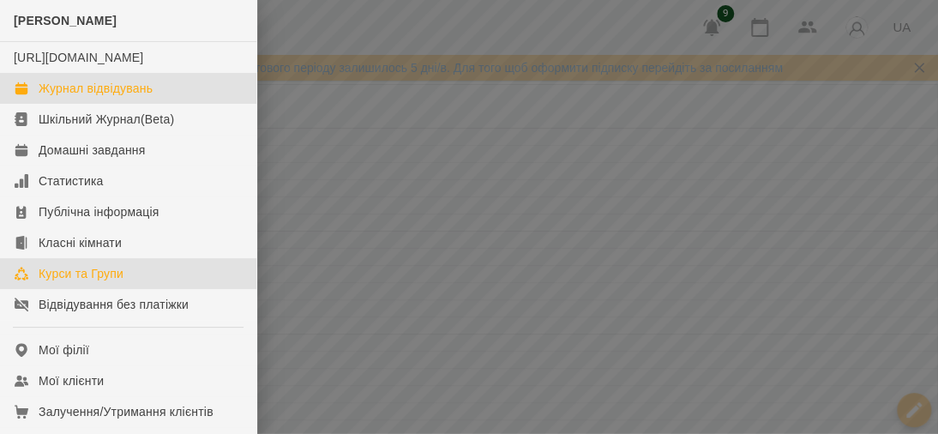
click at [86, 282] on div "Курси та Групи" at bounding box center [81, 273] width 85 height 17
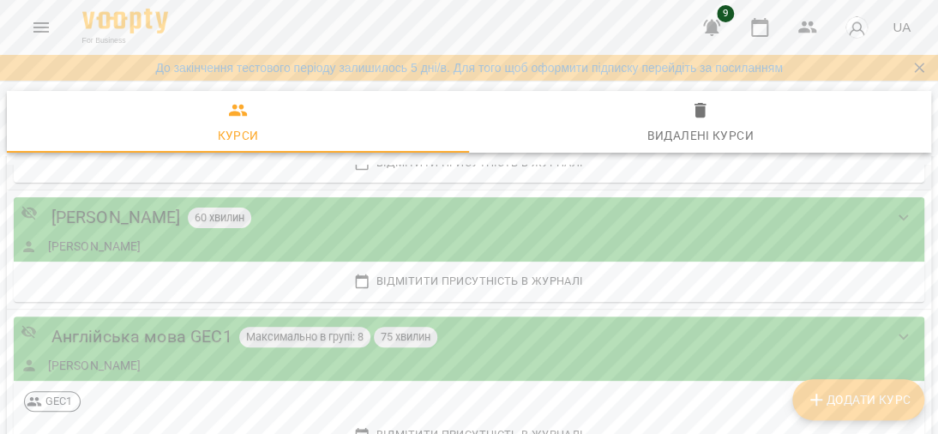
scroll to position [236, 0]
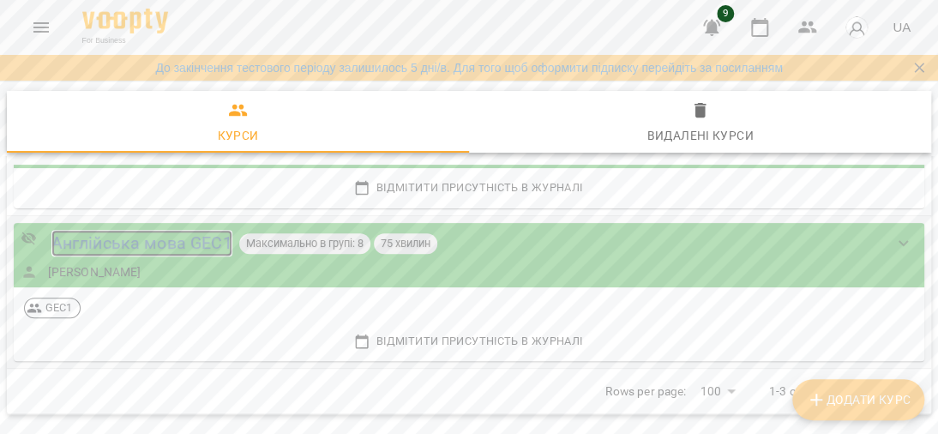
click at [129, 238] on div "Англійська мова GEC1" at bounding box center [141, 243] width 181 height 27
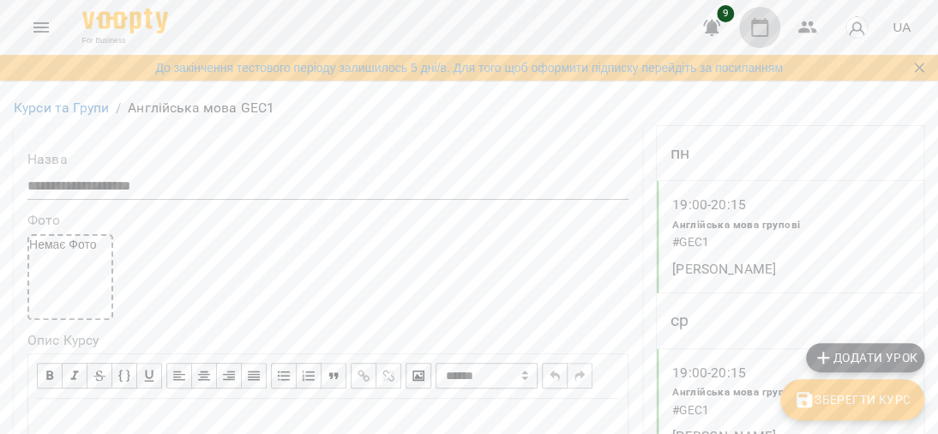
click at [765, 21] on icon "button" at bounding box center [759, 27] width 17 height 19
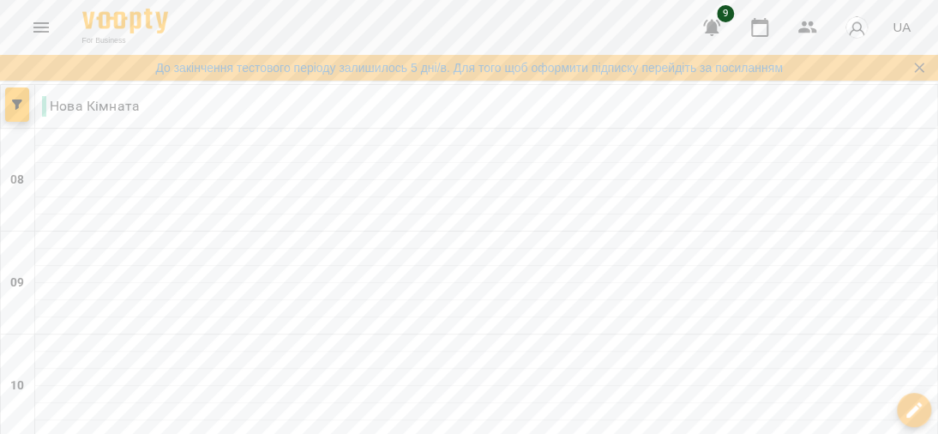
type input "**********"
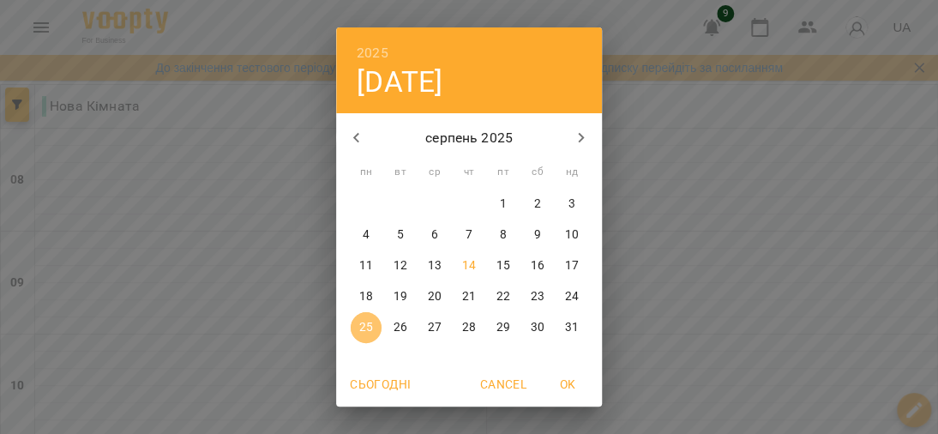
click at [359, 326] on p "25" at bounding box center [366, 327] width 14 height 17
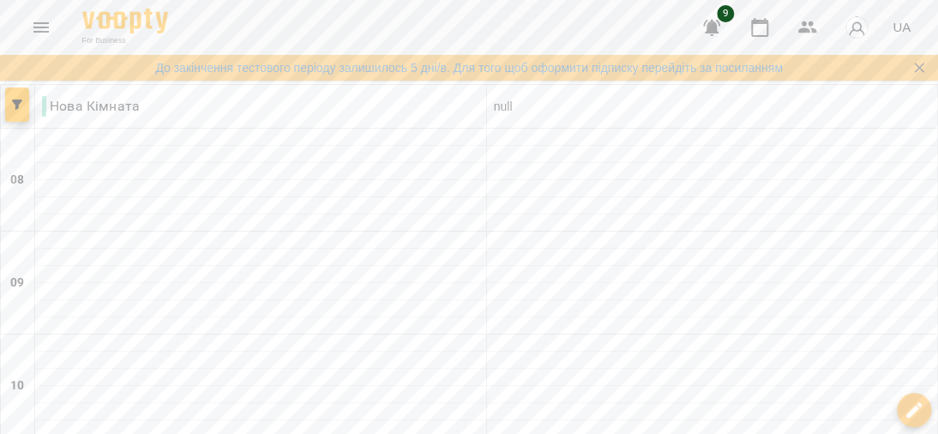
scroll to position [1042, 0]
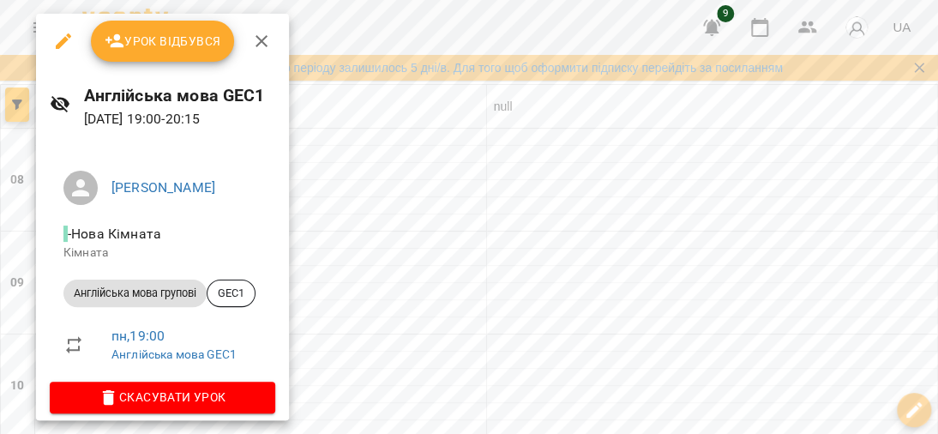
scroll to position [13, 0]
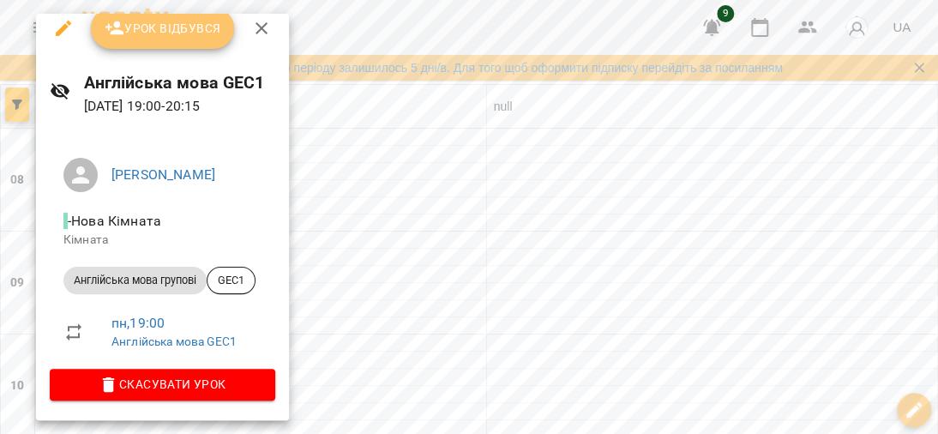
click at [165, 36] on span "Урок відбувся" at bounding box center [163, 28] width 117 height 21
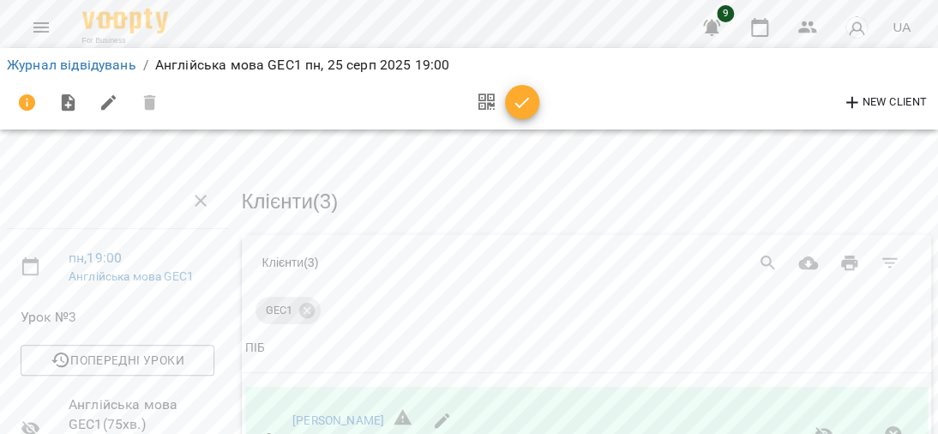
scroll to position [45, 0]
click at [523, 94] on icon "button" at bounding box center [522, 103] width 21 height 21
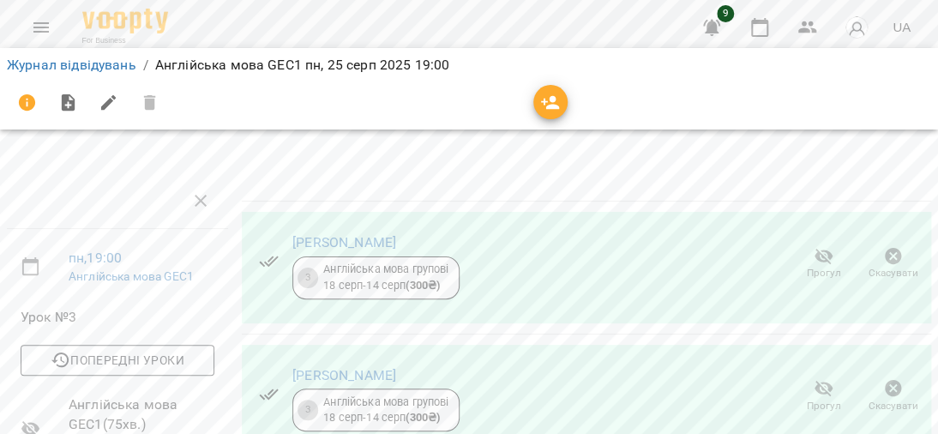
scroll to position [0, 0]
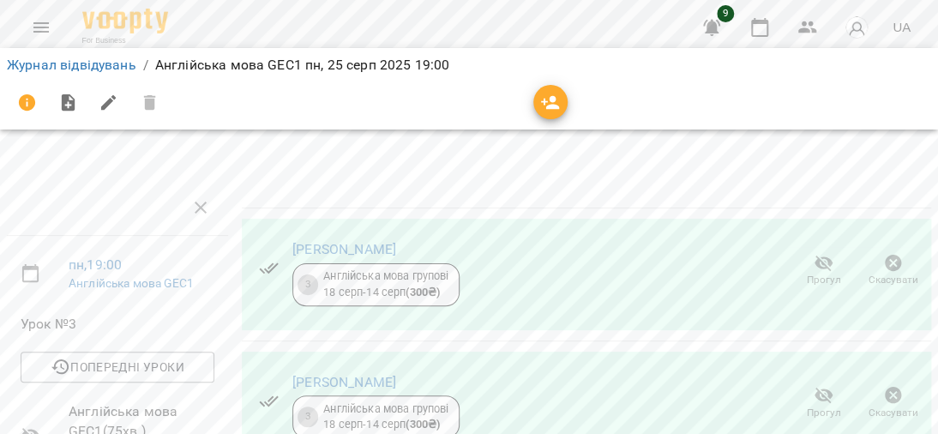
click at [38, 27] on icon "Menu" at bounding box center [40, 27] width 15 height 10
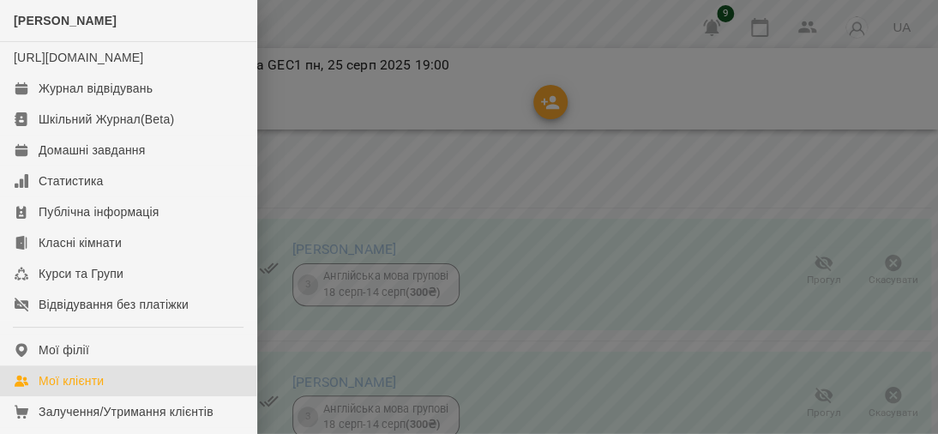
click at [92, 389] on div "Мої клієнти" at bounding box center [71, 380] width 65 height 17
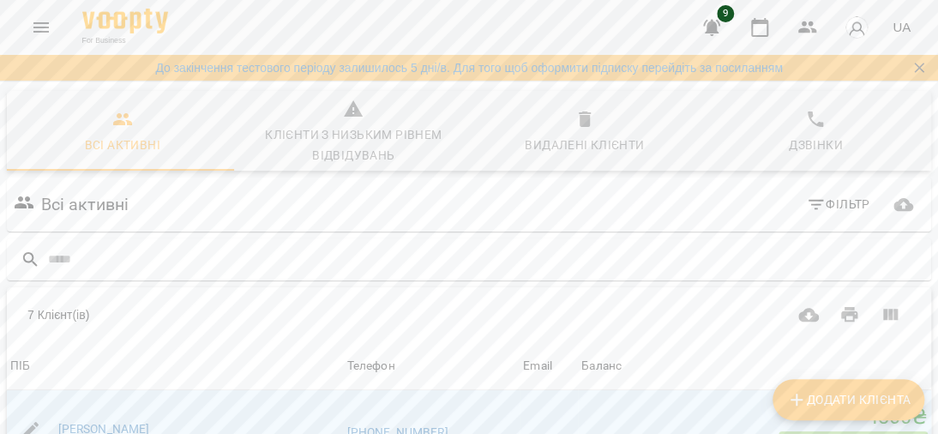
scroll to position [86, 0]
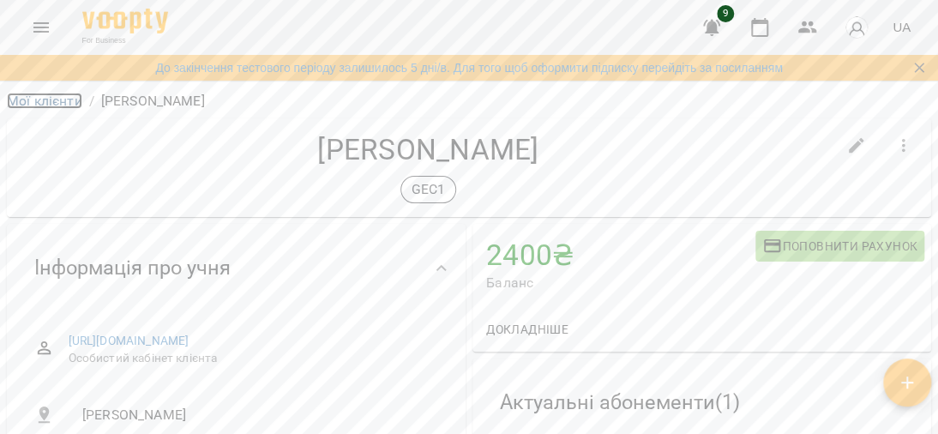
click at [40, 100] on link "Мої клієнти" at bounding box center [44, 101] width 75 height 16
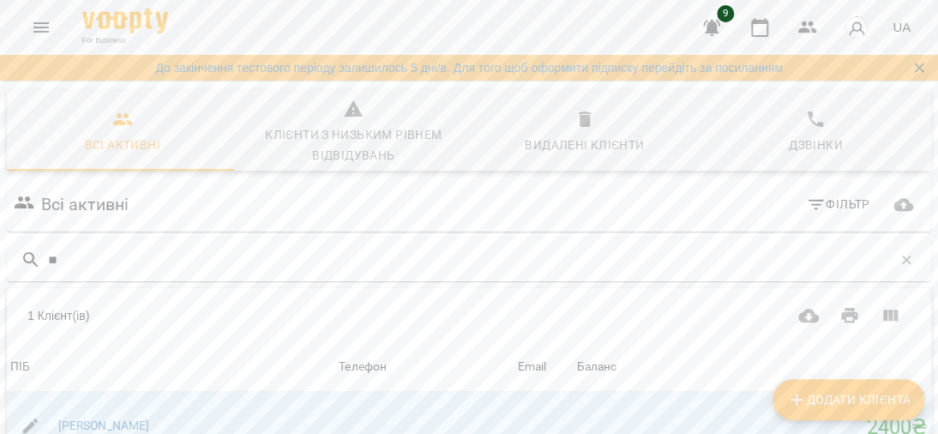
scroll to position [165, 0]
type input "**"
click at [123, 418] on link "[PERSON_NAME]" at bounding box center [104, 425] width 92 height 14
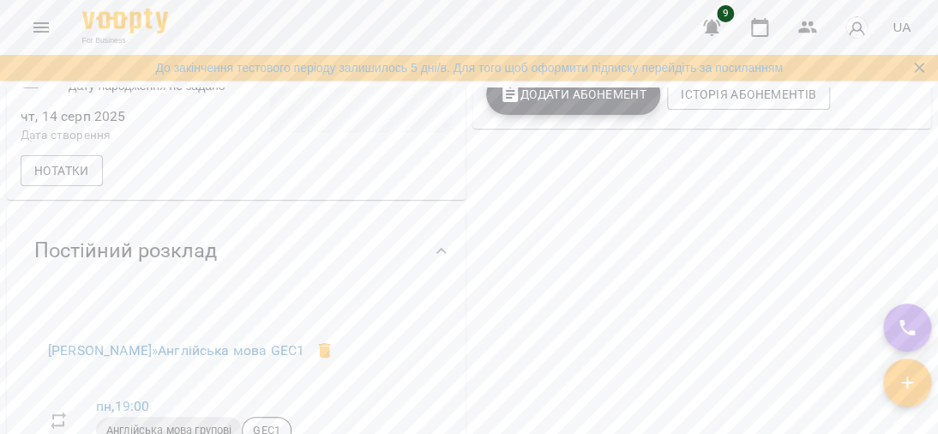
scroll to position [567, 0]
